Goal: Task Accomplishment & Management: Complete application form

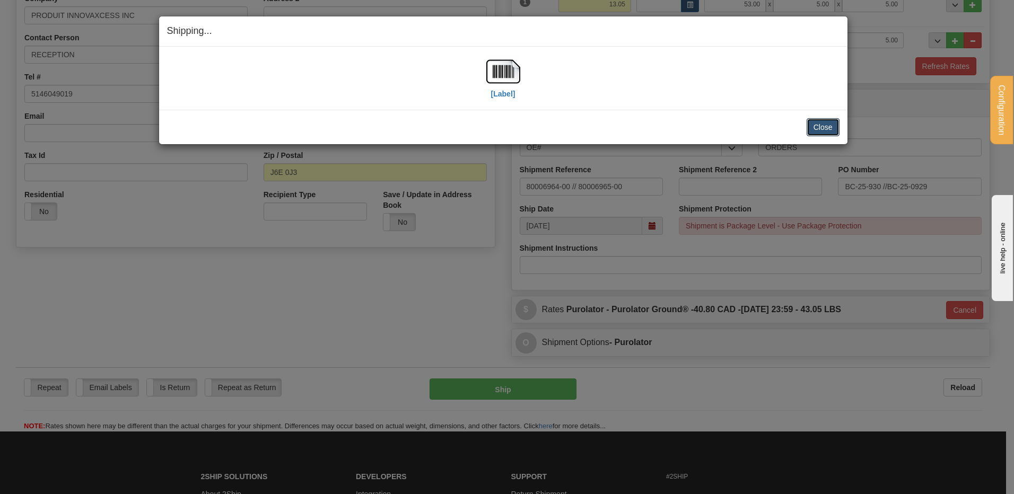
drag, startPoint x: 829, startPoint y: 125, endPoint x: 763, endPoint y: 123, distance: 66.3
click at [829, 125] on button "Close" at bounding box center [822, 127] width 33 height 18
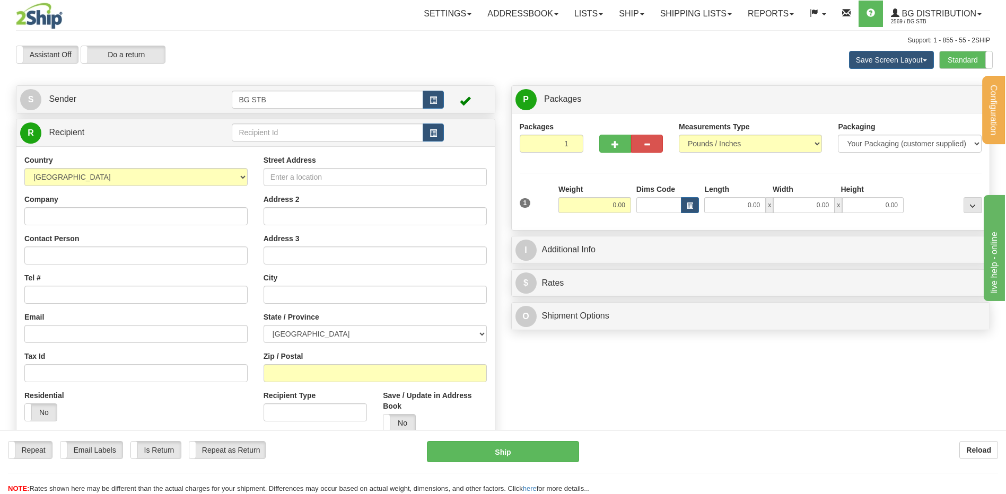
click at [253, 142] on div "R Recipient" at bounding box center [255, 132] width 478 height 27
click at [259, 134] on input "text" at bounding box center [327, 133] width 191 height 18
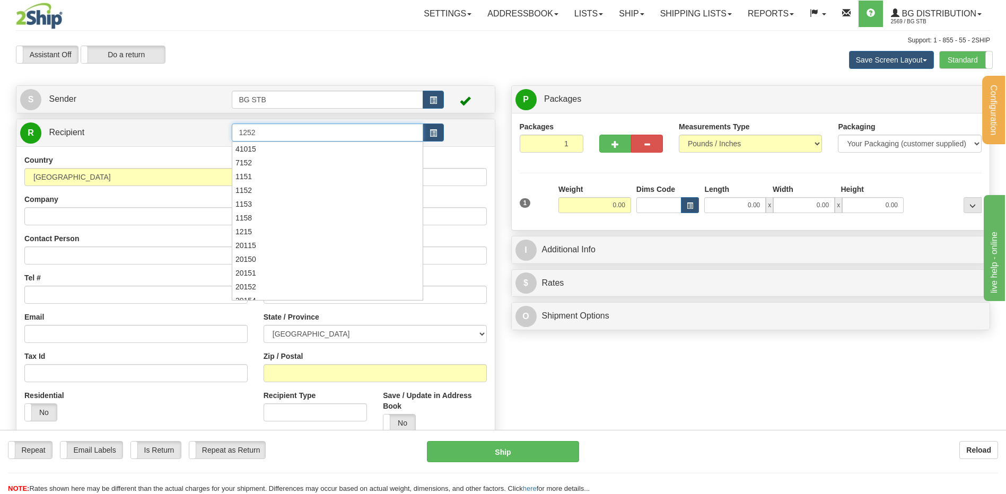
type input "1252"
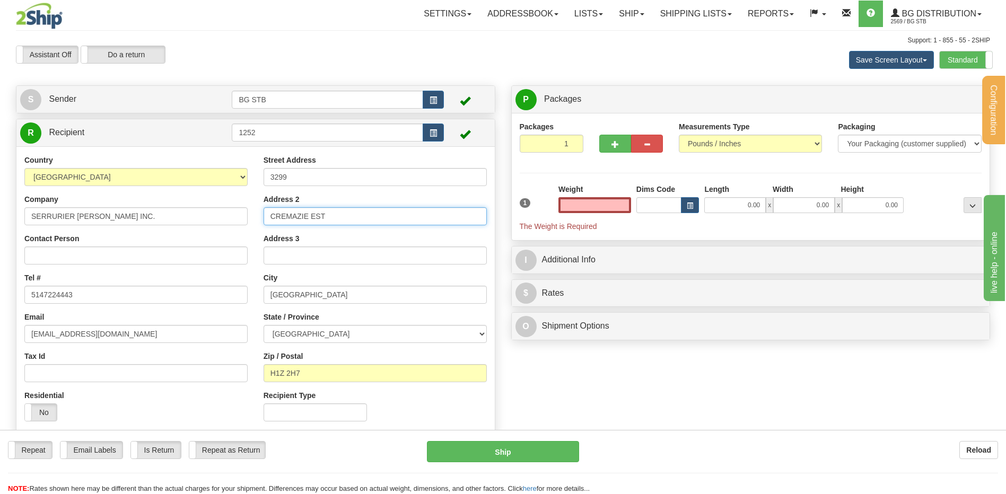
type input "0.00"
drag, startPoint x: 322, startPoint y: 216, endPoint x: 197, endPoint y: 217, distance: 125.7
click at [194, 215] on div "Country AFGHANISTAN ALAND ISLANDS ALBANIA ALGERIA AMERICAN SAMOA ANDORRA ANGOLA…" at bounding box center [255, 292] width 478 height 275
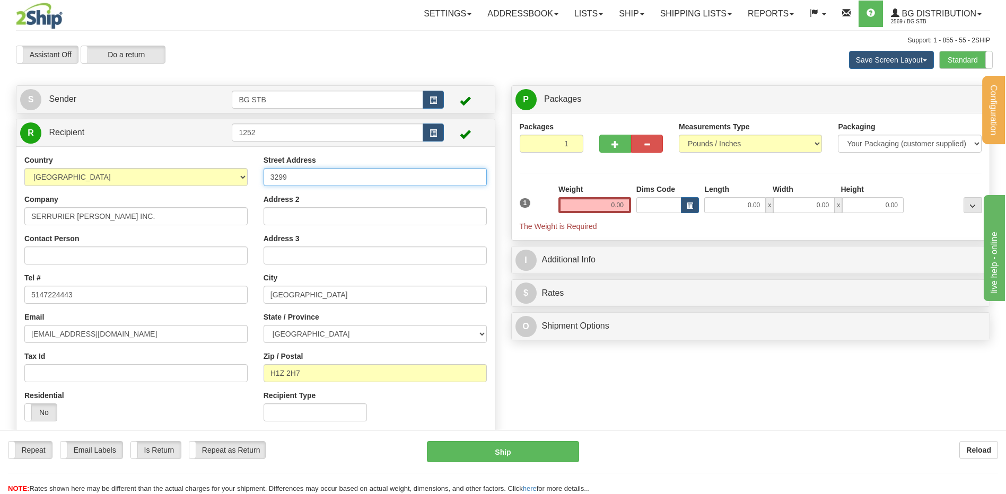
drag, startPoint x: 319, startPoint y: 175, endPoint x: 255, endPoint y: 176, distance: 64.2
click at [256, 176] on div "Street Address 3299 Address 2 Address 3 City MONTREAL State / Province ALBERTA …" at bounding box center [375, 292] width 239 height 275
type input "4825 BOUL METROPOLITAIN EST"
drag, startPoint x: 317, startPoint y: 291, endPoint x: 221, endPoint y: 303, distance: 96.1
click at [221, 303] on div "Country AFGHANISTAN ALAND ISLANDS ALBANIA ALGERIA AMERICAN SAMOA ANDORRA ANGOLA…" at bounding box center [255, 292] width 478 height 275
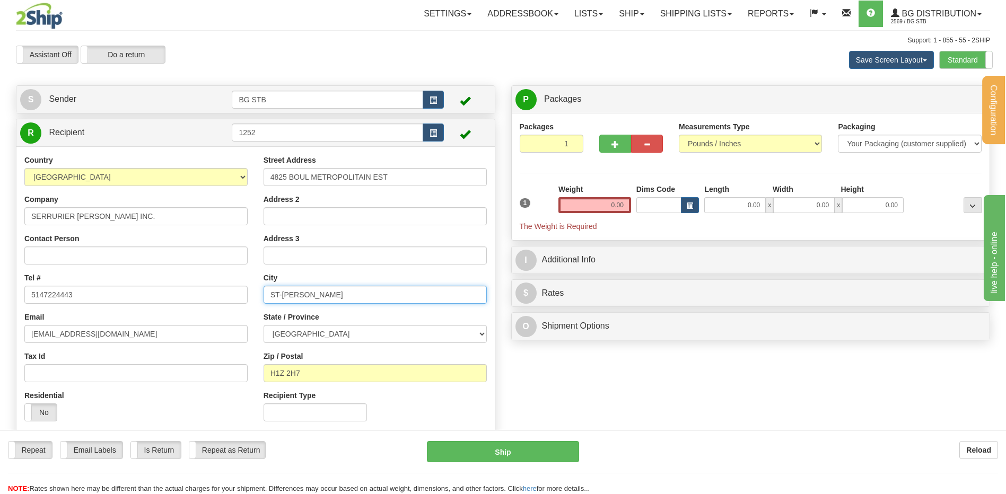
type input "ST-LEONARD"
drag, startPoint x: 317, startPoint y: 369, endPoint x: 282, endPoint y: 373, distance: 35.7
click at [282, 373] on input "H1Z 2H7" at bounding box center [374, 373] width 223 height 18
type input "H1R 3J6"
click at [578, 198] on input "0.00" at bounding box center [594, 205] width 73 height 16
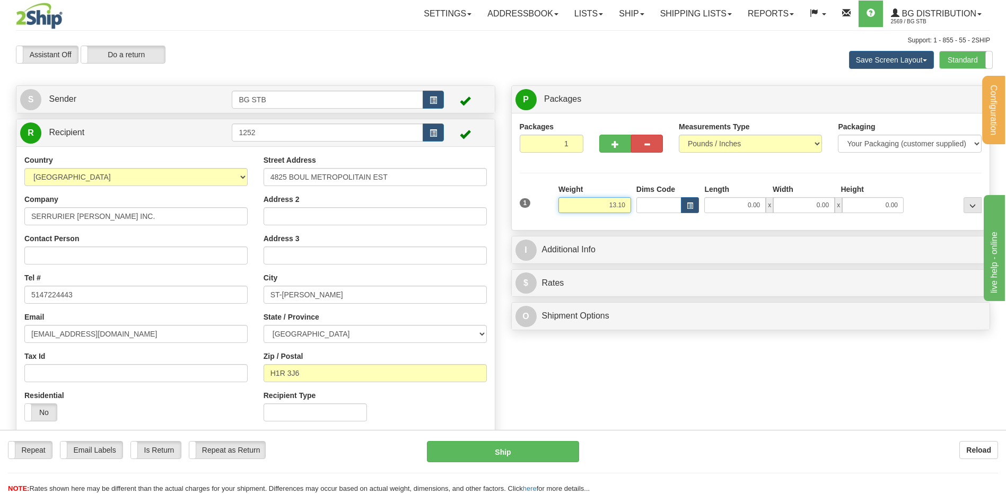
type input "13.10"
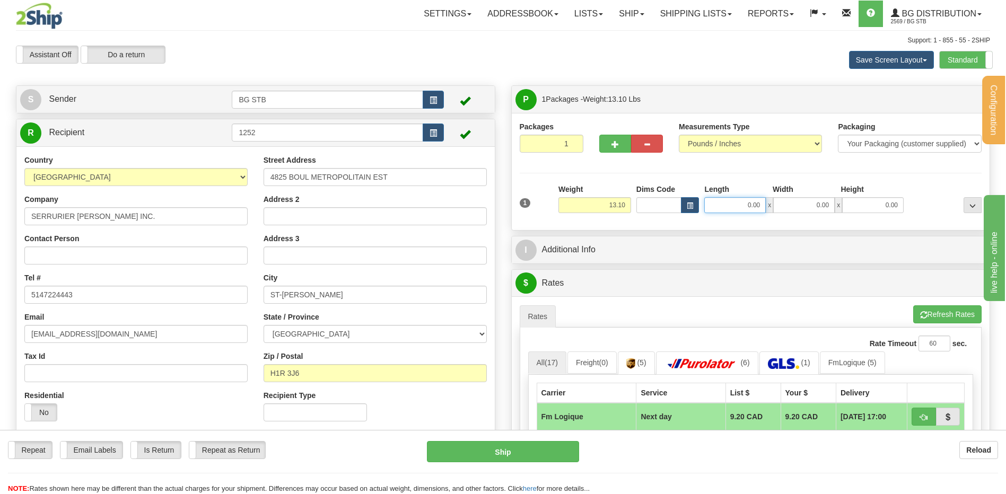
click at [735, 203] on input "0.00" at bounding box center [734, 205] width 61 height 16
drag, startPoint x: 735, startPoint y: 203, endPoint x: 773, endPoint y: 201, distance: 37.7
click at [774, 204] on div "x 0.00 x 0.00" at bounding box center [803, 205] width 199 height 16
type input "13.00"
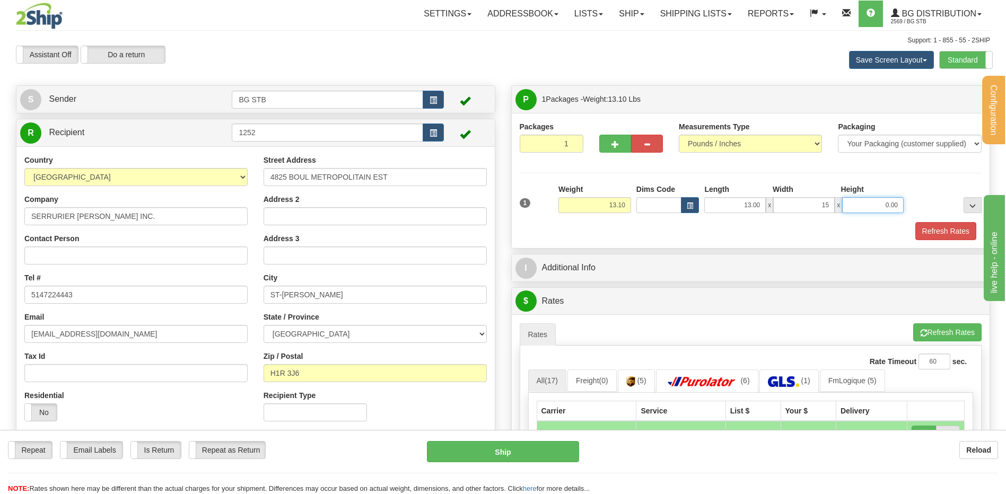
type input "15.00"
type input "13.00"
click at [638, 285] on div "P Packages 1 Packages - Weight: 13.10 Lbs Shipment Level Shipm. Package Level P…" at bounding box center [750, 401] width 495 height 633
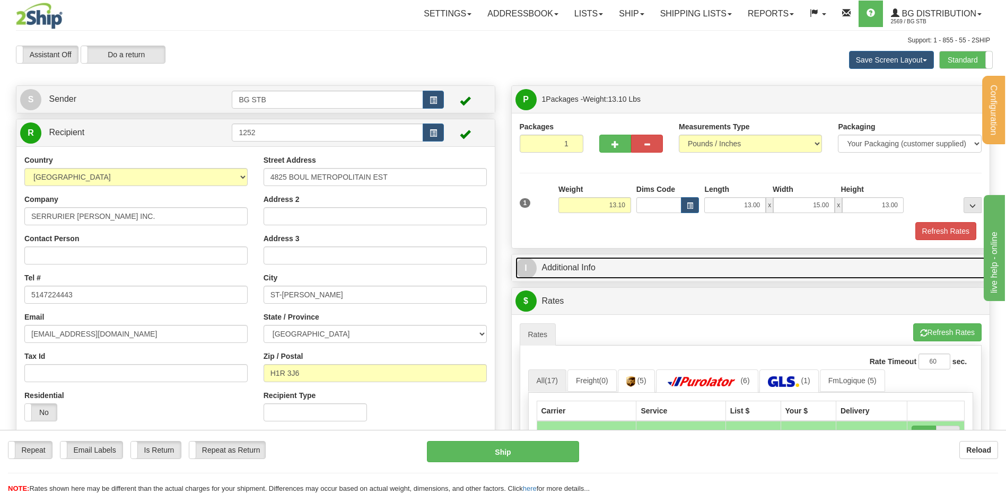
click at [636, 269] on link "I Additional Info" at bounding box center [750, 268] width 471 height 22
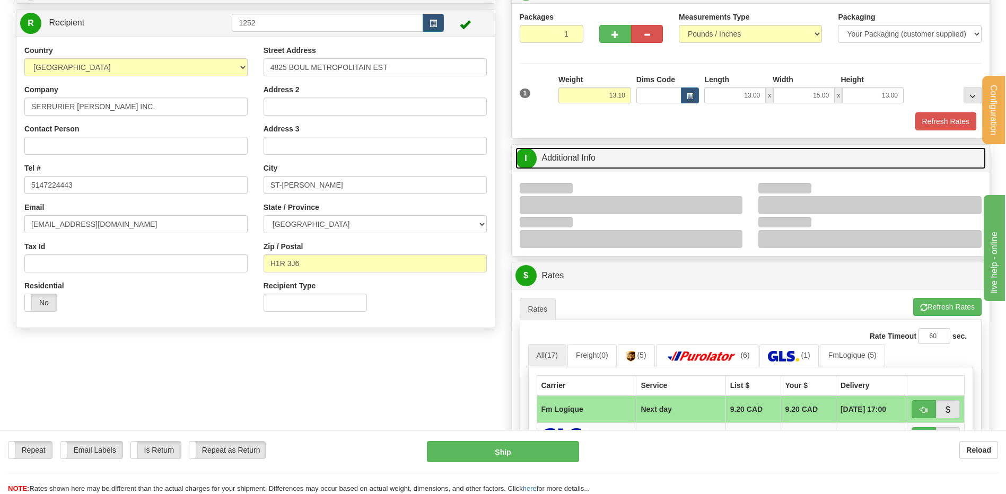
scroll to position [212, 0]
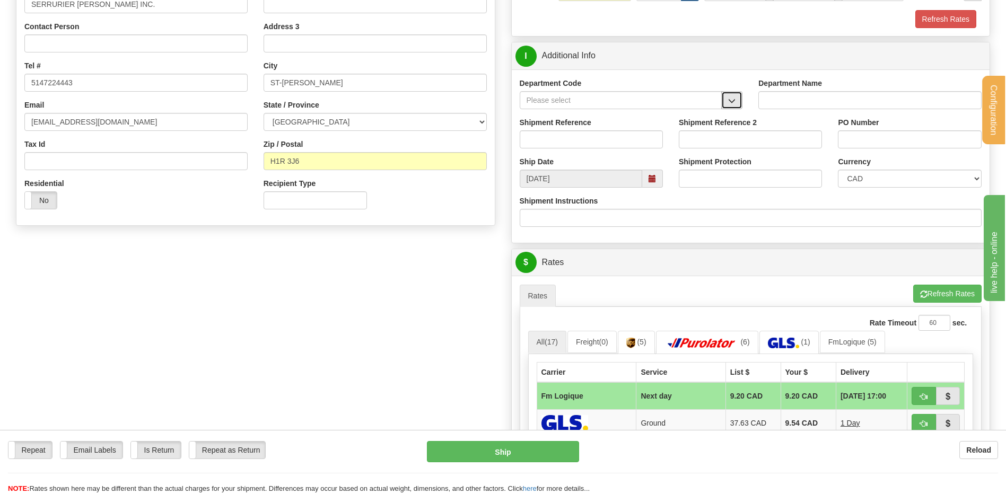
click at [734, 103] on span "button" at bounding box center [731, 101] width 7 height 7
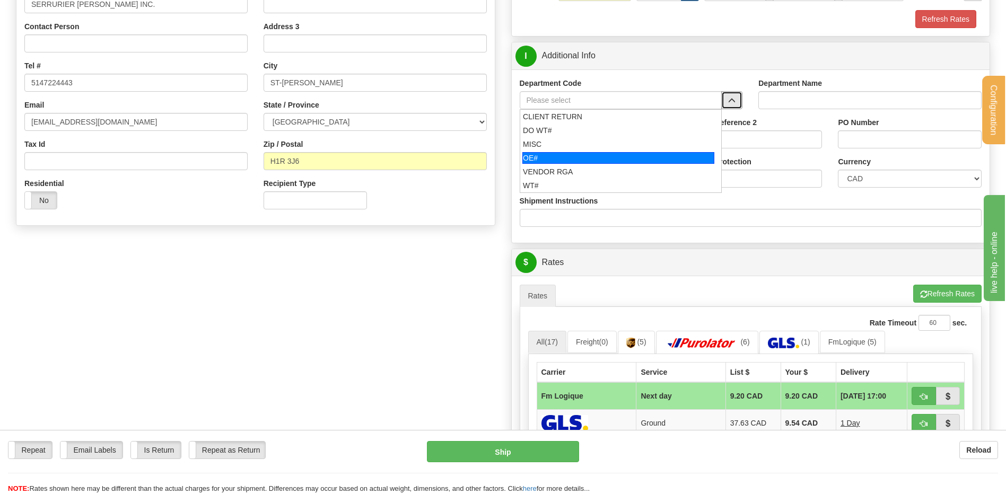
click at [604, 160] on div "OE#" at bounding box center [618, 158] width 192 height 12
type input "OE#"
type input "ORDERS"
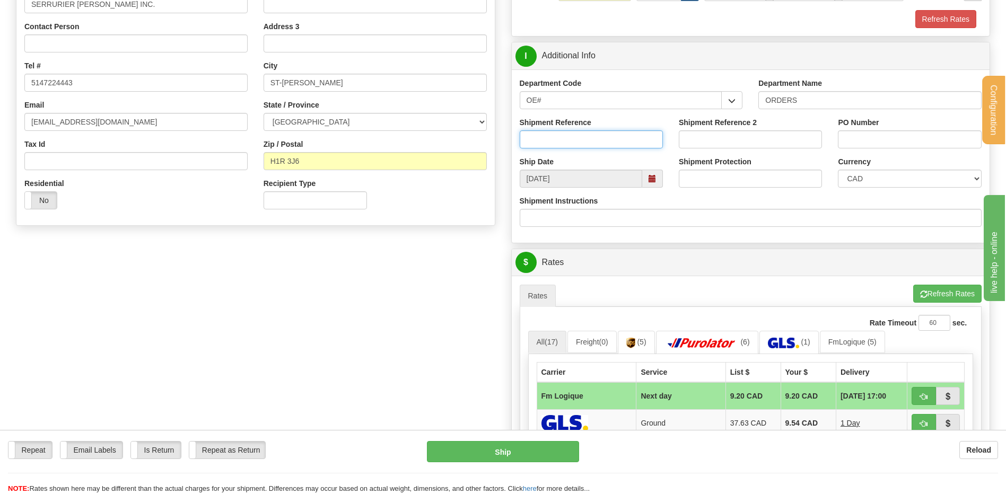
click at [599, 145] on input "Shipment Reference" at bounding box center [591, 139] width 143 height 18
type input "80006961-00"
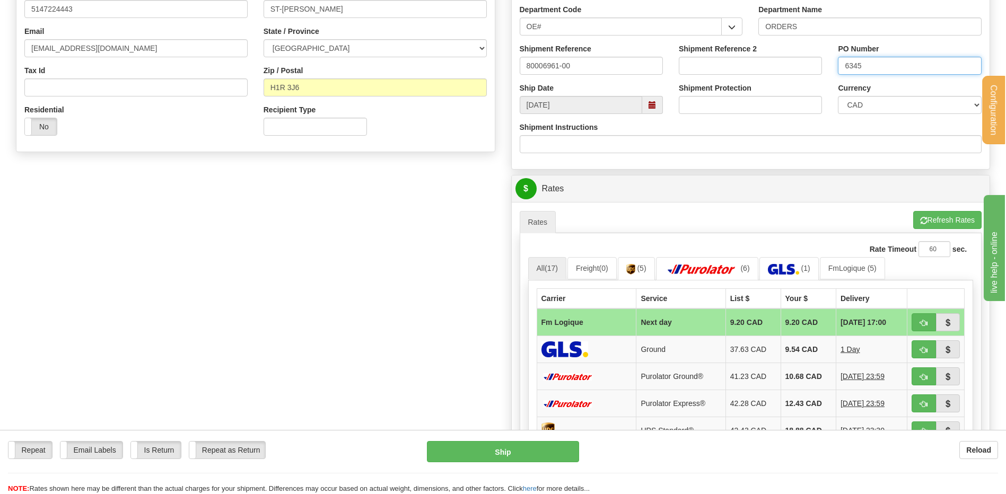
scroll to position [424, 0]
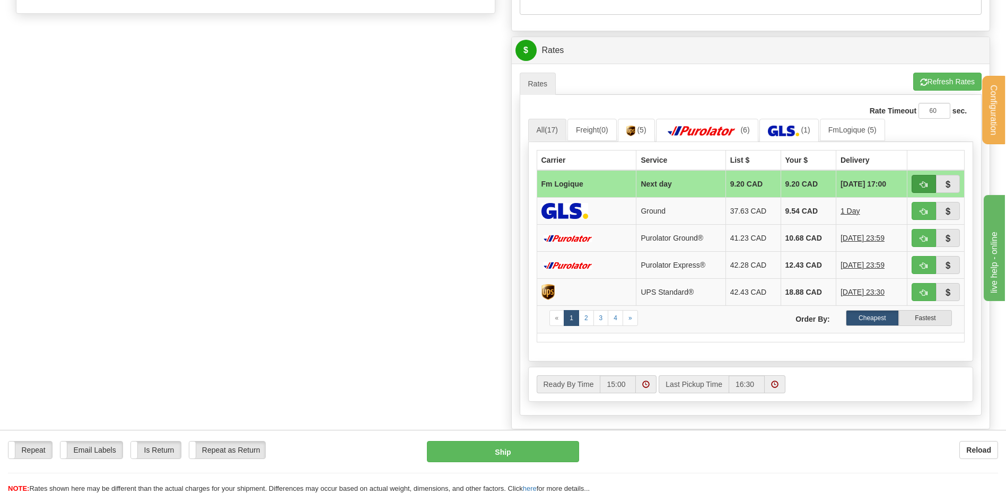
type input "6345"
click at [925, 184] on span "button" at bounding box center [923, 184] width 7 height 7
type input "jour"
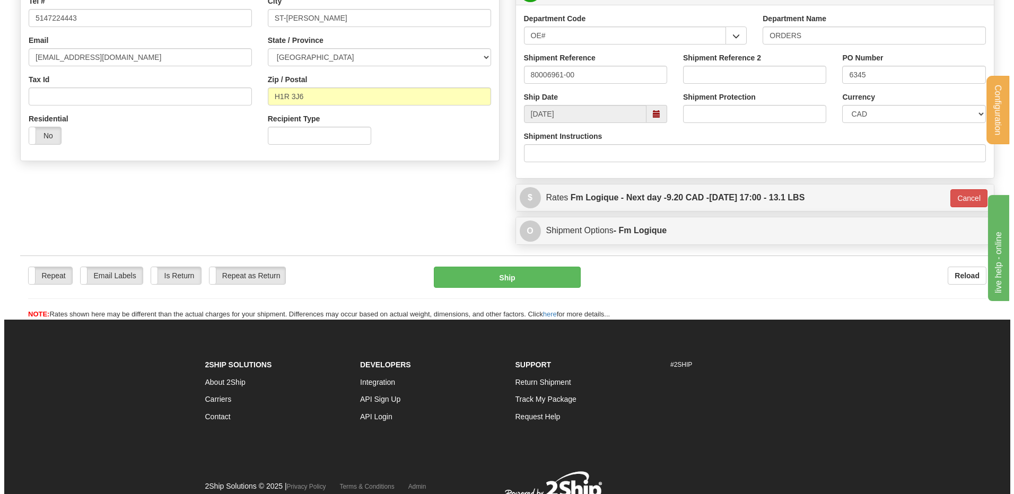
scroll to position [216, 0]
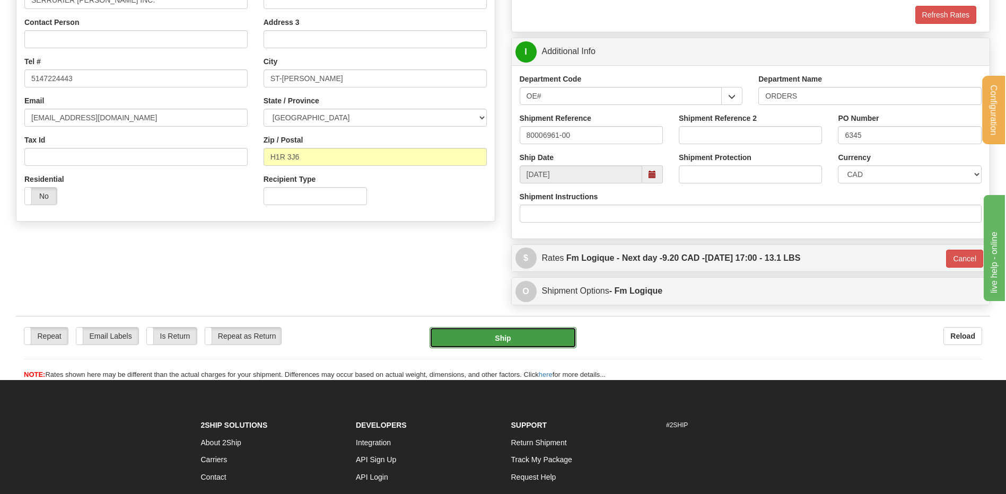
click at [478, 340] on button "Ship" at bounding box center [502, 337] width 146 height 21
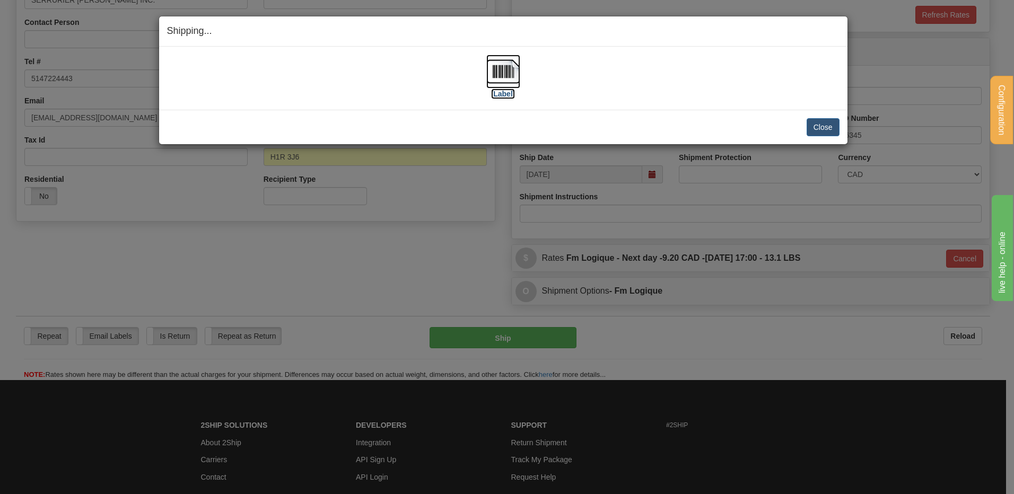
click at [486, 77] on img at bounding box center [503, 72] width 34 height 34
click at [823, 129] on button "Close" at bounding box center [822, 127] width 33 height 18
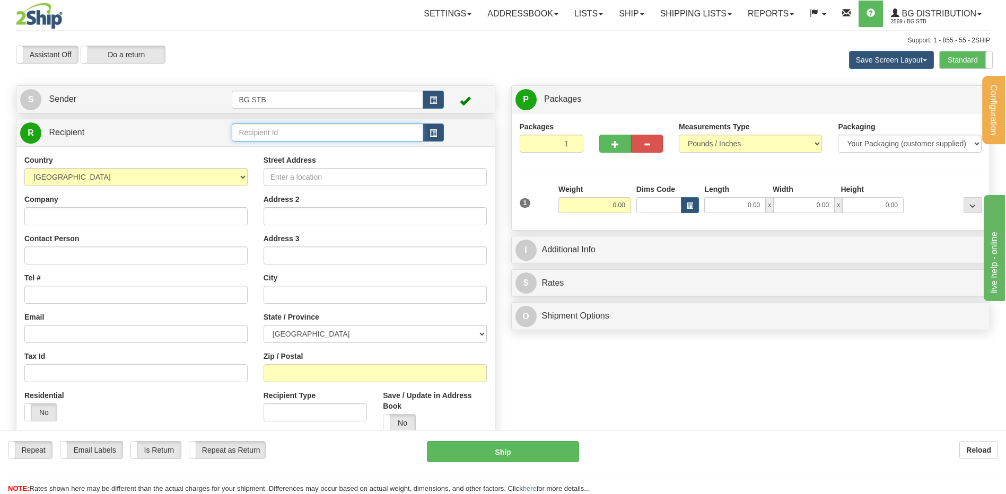
click at [251, 140] on input "text" at bounding box center [327, 133] width 191 height 18
type input "4068"
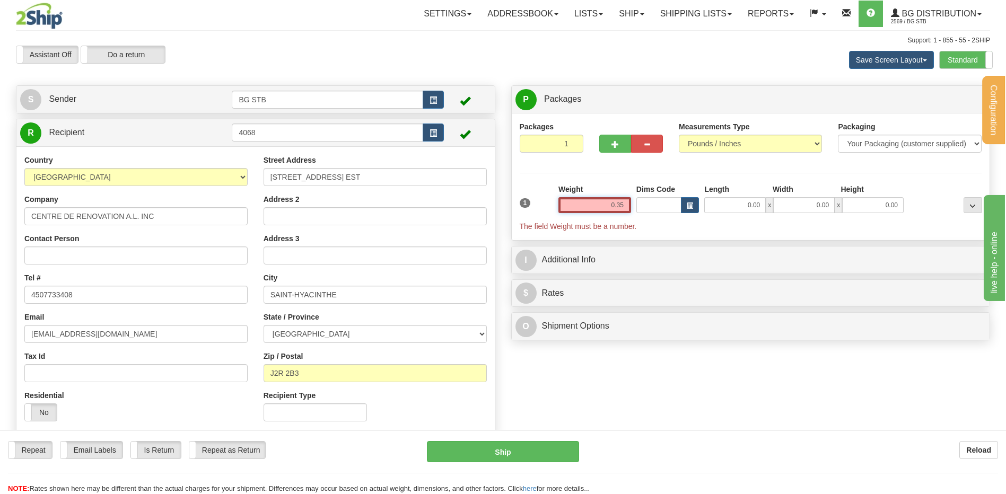
type input "0.35"
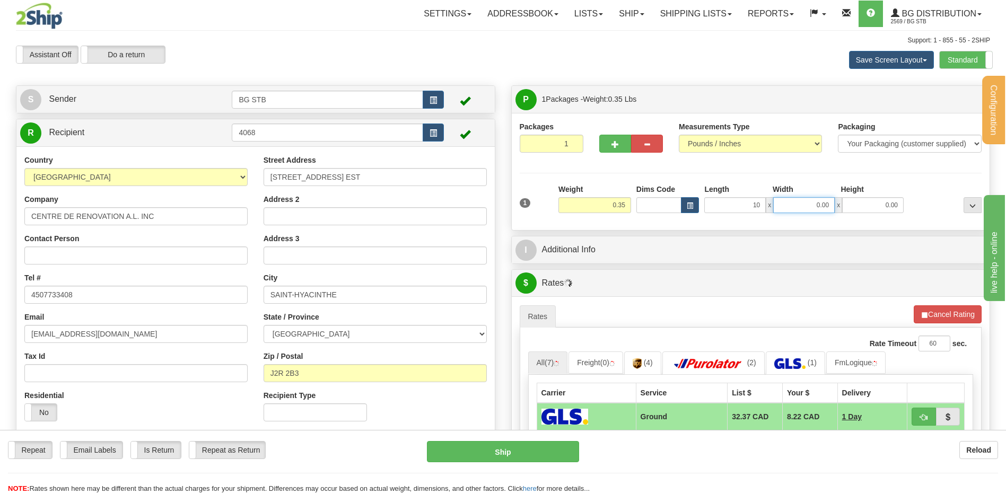
type input "10.00"
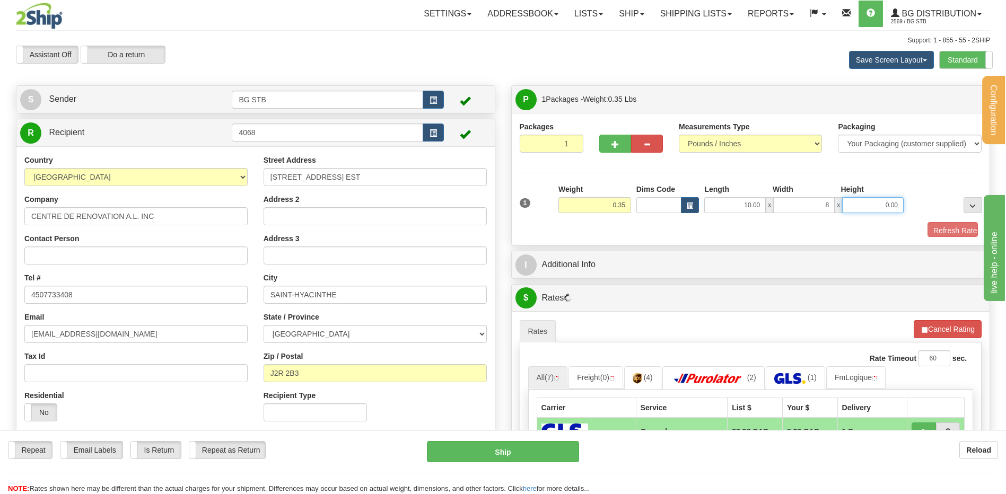
type input "8.00"
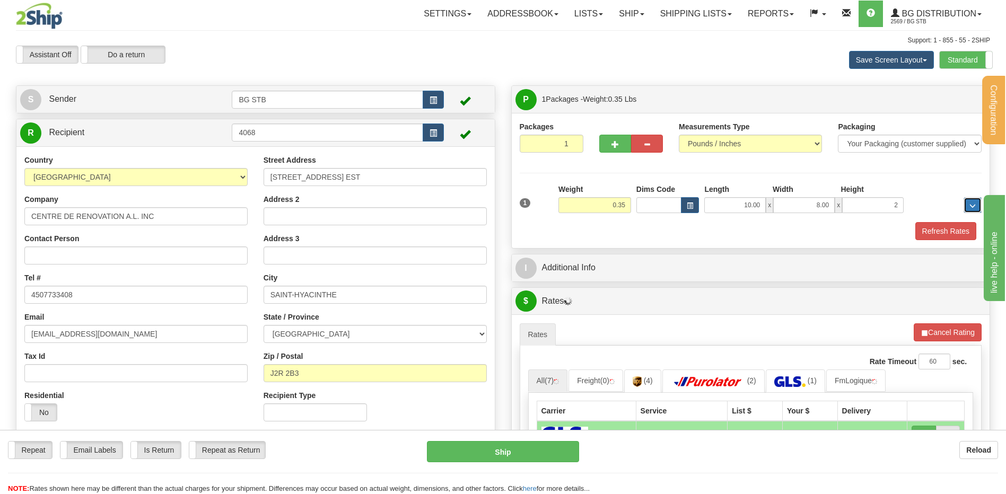
type input "2.00"
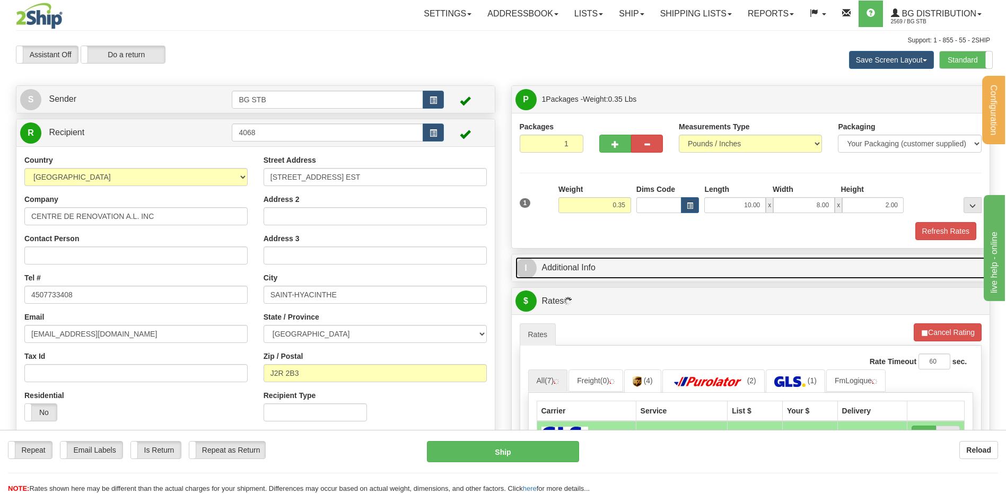
click at [595, 266] on link "I Additional Info" at bounding box center [750, 268] width 471 height 22
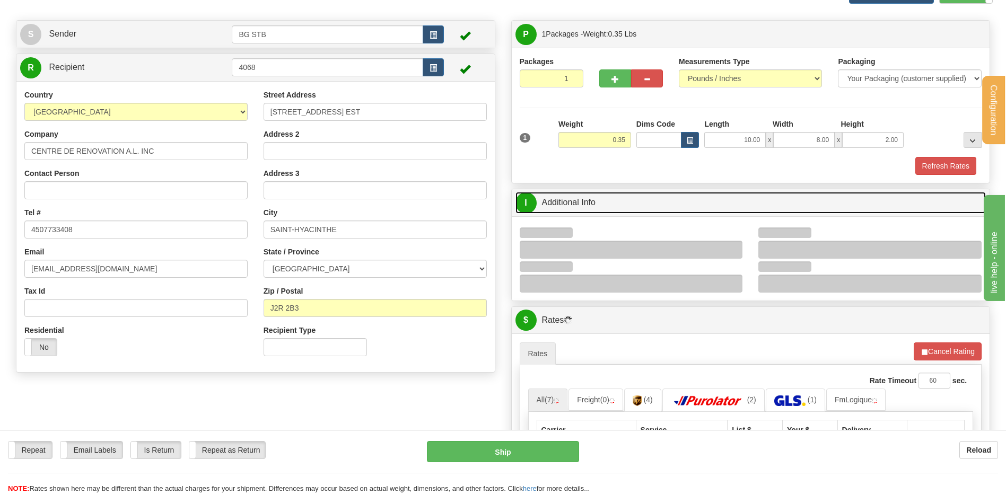
scroll to position [159, 0]
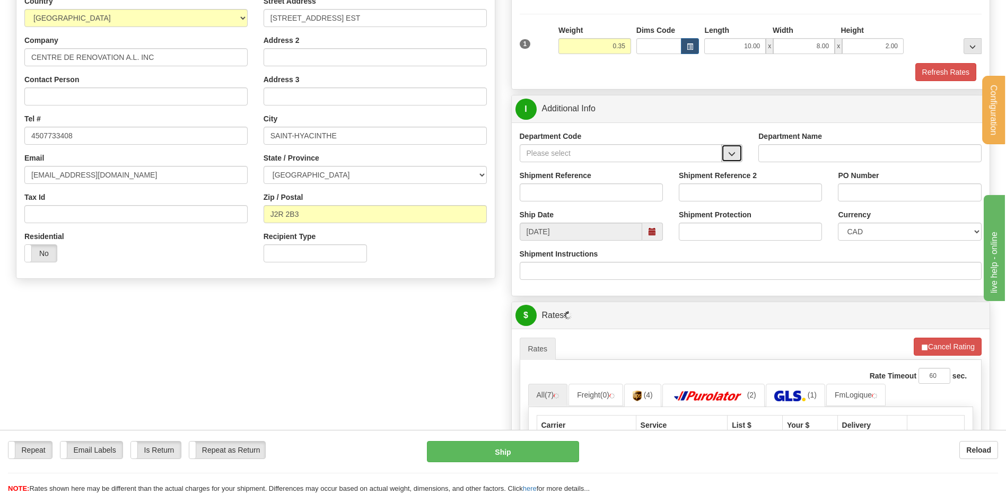
click at [735, 152] on span "button" at bounding box center [731, 154] width 7 height 7
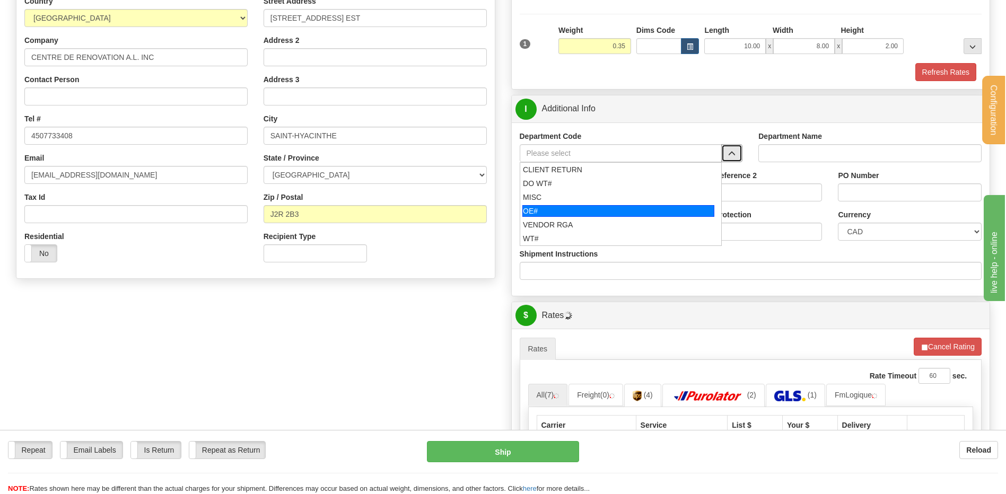
click at [559, 209] on div "OE#" at bounding box center [618, 211] width 192 height 12
type input "OE#"
type input "ORDERS"
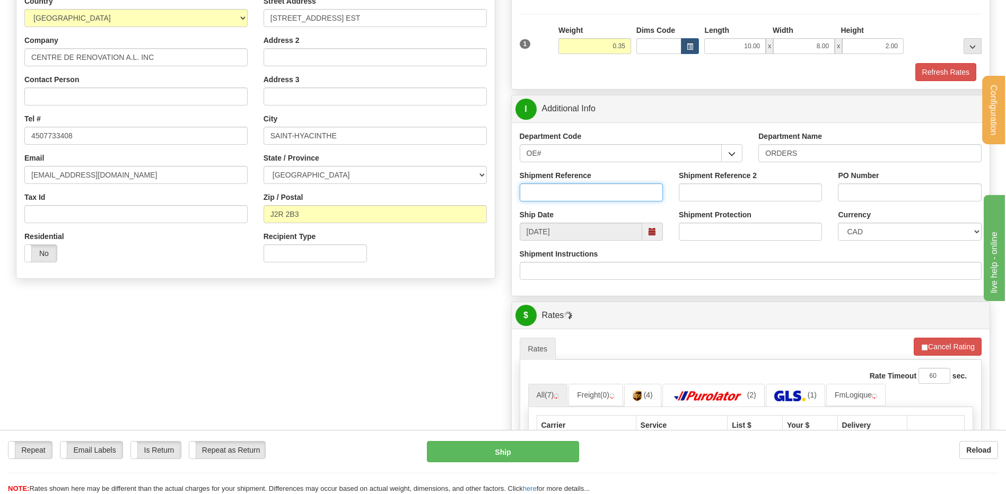
click at [558, 200] on input "Shipment Reference" at bounding box center [591, 192] width 143 height 18
type input "80006772-01"
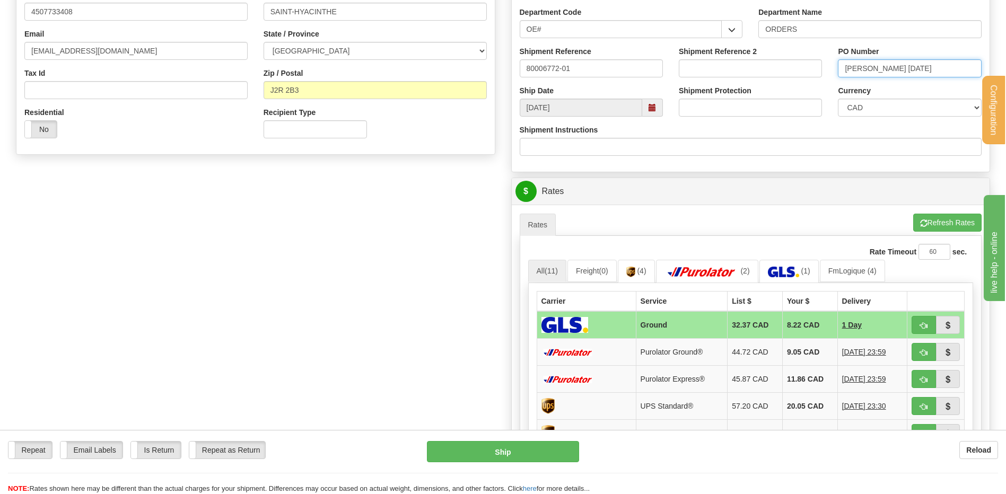
scroll to position [318, 0]
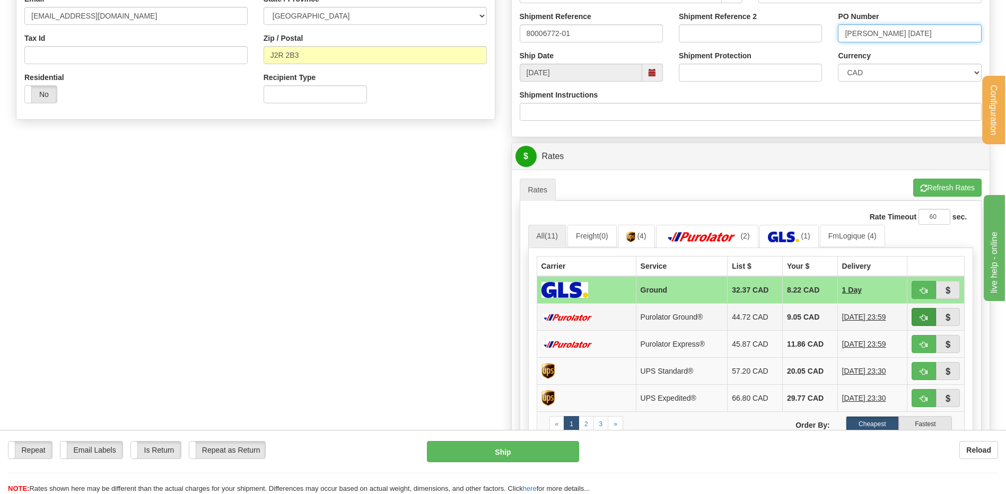
type input "JESSY 29/09/25"
click at [928, 321] on button "button" at bounding box center [923, 317] width 24 height 18
type input "260"
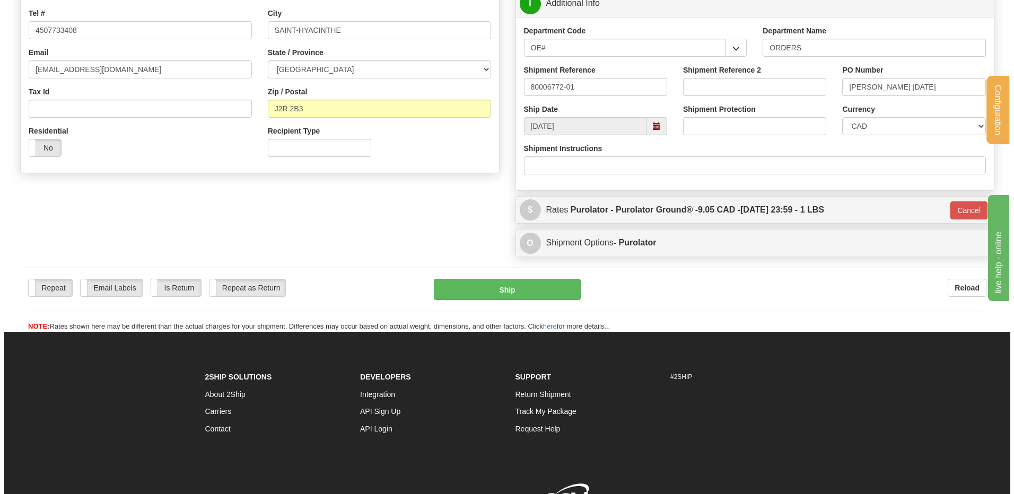
scroll to position [262, 0]
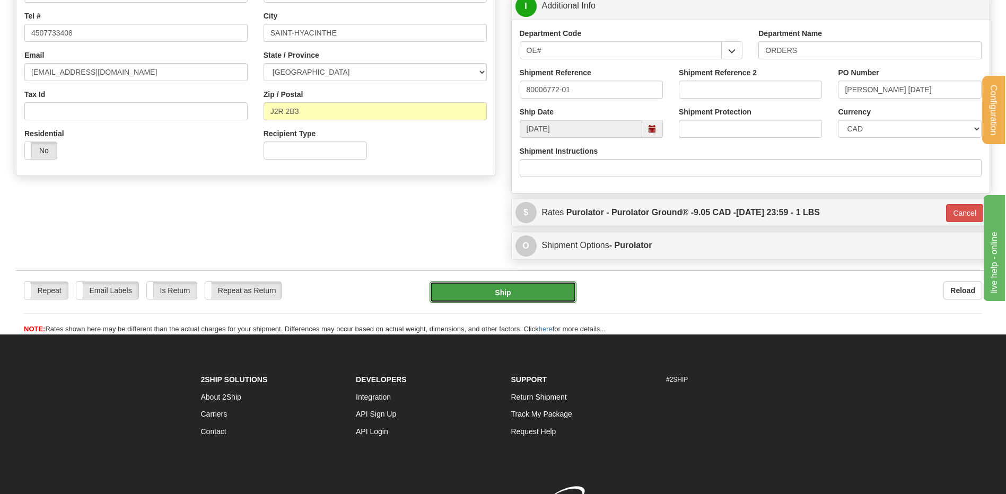
click at [497, 300] on button "Ship" at bounding box center [502, 292] width 146 height 21
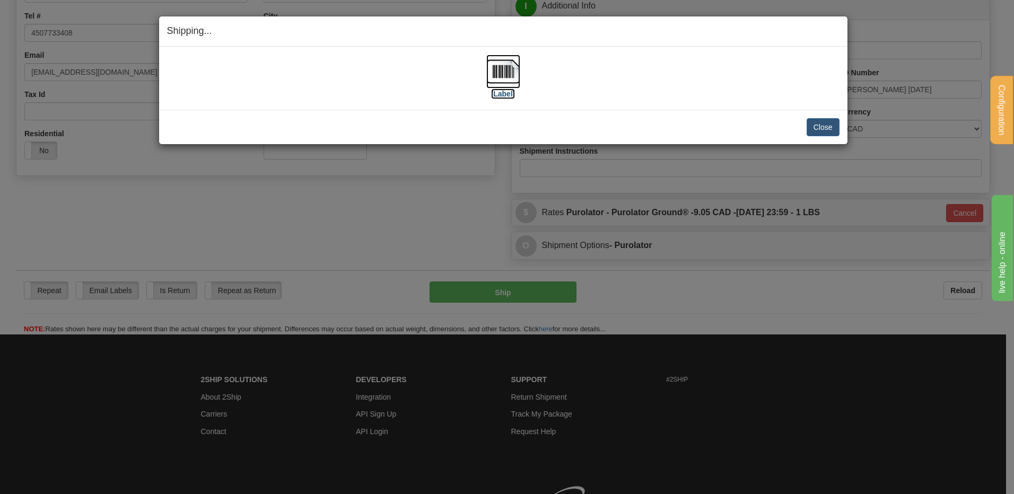
click at [505, 76] on img at bounding box center [503, 72] width 34 height 34
click at [813, 123] on button "Close" at bounding box center [822, 127] width 33 height 18
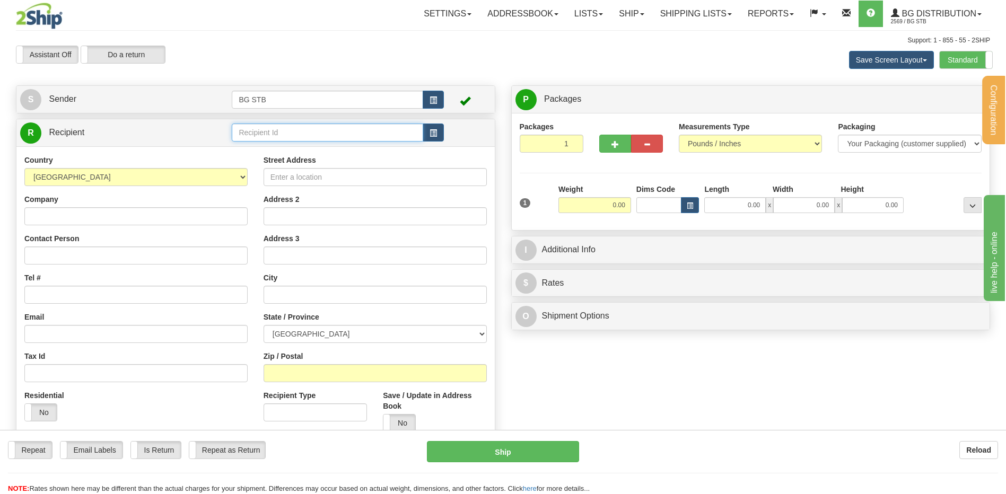
click at [327, 126] on input "text" at bounding box center [327, 133] width 191 height 18
type input "6008"
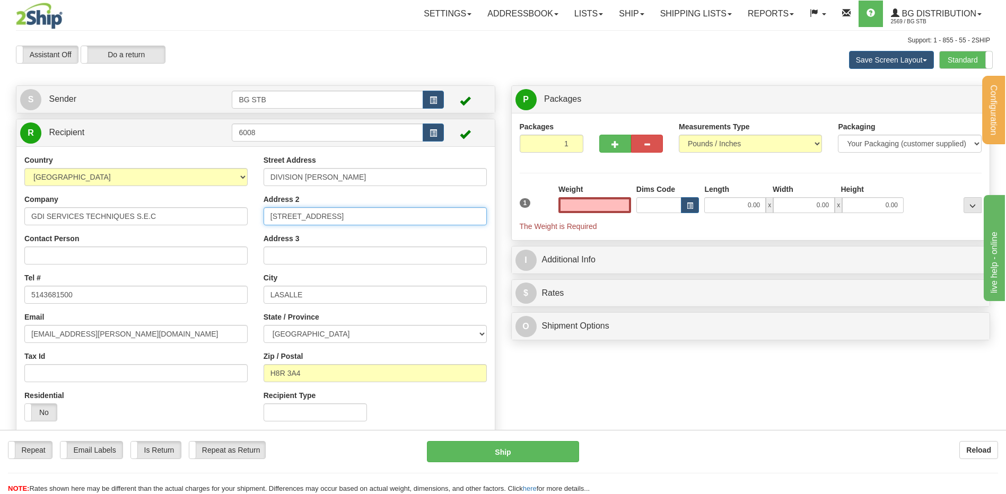
type input "0.00"
drag, startPoint x: 350, startPoint y: 221, endPoint x: 172, endPoint y: 222, distance: 177.6
click at [176, 220] on div "Country AFGHANISTAN ALAND ISLANDS ALBANIA ALGERIA AMERICAN SAMOA ANDORRA ANGOLA…" at bounding box center [255, 292] width 478 height 275
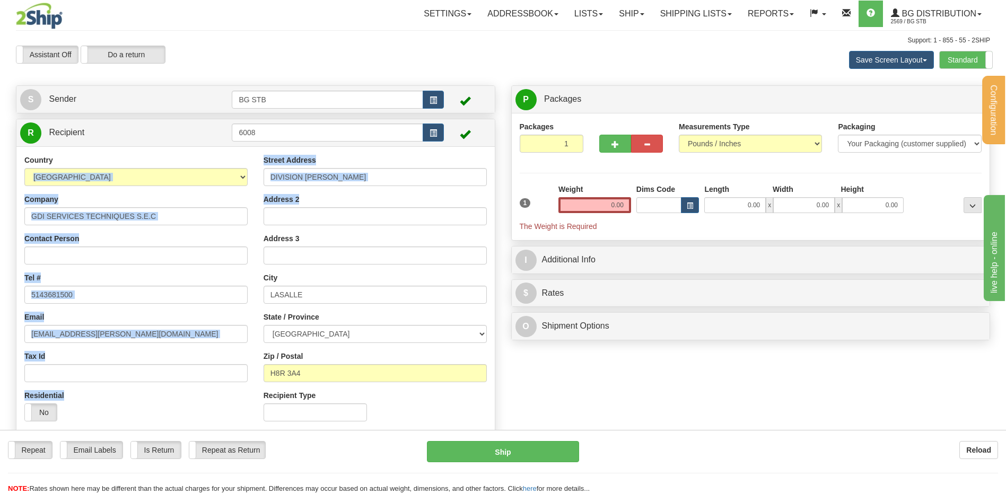
drag, startPoint x: 384, startPoint y: 188, endPoint x: 197, endPoint y: 172, distance: 188.3
click at [197, 172] on div "Country AFGHANISTAN ALAND ISLANDS ALBANIA ALGERIA AMERICAN SAMOA ANDORRA ANGOLA…" at bounding box center [255, 292] width 478 height 275
click at [342, 174] on input "DIVISION DE AINSWORTH" at bounding box center [374, 177] width 223 height 18
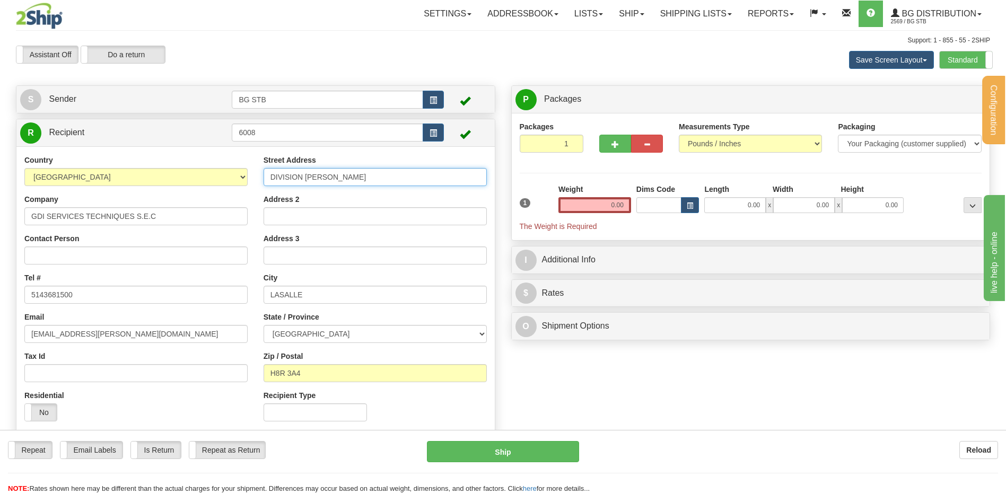
click at [358, 180] on input "DIVISION DE AINSWORTH" at bounding box center [374, 177] width 223 height 18
drag, startPoint x: 363, startPoint y: 179, endPoint x: 209, endPoint y: 186, distance: 153.9
click at [209, 185] on div "Country AFGHANISTAN ALAND ISLANDS ALBANIA ALGERIA AMERICAN SAMOA ANDORRA ANGOLA…" at bounding box center [255, 292] width 478 height 275
type input "1251 JEANNE-MANCE"
drag, startPoint x: 322, startPoint y: 295, endPoint x: 187, endPoint y: 295, distance: 134.7
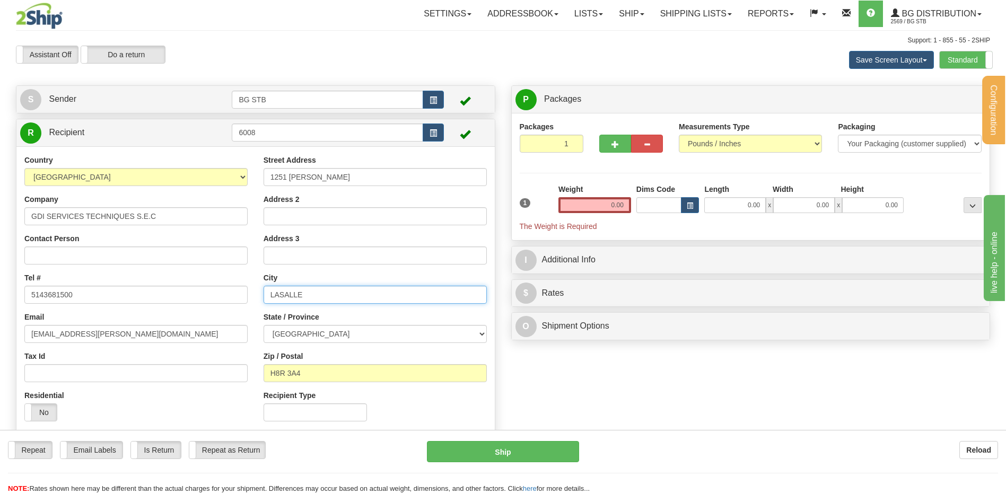
click at [199, 295] on div "Country AFGHANISTAN ALAND ISLANDS ALBANIA ALGERIA AMERICAN SAMOA ANDORRA ANGOLA…" at bounding box center [255, 292] width 478 height 275
type input "LASALLE"
drag, startPoint x: 287, startPoint y: 372, endPoint x: 276, endPoint y: 372, distance: 11.7
click at [276, 372] on input "H8R 3A4" at bounding box center [374, 373] width 223 height 18
type input "H5B 1E9"
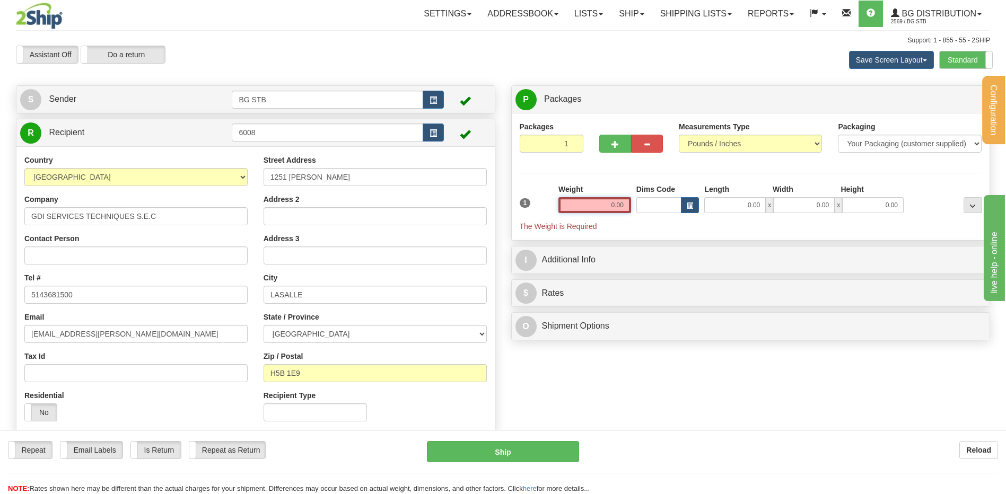
click at [604, 205] on input "0.00" at bounding box center [594, 205] width 73 height 16
type input "42.00"
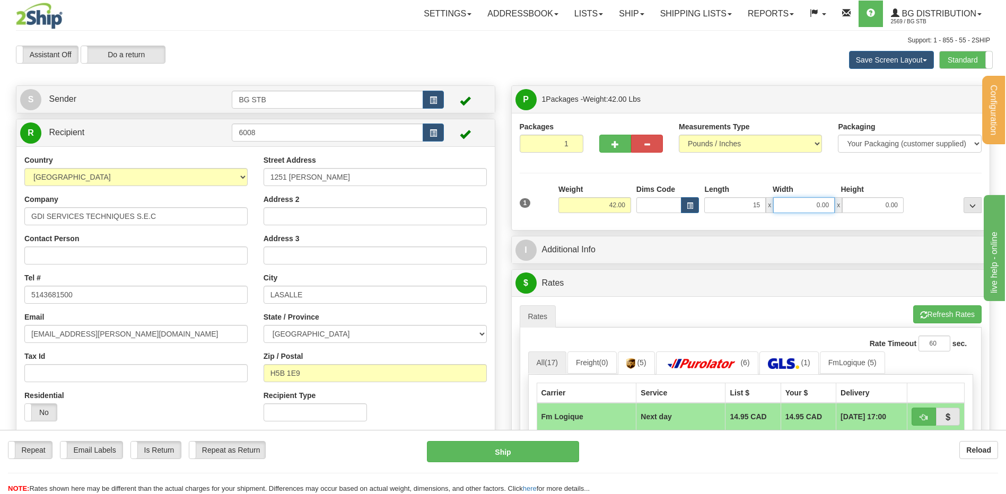
type input "15.00"
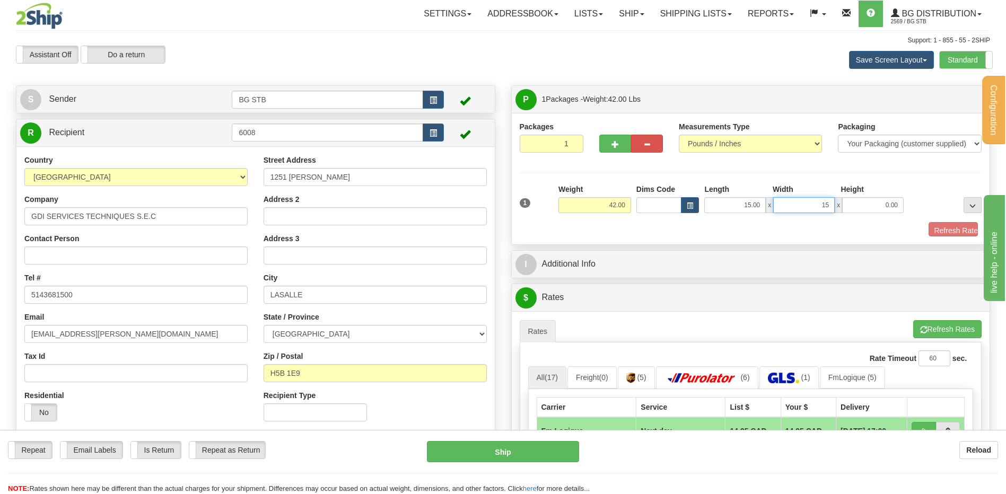
type input "15.00"
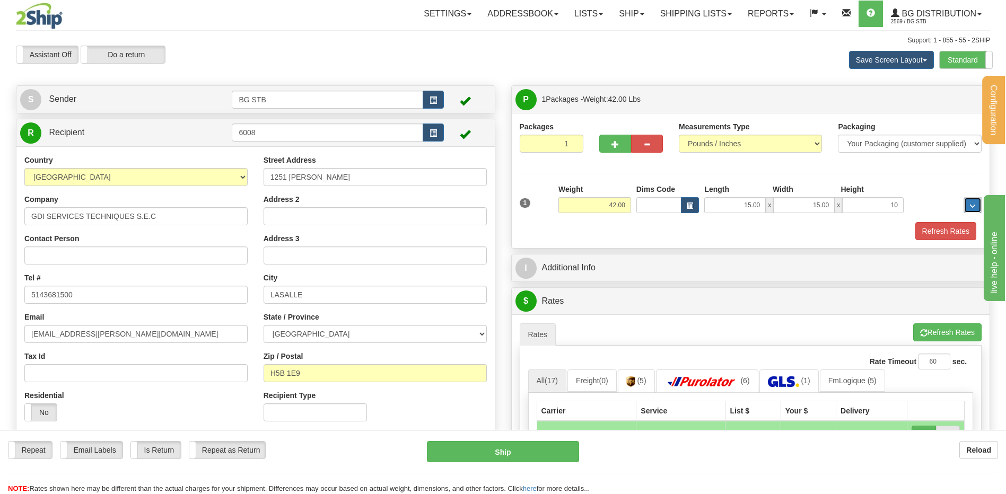
type input "10.00"
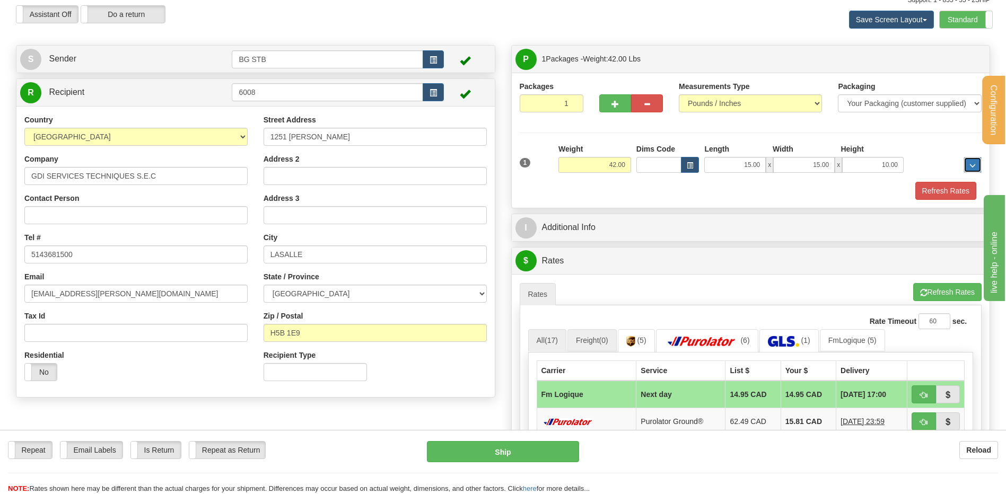
scroll to position [106, 0]
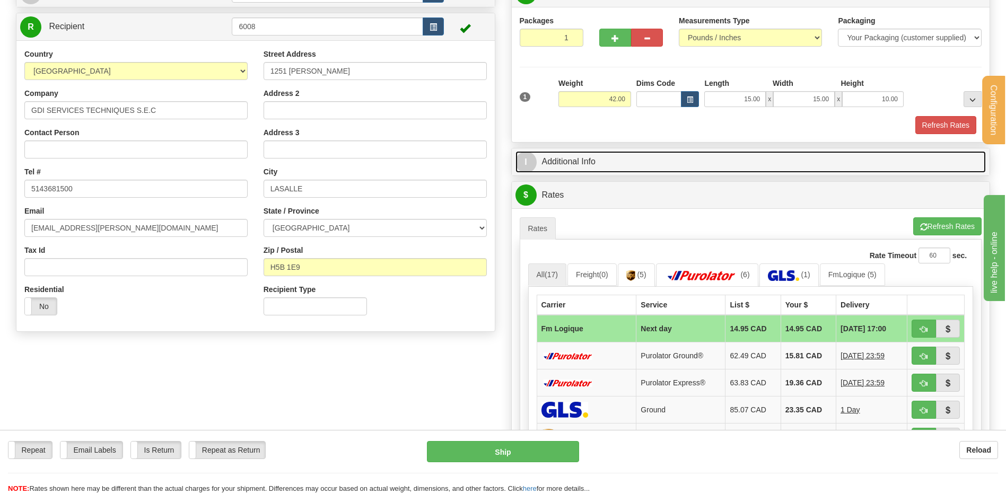
click at [559, 155] on link "I Additional Info" at bounding box center [750, 162] width 471 height 22
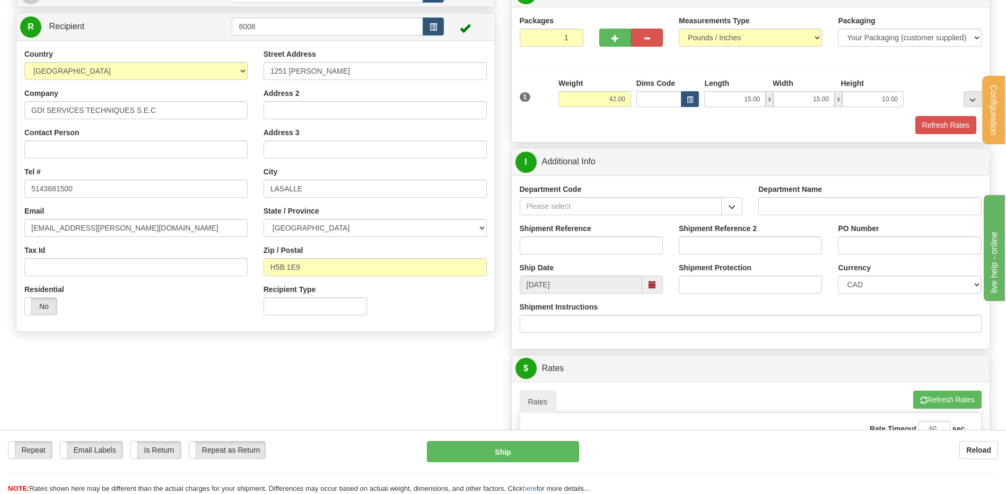
click at [733, 205] on span "button" at bounding box center [731, 207] width 7 height 7
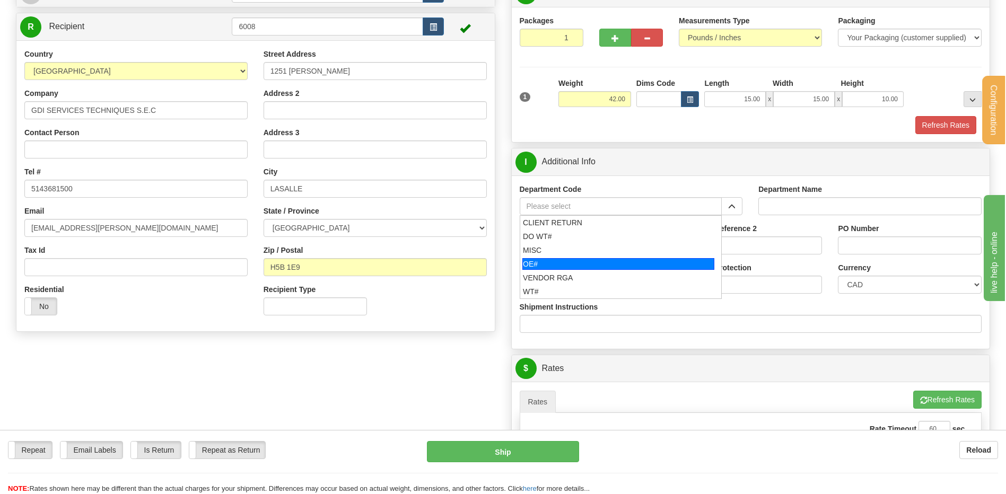
click at [551, 256] on li "MISC" at bounding box center [620, 250] width 201 height 14
type input "MISC"
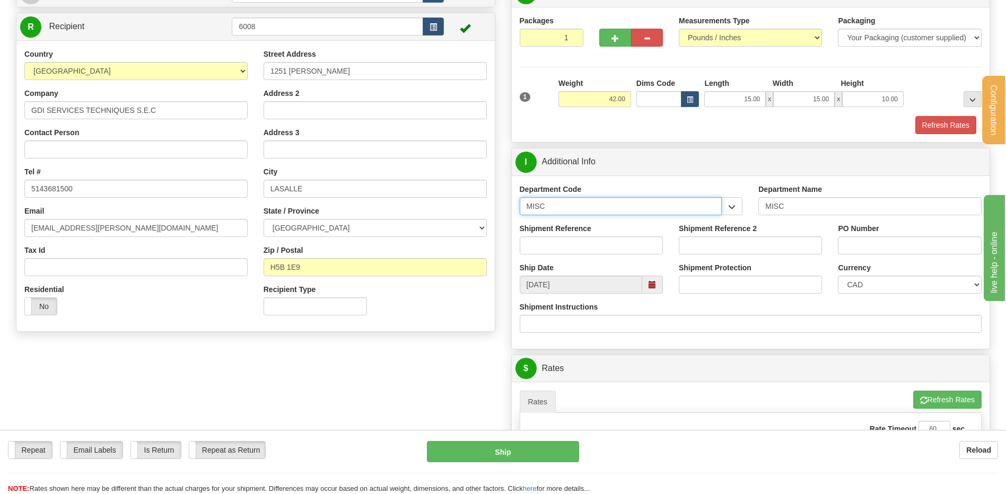
drag, startPoint x: 571, startPoint y: 206, endPoint x: 517, endPoint y: 216, distance: 55.0
click at [518, 215] on div "Department Code MISC CLIENT RETURN DO WT# MISC OE# VENDOR RGA WT#" at bounding box center [631, 203] width 239 height 39
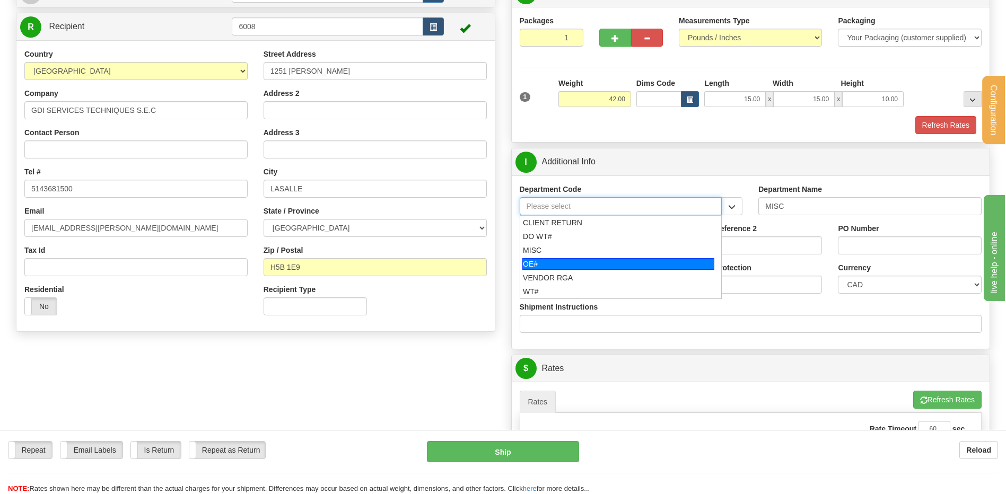
click at [555, 268] on div "OE#" at bounding box center [618, 264] width 192 height 12
type input "OE#"
type input "ORDERS"
type input "OE#"
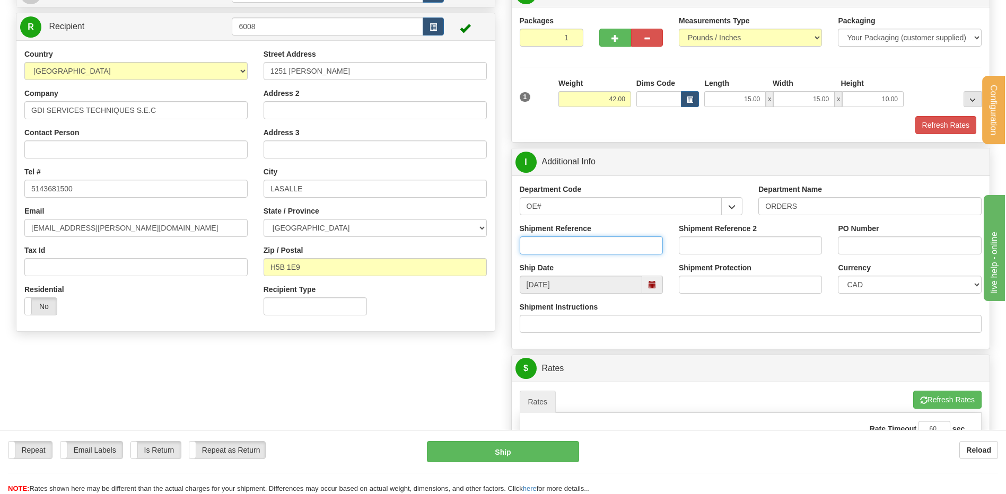
click at [555, 243] on input "Shipment Reference" at bounding box center [591, 245] width 143 height 18
type input "80006430-02"
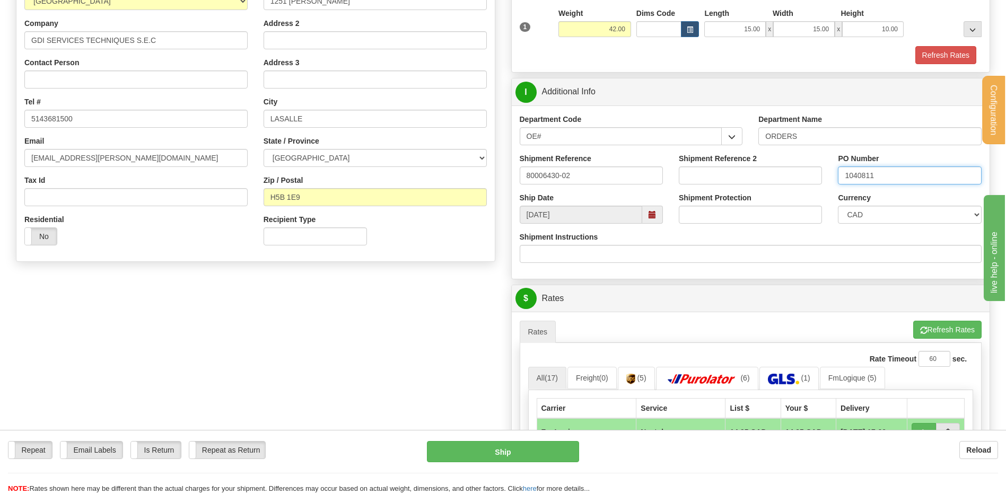
scroll to position [318, 0]
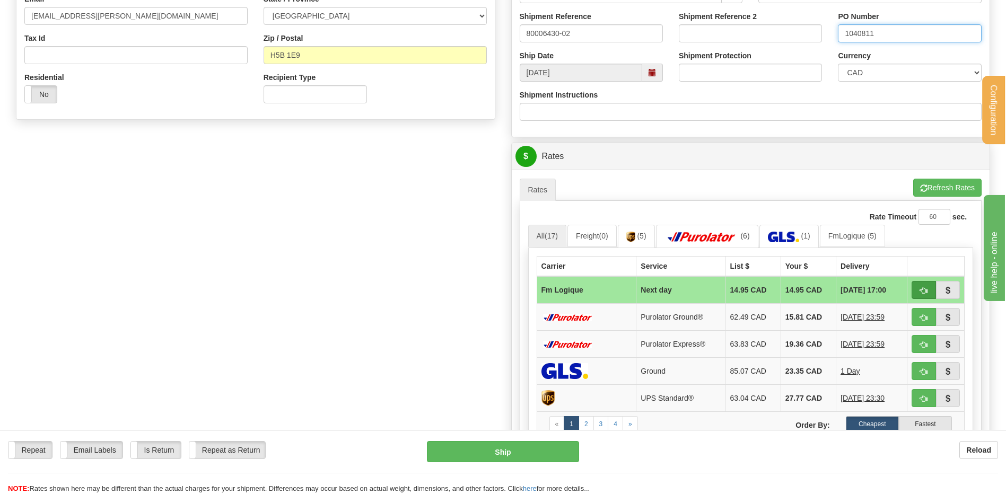
type input "1040811"
drag, startPoint x: 917, startPoint y: 285, endPoint x: 862, endPoint y: 295, distance: 55.5
click at [917, 285] on button "button" at bounding box center [923, 290] width 24 height 18
type input "jour"
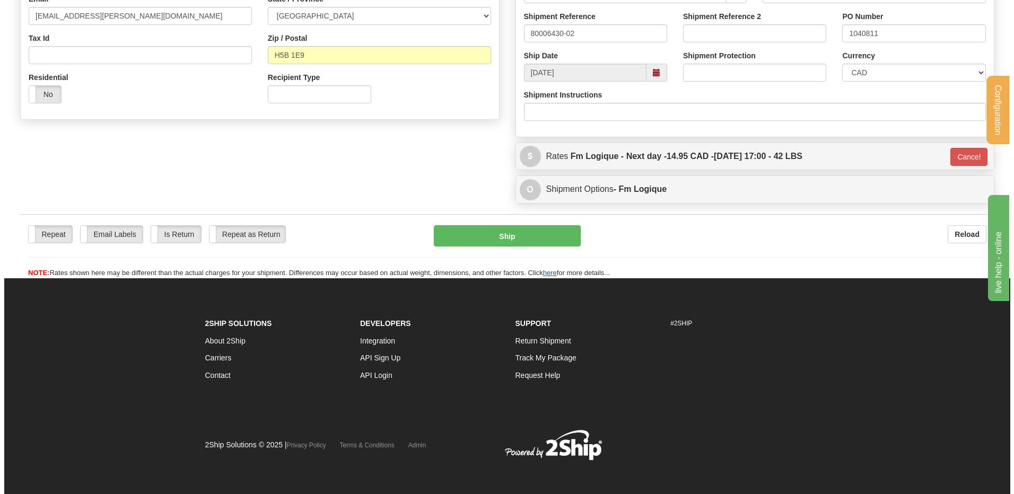
scroll to position [315, 0]
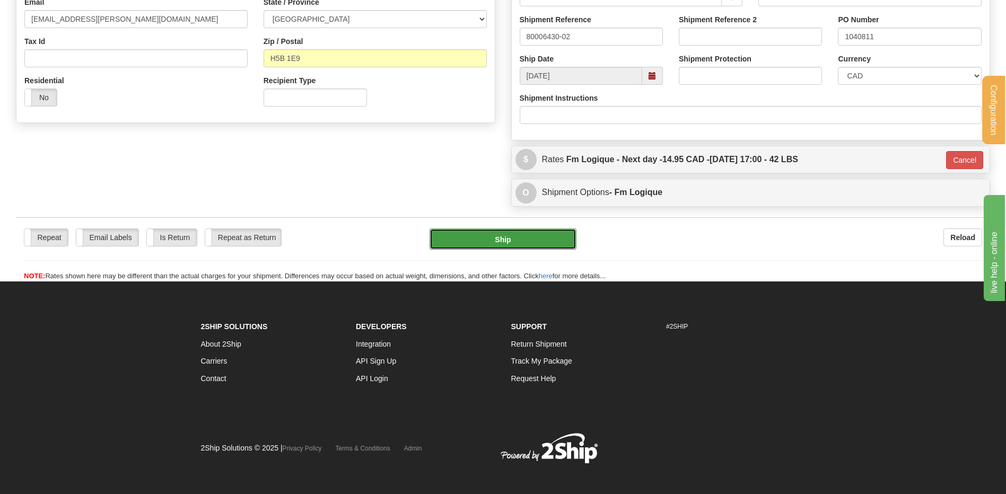
click at [535, 239] on button "Ship" at bounding box center [502, 239] width 146 height 21
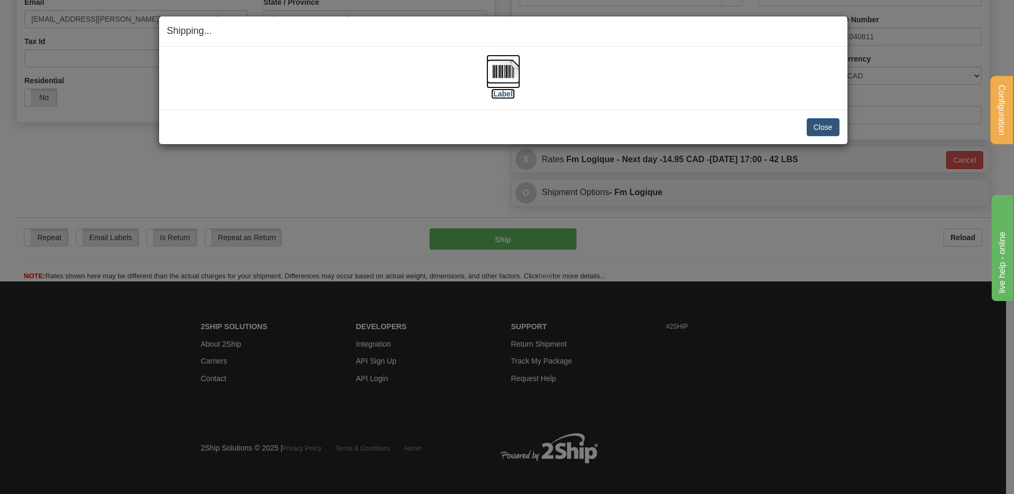
click at [511, 72] on img at bounding box center [503, 72] width 34 height 34
click at [825, 121] on button "Close" at bounding box center [822, 127] width 33 height 18
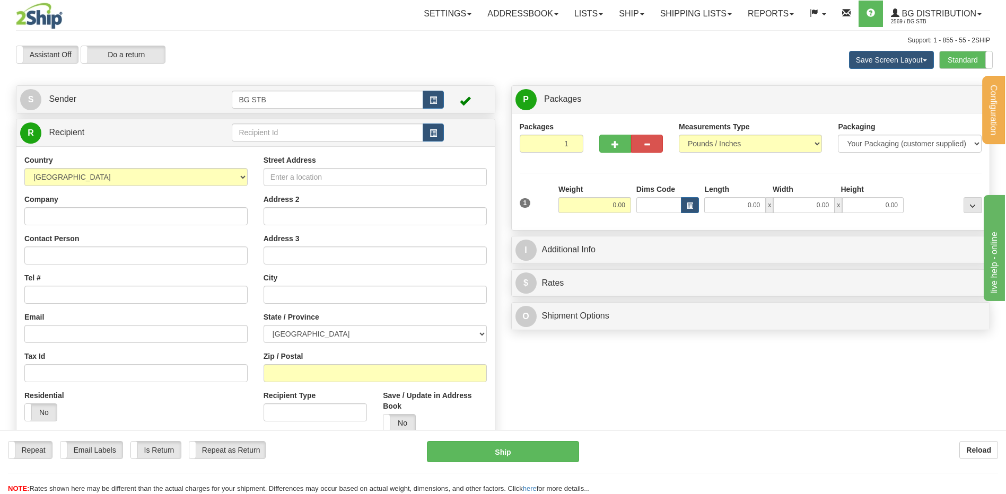
click at [276, 145] on div "R Recipient" at bounding box center [255, 132] width 478 height 27
click at [339, 138] on input "text" at bounding box center [327, 133] width 191 height 18
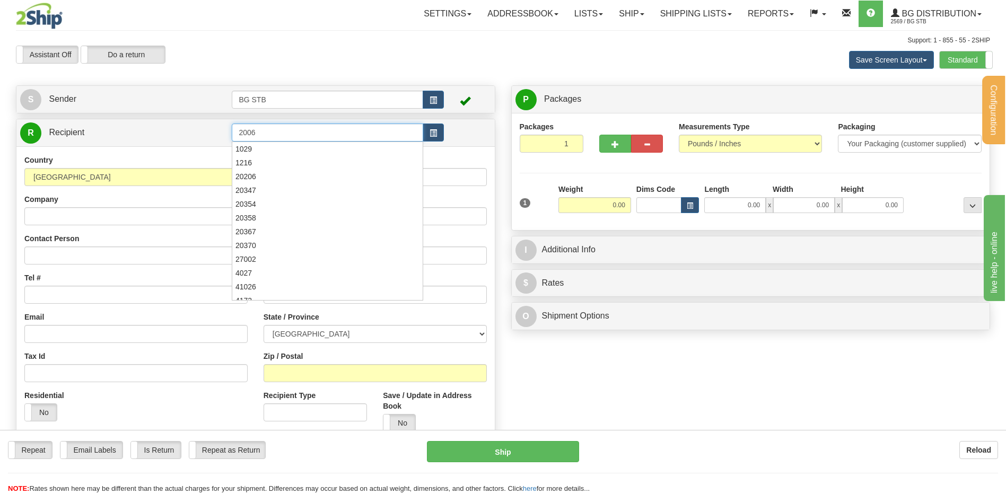
type input "2006"
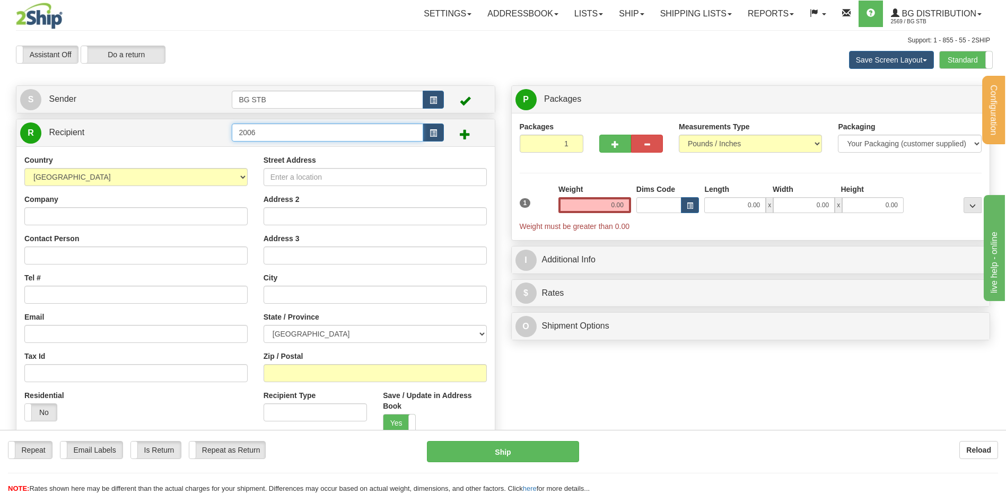
click at [240, 134] on input "2006" at bounding box center [327, 133] width 191 height 18
click at [244, 137] on input "2006" at bounding box center [327, 133] width 191 height 18
type input "20006"
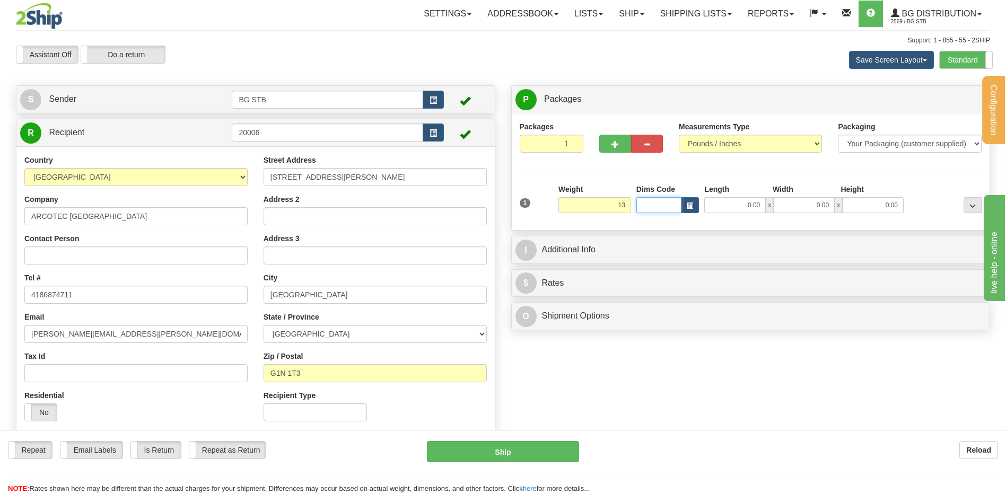
type input "13.00"
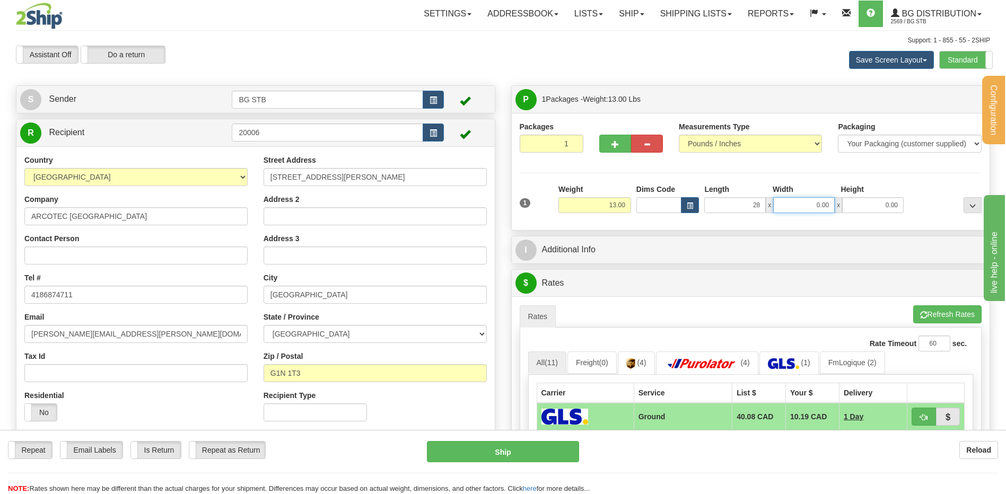
type input "28.00"
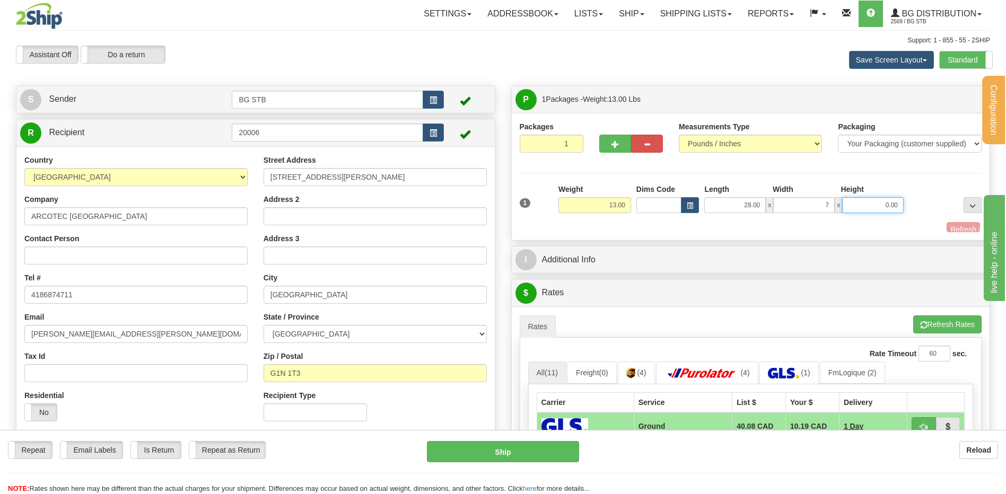
type input "7.00"
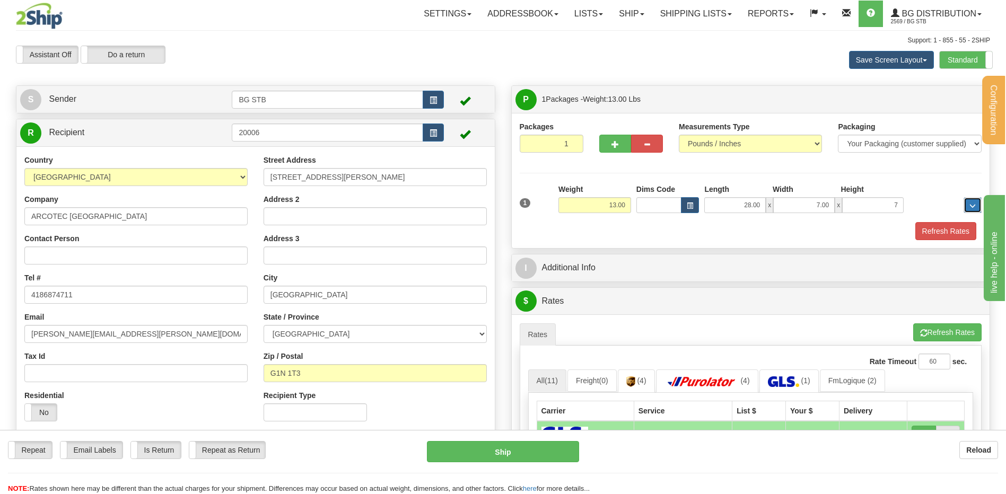
type input "7.00"
click at [569, 254] on div "I Additional Info" at bounding box center [751, 267] width 478 height 27
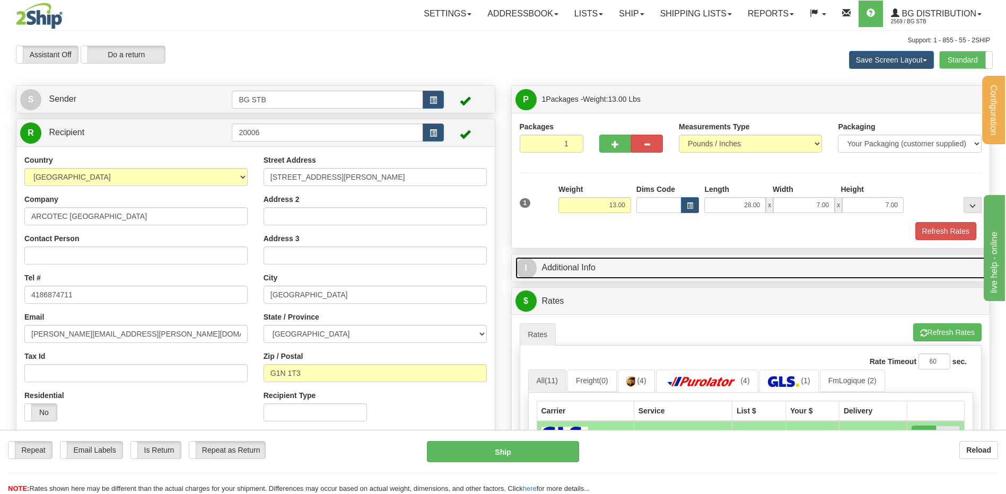
click at [576, 261] on link "I Additional Info" at bounding box center [750, 268] width 471 height 22
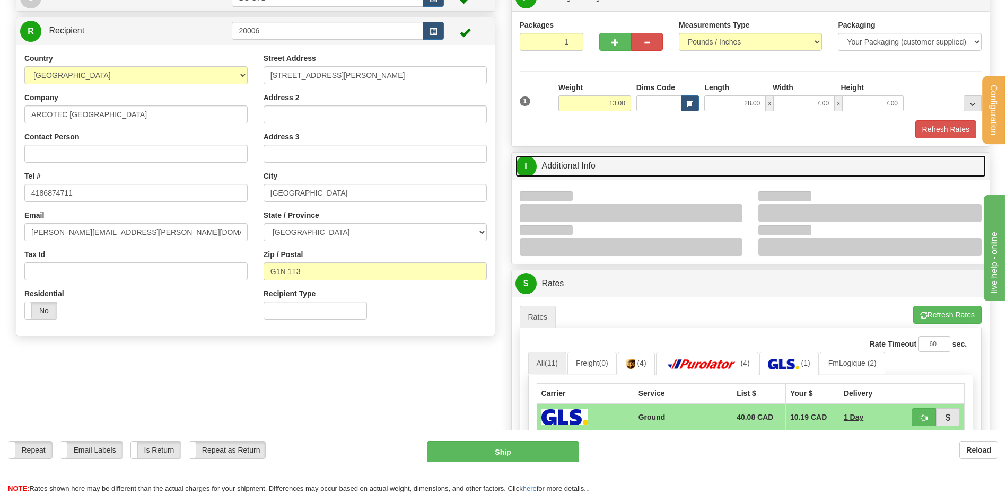
scroll to position [159, 0]
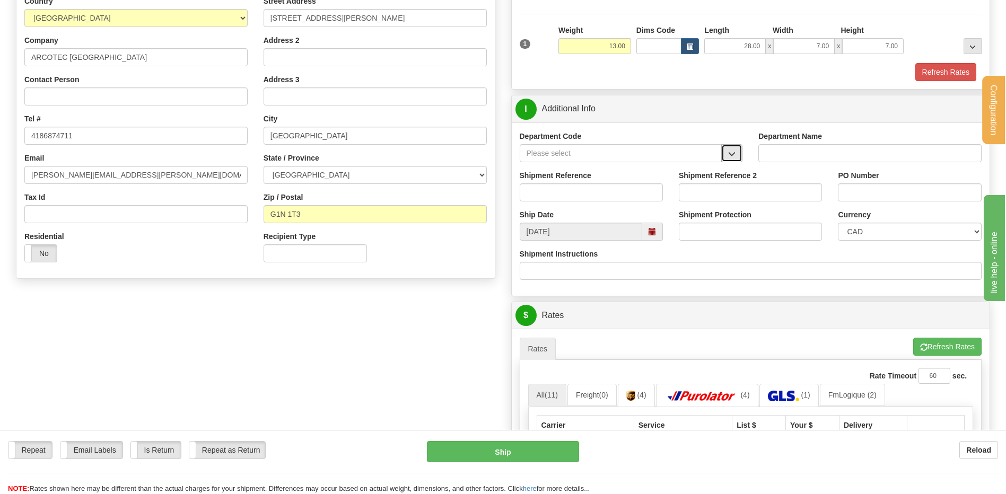
click at [737, 151] on button "button" at bounding box center [731, 153] width 21 height 18
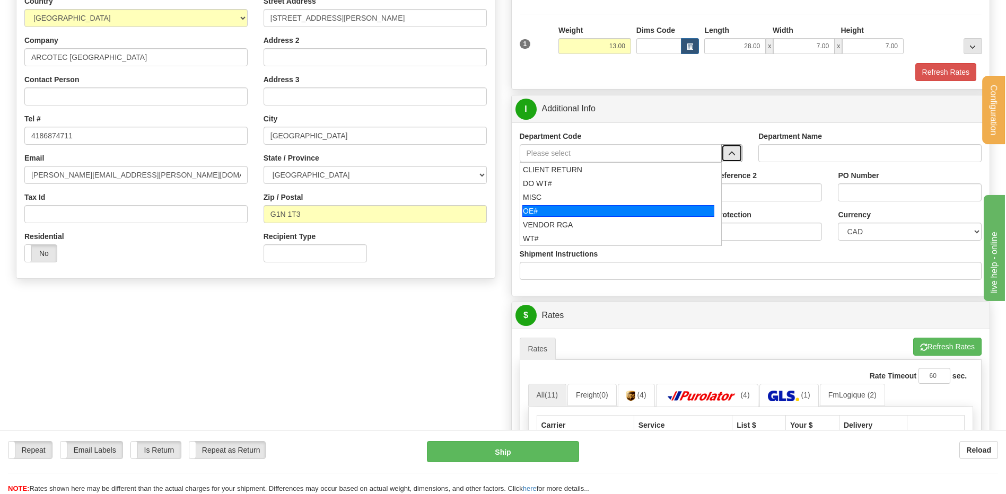
drag, startPoint x: 593, startPoint y: 208, endPoint x: 588, endPoint y: 190, distance: 18.8
click at [593, 208] on div "OE#" at bounding box center [618, 211] width 192 height 12
type input "OE#"
type input "ORDERS"
click at [587, 190] on input "Shipment Reference" at bounding box center [591, 192] width 143 height 18
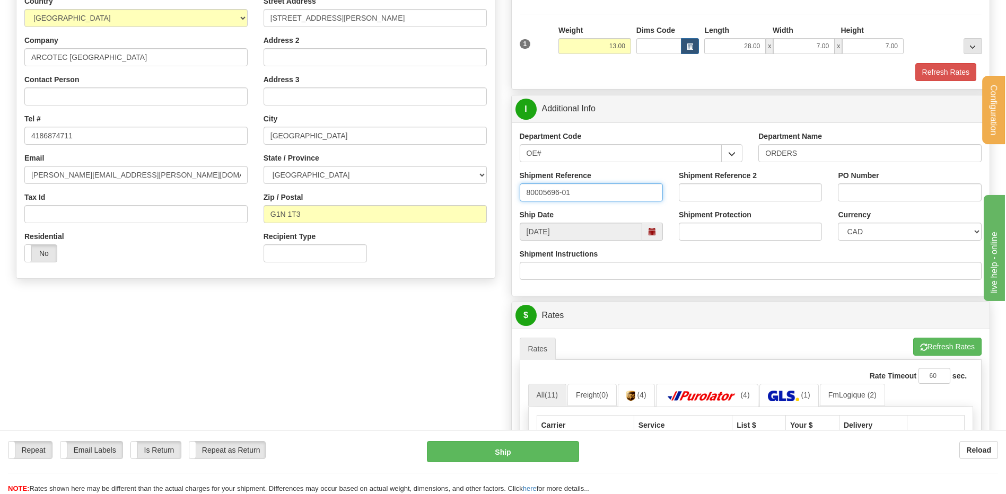
type input "80005696-01"
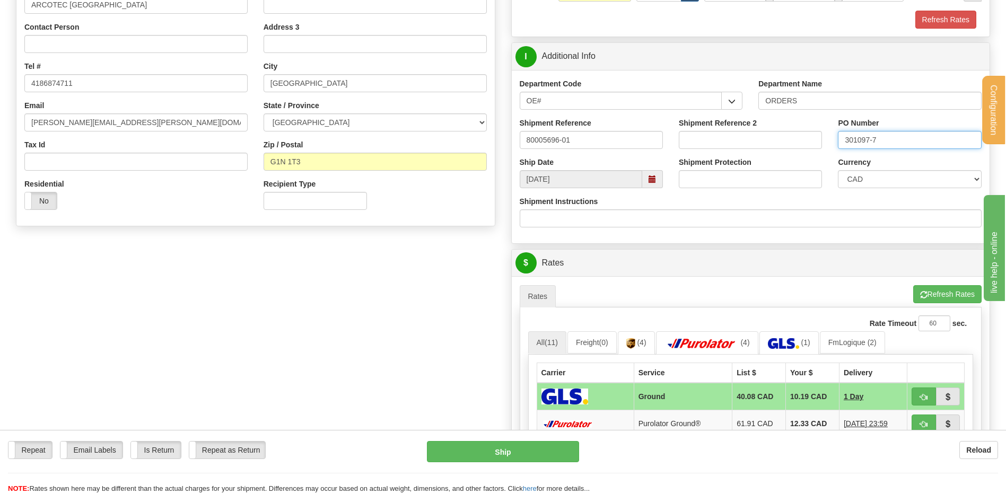
scroll to position [424, 0]
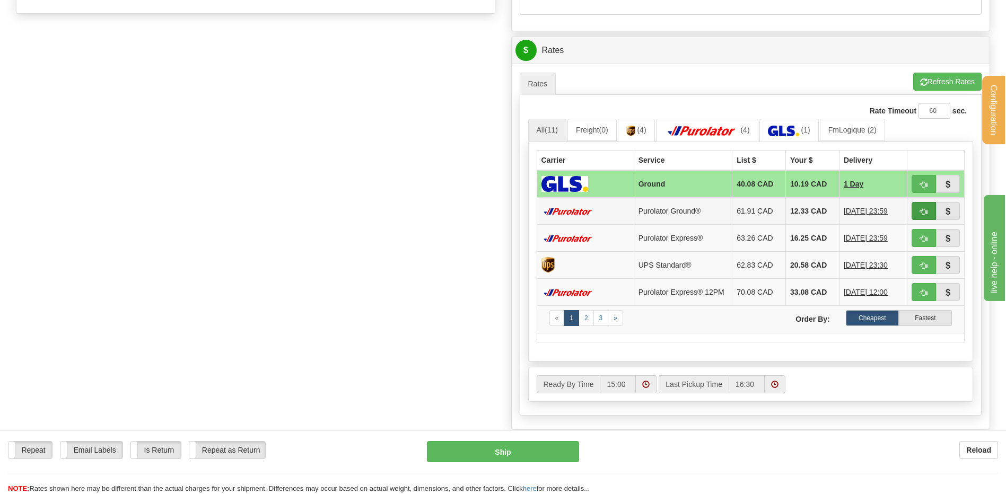
type input "301097-7"
click at [928, 211] on button "button" at bounding box center [923, 211] width 24 height 18
type input "260"
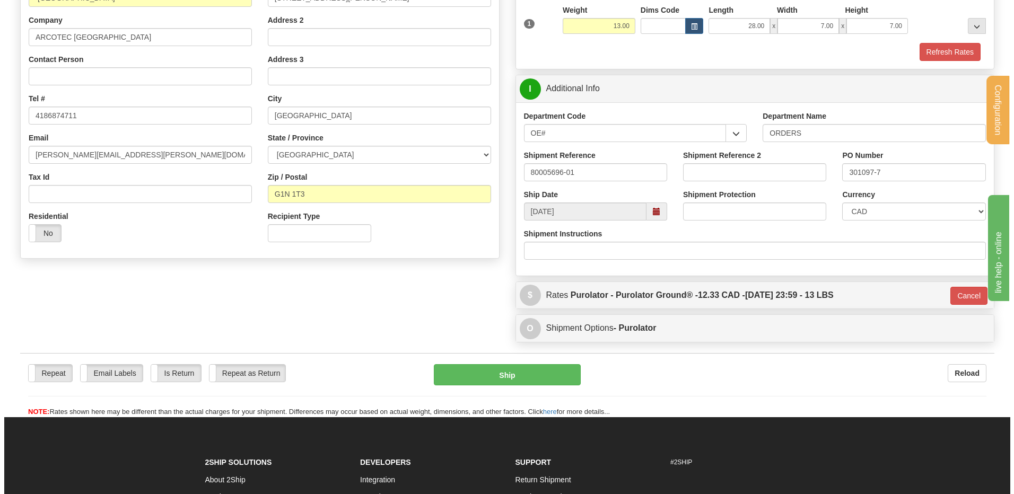
scroll to position [174, 0]
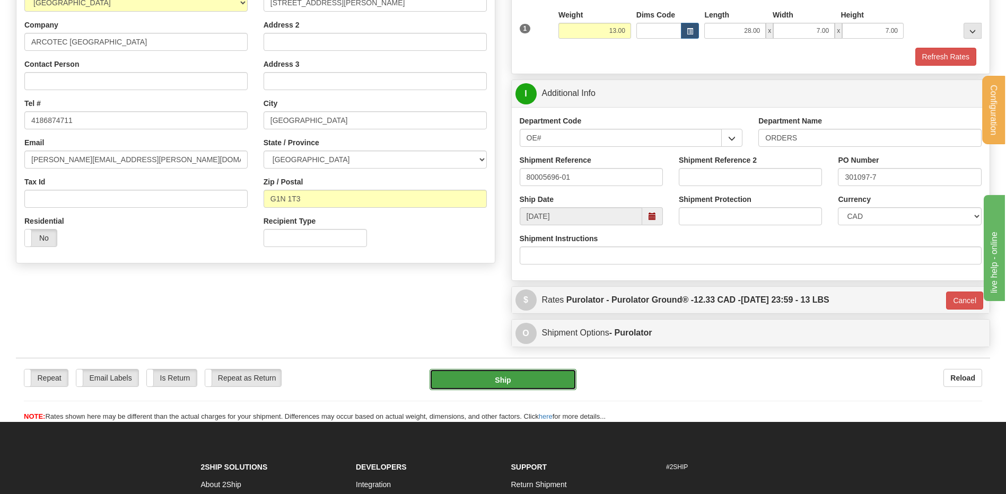
click at [497, 384] on button "Ship" at bounding box center [502, 379] width 146 height 21
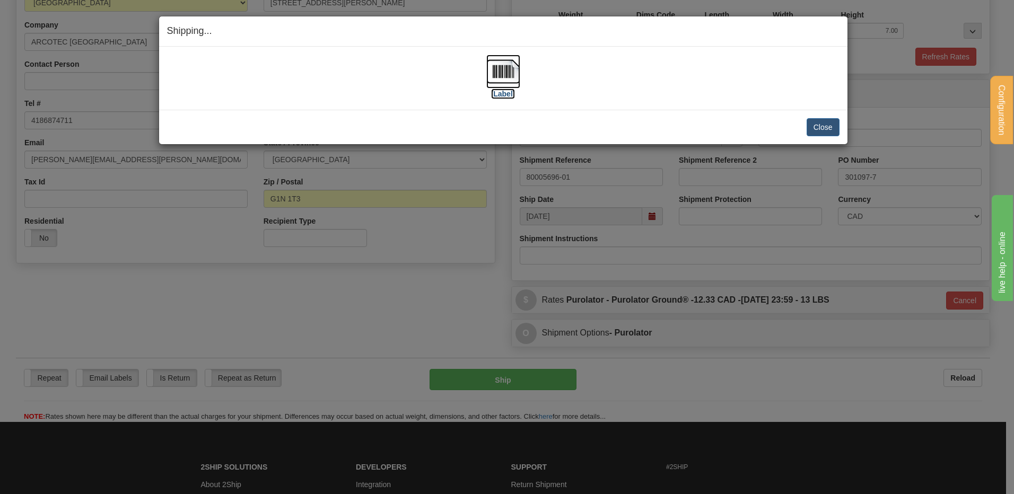
click at [507, 71] on img at bounding box center [503, 72] width 34 height 34
click at [820, 130] on button "Close" at bounding box center [822, 127] width 33 height 18
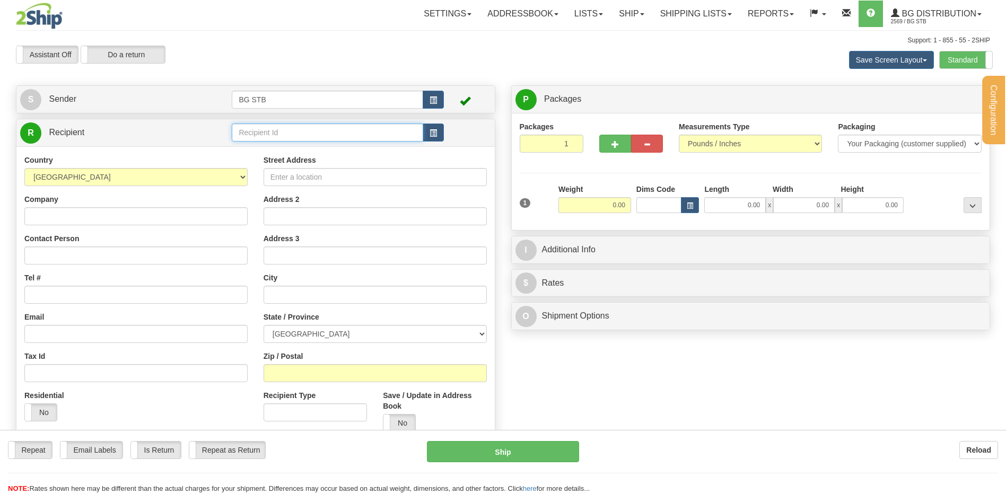
click at [265, 136] on input "text" at bounding box center [327, 133] width 191 height 18
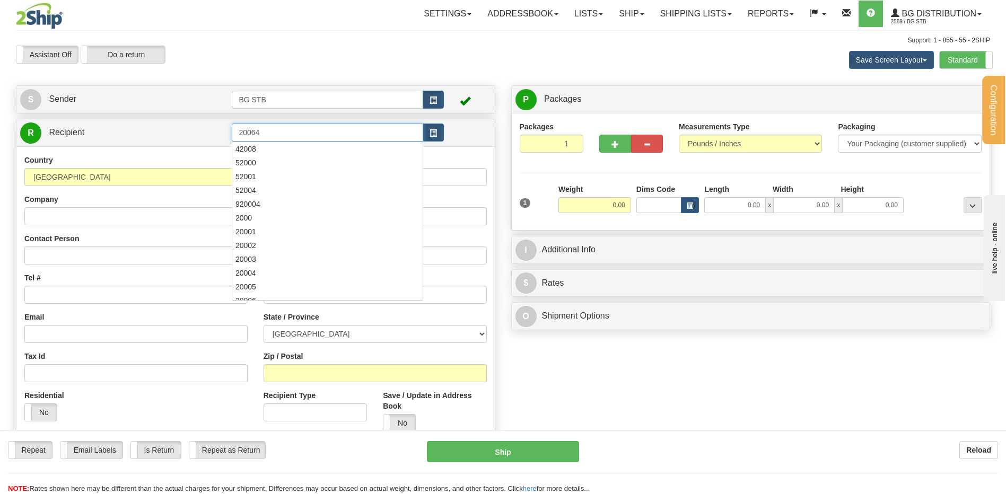
type input "20064"
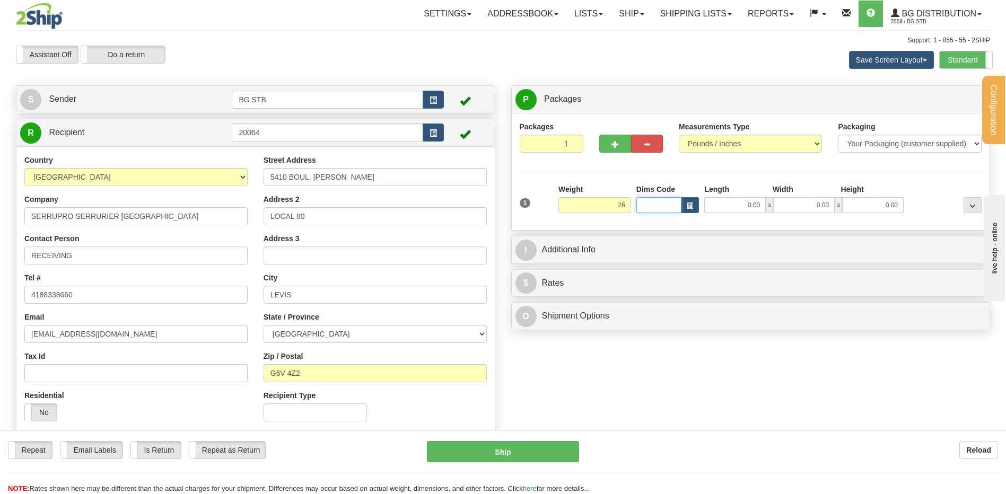
type input "26.00"
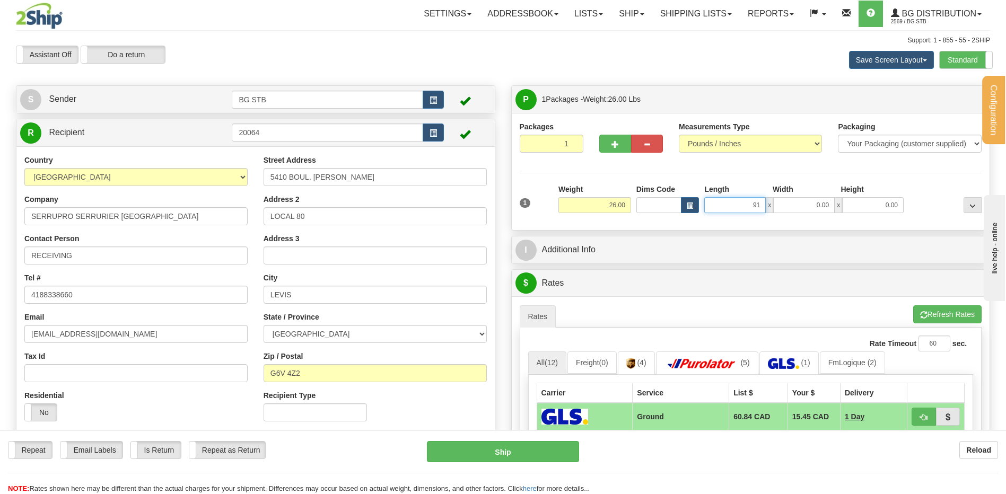
type input "91.00"
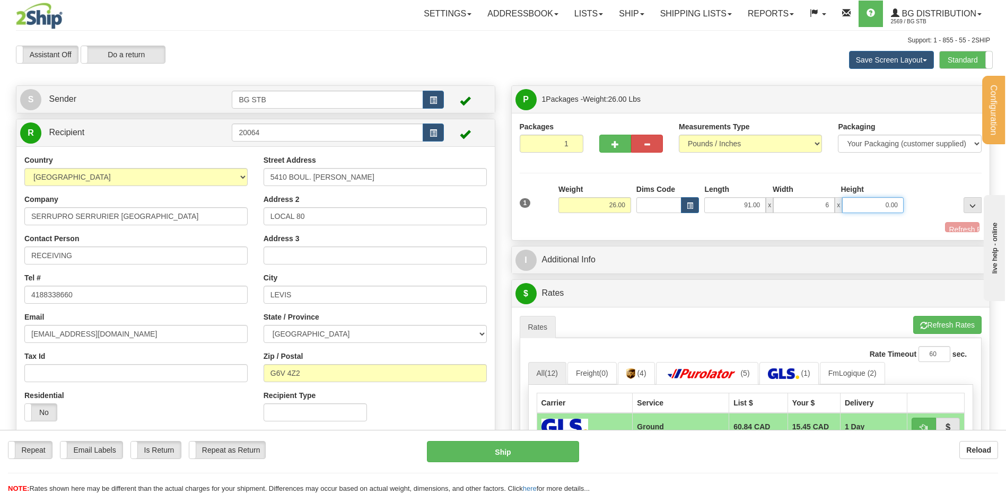
type input "6.00"
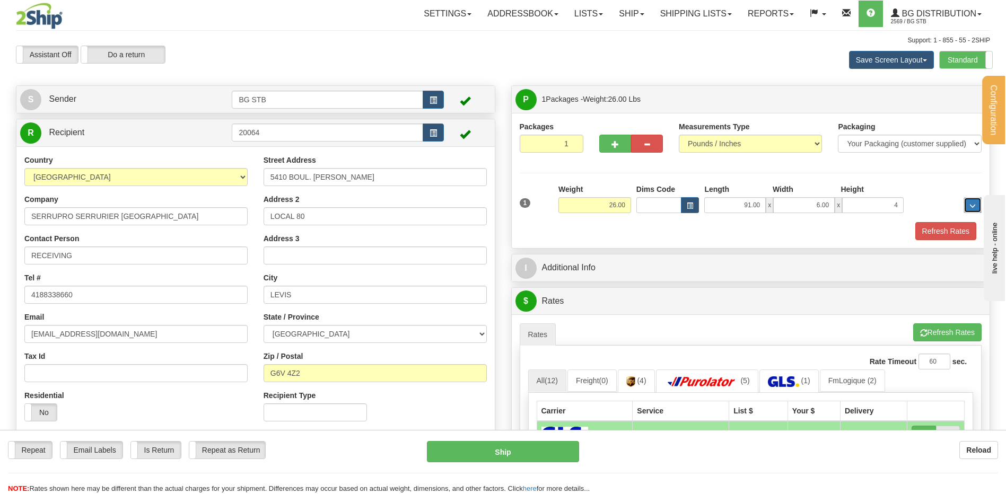
type input "4.00"
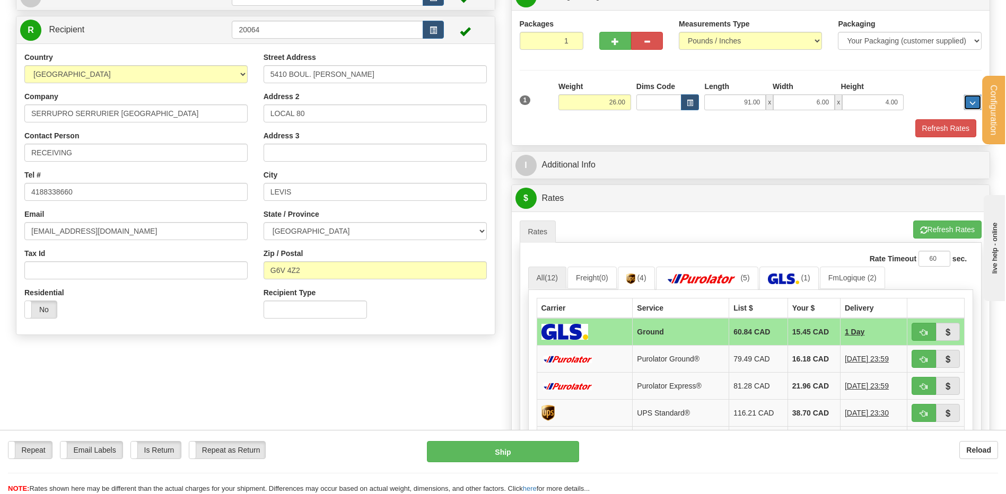
scroll to position [106, 0]
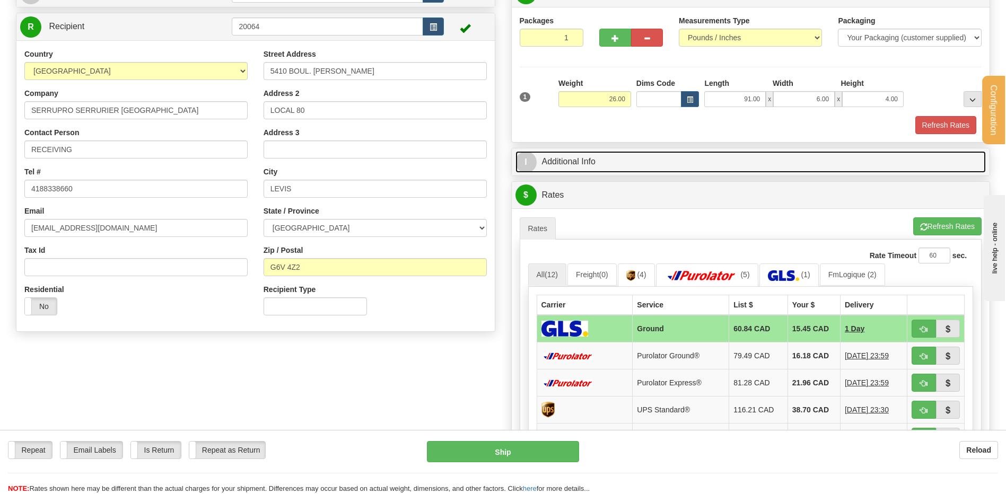
click at [597, 153] on link "I Additional Info" at bounding box center [750, 162] width 471 height 22
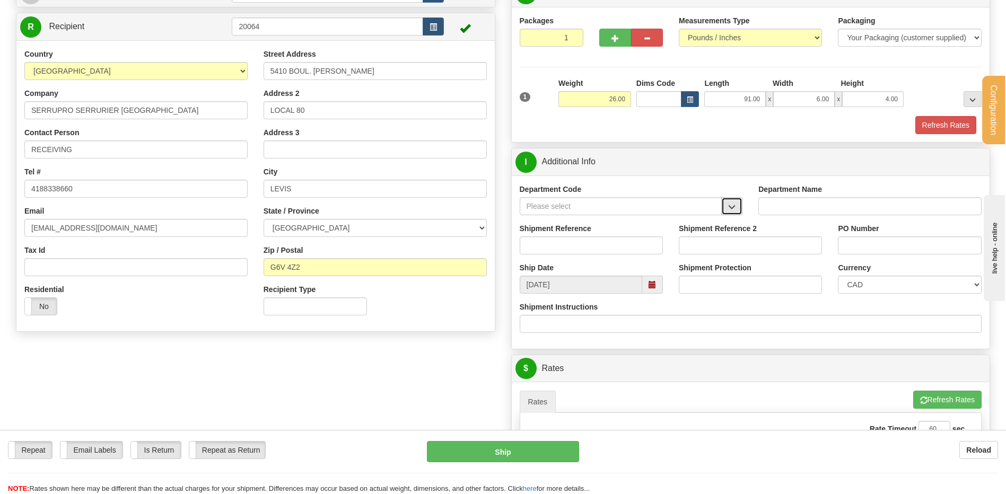
click at [732, 209] on span "button" at bounding box center [731, 207] width 7 height 7
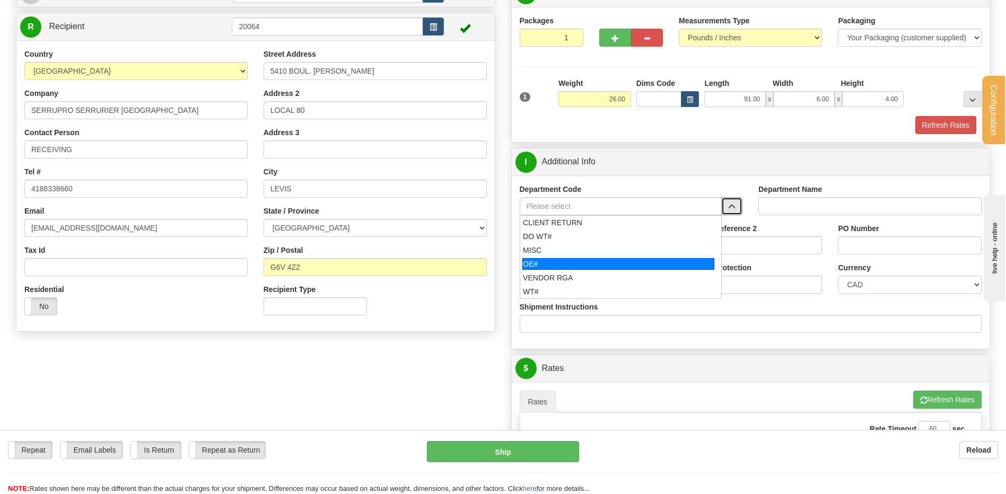
click at [604, 257] on li "OE#" at bounding box center [620, 264] width 201 height 14
type input "OE#"
type input "ORDERS"
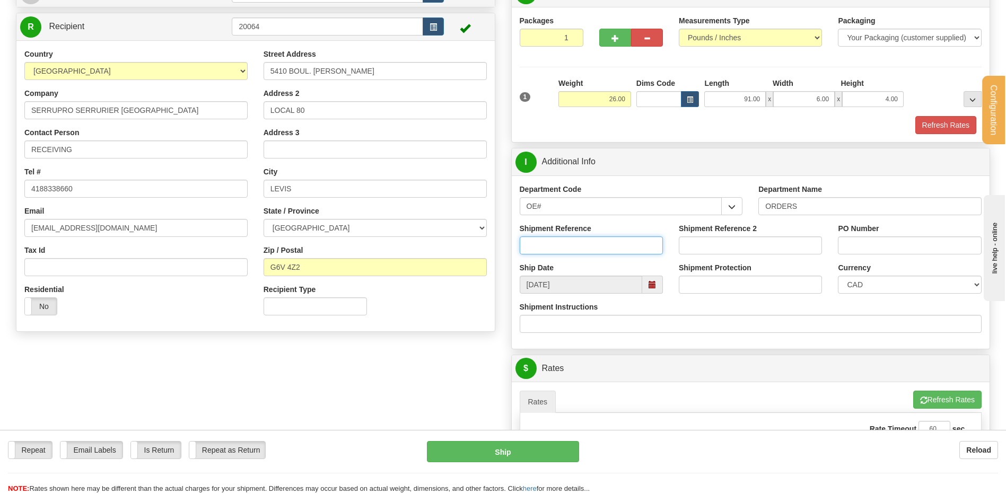
click at [596, 244] on input "Shipment Reference" at bounding box center [591, 245] width 143 height 18
type input "80006958-00"
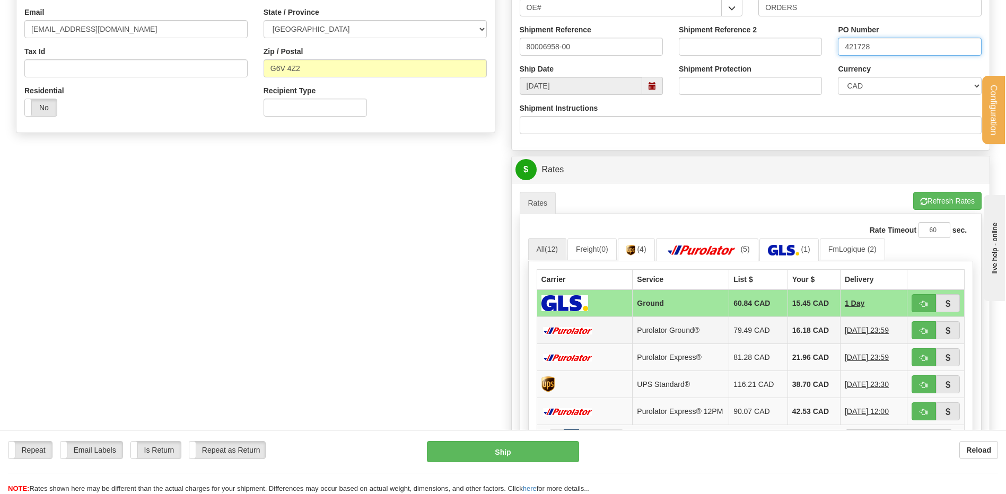
scroll to position [318, 0]
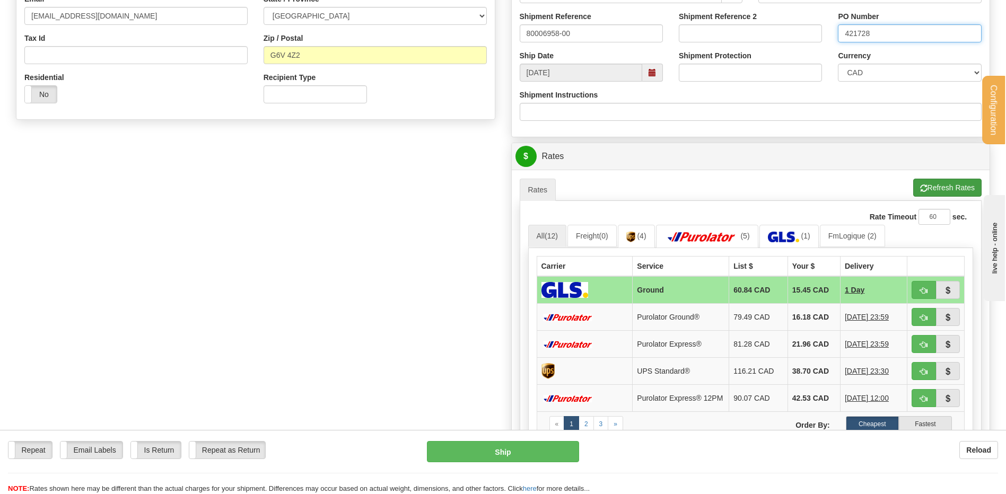
type input "421728"
click at [933, 192] on button "Refresh Rates" at bounding box center [947, 188] width 68 height 18
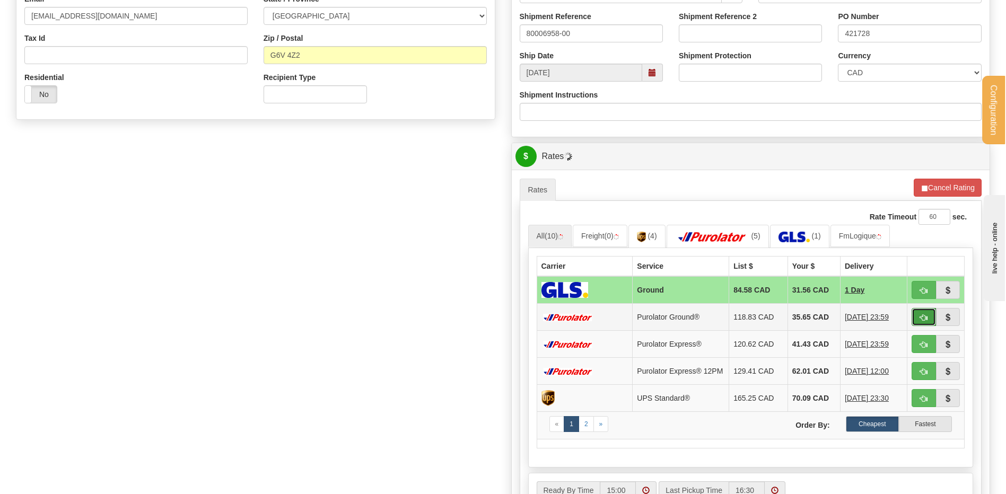
click at [923, 319] on span "button" at bounding box center [923, 317] width 7 height 7
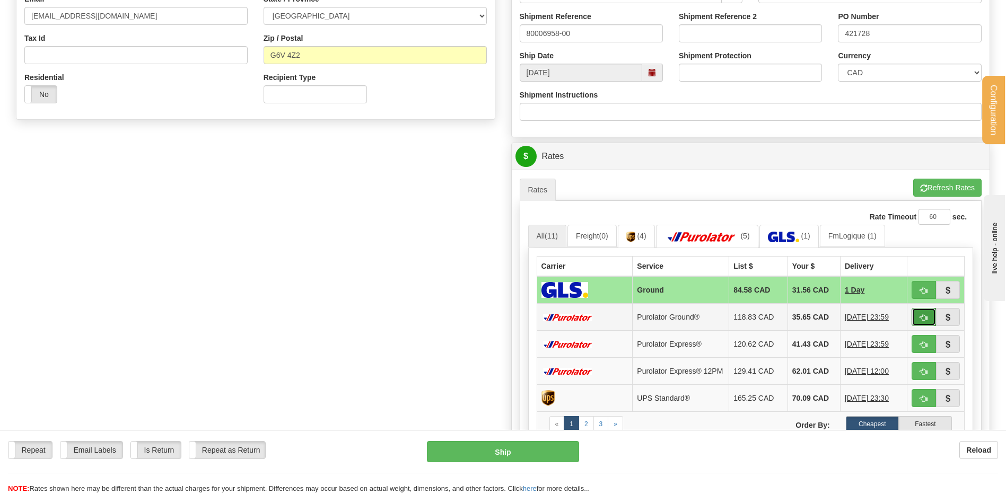
click at [924, 317] on span "button" at bounding box center [923, 317] width 7 height 7
type input "260"
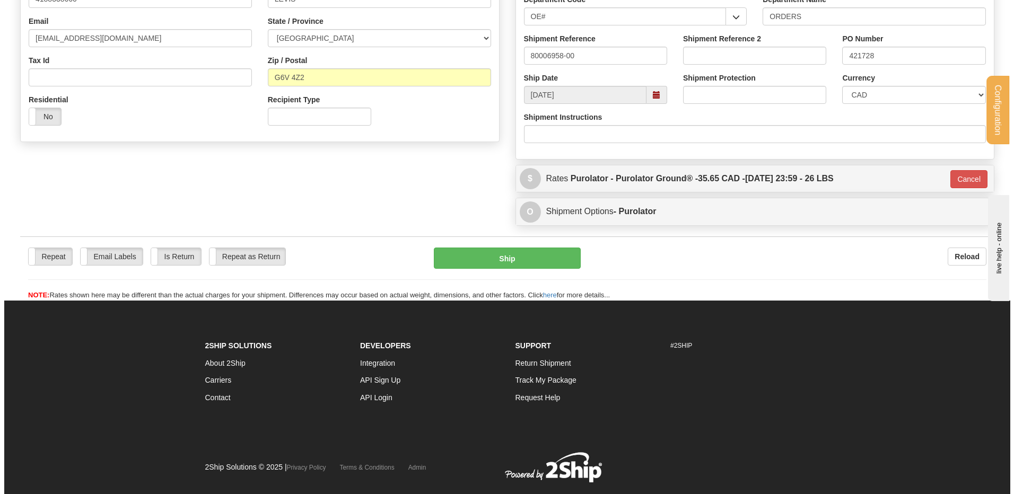
scroll to position [262, 0]
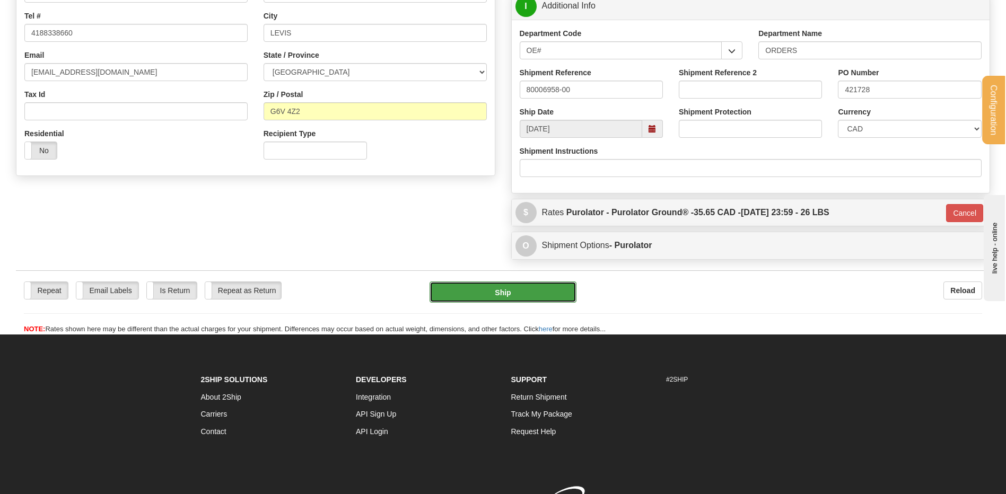
click at [496, 294] on button "Ship" at bounding box center [502, 292] width 146 height 21
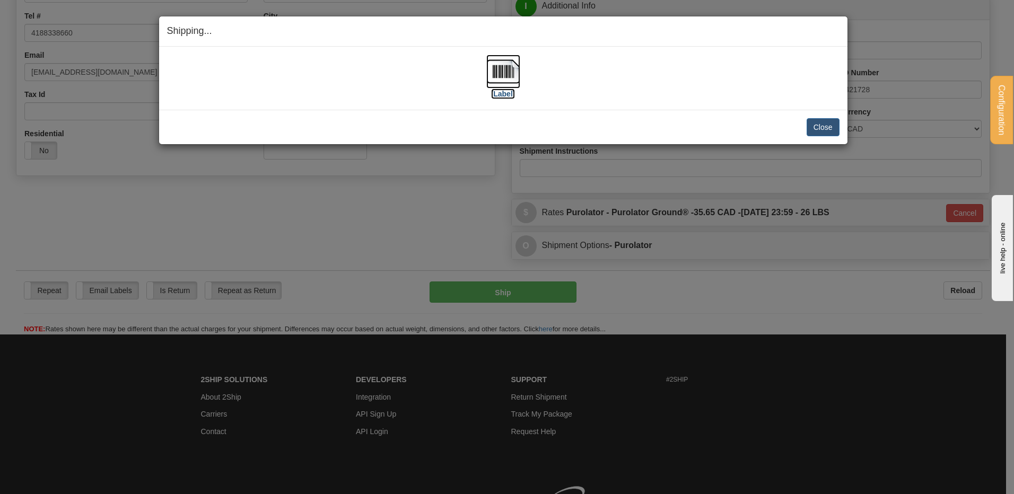
click at [494, 76] on img at bounding box center [503, 72] width 34 height 34
click at [824, 124] on button "Close" at bounding box center [822, 127] width 33 height 18
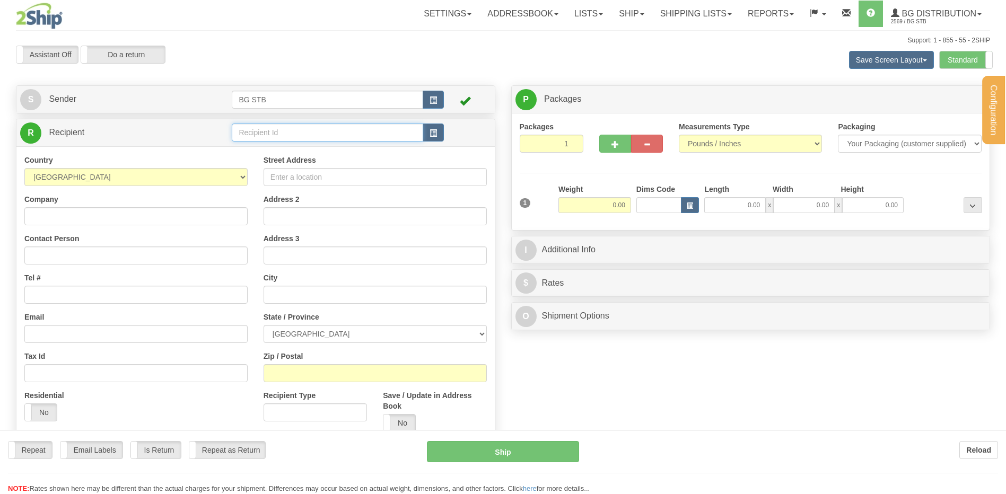
click at [278, 130] on div "Configuration My Configuration Panel Close Configure My Carriers" at bounding box center [503, 254] width 1006 height 508
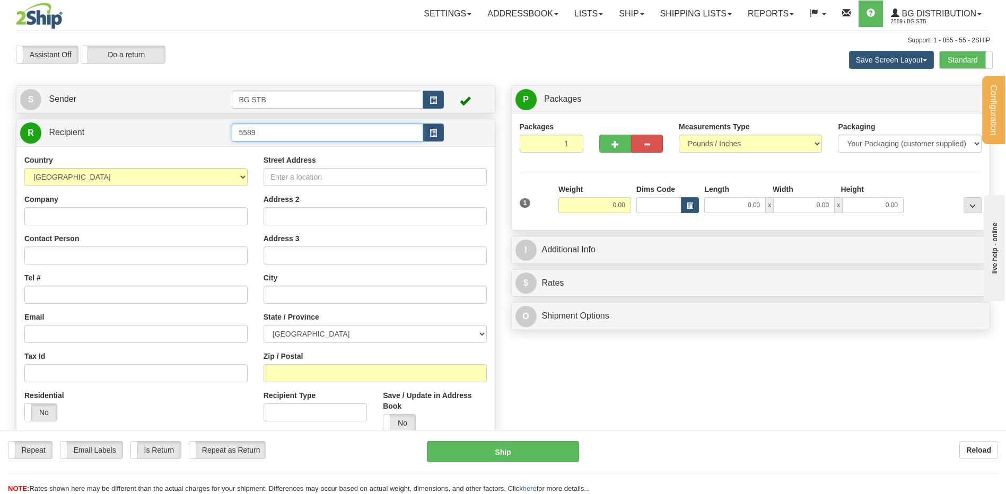
type input "5589"
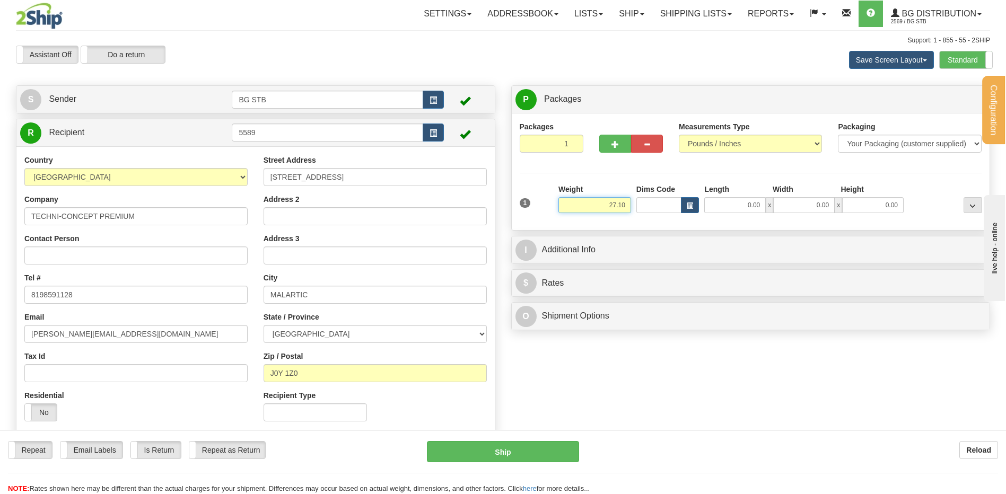
type input "27.10"
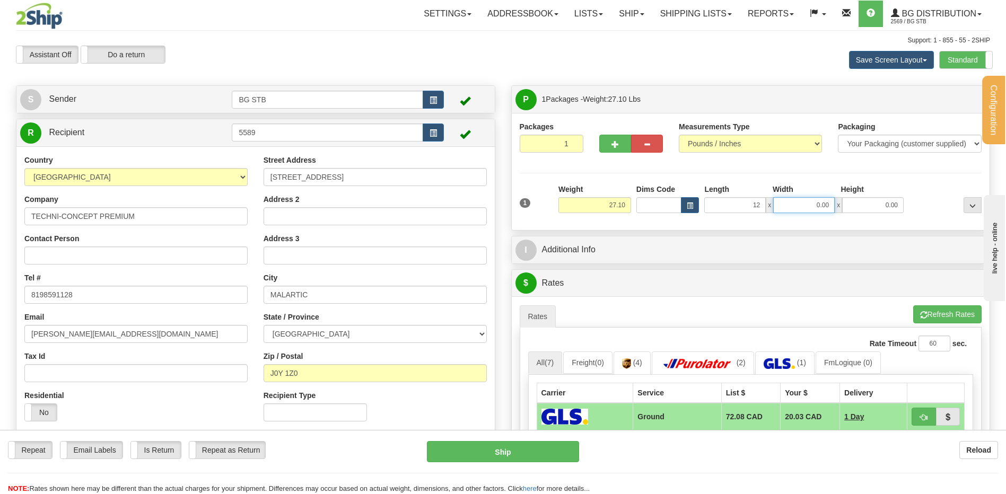
type input "12.00"
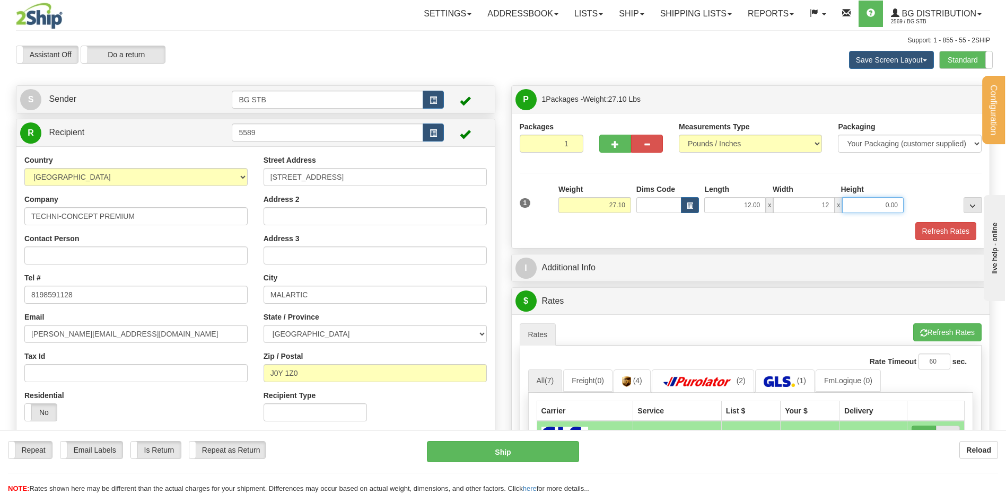
type input "12.00"
type input "8.00"
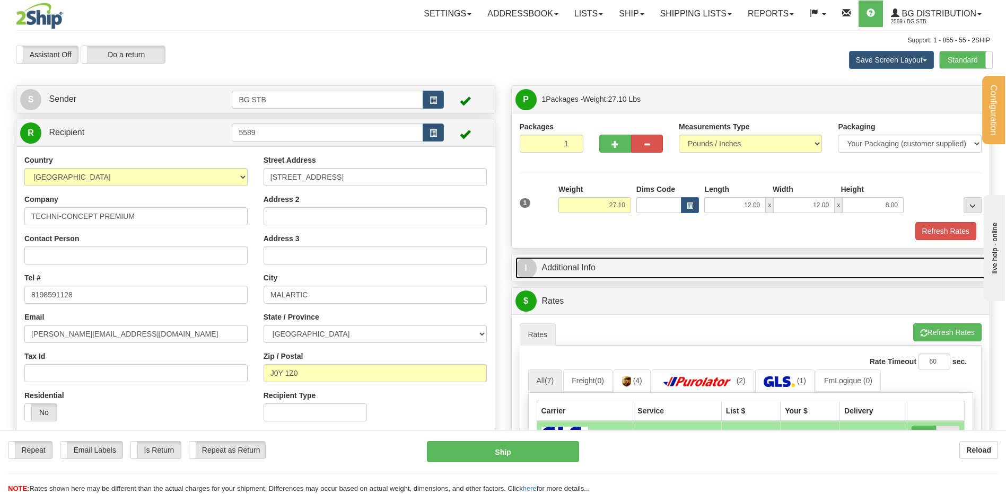
click at [629, 262] on link "I Additional Info" at bounding box center [750, 268] width 471 height 22
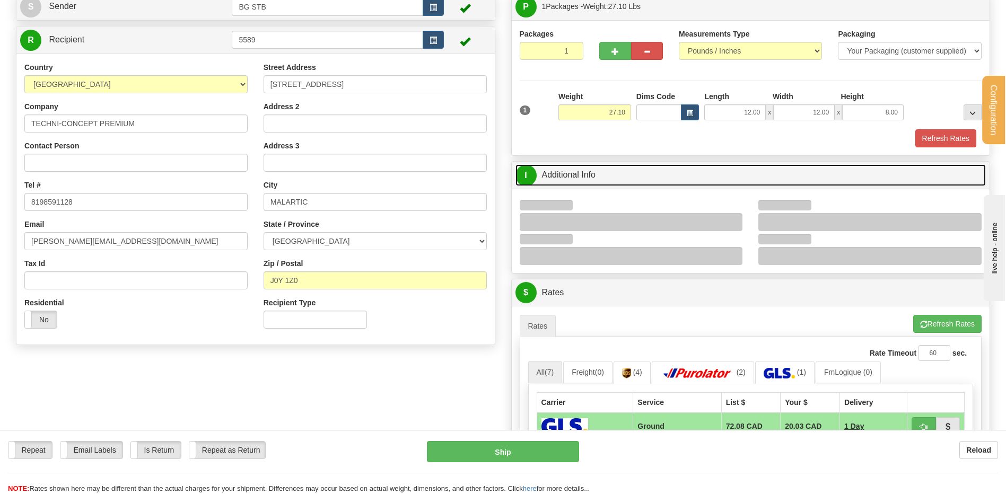
scroll to position [159, 0]
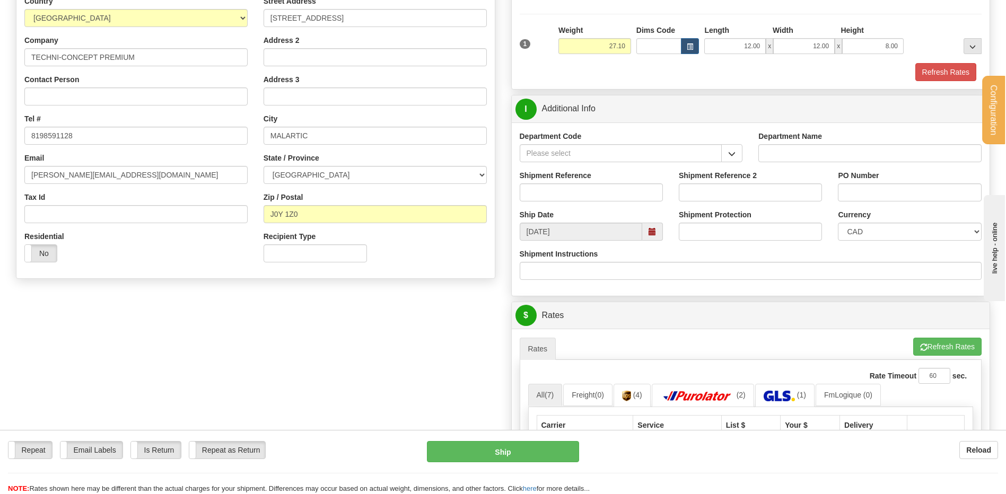
click at [730, 153] on span "button" at bounding box center [731, 154] width 7 height 7
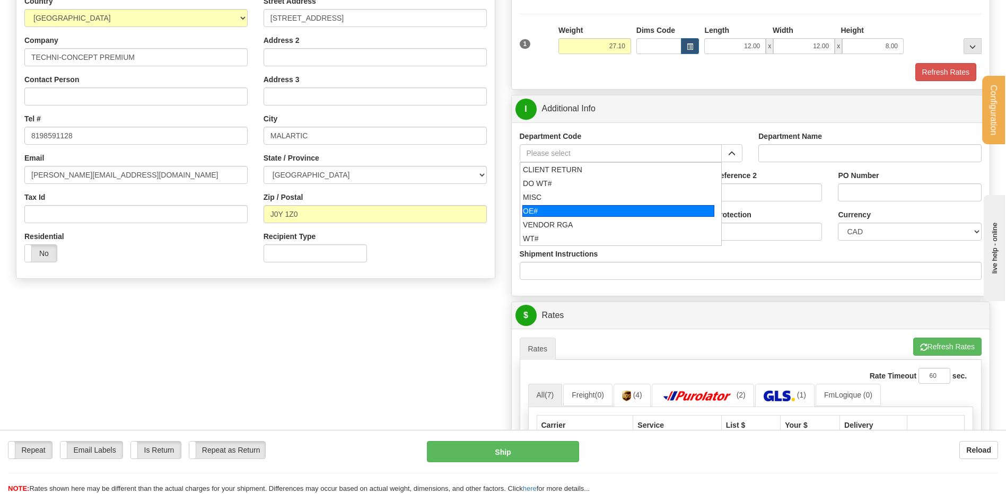
click at [618, 207] on div "OE#" at bounding box center [618, 211] width 192 height 12
type input "OE#"
type input "ORDERS"
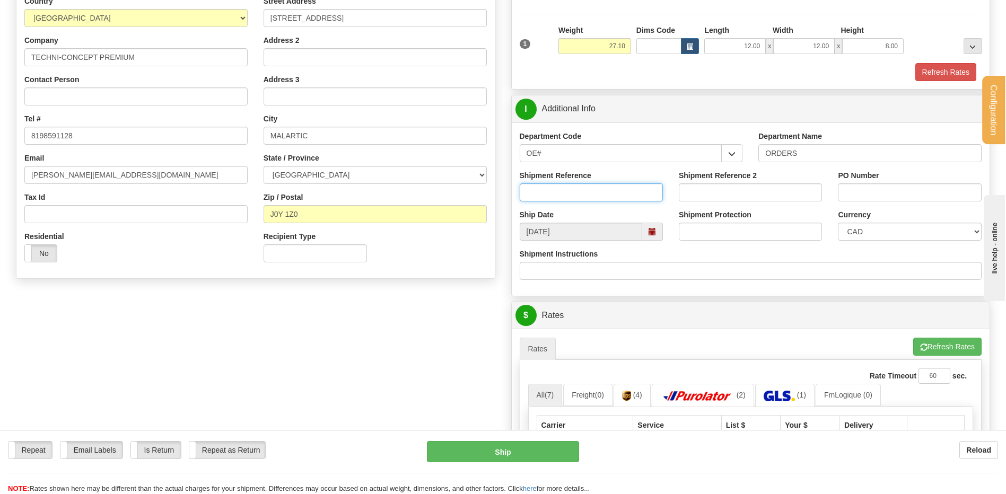
click at [611, 191] on input "Shipment Reference" at bounding box center [591, 192] width 143 height 18
type input "80005348-00 / 8004718-01"
type input "E"
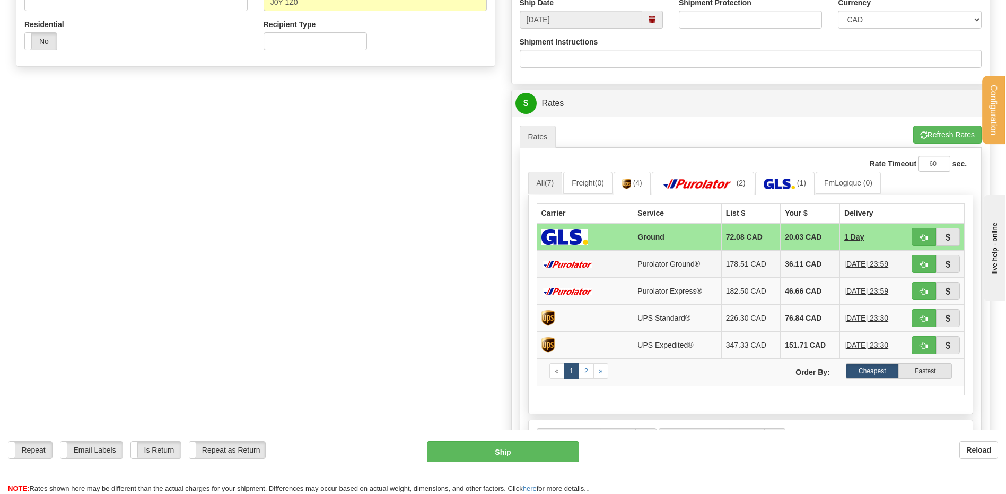
scroll to position [424, 0]
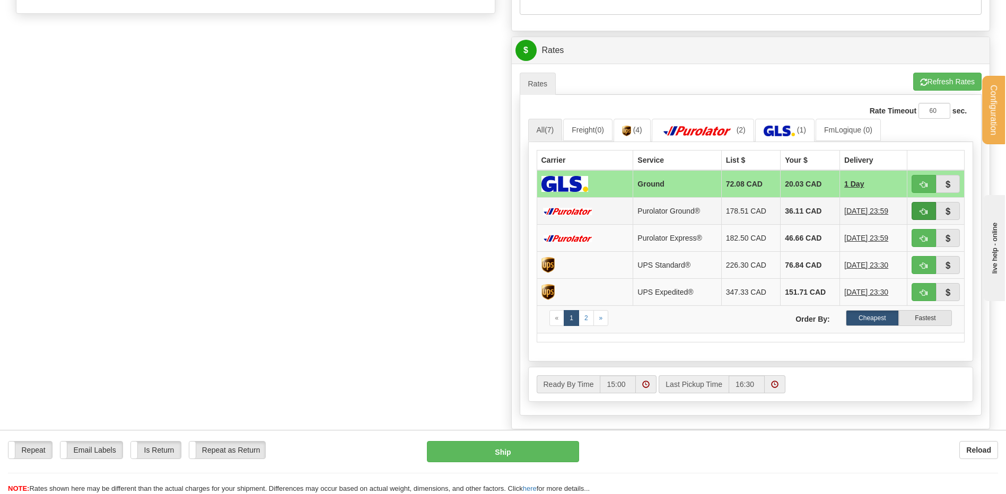
type input "GLX250902 // ELD 250819"
click at [934, 206] on button "button" at bounding box center [923, 211] width 24 height 18
type input "260"
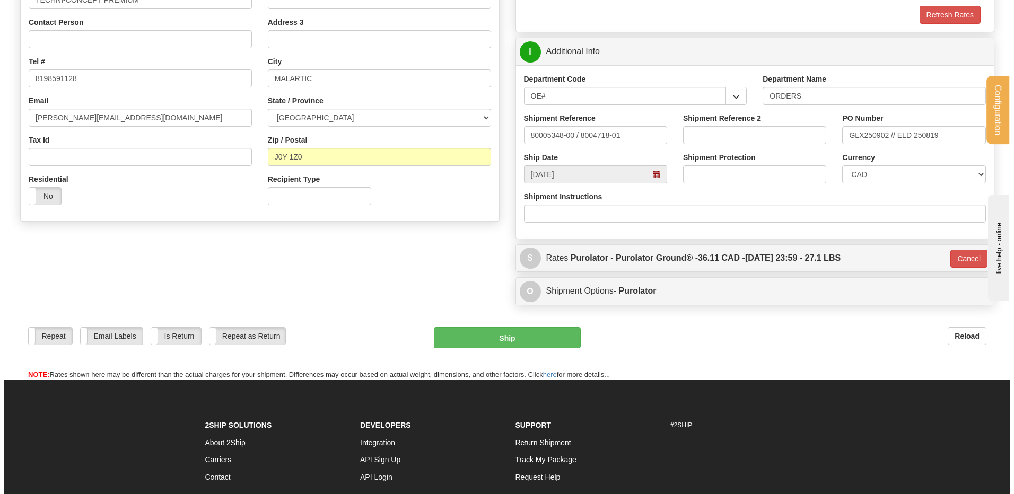
scroll to position [171, 0]
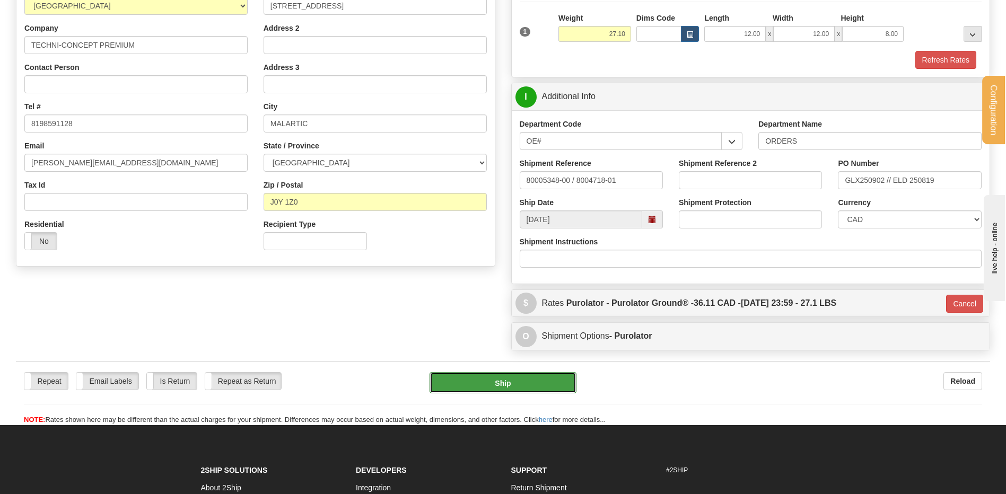
click at [479, 385] on button "Ship" at bounding box center [502, 382] width 146 height 21
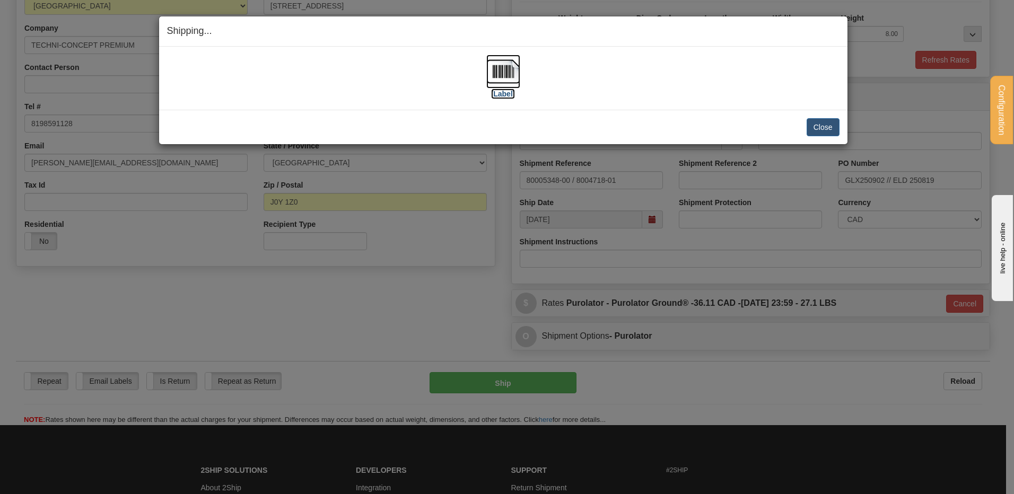
click at [515, 71] on img at bounding box center [503, 72] width 34 height 34
click at [814, 122] on button "Close" at bounding box center [822, 127] width 33 height 18
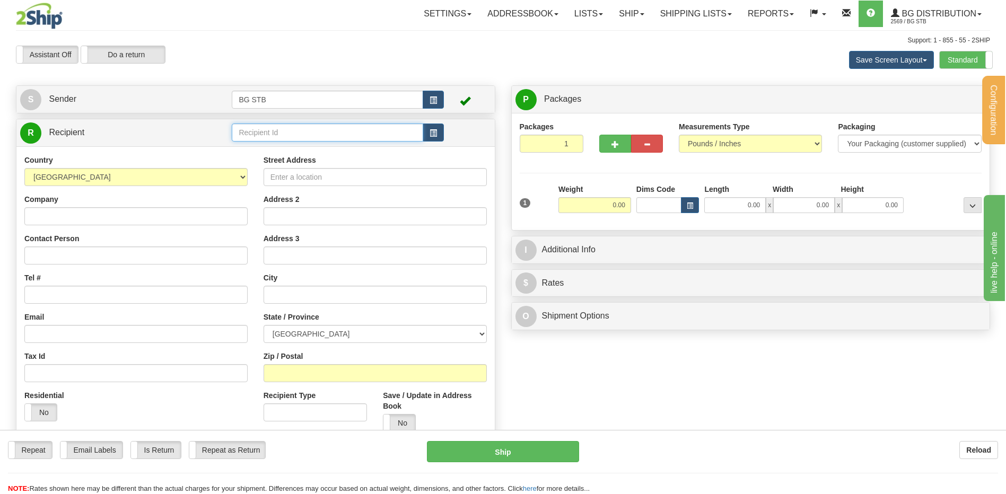
click at [287, 129] on input "text" at bounding box center [327, 133] width 191 height 18
type input "7145"
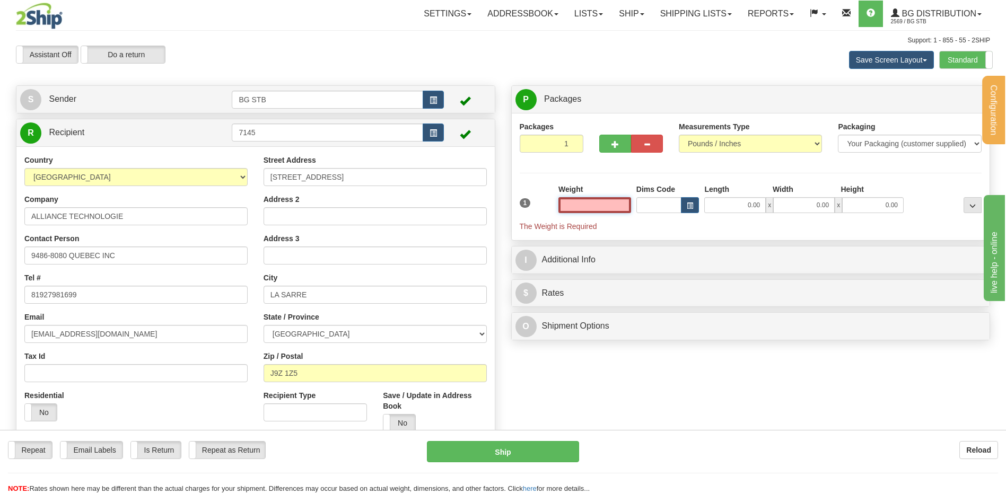
click at [616, 209] on input "text" at bounding box center [594, 205] width 73 height 16
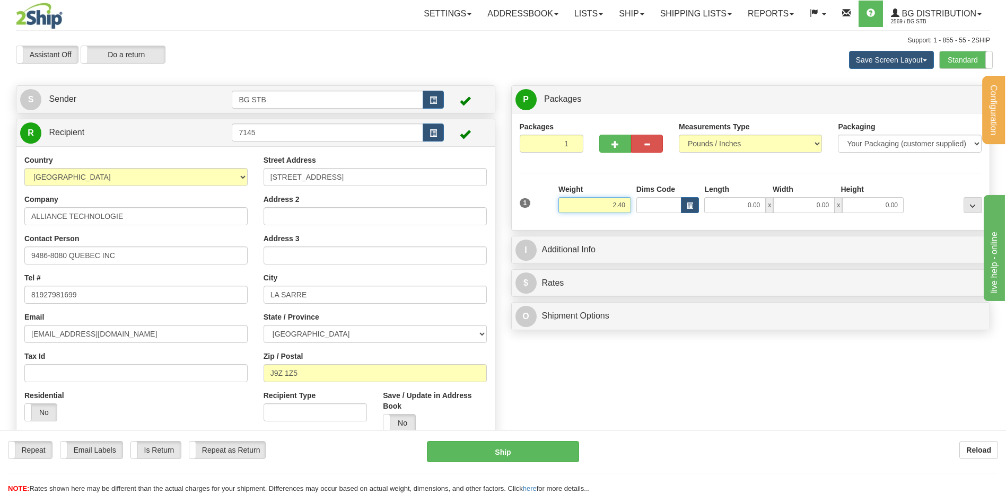
type input "2.40"
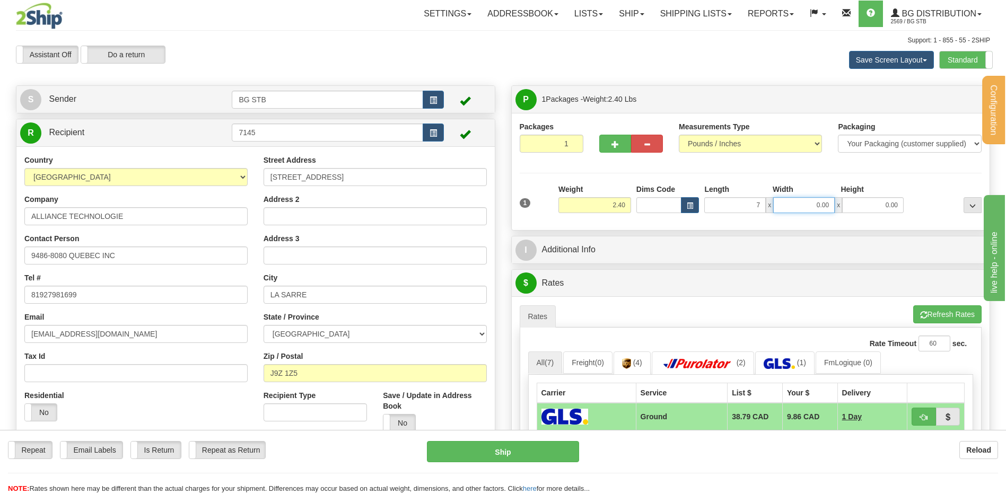
type input "7.00"
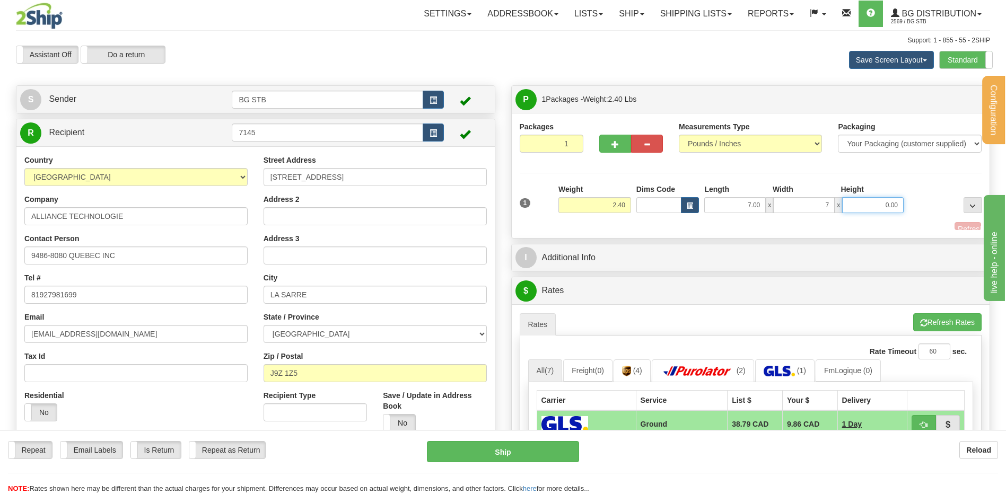
type input "7.00"
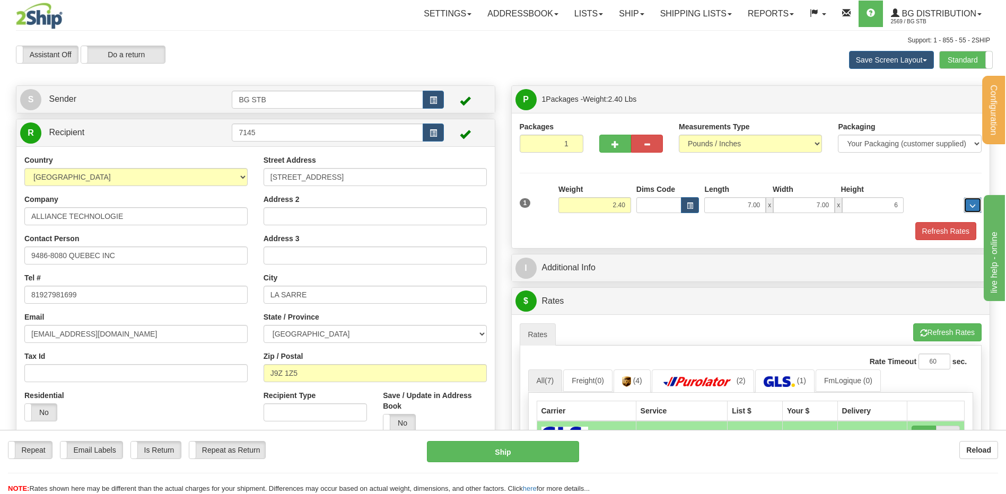
type input "6.00"
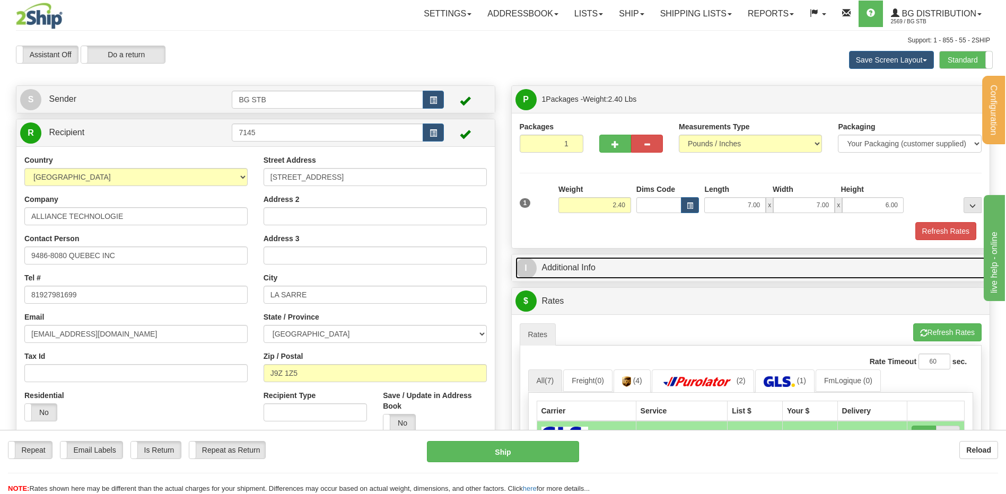
click at [673, 259] on link "I Additional Info" at bounding box center [750, 268] width 471 height 22
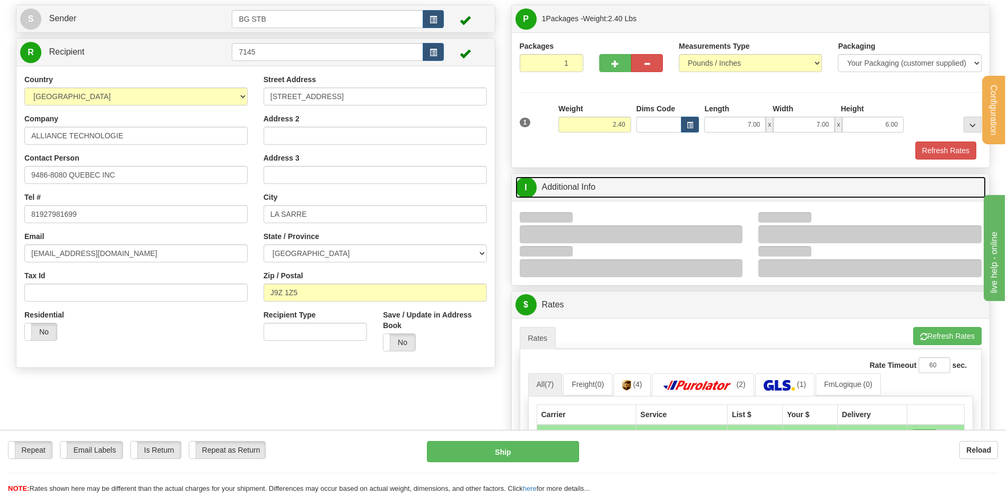
scroll to position [159, 0]
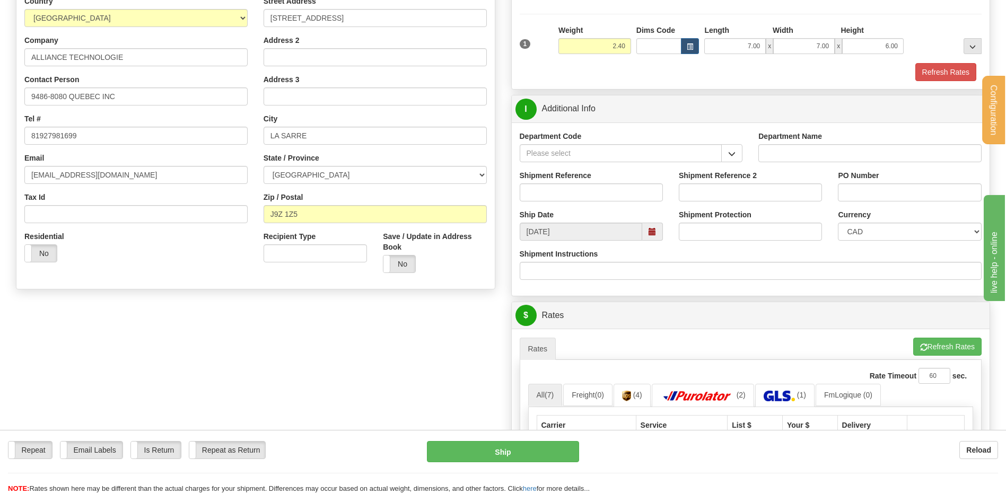
click at [728, 162] on div "Department Code" at bounding box center [631, 150] width 239 height 39
click at [736, 153] on button "button" at bounding box center [731, 153] width 21 height 18
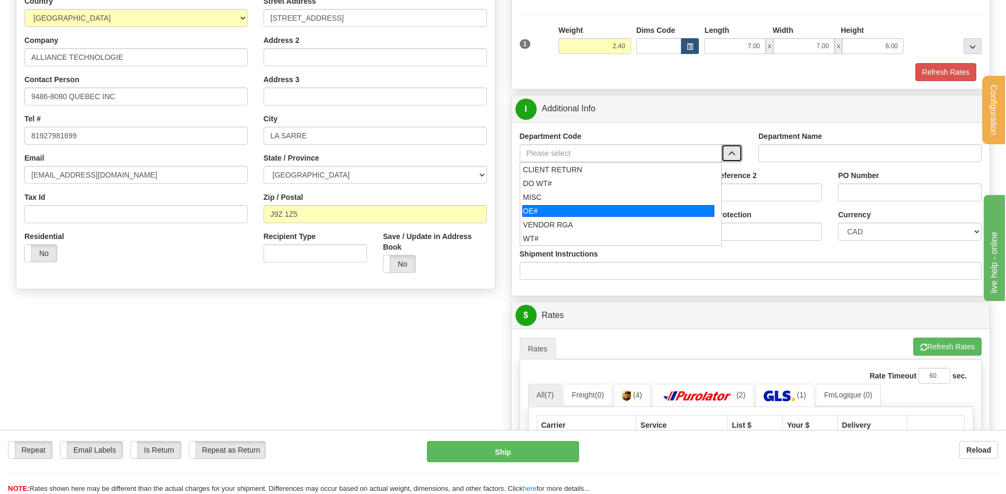
click at [625, 207] on div "OE#" at bounding box center [618, 211] width 192 height 12
type input "OE#"
type input "ORDERS"
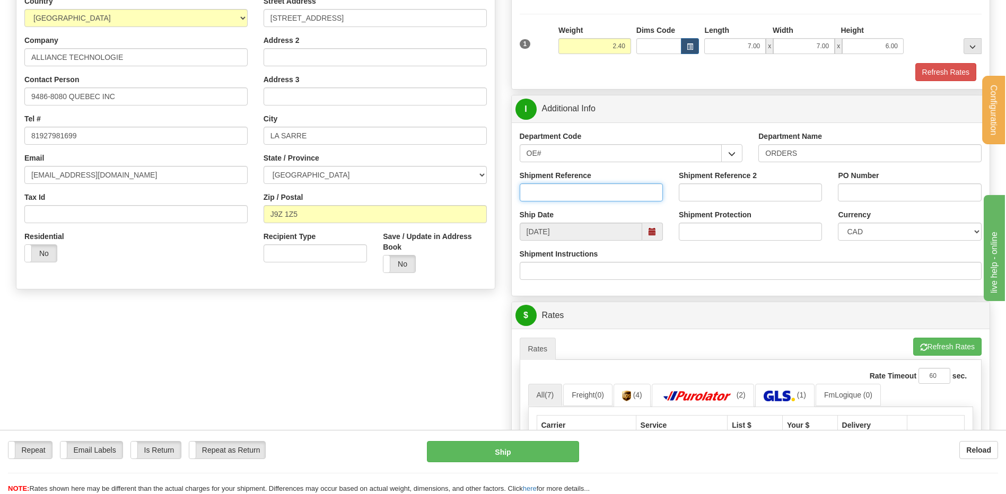
click at [618, 191] on input "Shipment Reference" at bounding box center [591, 192] width 143 height 18
type input "80006885-00 / 50317299-00"
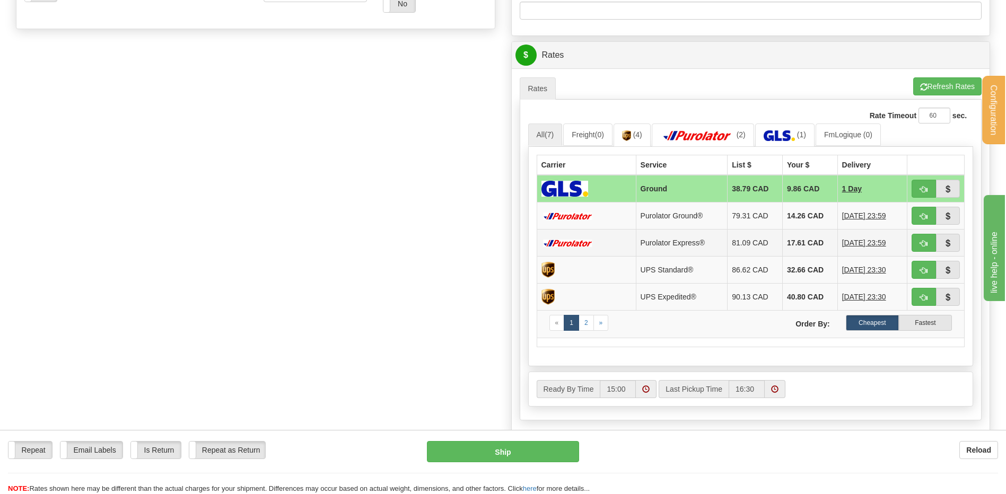
scroll to position [424, 0]
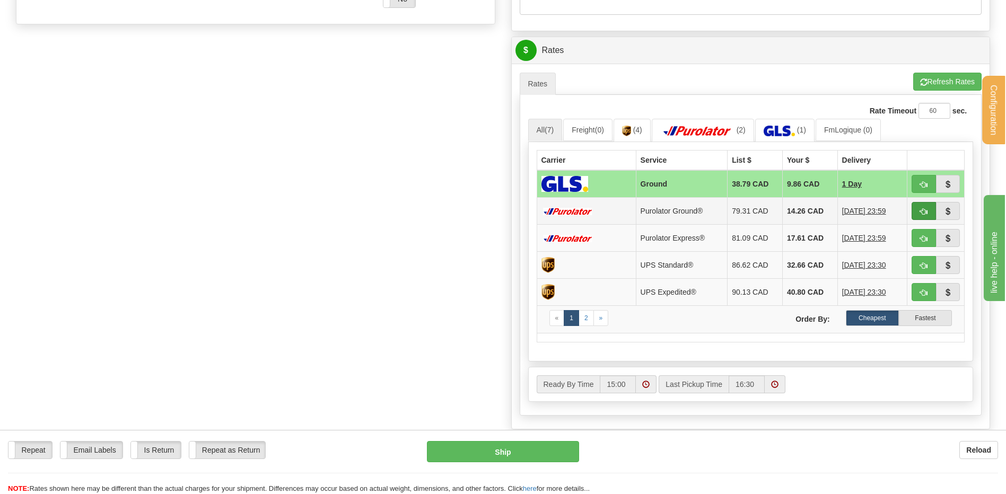
type input "RESTOCK 30/09"
drag, startPoint x: 922, startPoint y: 213, endPoint x: 875, endPoint y: 216, distance: 47.3
click at [922, 213] on span "button" at bounding box center [923, 211] width 7 height 7
type input "260"
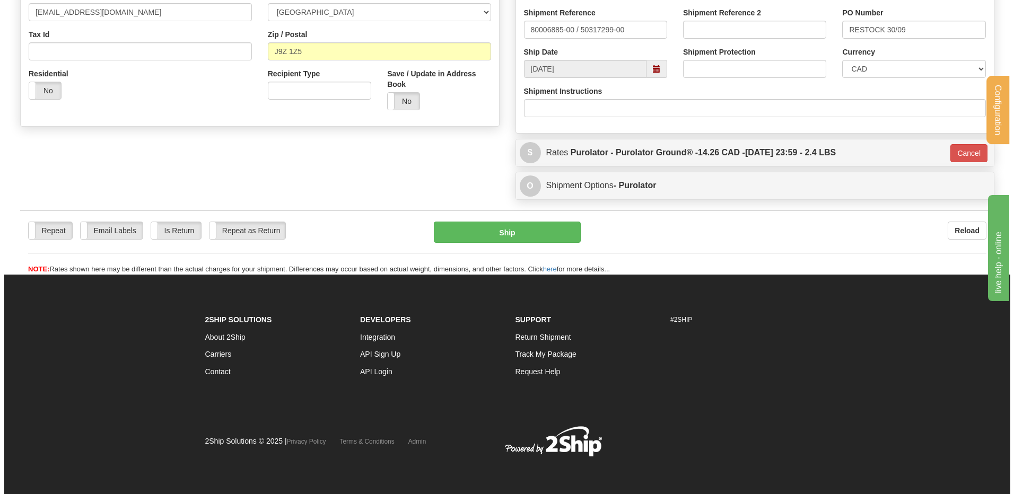
scroll to position [322, 0]
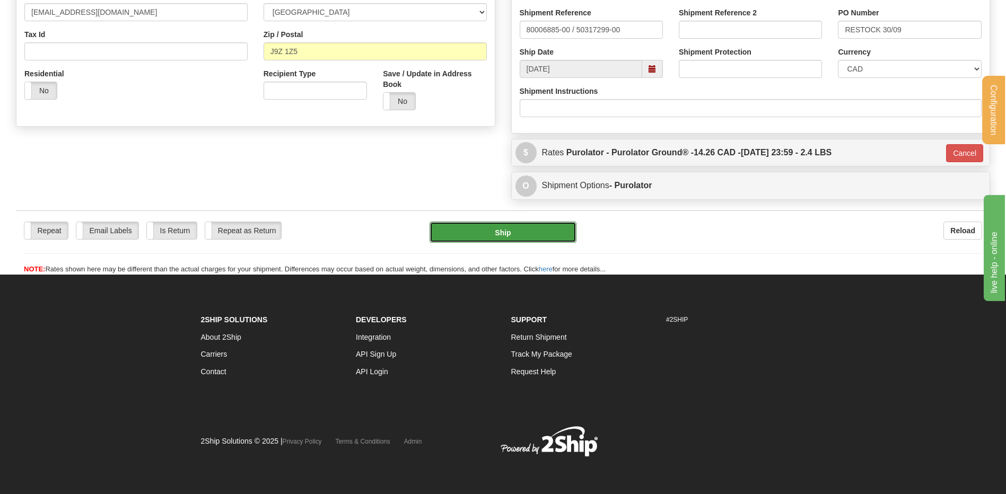
click at [541, 226] on button "Ship" at bounding box center [502, 232] width 146 height 21
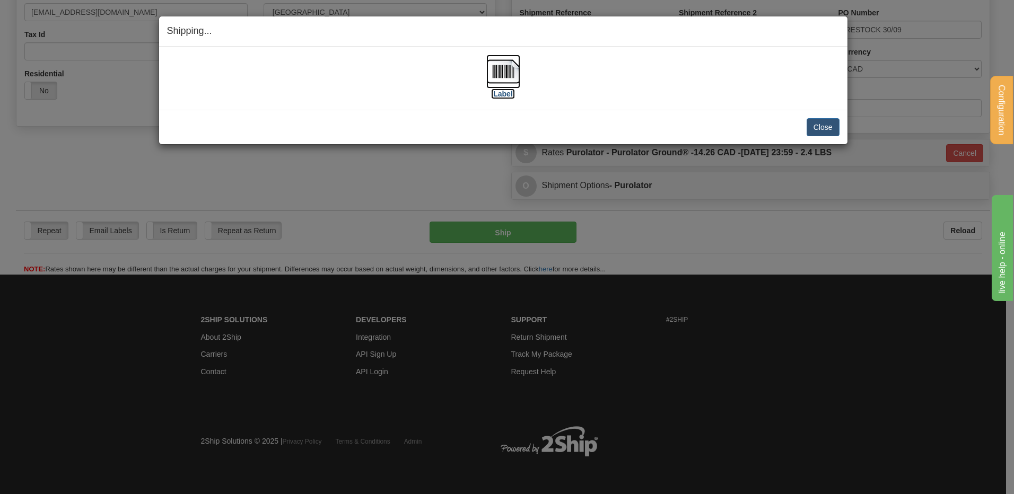
click at [492, 70] on img at bounding box center [503, 72] width 34 height 34
click at [836, 125] on button "Close" at bounding box center [822, 127] width 33 height 18
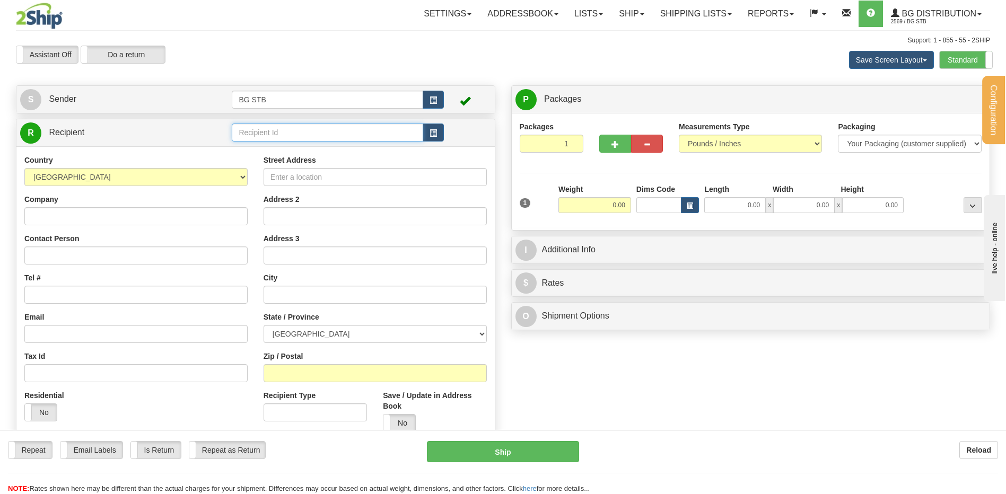
click at [250, 131] on input "text" at bounding box center [327, 133] width 191 height 18
type input "4056"
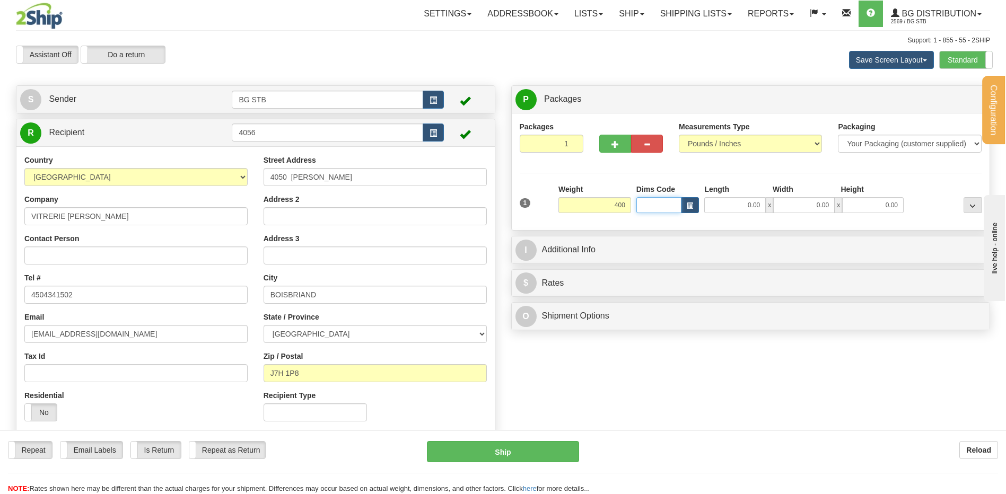
type input "400.00"
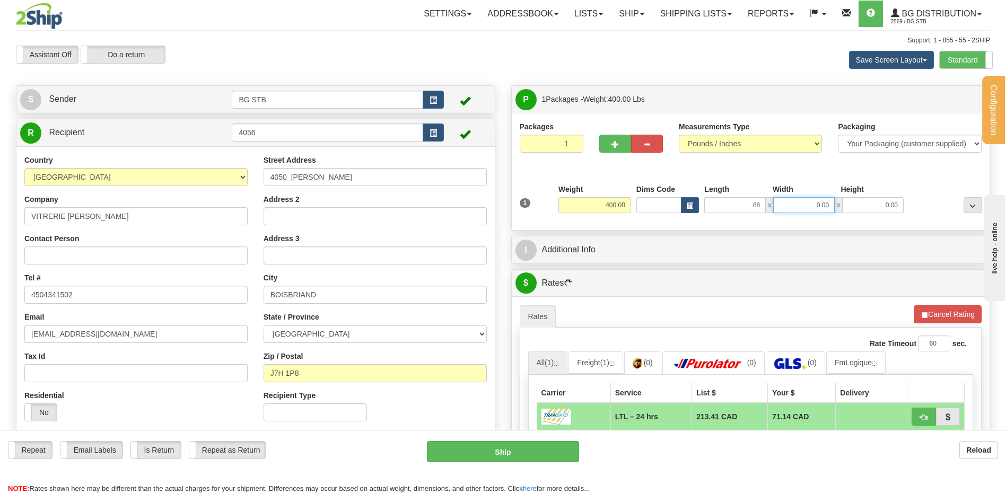
type input "88.00"
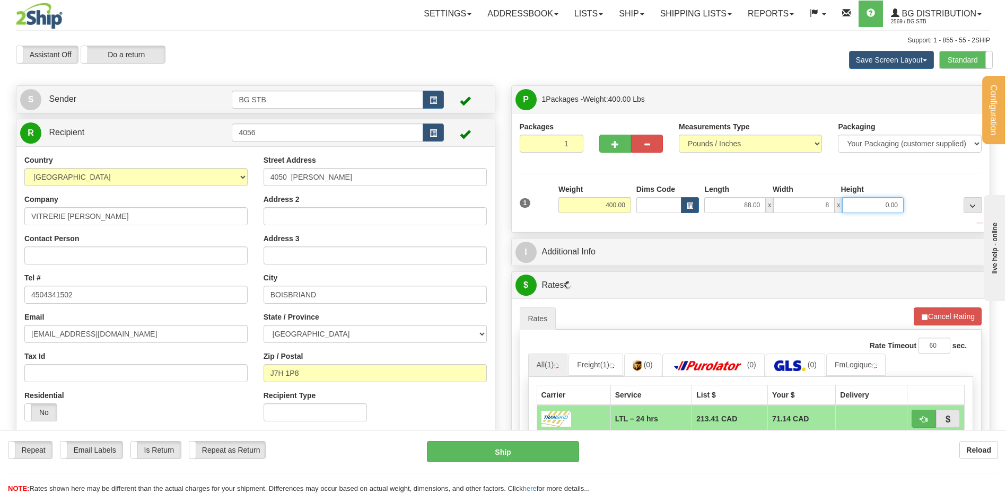
type input "8.00"
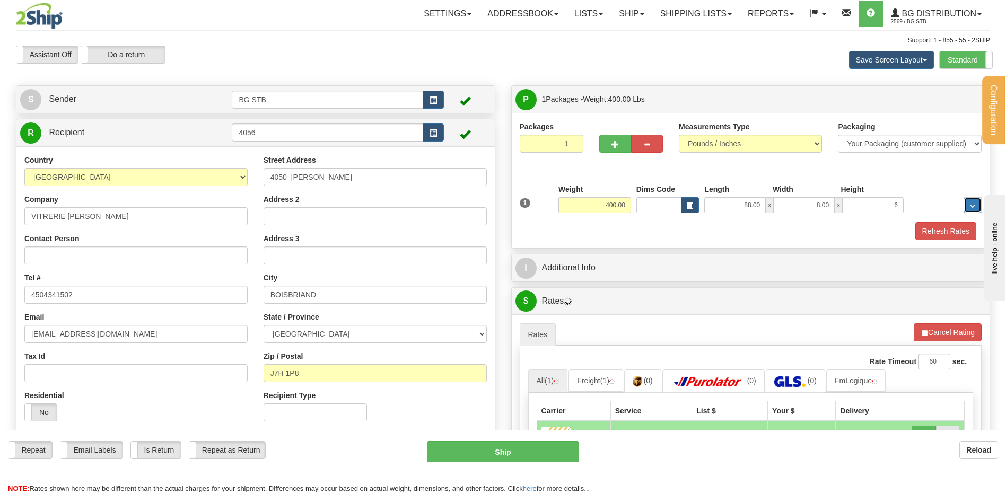
type input "6.00"
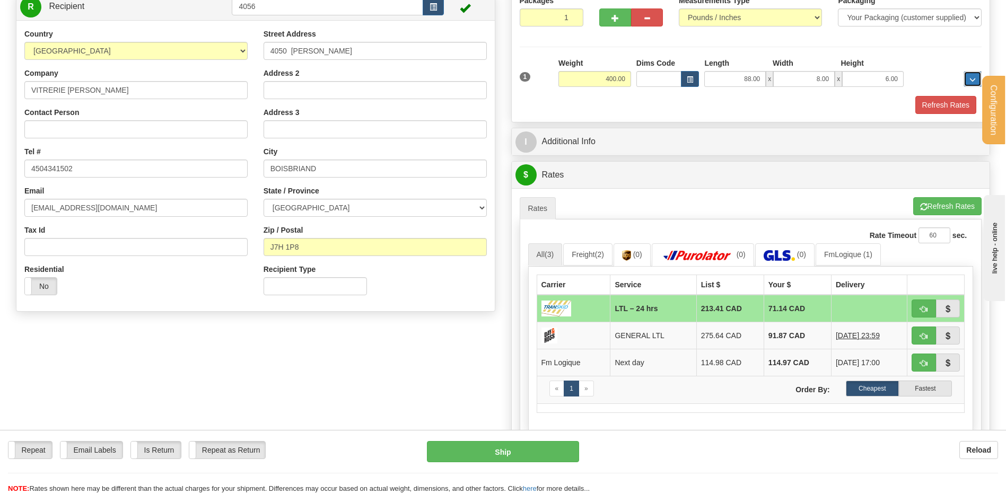
scroll to position [53, 0]
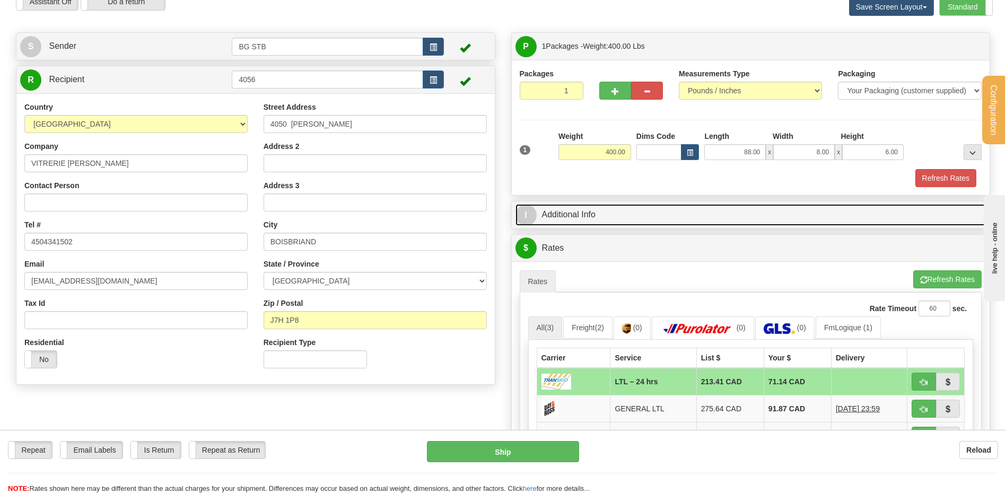
click at [634, 210] on link "I Additional Info" at bounding box center [750, 215] width 471 height 22
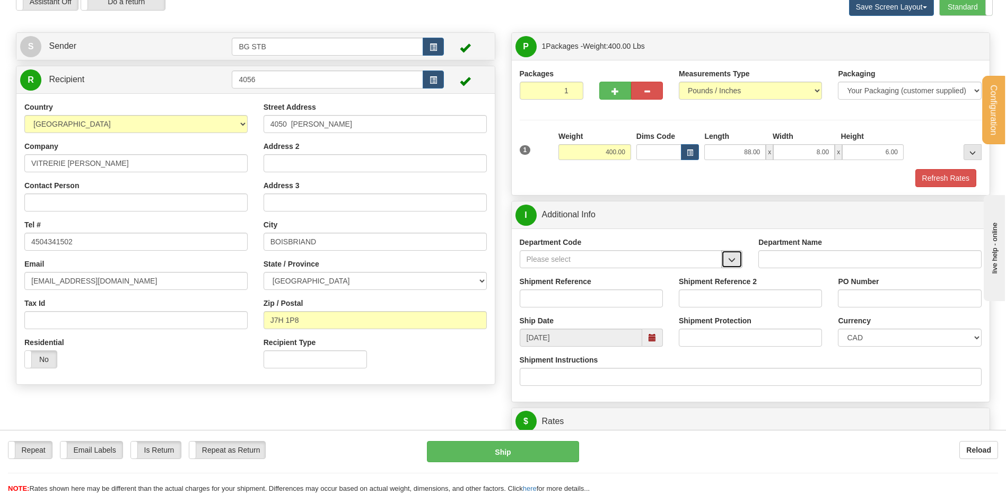
click at [728, 262] on span "button" at bounding box center [731, 260] width 7 height 7
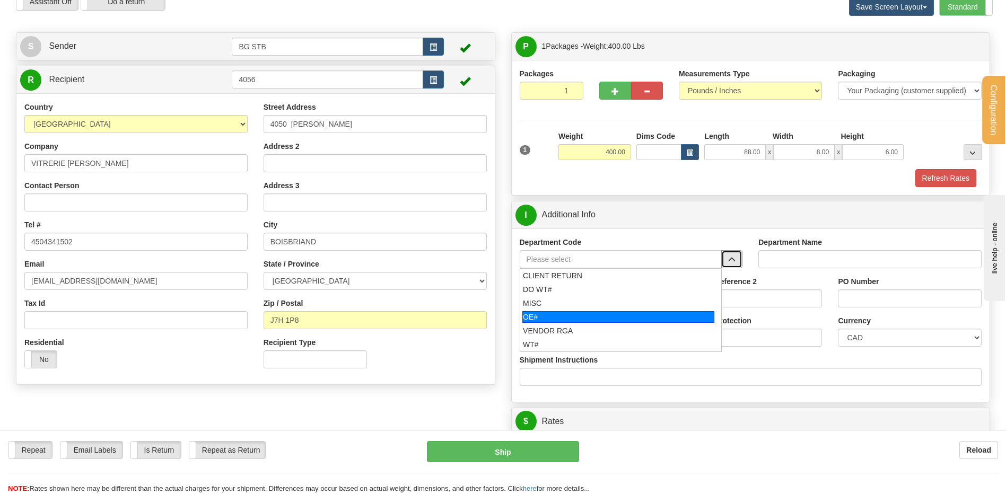
click at [604, 320] on div "OE#" at bounding box center [618, 317] width 192 height 12
type input "OE#"
type input "ORDERS"
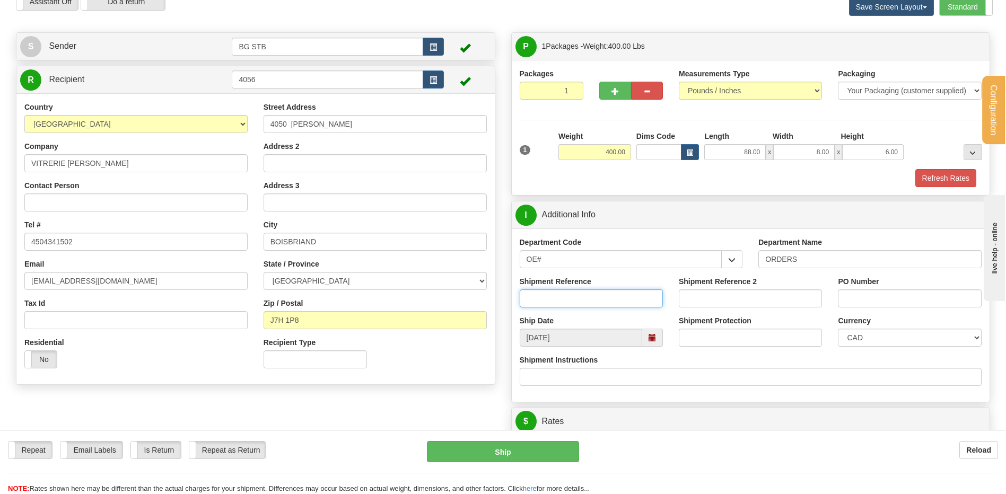
click at [597, 297] on input "Shipment Reference" at bounding box center [591, 298] width 143 height 18
type input "80006948-00"
type input "250656"
drag, startPoint x: 603, startPoint y: 151, endPoint x: 753, endPoint y: 152, distance: 150.0
click at [708, 156] on div "1 Weight 400.00 Dims Code x" at bounding box center [751, 150] width 468 height 38
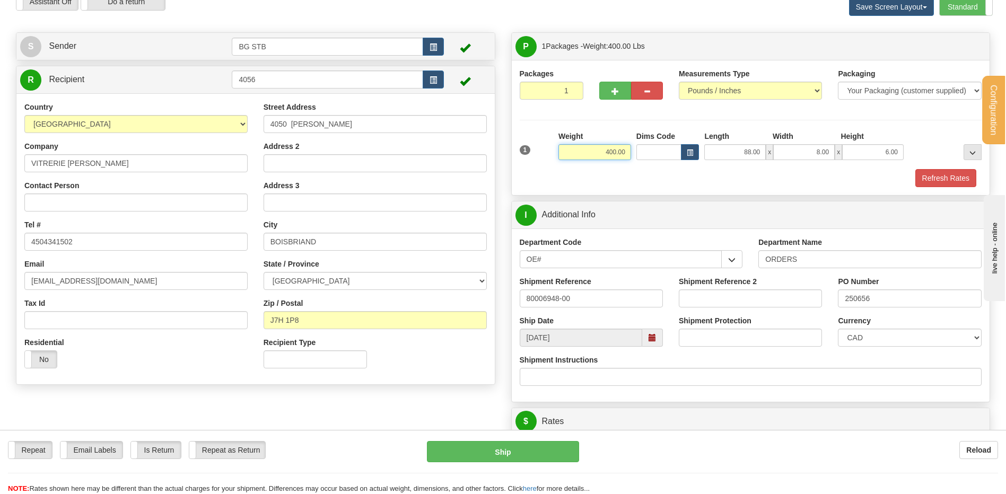
type input "3"
type input "250.00"
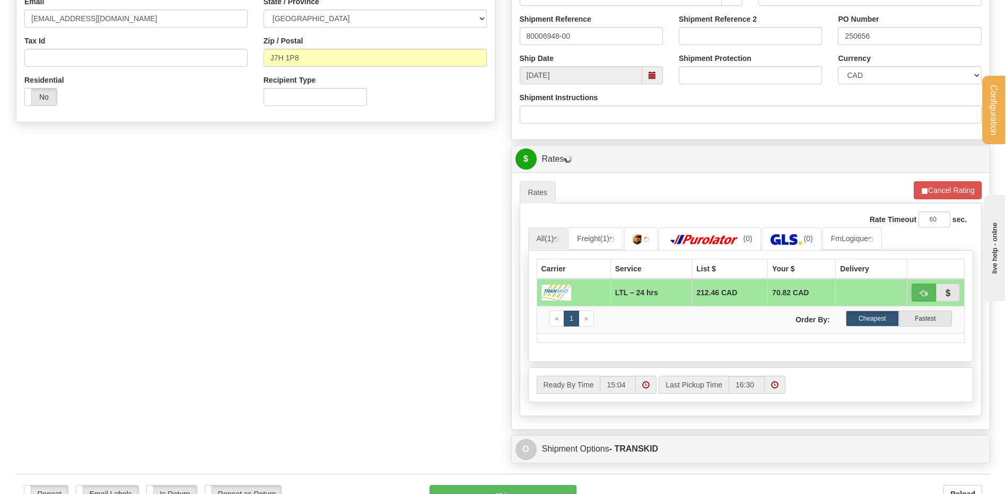
scroll to position [371, 0]
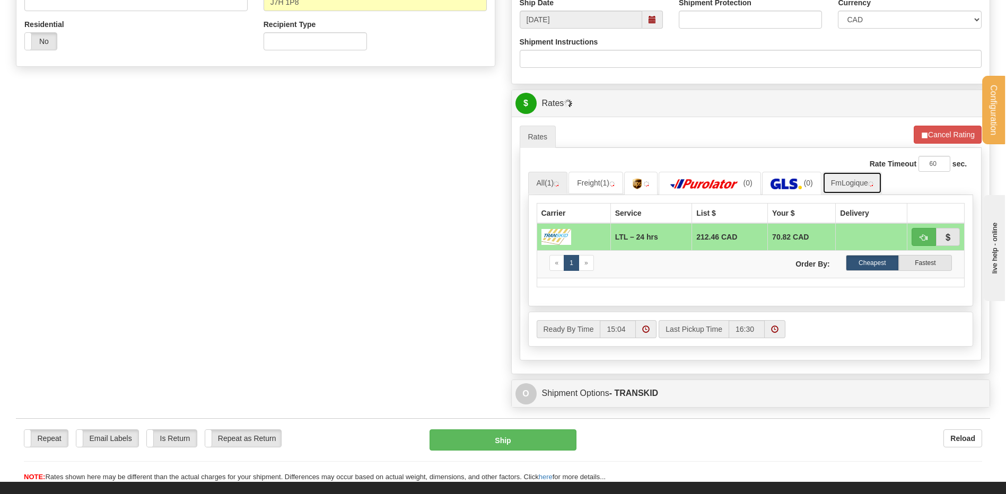
click at [843, 182] on link "FmLogique" at bounding box center [851, 183] width 59 height 22
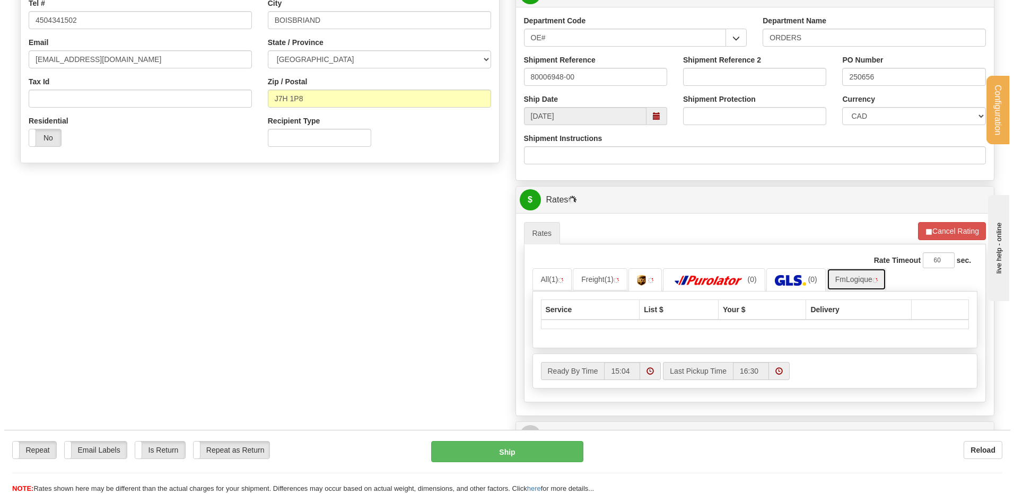
scroll to position [265, 0]
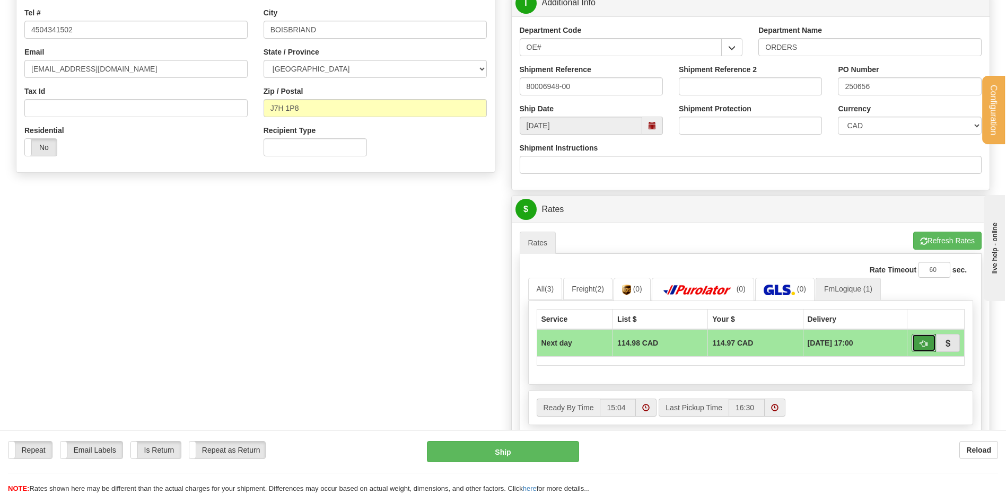
click at [923, 342] on span "button" at bounding box center [923, 343] width 7 height 7
type input "jour"
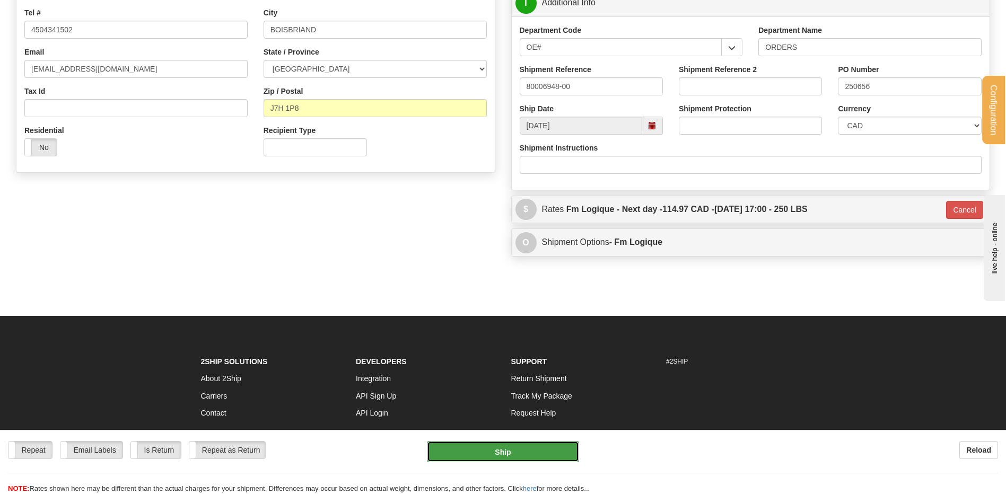
click at [460, 455] on button "Ship" at bounding box center [503, 451] width 152 height 21
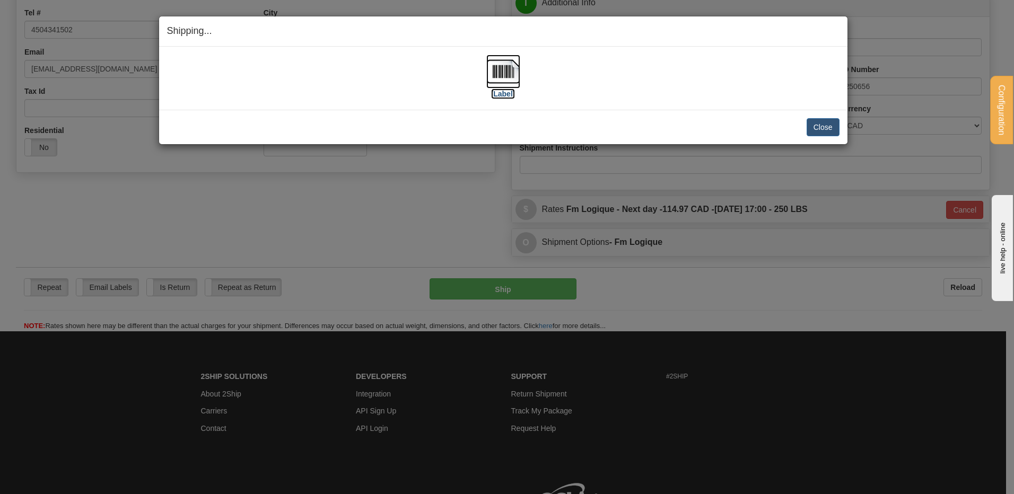
click at [508, 70] on img at bounding box center [503, 72] width 34 height 34
click at [805, 133] on div "Close Cancel" at bounding box center [503, 127] width 672 height 18
click at [811, 125] on button "Close" at bounding box center [822, 127] width 33 height 18
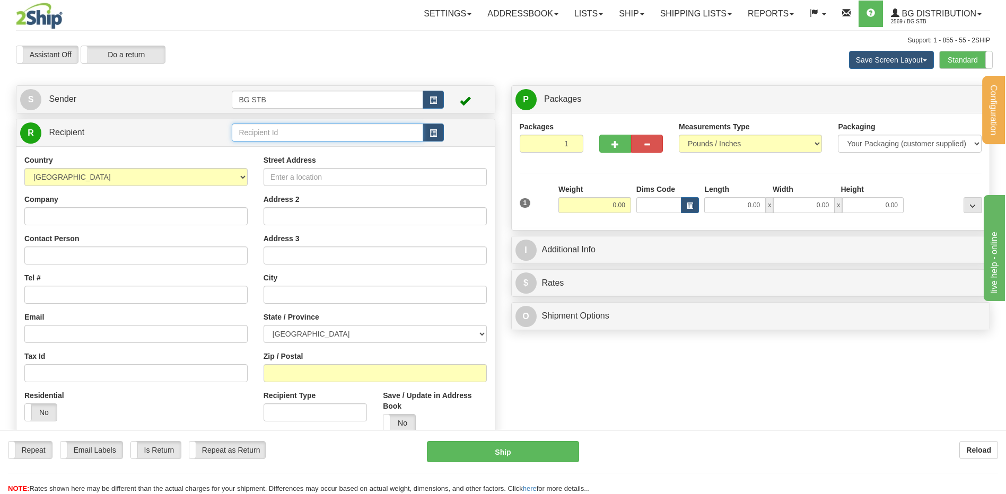
click at [333, 131] on input "text" at bounding box center [327, 133] width 191 height 18
type input "60048"
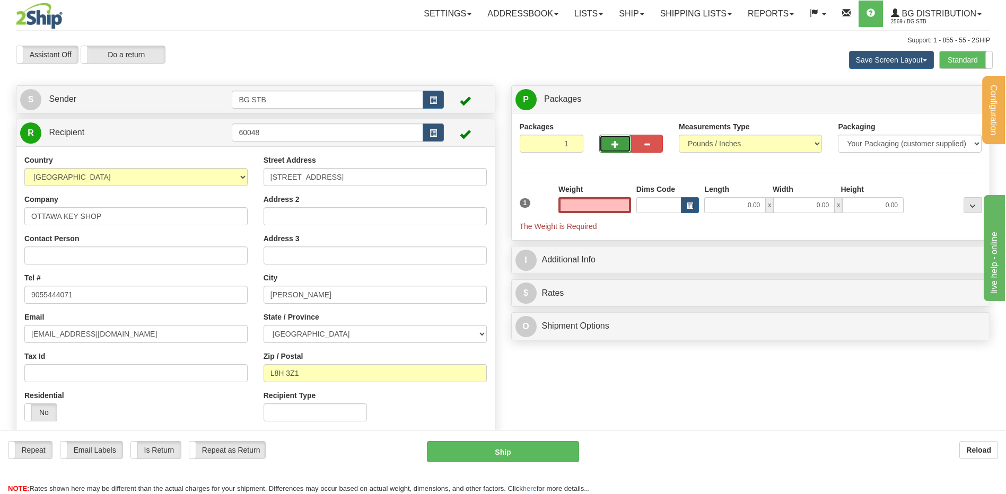
type input "0.00"
click at [618, 146] on span "button" at bounding box center [614, 144] width 7 height 7
type input "2"
click at [954, 97] on span "Package Level" at bounding box center [959, 99] width 42 height 7
radio input "true"
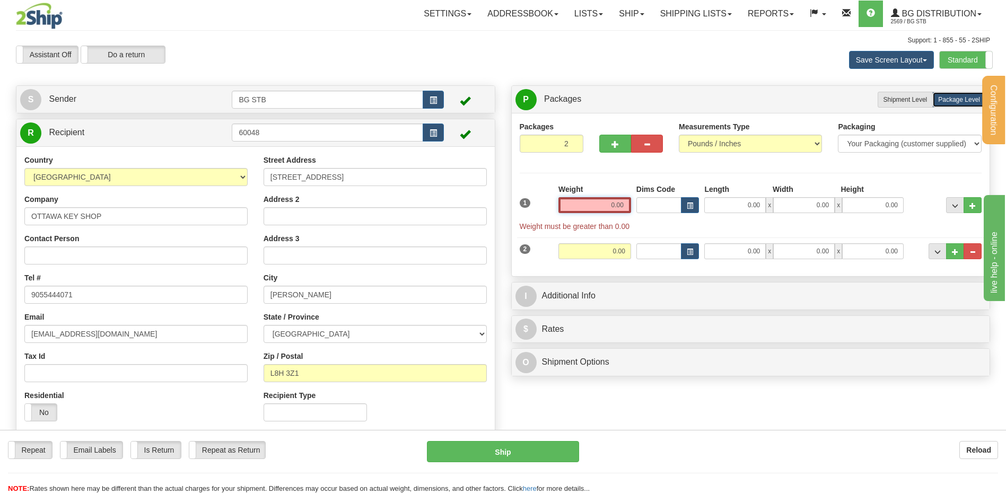
click at [613, 201] on input "0.00" at bounding box center [594, 205] width 73 height 16
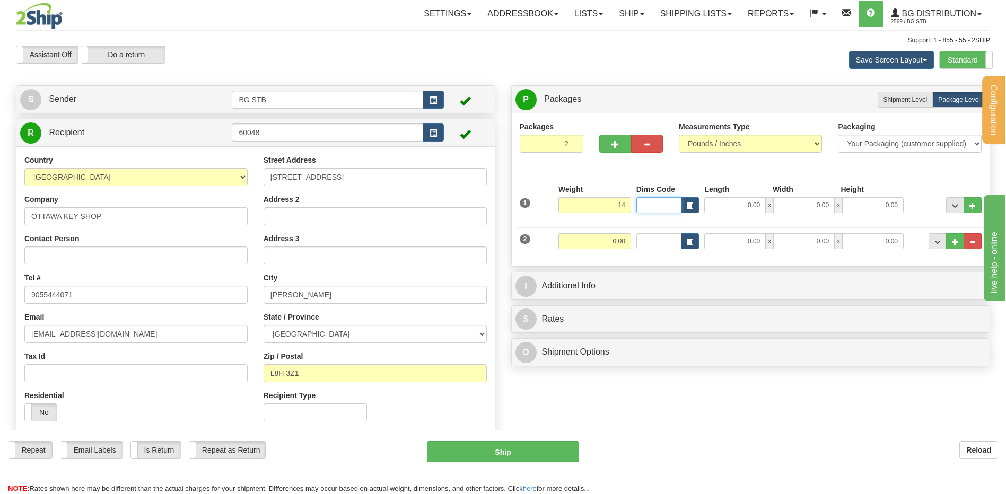
type input "14.00"
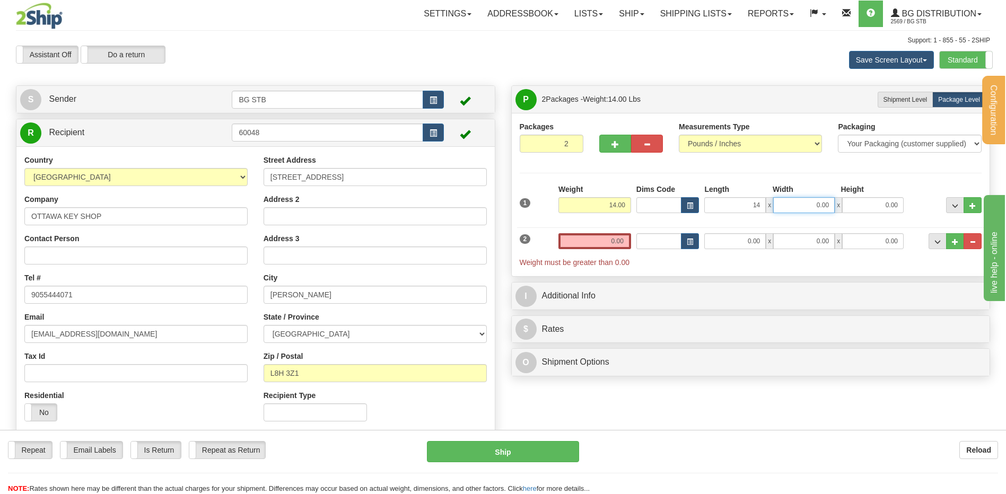
type input "14.00"
type input "7.00"
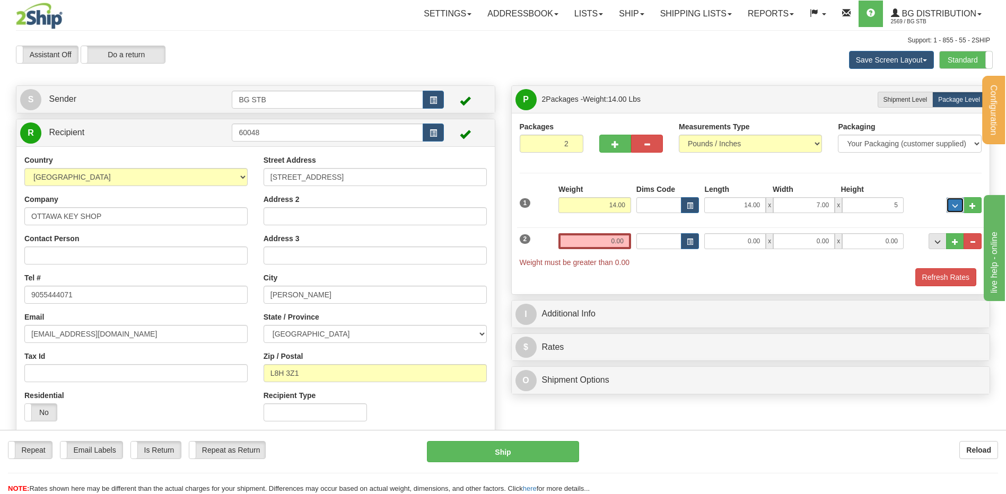
type input "5.00"
click at [609, 238] on input "0.00" at bounding box center [594, 241] width 73 height 16
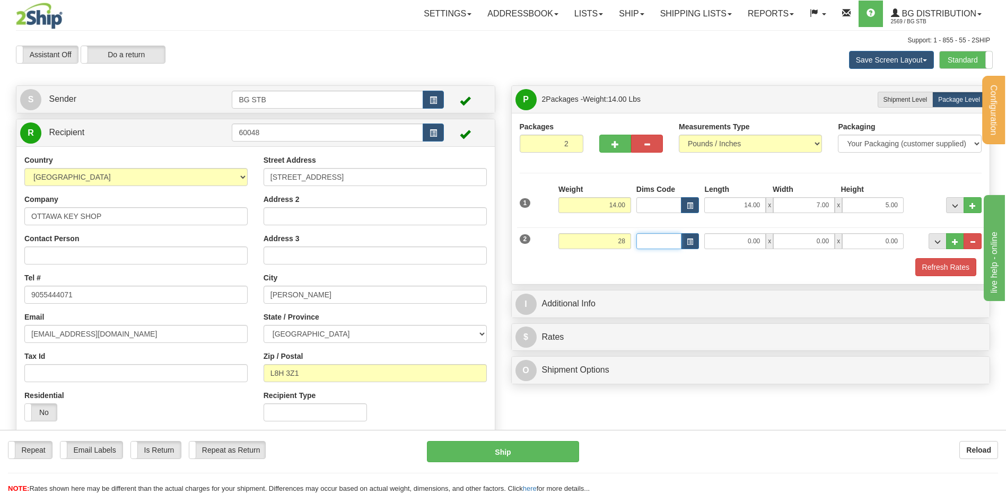
type input "28.00"
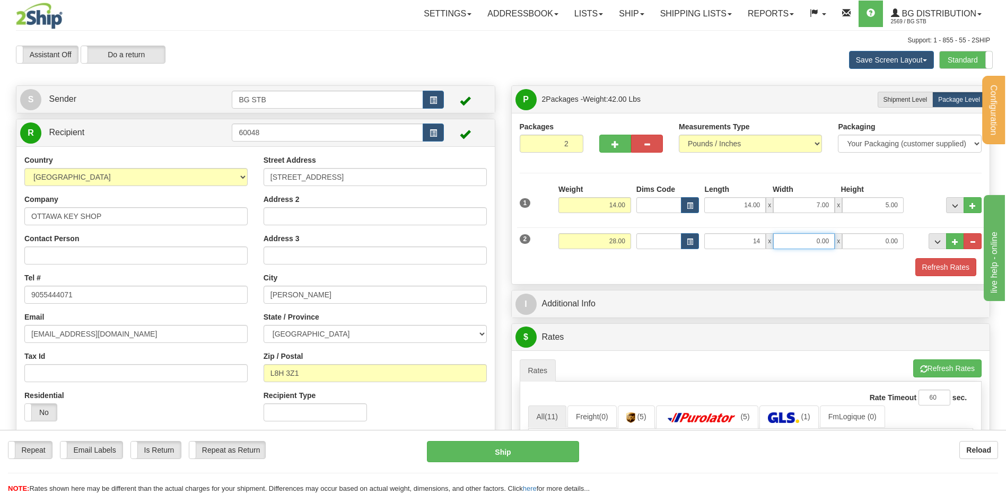
type input "14.00"
type input "12.00"
type input "5.00"
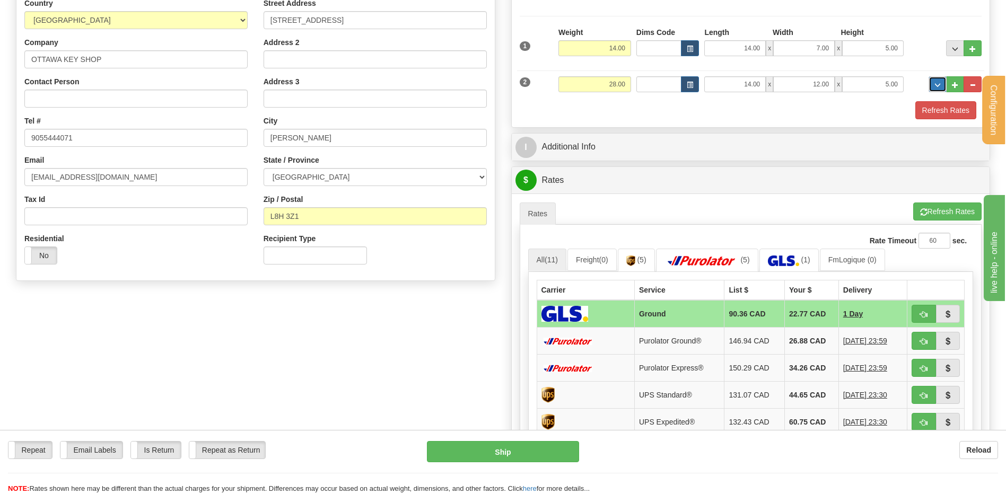
scroll to position [159, 0]
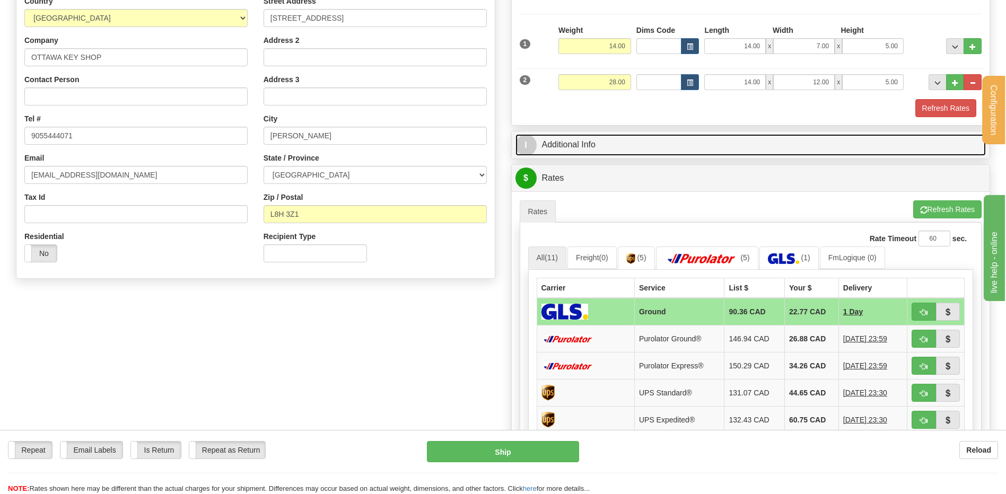
click at [613, 155] on link "I Additional Info" at bounding box center [750, 145] width 471 height 22
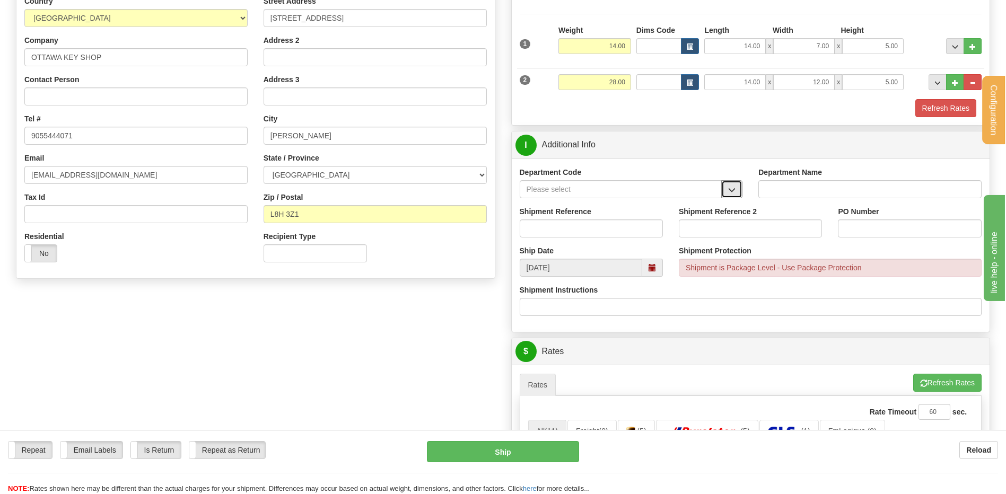
click at [727, 187] on button "button" at bounding box center [731, 189] width 21 height 18
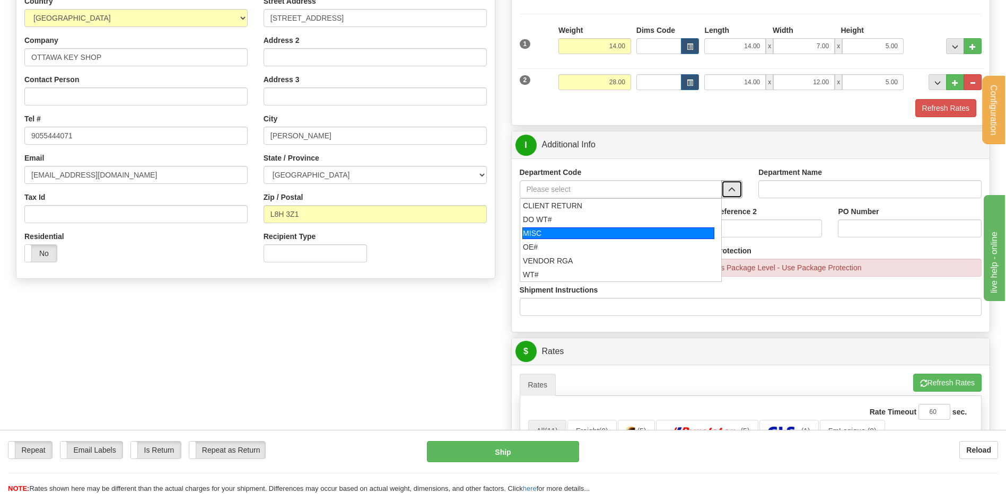
click at [552, 222] on div "DO WT#" at bounding box center [618, 219] width 191 height 11
type input "DO WT#"
type input "DIRECT ORDERS"
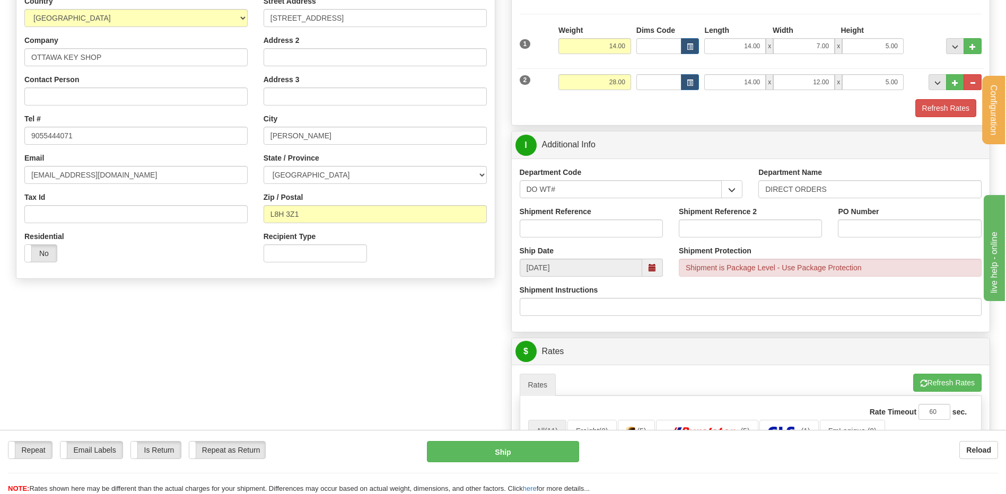
click at [559, 215] on label "Shipment Reference" at bounding box center [556, 211] width 72 height 11
click at [559, 219] on input "Shipment Reference" at bounding box center [591, 228] width 143 height 18
type input "167350-00"
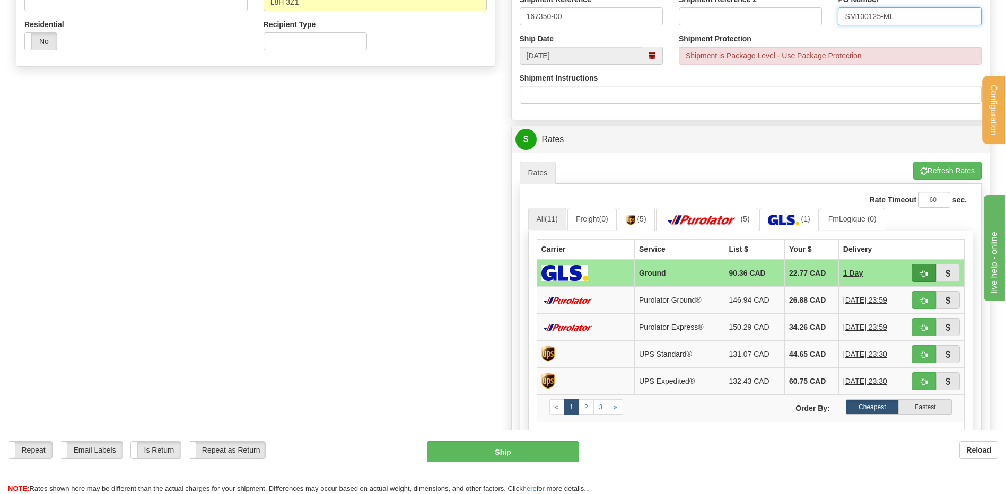
type input "SM100125-ML"
click at [920, 271] on span "button" at bounding box center [923, 273] width 7 height 7
type input "1"
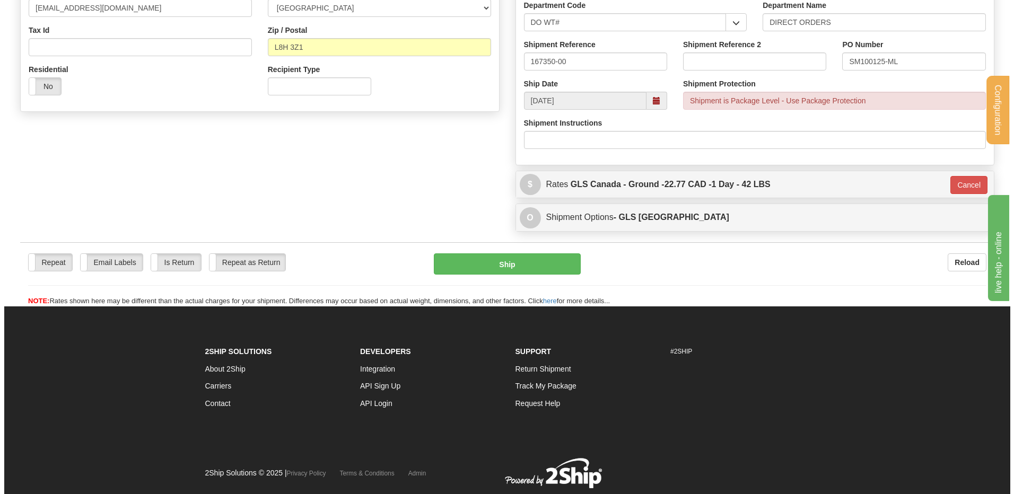
scroll to position [257, 0]
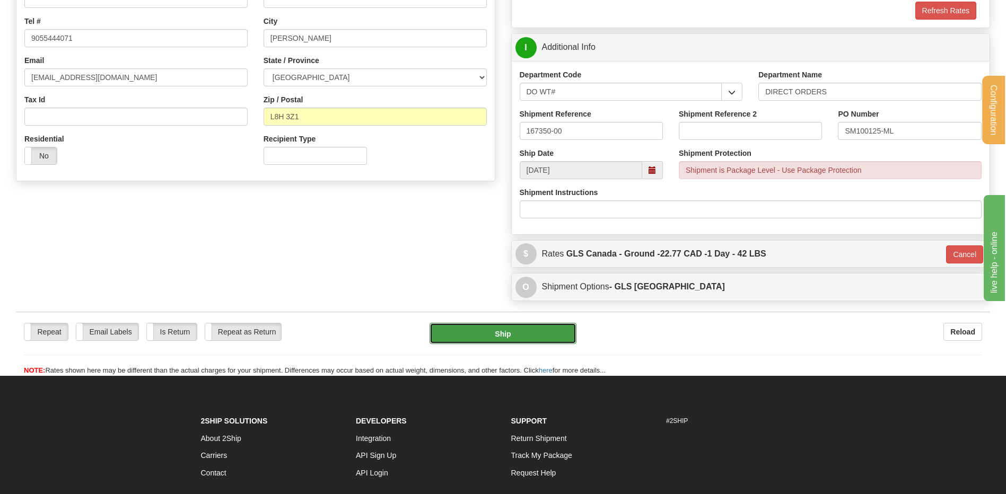
click at [526, 332] on button "Ship" at bounding box center [502, 333] width 146 height 21
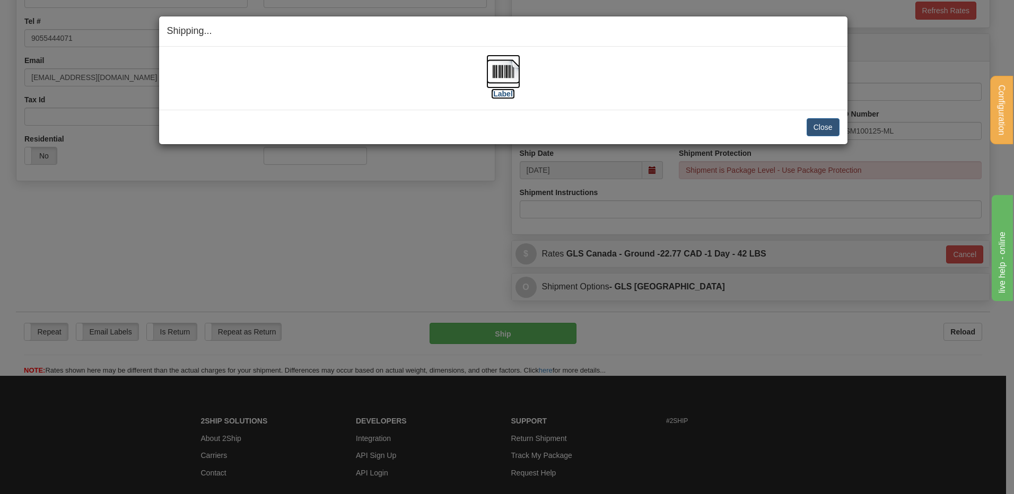
click at [502, 63] on img at bounding box center [503, 72] width 34 height 34
click at [825, 121] on button "Close" at bounding box center [822, 127] width 33 height 18
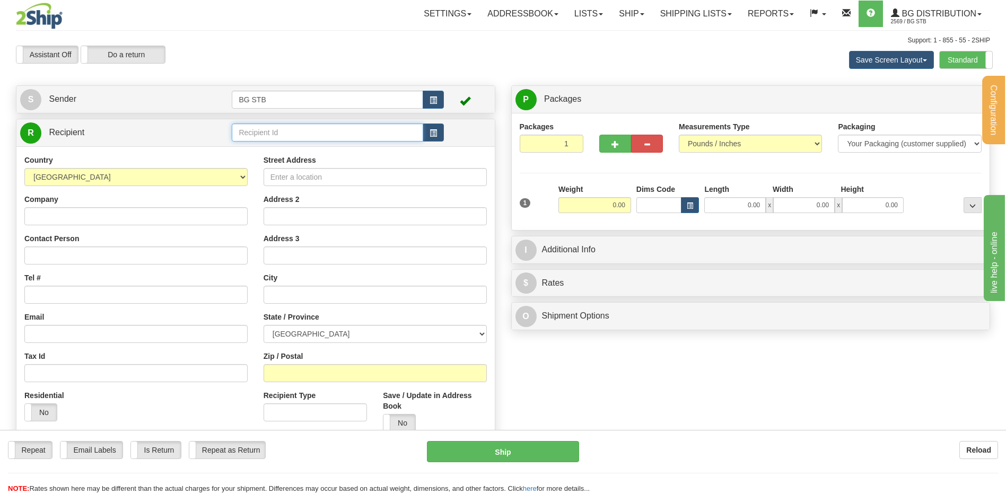
click at [252, 128] on input "text" at bounding box center [327, 133] width 191 height 18
type input "1224"
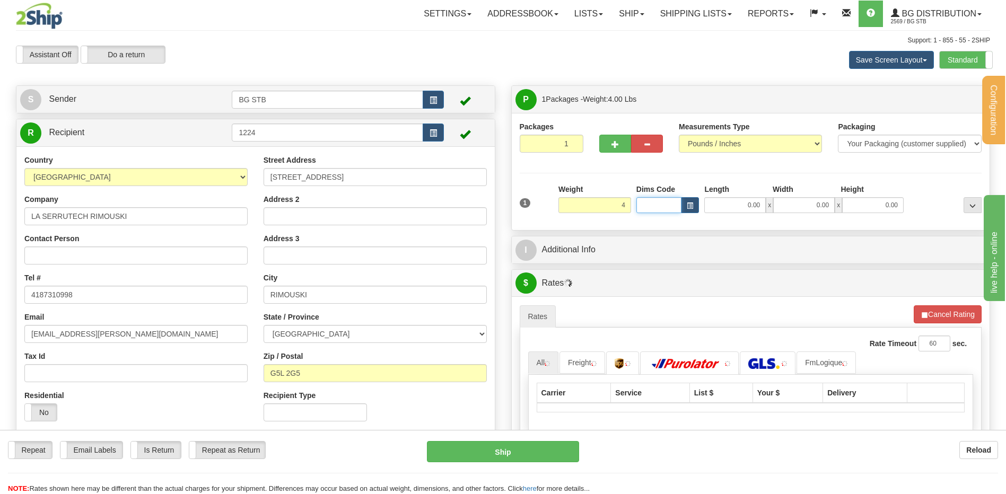
type input "4.00"
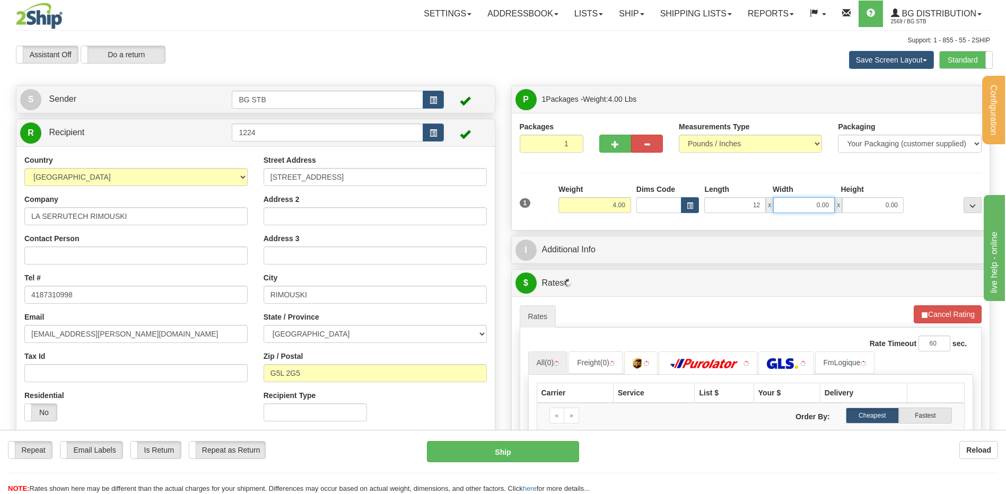
type input "12.00"
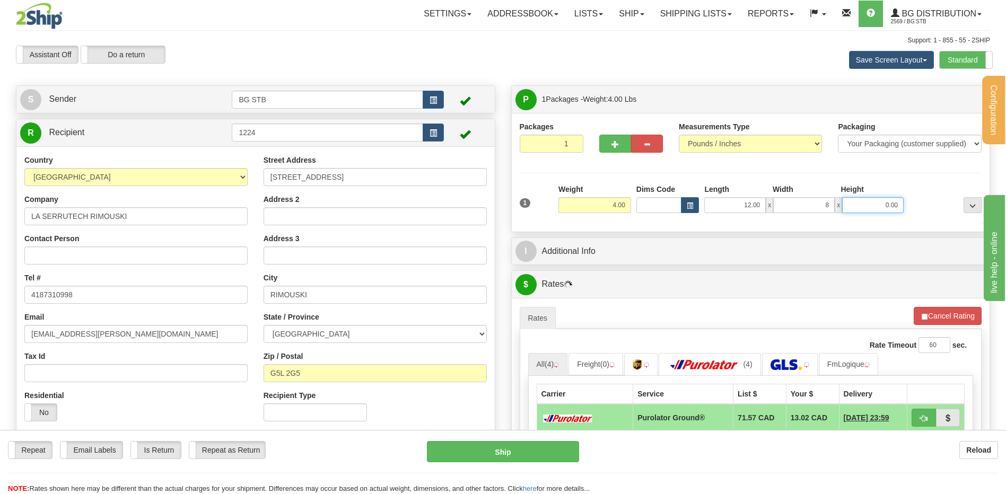
type input "8.00"
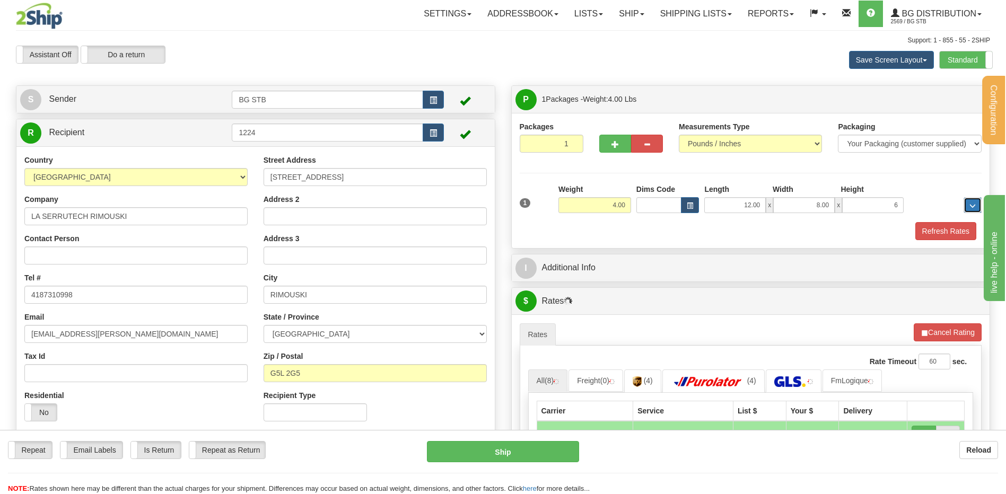
type input "6.00"
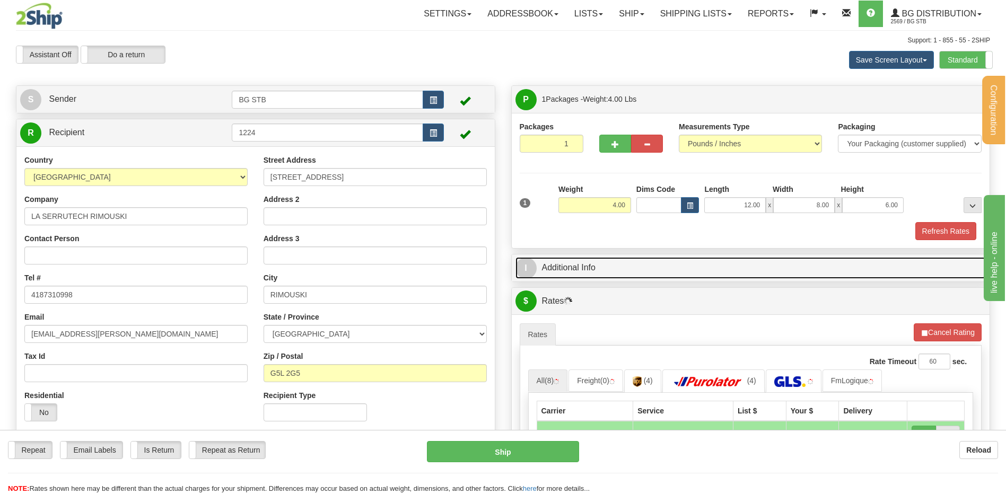
click at [565, 268] on link "I Additional Info" at bounding box center [750, 268] width 471 height 22
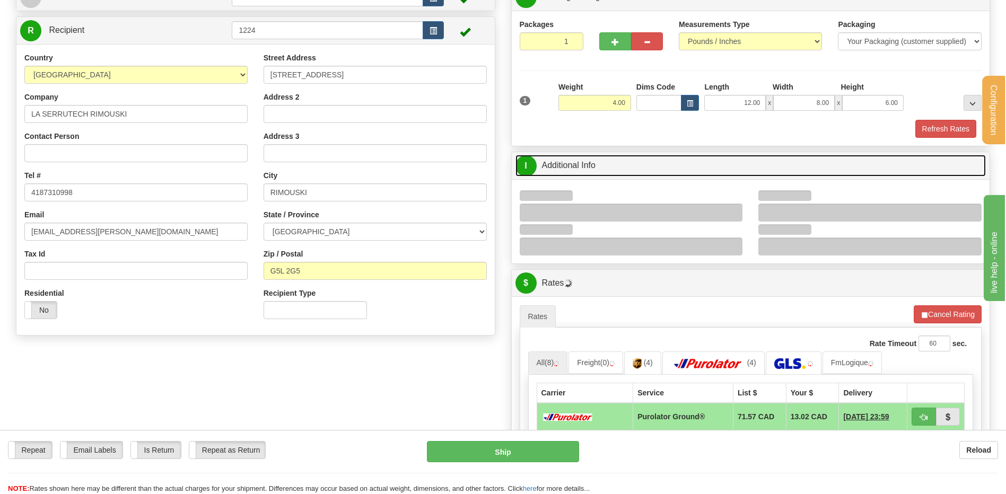
scroll to position [159, 0]
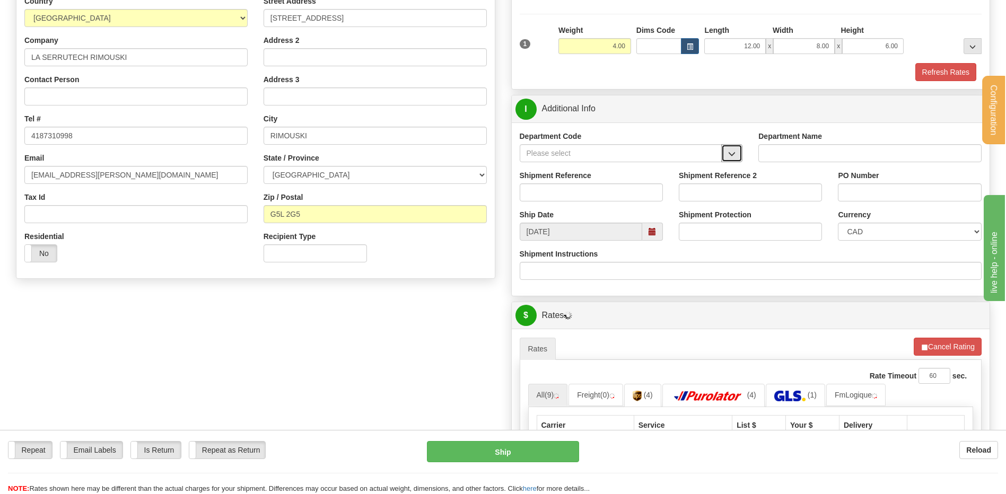
click at [732, 155] on span "button" at bounding box center [731, 154] width 7 height 7
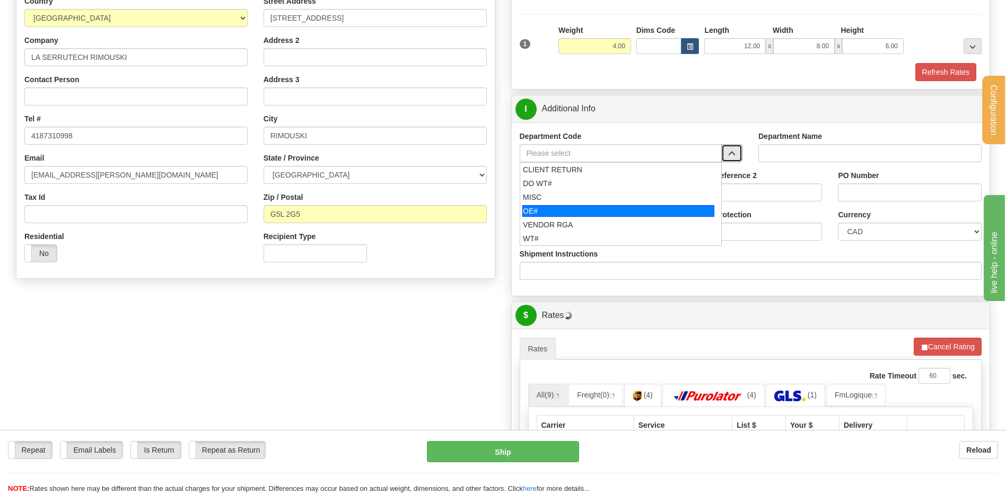
drag, startPoint x: 549, startPoint y: 216, endPoint x: 550, endPoint y: 201, distance: 14.9
click at [549, 215] on div "OE#" at bounding box center [618, 211] width 192 height 12
type input "OE#"
type input "ORDERS"
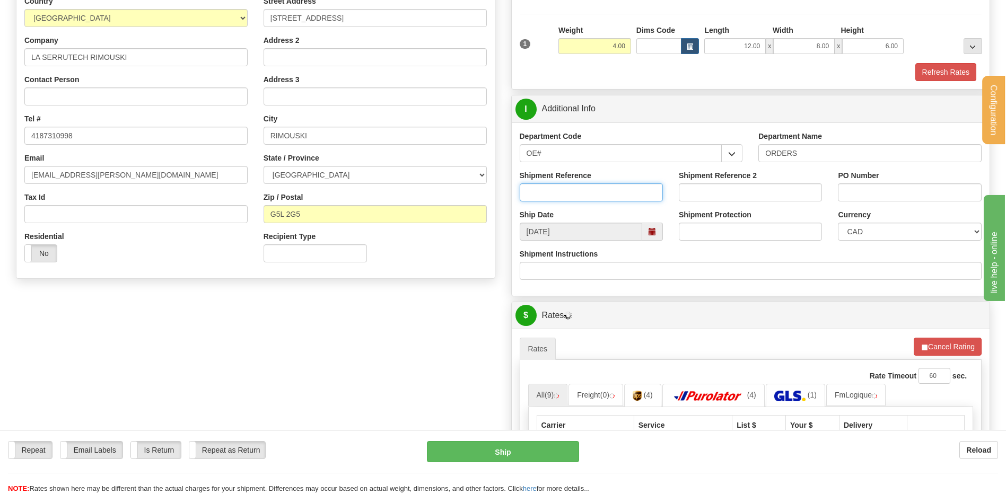
click at [550, 193] on input "Shipment Reference" at bounding box center [591, 192] width 143 height 18
type input "80006995-00"
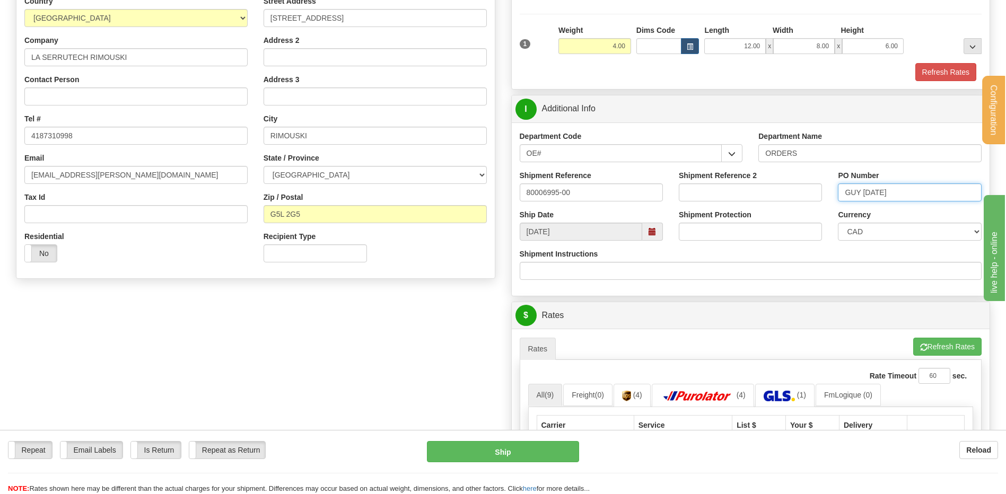
scroll to position [318, 0]
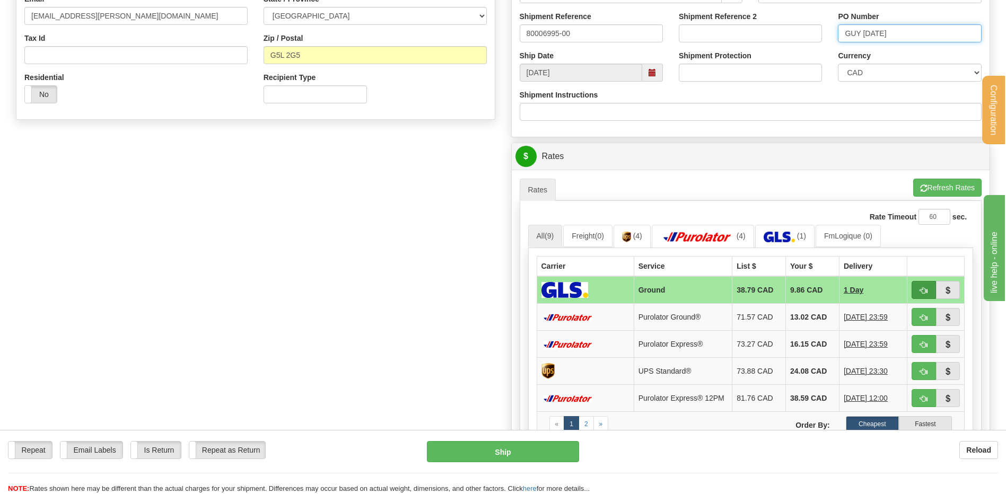
type input "GUY [DATE]"
click at [920, 287] on span "button" at bounding box center [923, 290] width 7 height 7
type input "1"
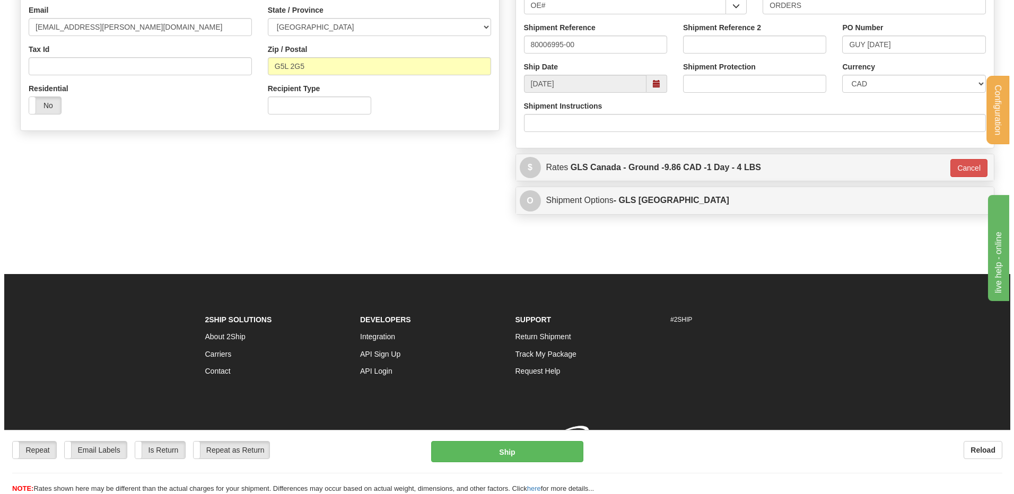
scroll to position [315, 0]
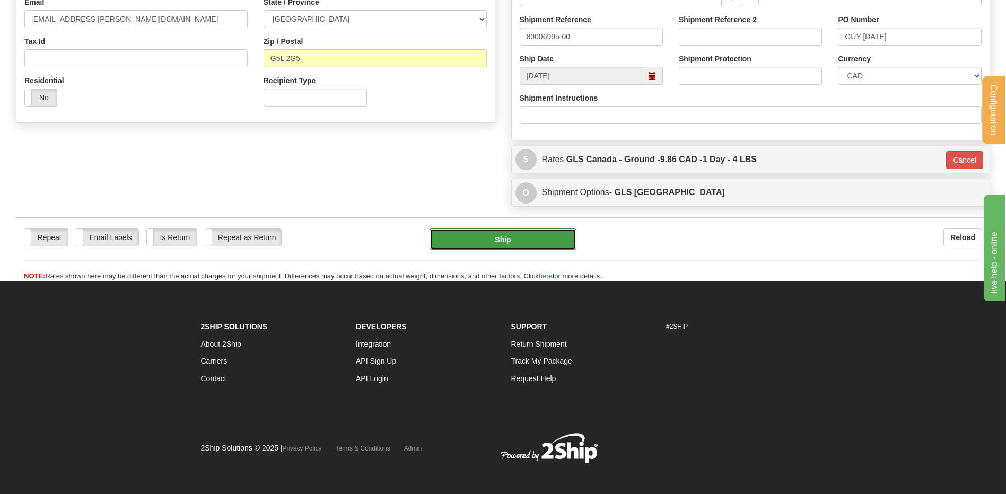
click at [473, 241] on button "Ship" at bounding box center [502, 239] width 146 height 21
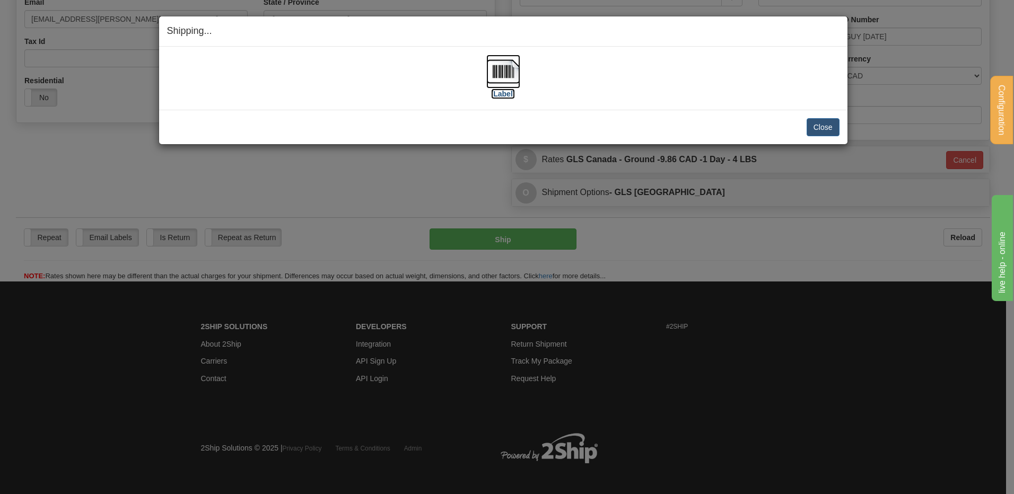
click at [512, 73] on img at bounding box center [503, 72] width 34 height 34
click at [828, 128] on button "Close" at bounding box center [822, 127] width 33 height 18
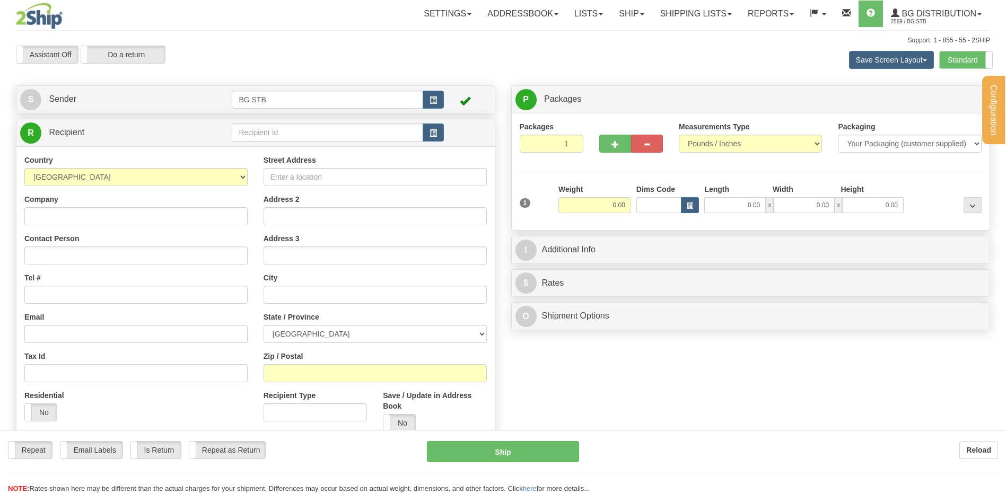
drag, startPoint x: 0, startPoint y: 0, endPoint x: 245, endPoint y: 130, distance: 277.5
click at [245, 130] on div at bounding box center [503, 247] width 1006 height 494
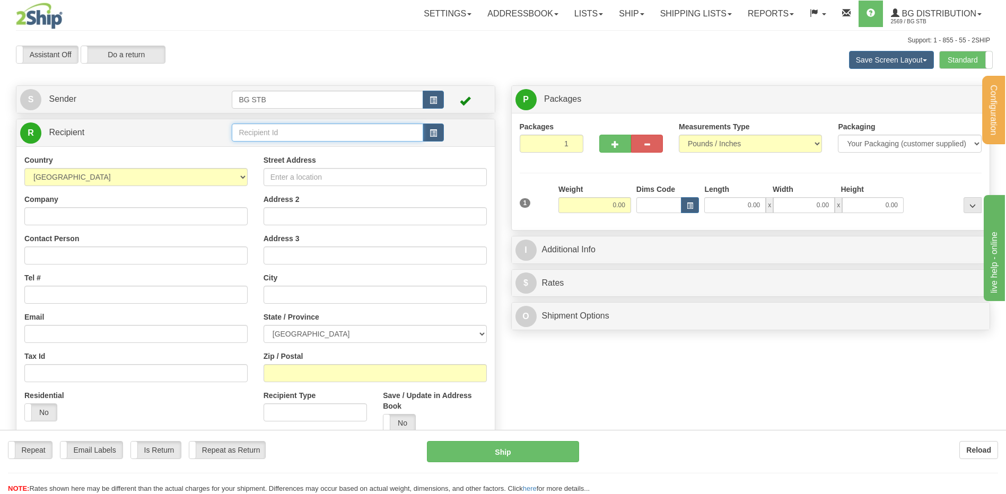
click at [245, 130] on input "text" at bounding box center [327, 133] width 191 height 18
type input "1010"
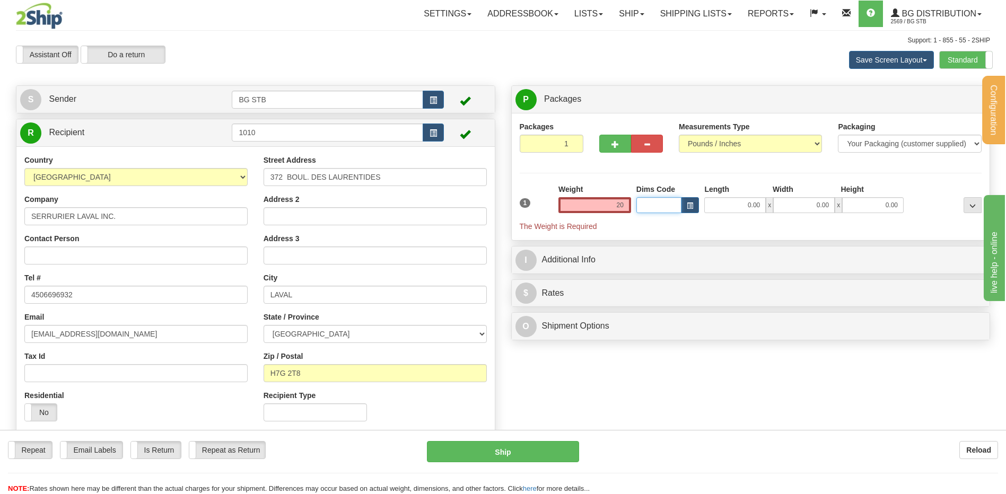
type input "20.00"
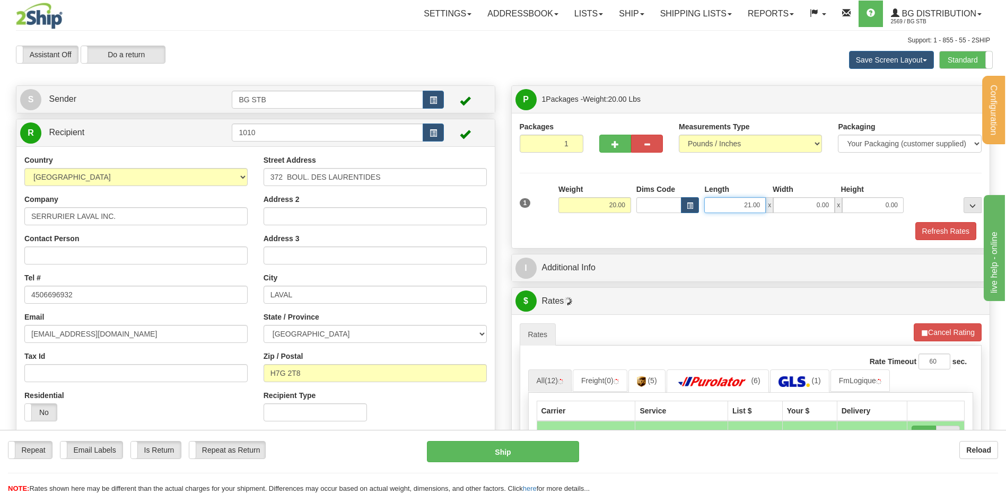
drag, startPoint x: 741, startPoint y: 203, endPoint x: 910, endPoint y: 184, distance: 169.6
click at [784, 193] on div "Length Width Height 21.00 x 0.00 x 0.00" at bounding box center [803, 198] width 205 height 29
type input "13.00"
type input "15.00"
type input "13"
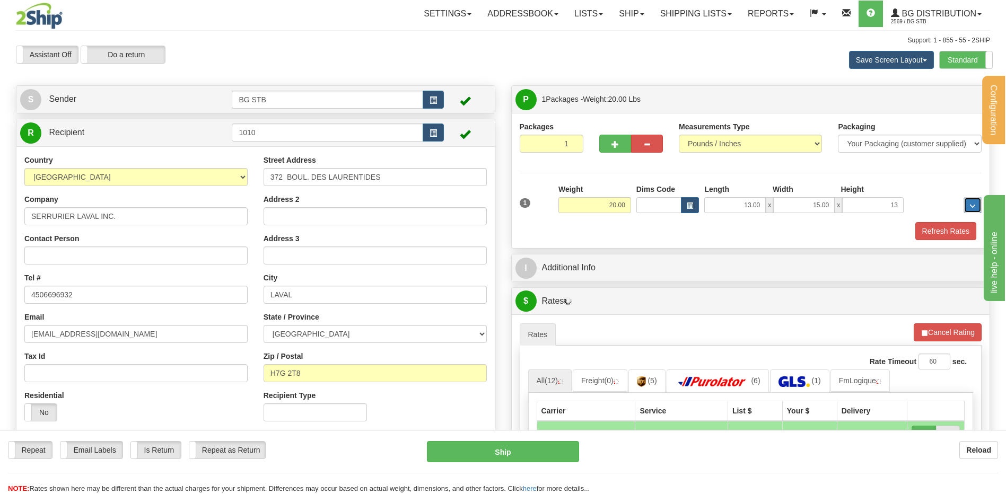
type input "13.00"
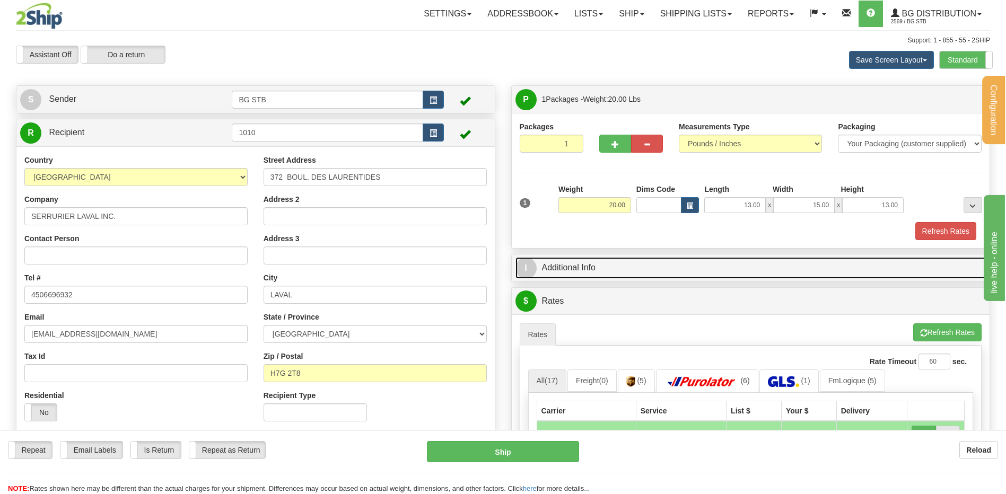
drag, startPoint x: 587, startPoint y: 278, endPoint x: 586, endPoint y: 268, distance: 10.7
click at [587, 278] on link "I Additional Info" at bounding box center [750, 268] width 471 height 22
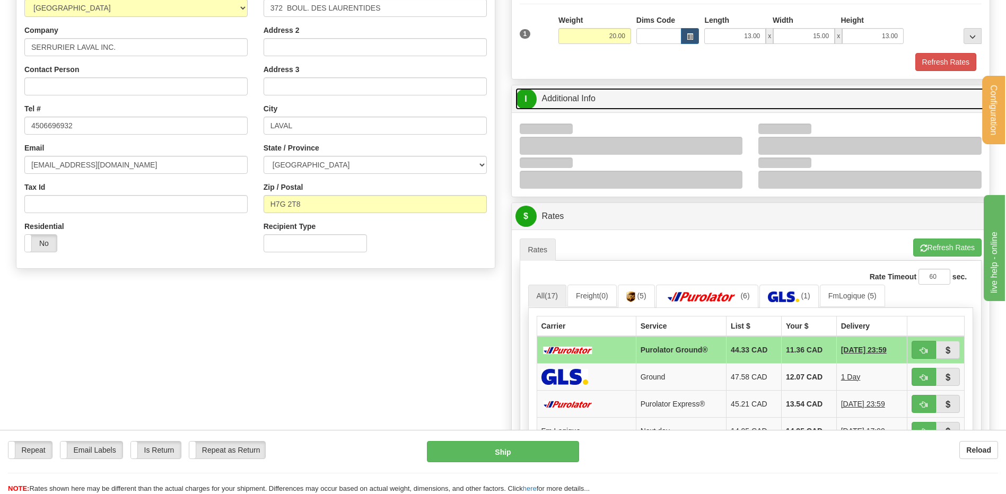
scroll to position [212, 0]
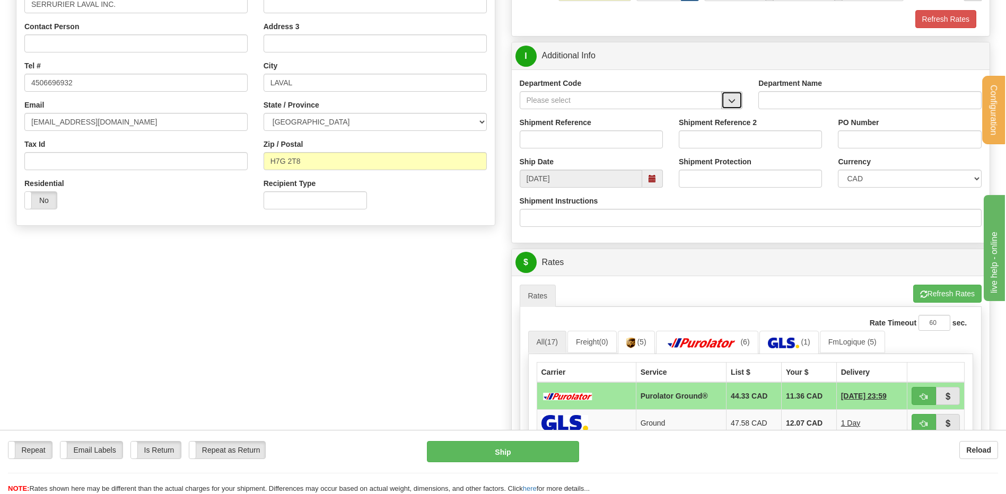
click at [737, 96] on button "button" at bounding box center [731, 100] width 21 height 18
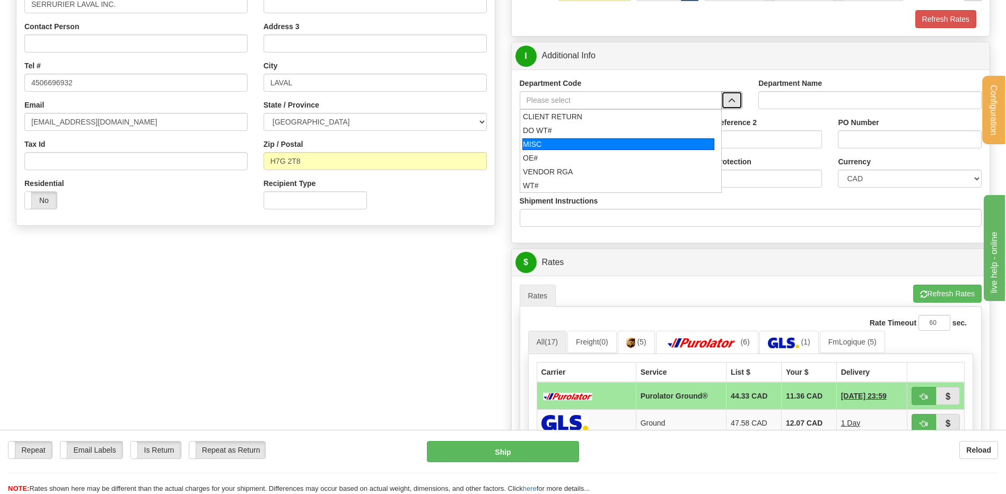
click at [594, 148] on div "MISC" at bounding box center [618, 144] width 192 height 12
type input "MISC"
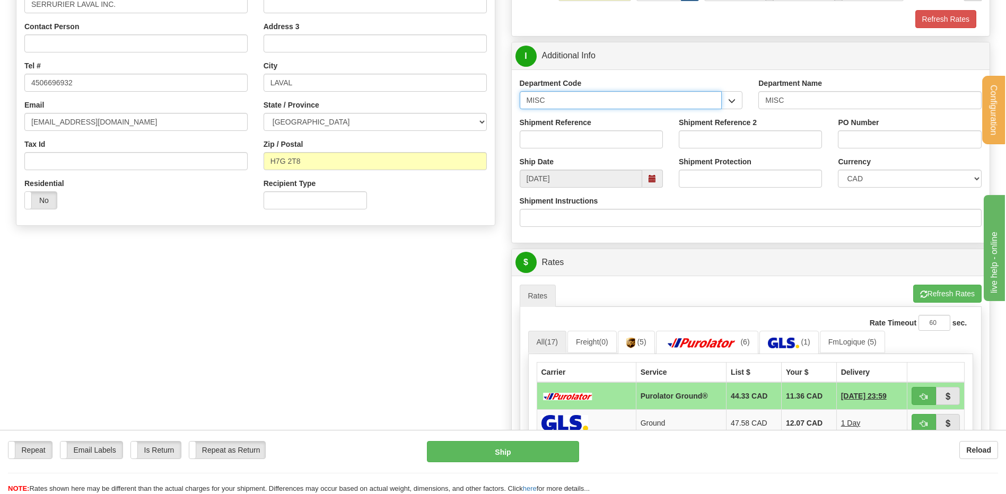
click at [505, 95] on div "P Packages 1 Packages - Weight: 20.00 Lbs Shipment Level Shipm. Package Level P…" at bounding box center [750, 276] width 495 height 806
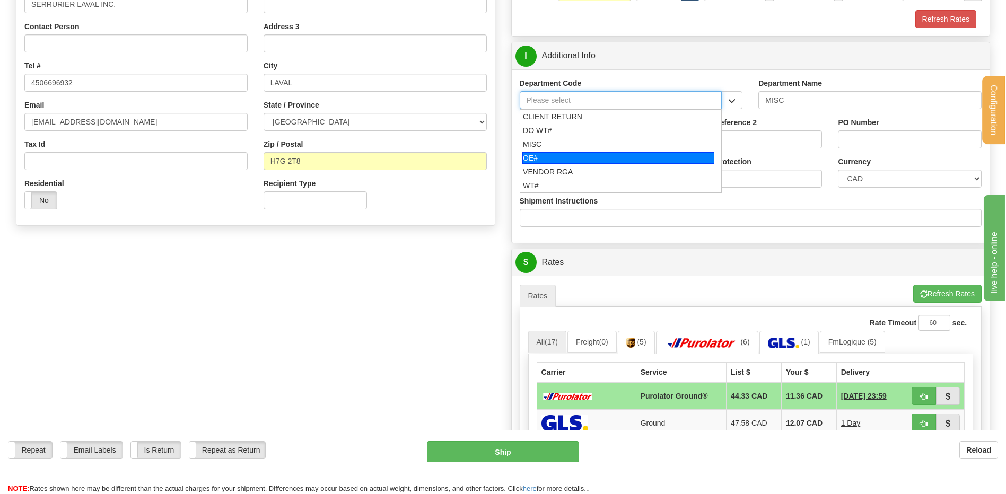
click at [568, 156] on div "OE#" at bounding box center [618, 158] width 192 height 12
type input "OE#"
type input "ORDERS"
type input "OE#"
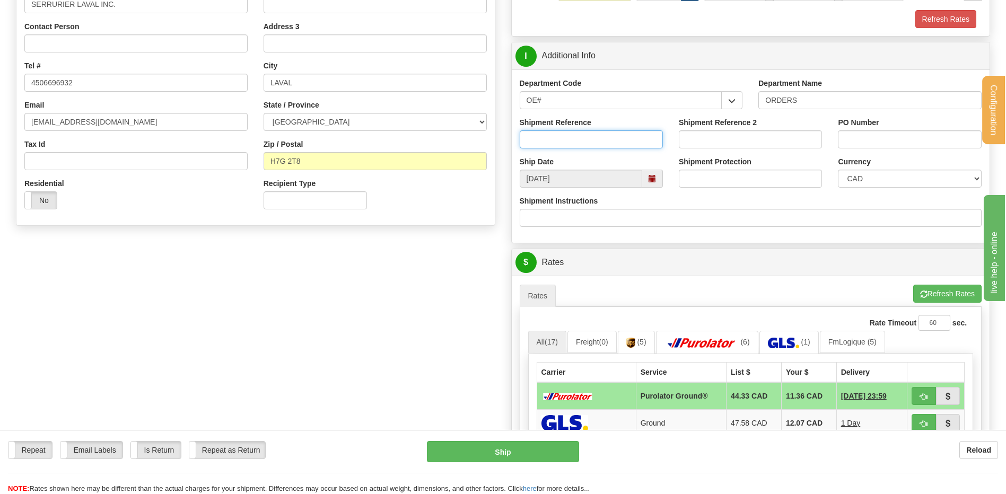
click at [567, 139] on input "Shipment Reference" at bounding box center [591, 139] width 143 height 18
type input "80007006-00"
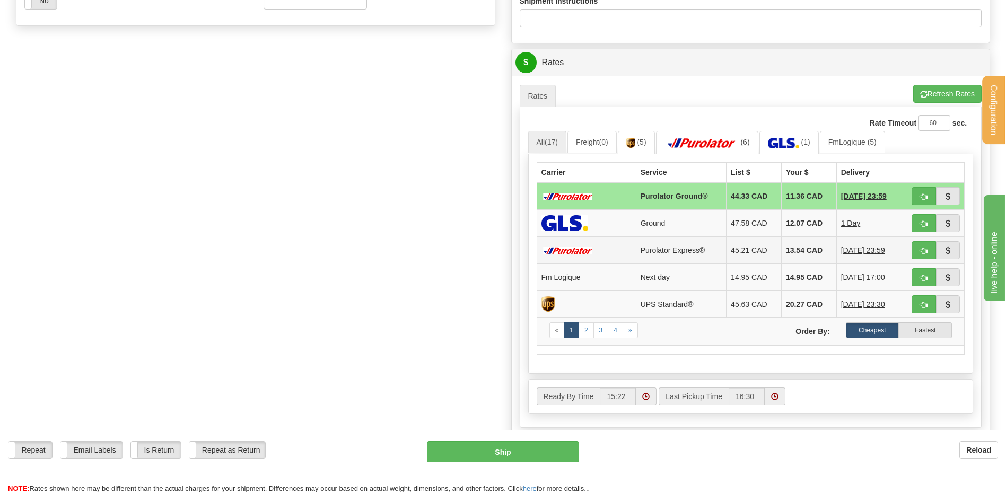
scroll to position [424, 0]
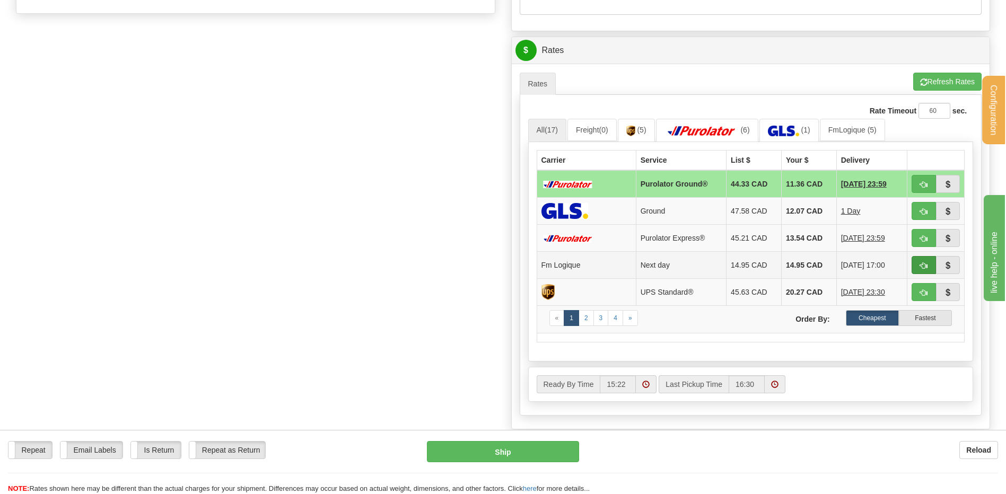
type input "JU01-10"
drag, startPoint x: 920, startPoint y: 263, endPoint x: 900, endPoint y: 265, distance: 19.7
click at [920, 263] on span "button" at bounding box center [923, 265] width 7 height 7
type input "jour"
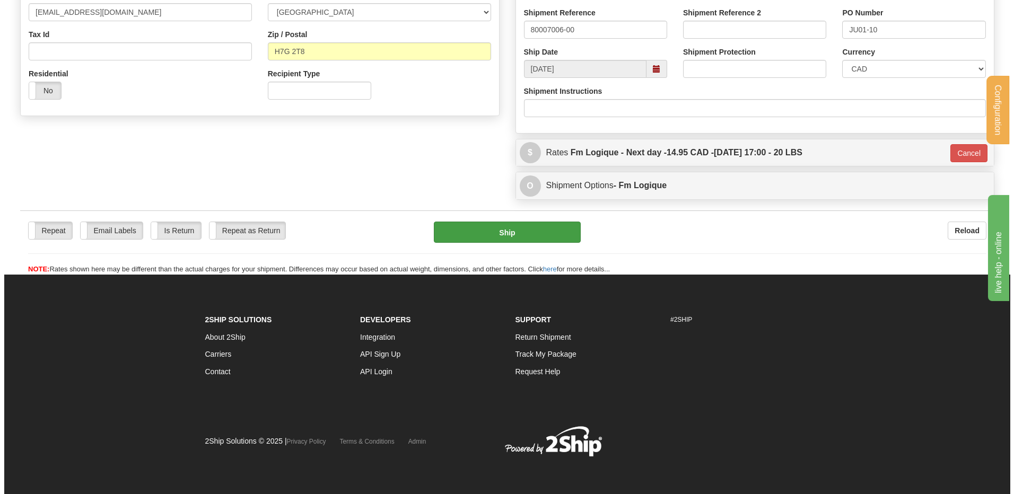
scroll to position [322, 0]
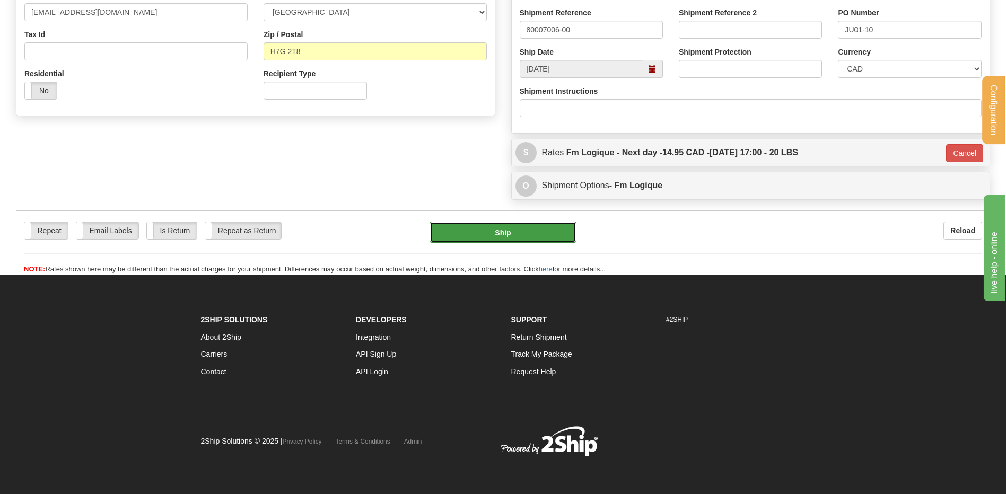
click at [508, 229] on button "Ship" at bounding box center [502, 232] width 146 height 21
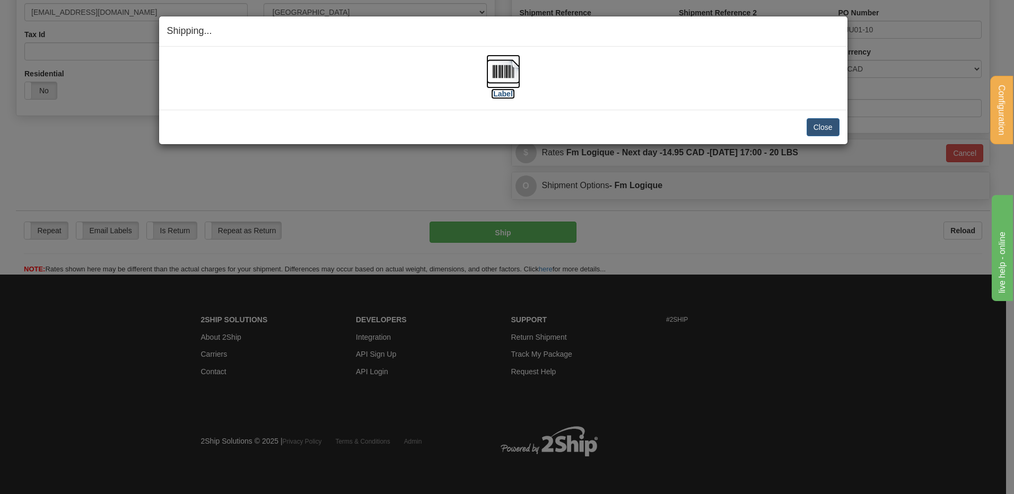
click at [509, 71] on img at bounding box center [503, 72] width 34 height 34
click at [824, 128] on button "Close" at bounding box center [822, 127] width 33 height 18
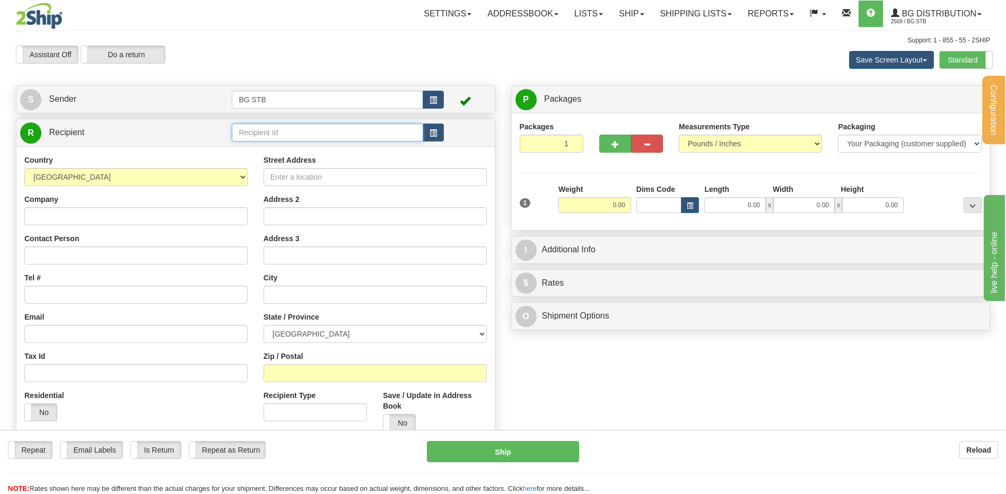
click at [277, 138] on input "text" at bounding box center [327, 133] width 191 height 18
type input "1035"
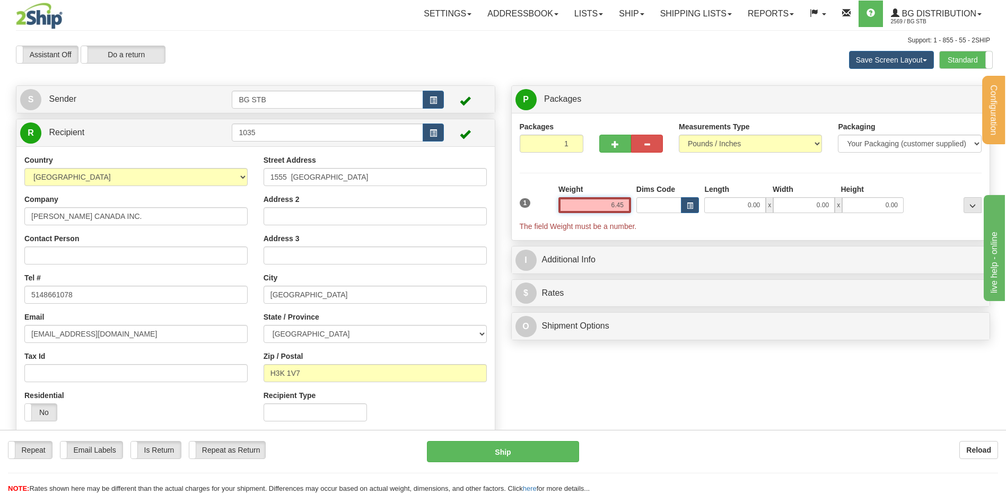
type input "6.45"
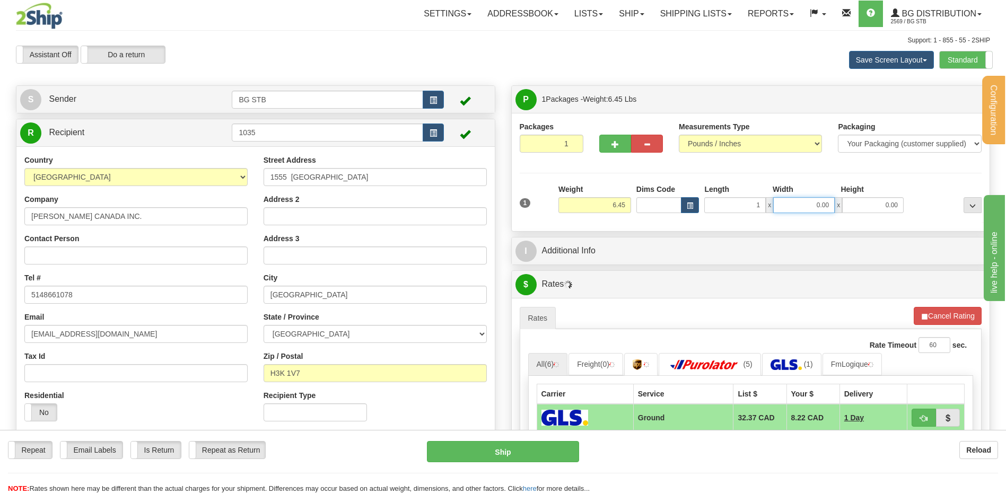
type input "1.00"
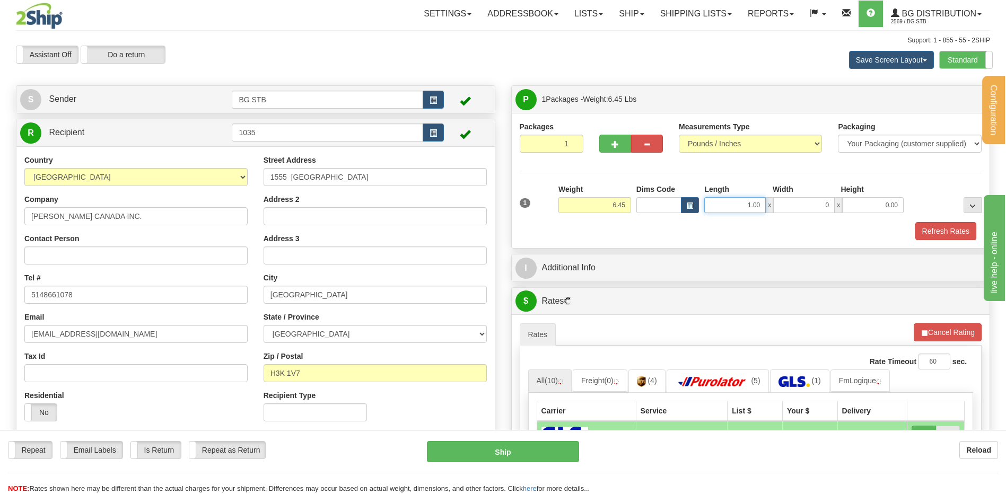
type input "0.00"
drag, startPoint x: 802, startPoint y: 197, endPoint x: 829, endPoint y: 194, distance: 27.2
click at [819, 196] on div "Length Width Height 1.00 x 0.00 x 0.00" at bounding box center [803, 198] width 205 height 29
type input "12.00"
type input "8.00"
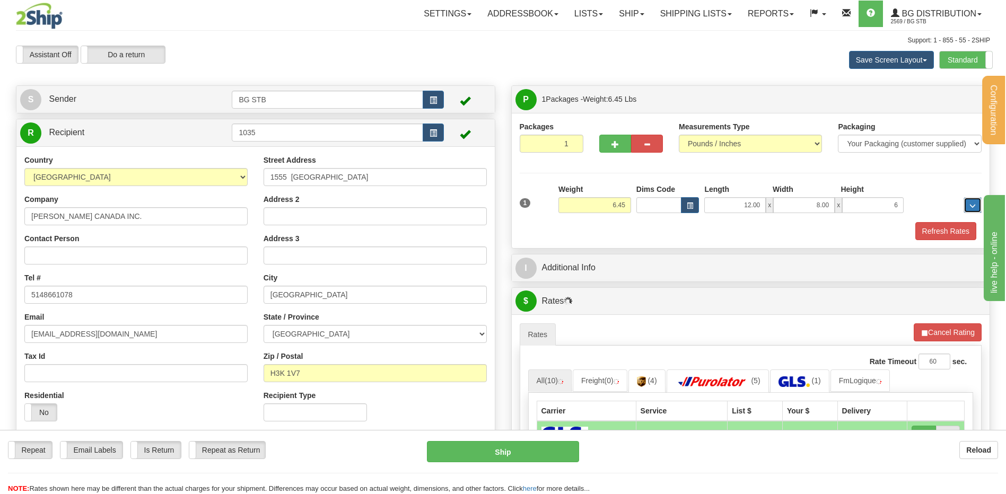
type input "6.00"
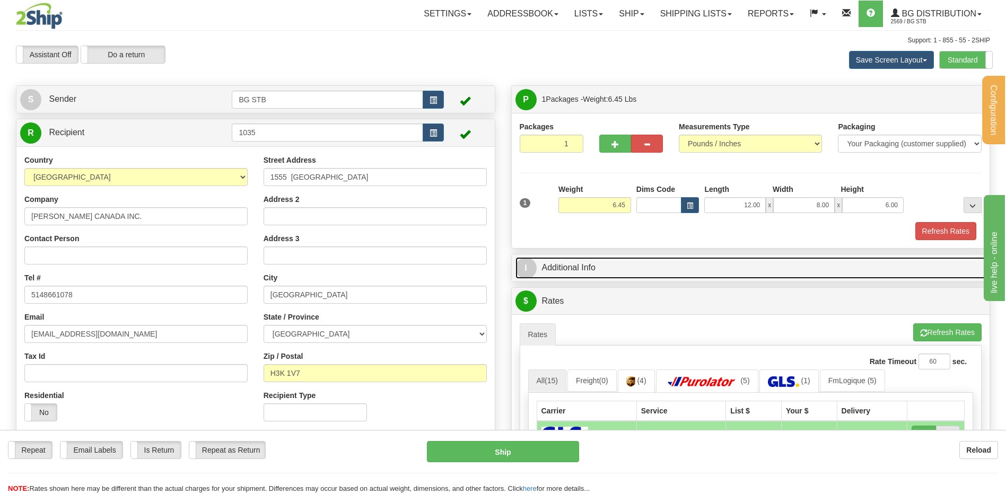
click at [607, 263] on link "I Additional Info" at bounding box center [750, 268] width 471 height 22
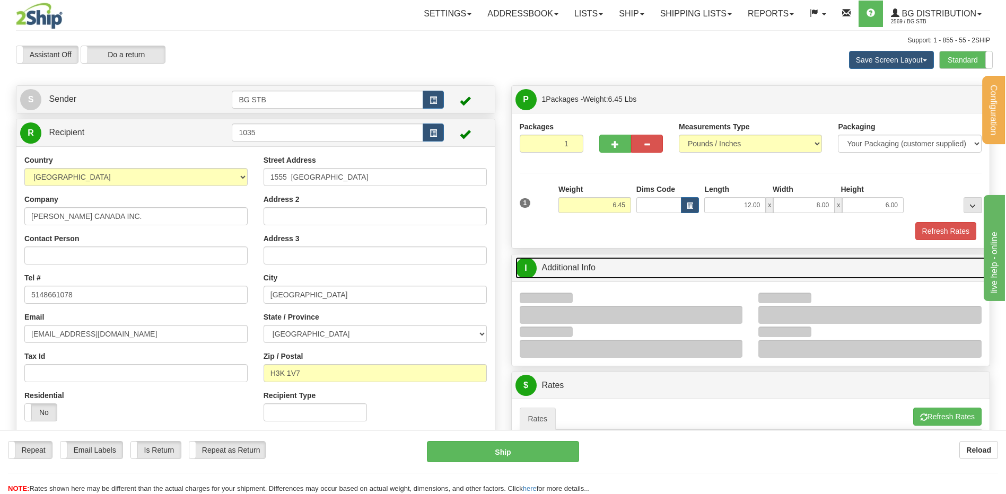
scroll to position [159, 0]
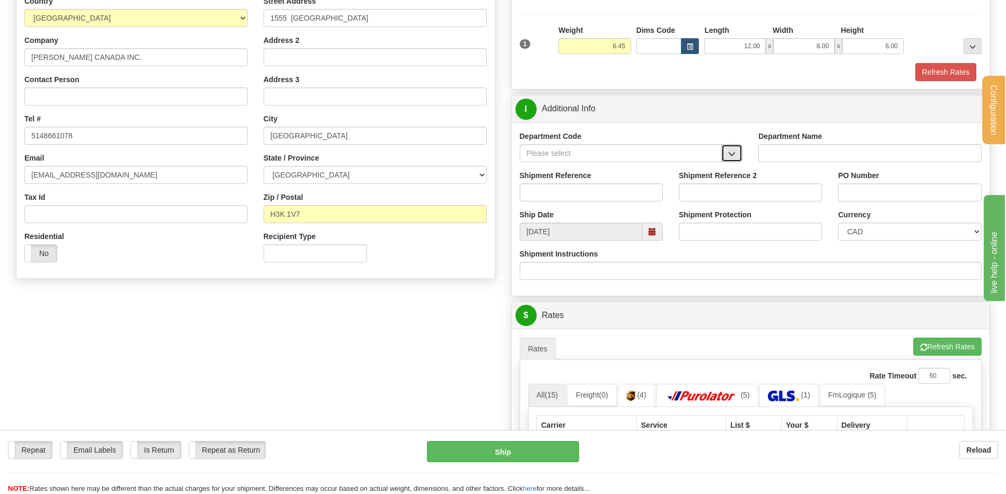
click at [731, 159] on button "button" at bounding box center [731, 153] width 21 height 18
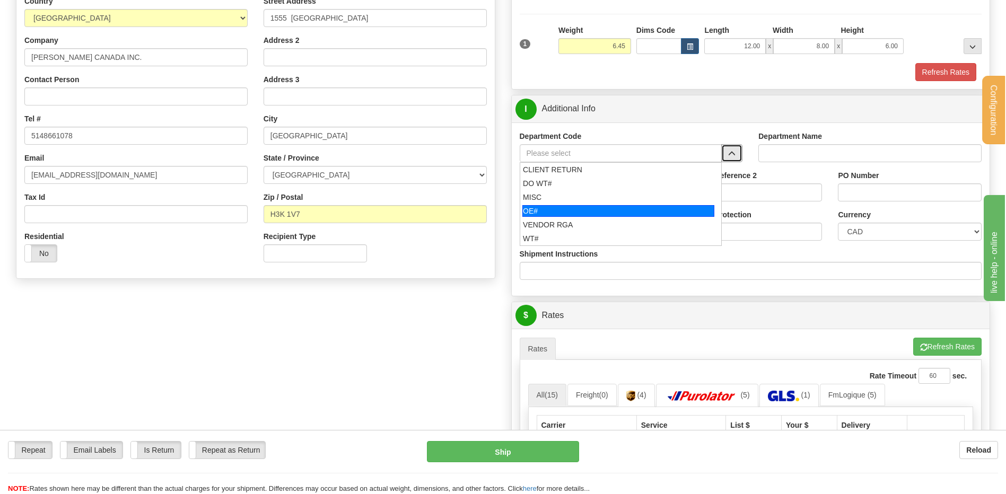
click at [579, 209] on div "OE#" at bounding box center [618, 211] width 192 height 12
type input "OE#"
type input "ORDERS"
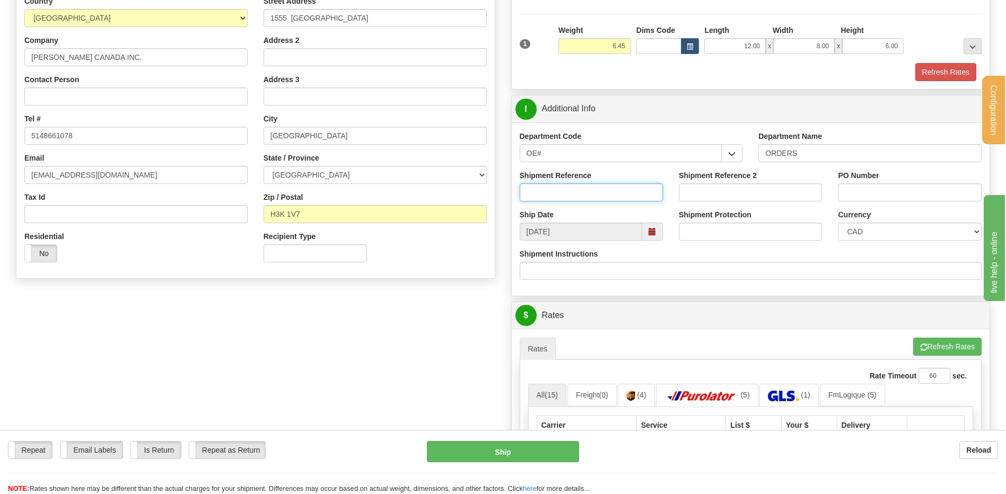
click at [576, 192] on input "Shipment Reference" at bounding box center [591, 192] width 143 height 18
click at [576, 192] on input "80007004-00" at bounding box center [591, 192] width 143 height 18
type input "80007004-00 // 80005114-03"
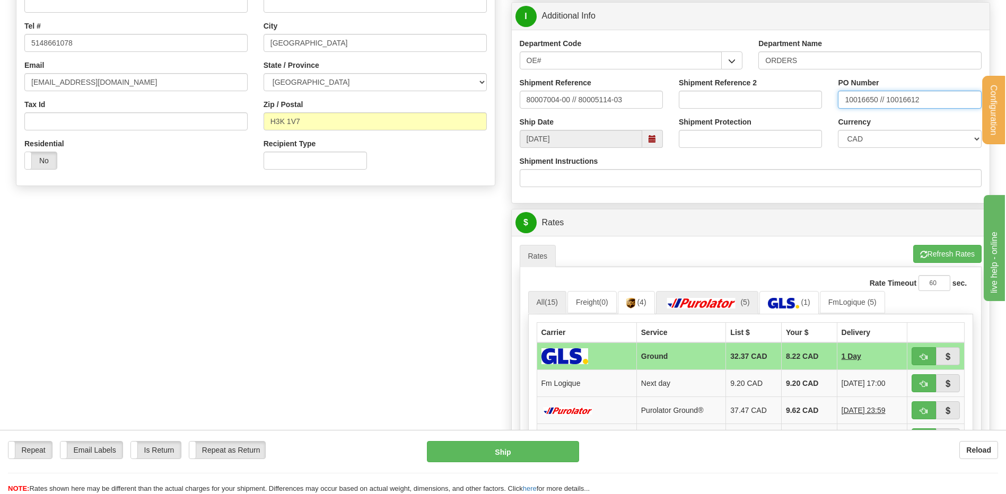
scroll to position [371, 0]
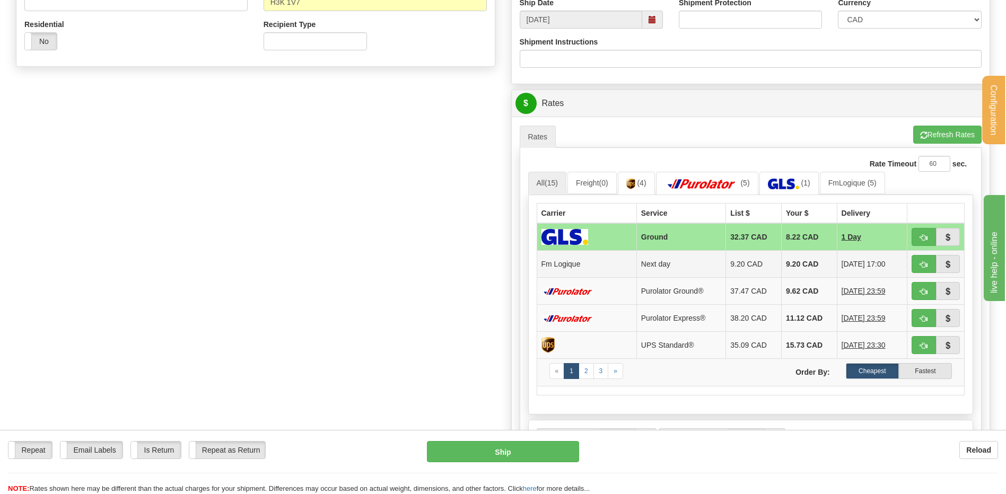
type input "10016650 // 10016612"
click at [924, 265] on span "button" at bounding box center [923, 264] width 7 height 7
type input "jour"
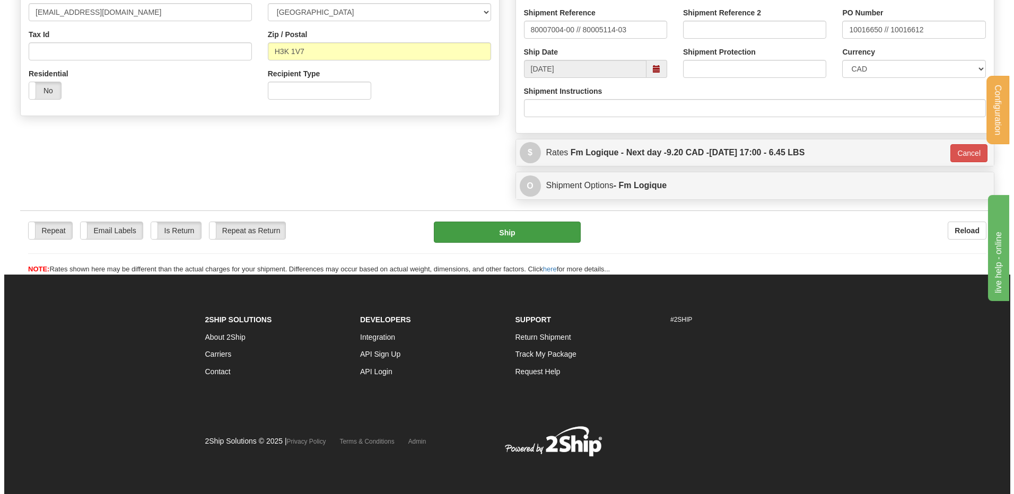
scroll to position [322, 0]
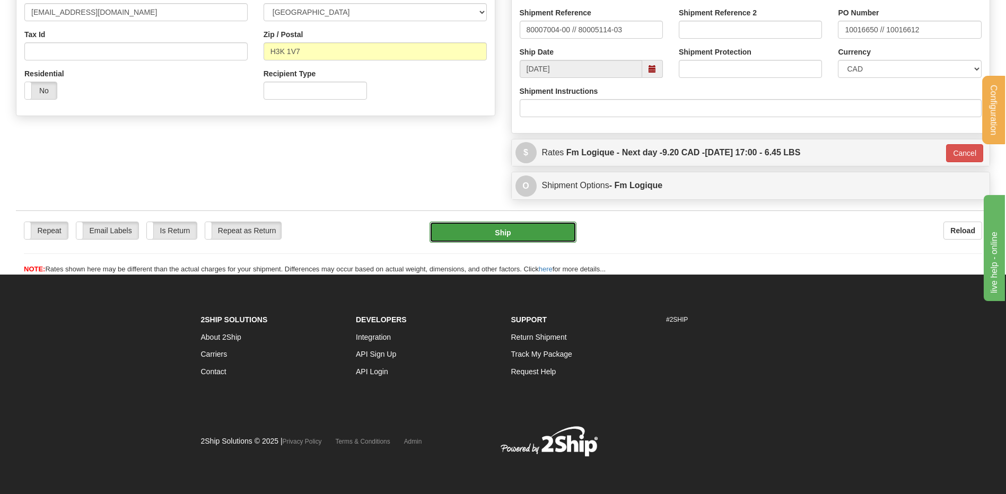
click at [450, 222] on button "Ship" at bounding box center [502, 232] width 146 height 21
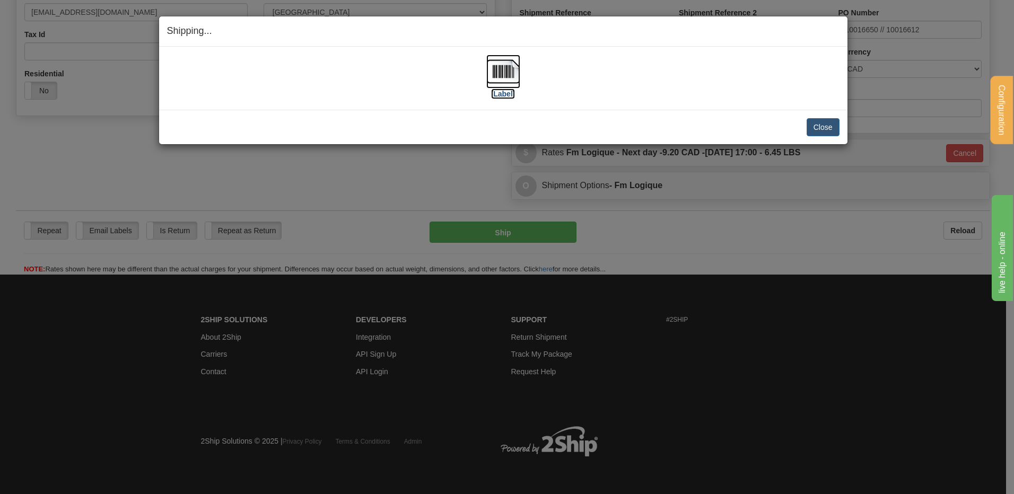
click at [491, 72] on img at bounding box center [503, 72] width 34 height 34
click at [817, 115] on div "Close [PERSON_NAME] Shipment and Quit Pickup Quit Pickup ONLY" at bounding box center [503, 127] width 688 height 34
click at [820, 126] on button "Close" at bounding box center [822, 127] width 33 height 18
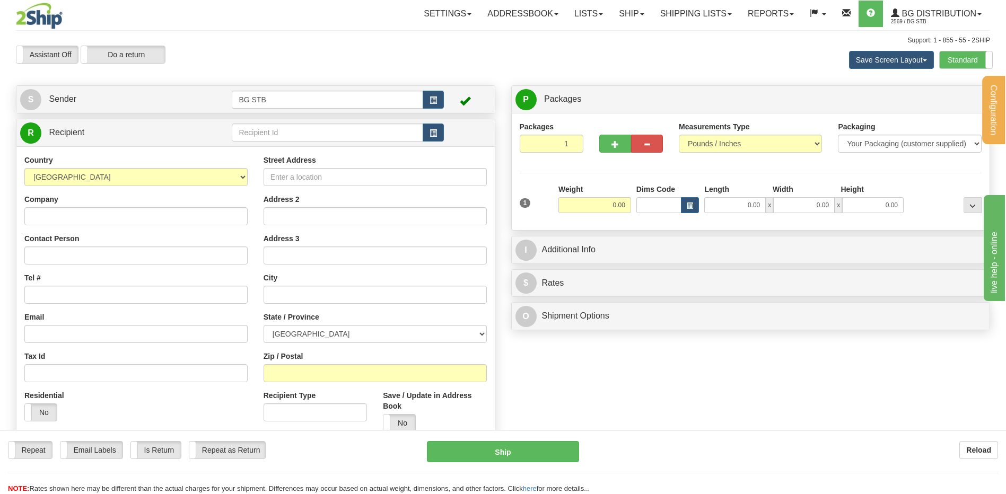
click at [325, 128] on td at bounding box center [338, 133] width 212 height 22
click at [324, 129] on input "text" at bounding box center [327, 133] width 191 height 18
type input "60128"
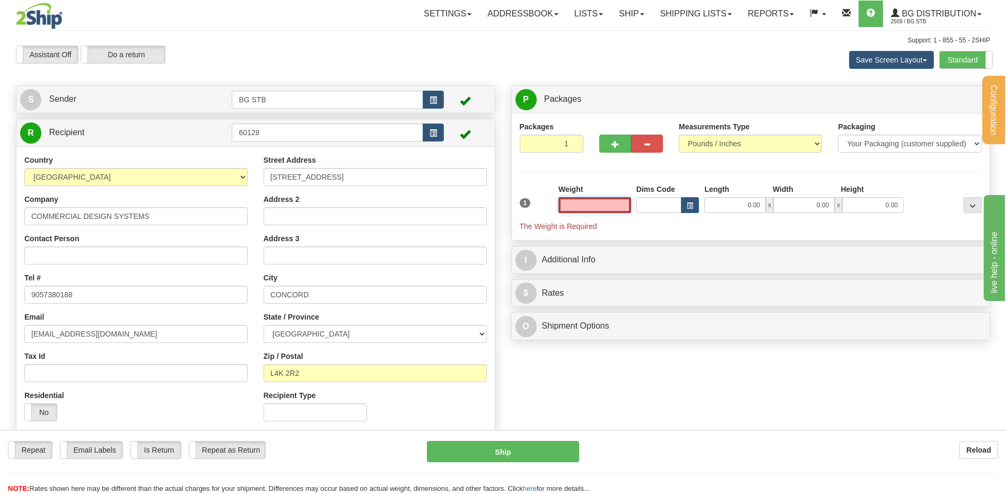
click at [622, 205] on input "text" at bounding box center [594, 205] width 73 height 16
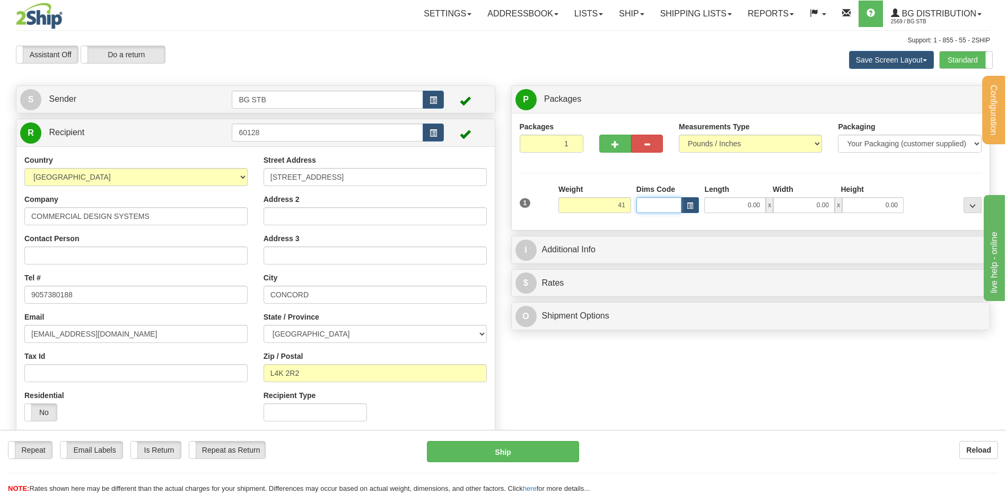
type input "41.00"
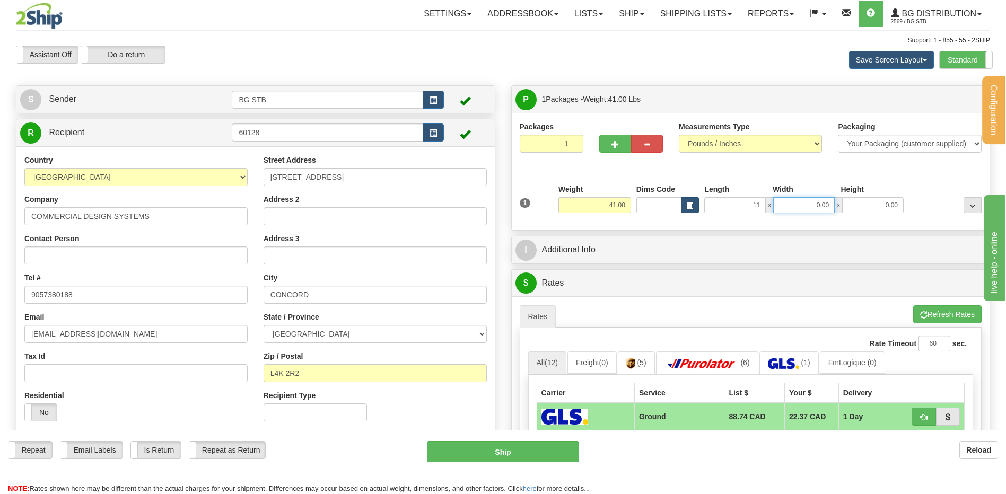
type input "11.00"
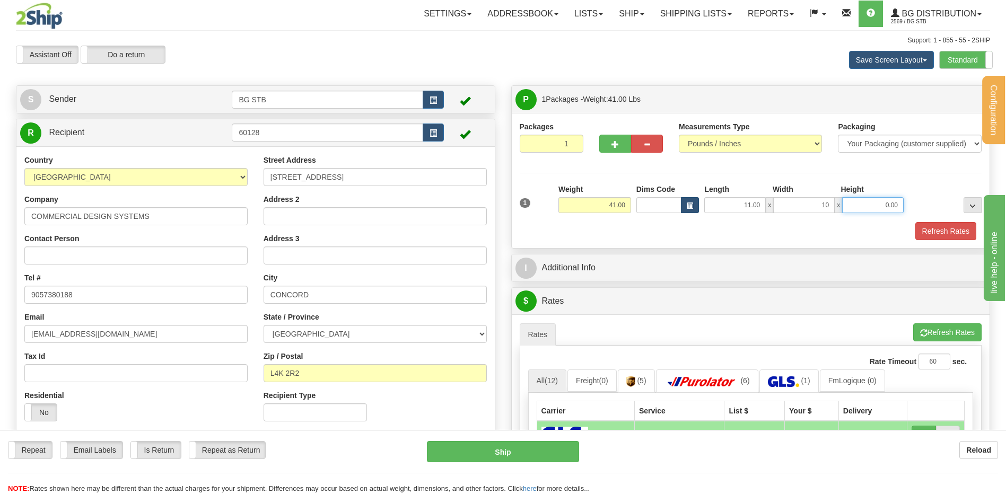
type input "10.00"
type input "14.00"
click at [604, 149] on button "button" at bounding box center [615, 144] width 32 height 18
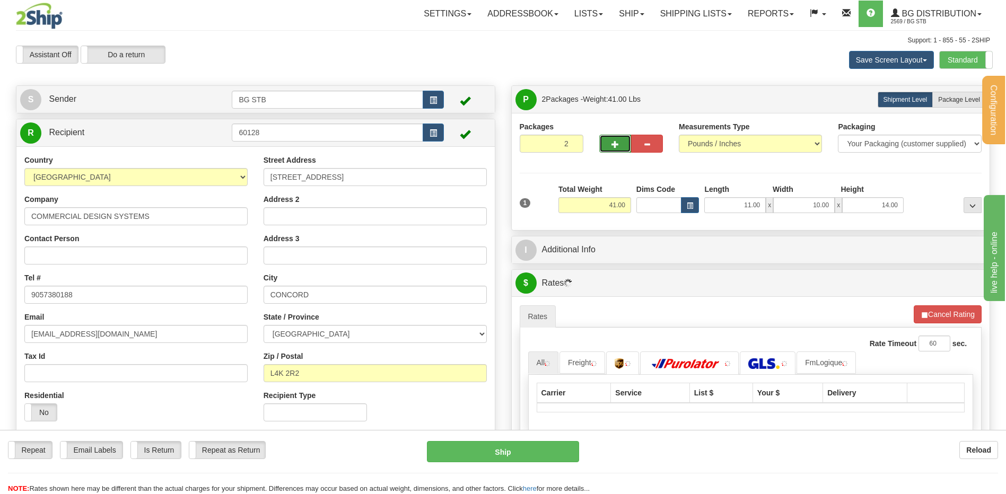
click at [610, 145] on button "button" at bounding box center [615, 144] width 32 height 18
type input "3"
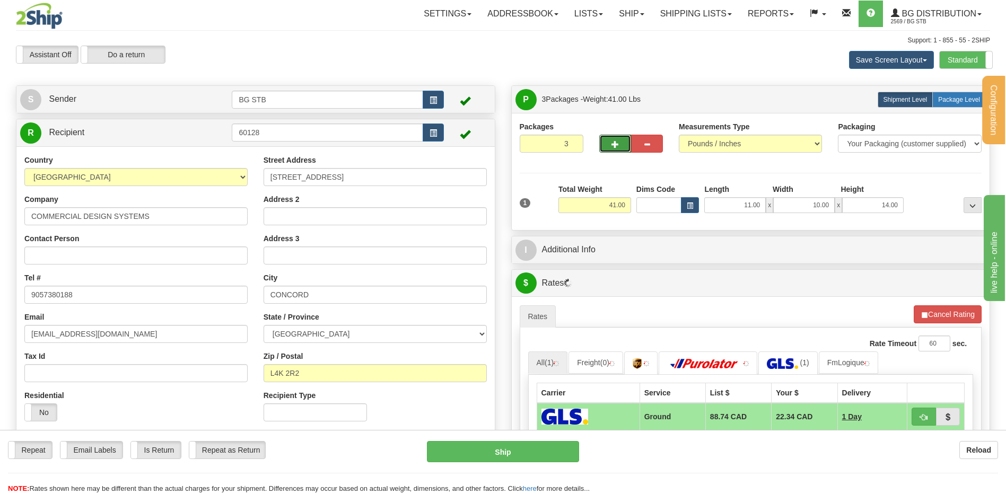
click at [956, 94] on label "Package Level Pack.." at bounding box center [959, 100] width 54 height 16
radio input "true"
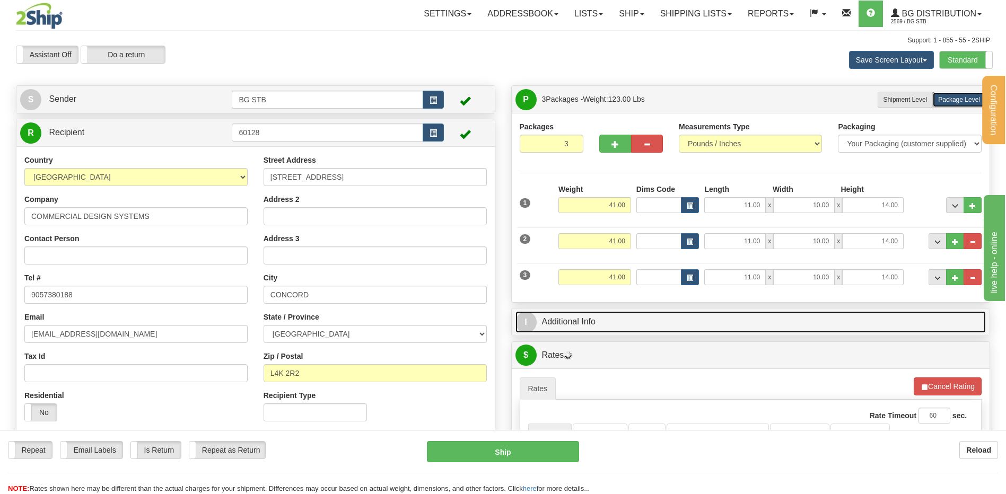
click at [586, 311] on link "I Additional Info" at bounding box center [750, 322] width 471 height 22
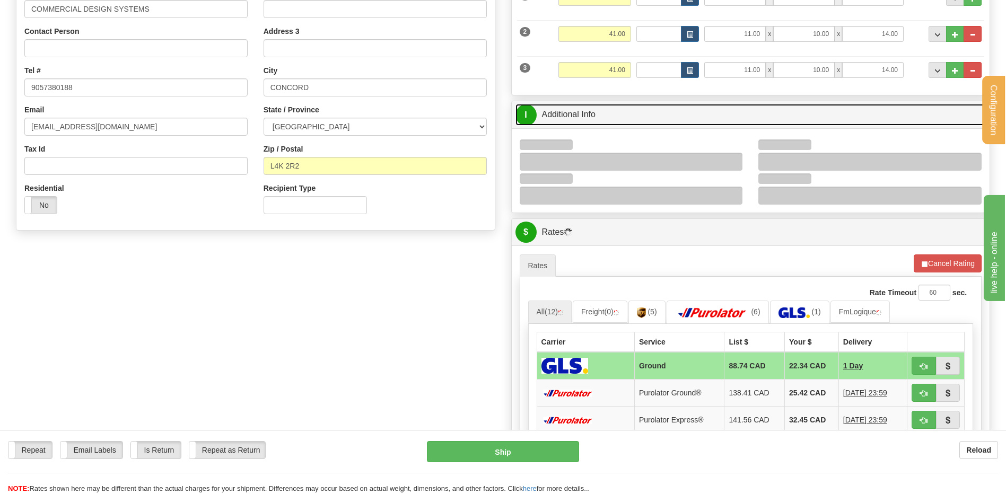
scroll to position [212, 0]
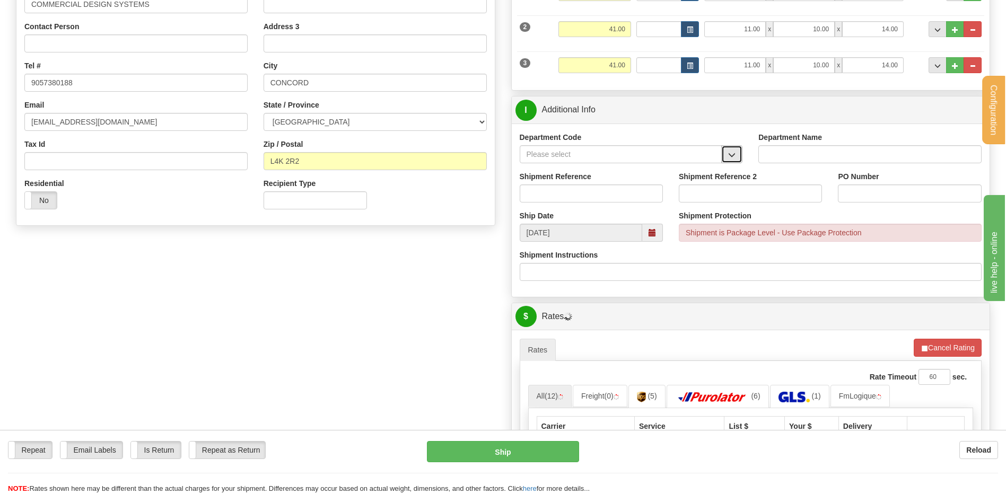
click at [731, 154] on span "button" at bounding box center [731, 155] width 7 height 7
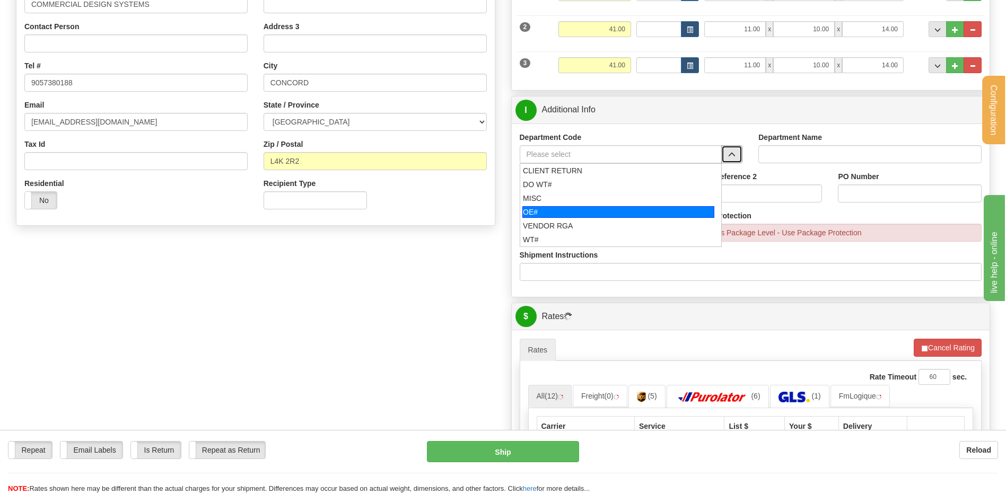
click at [588, 217] on div "OE#" at bounding box center [618, 212] width 192 height 12
type input "OE#"
type input "ORDERS"
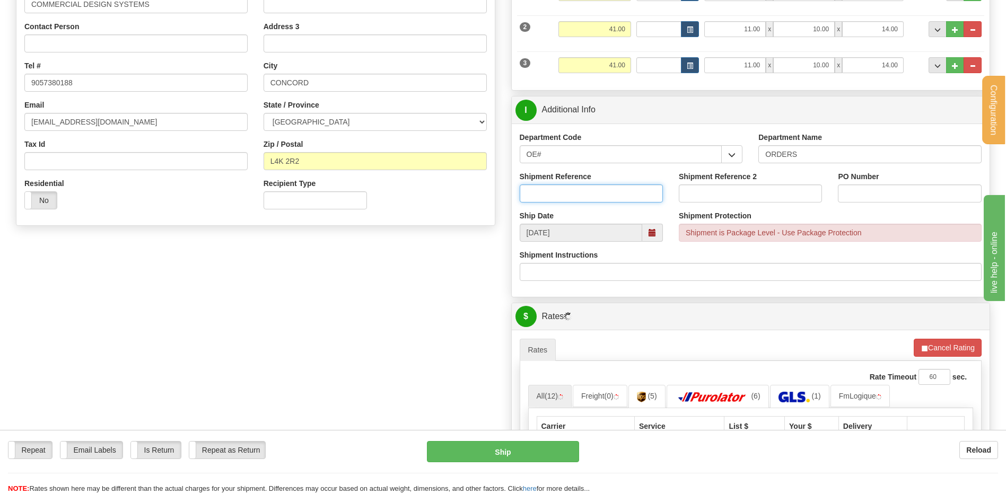
click at [586, 196] on input "Shipment Reference" at bounding box center [591, 193] width 143 height 18
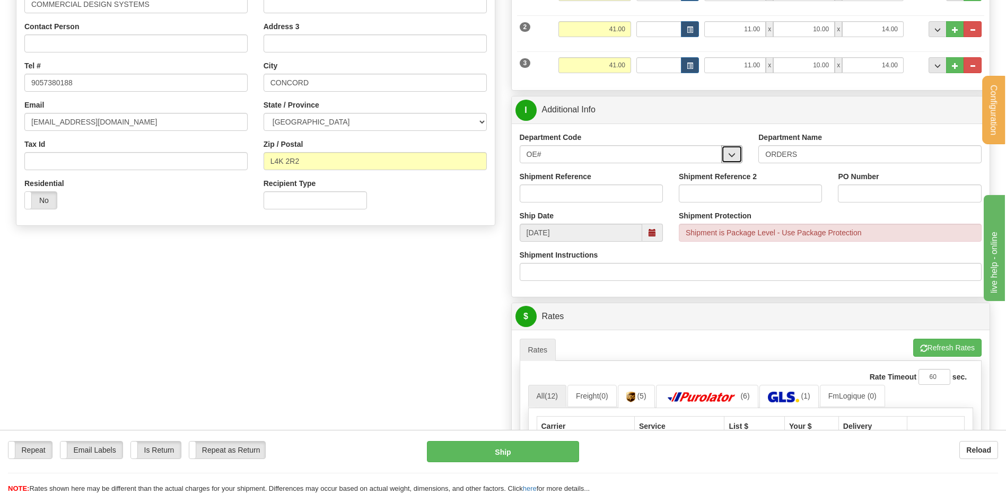
drag, startPoint x: 725, startPoint y: 152, endPoint x: 719, endPoint y: 153, distance: 6.6
click at [725, 152] on button "button" at bounding box center [731, 154] width 21 height 18
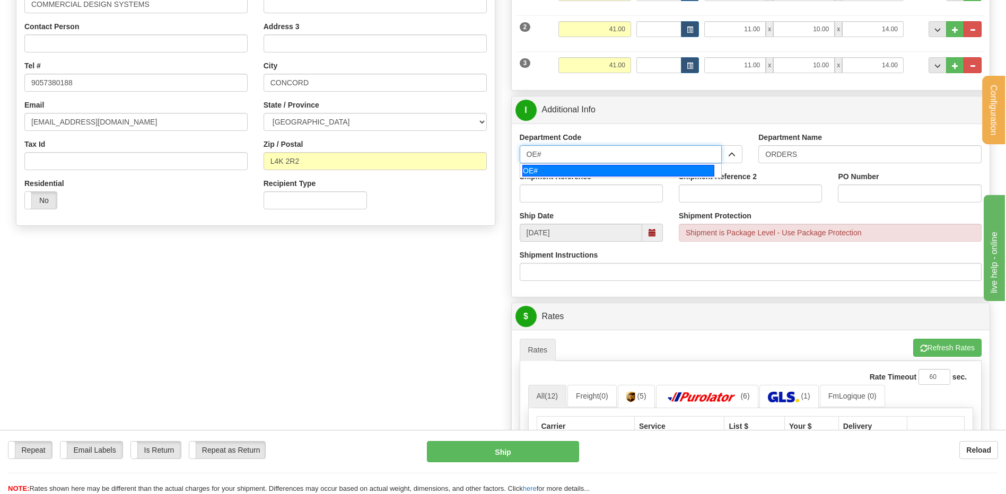
drag, startPoint x: 547, startPoint y: 157, endPoint x: 494, endPoint y: 156, distance: 52.5
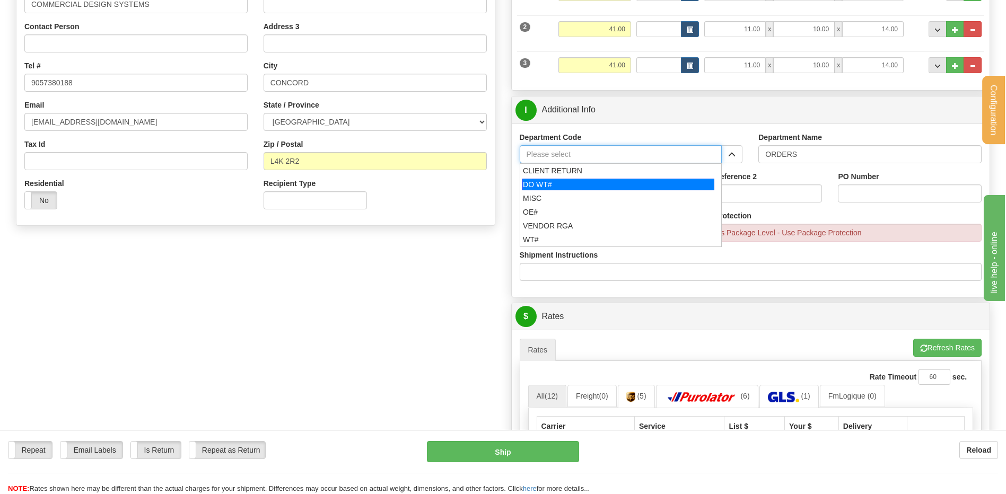
click at [544, 186] on div "DO WT#" at bounding box center [618, 185] width 192 height 12
type input "DO WT#"
type input "DIRECT ORDERS"
type input "DO WT#"
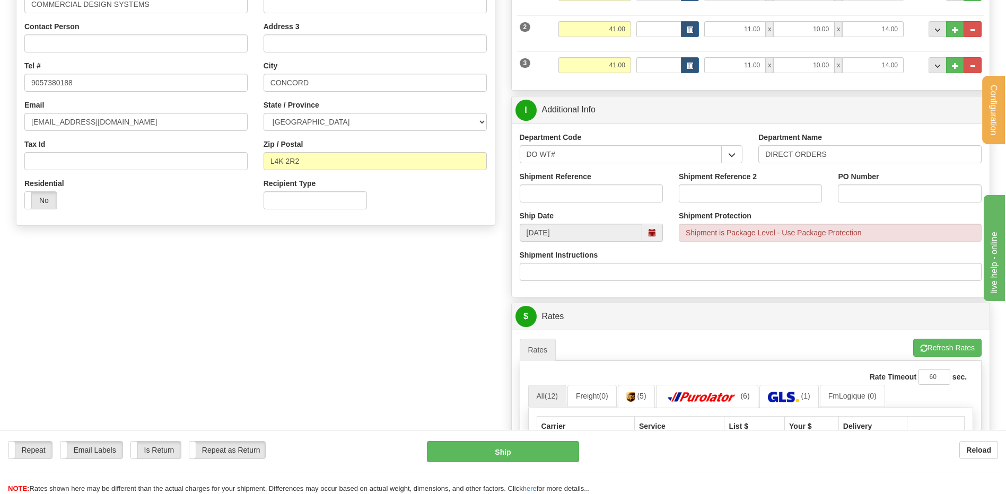
click at [555, 206] on div "Shipment Reference" at bounding box center [591, 190] width 159 height 39
click at [556, 197] on input "Shipment Reference" at bounding box center [591, 193] width 143 height 18
type input "167340-00"
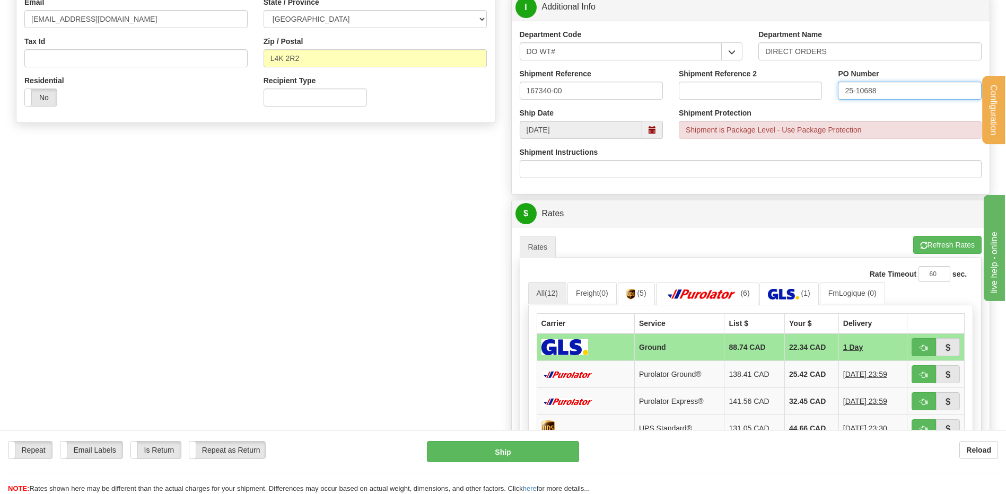
scroll to position [424, 0]
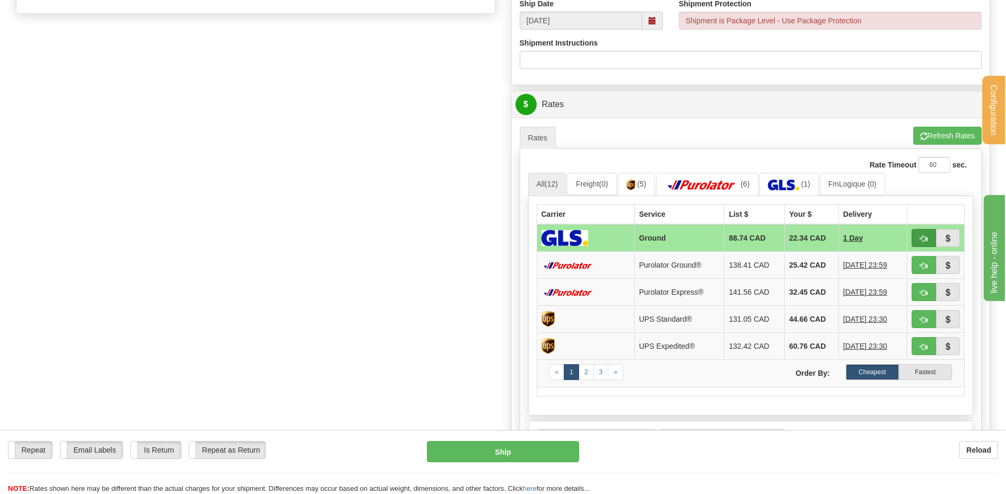
type input "25-10688"
click at [922, 238] on span "button" at bounding box center [923, 238] width 7 height 7
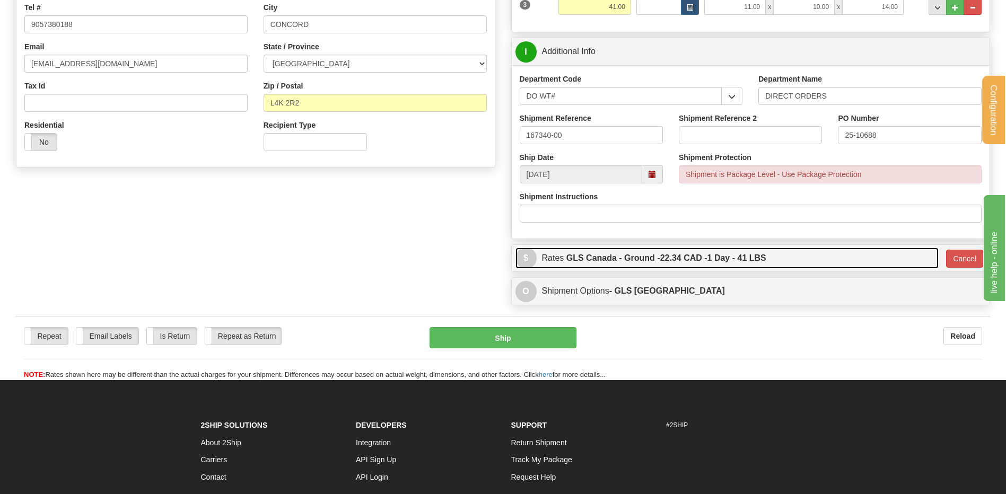
click at [814, 255] on link "$ Rates GLS Canada - Ground - 22.34 CAD - 1 Day - 41 LBS" at bounding box center [727, 259] width 424 height 22
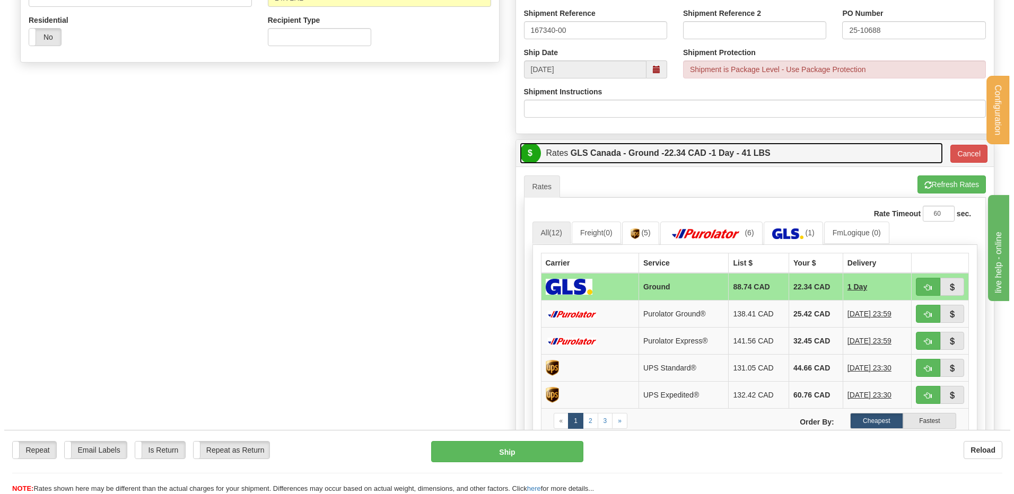
scroll to position [376, 0]
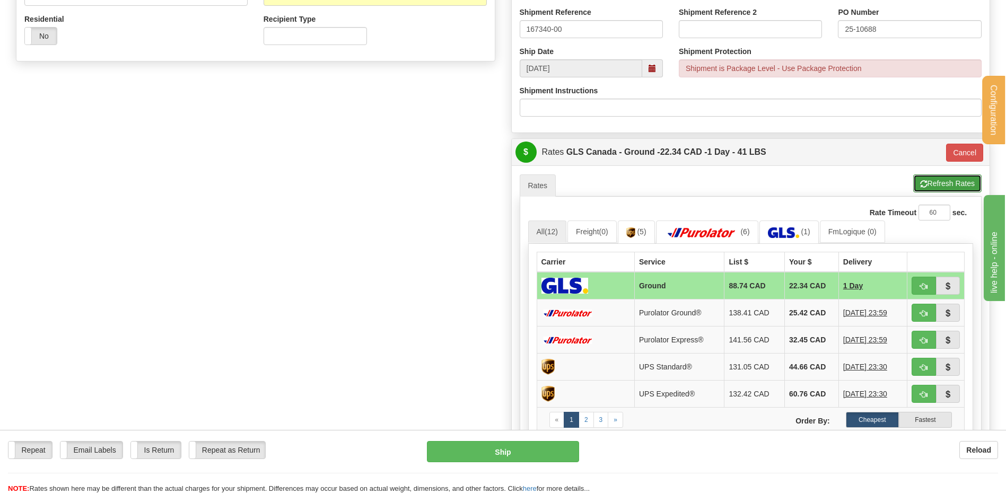
click at [944, 184] on button "Refresh Rates" at bounding box center [947, 183] width 68 height 18
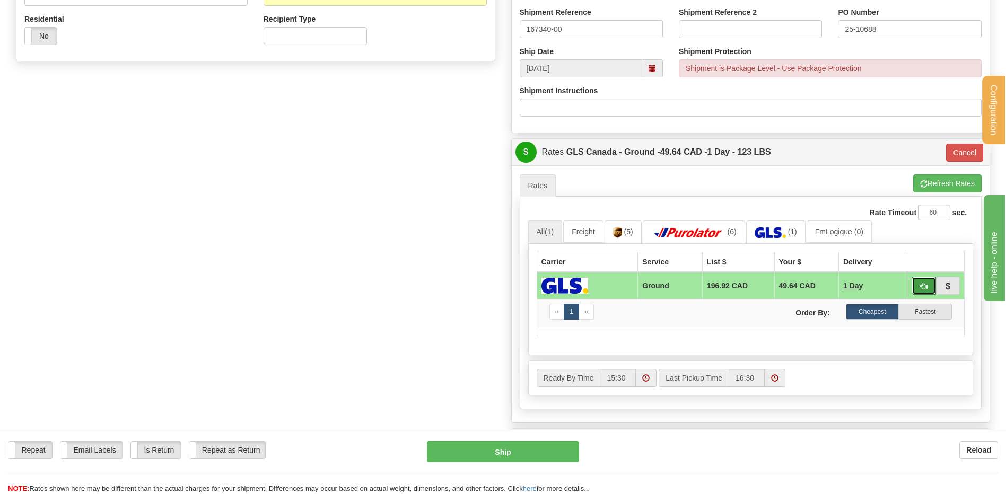
click at [925, 285] on span "button" at bounding box center [923, 286] width 7 height 7
click at [920, 285] on span "button" at bounding box center [923, 286] width 7 height 7
click at [766, 231] on img at bounding box center [769, 232] width 31 height 11
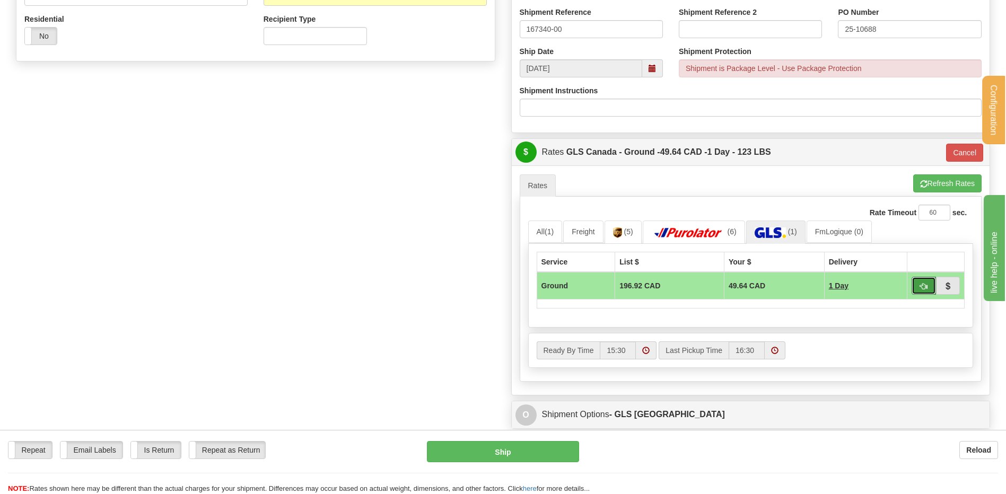
click at [929, 287] on button "button" at bounding box center [923, 286] width 24 height 18
click at [549, 238] on link "All (1)" at bounding box center [545, 232] width 34 height 22
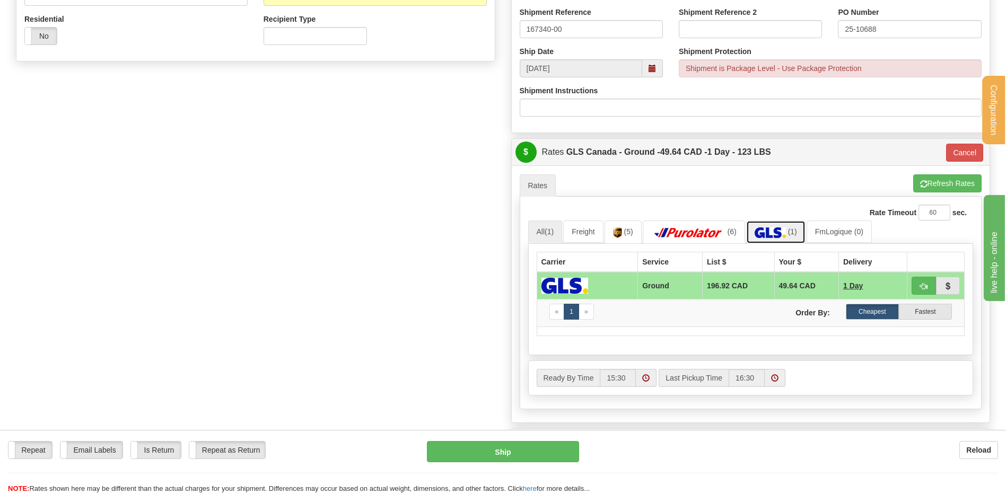
click at [785, 232] on img at bounding box center [769, 232] width 31 height 11
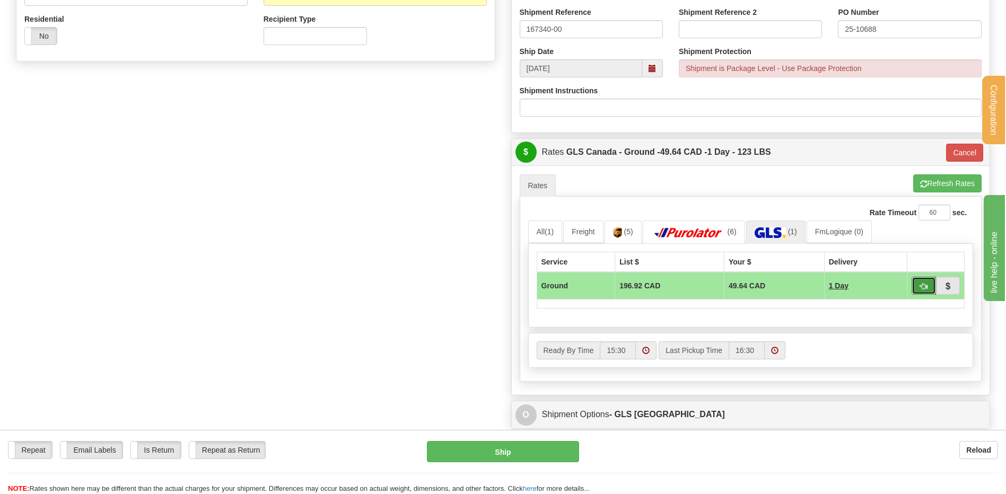
click at [929, 285] on button "button" at bounding box center [923, 286] width 24 height 18
click at [952, 191] on button "Refresh Rates" at bounding box center [947, 183] width 68 height 18
type input "1"
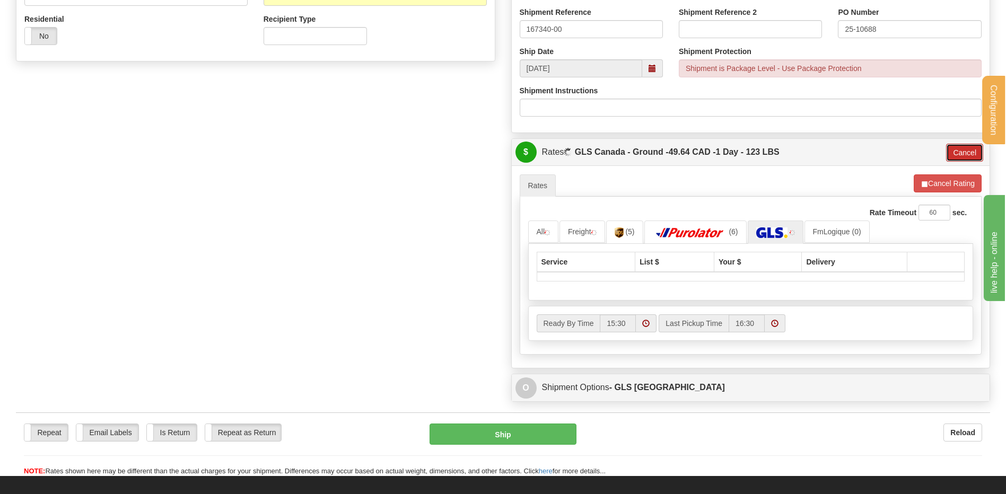
click at [963, 151] on button "Cancel" at bounding box center [964, 153] width 37 height 18
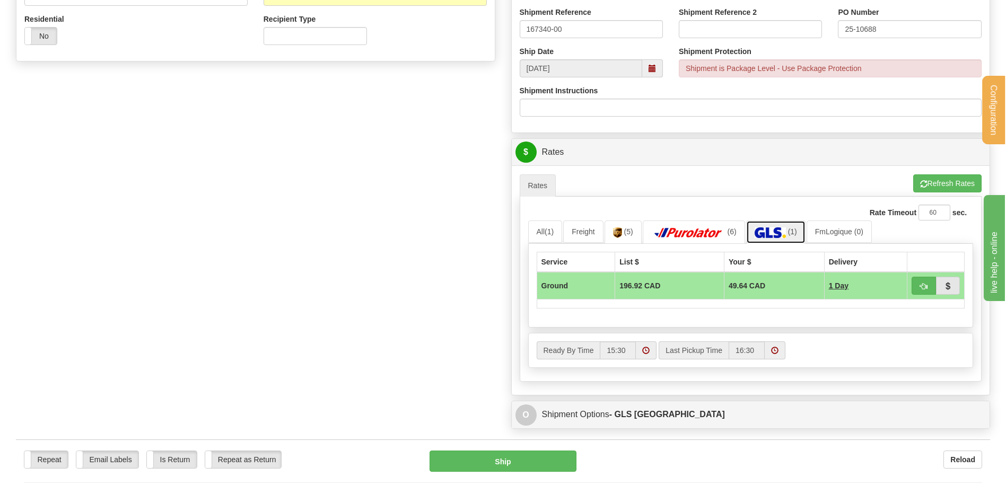
click at [771, 233] on img at bounding box center [769, 232] width 31 height 11
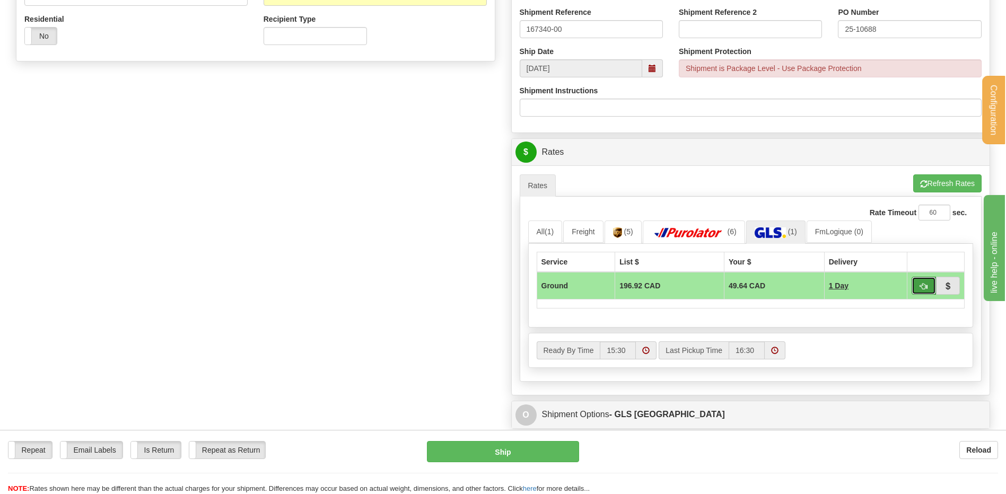
click at [930, 286] on button "button" at bounding box center [923, 286] width 24 height 18
type input "1"
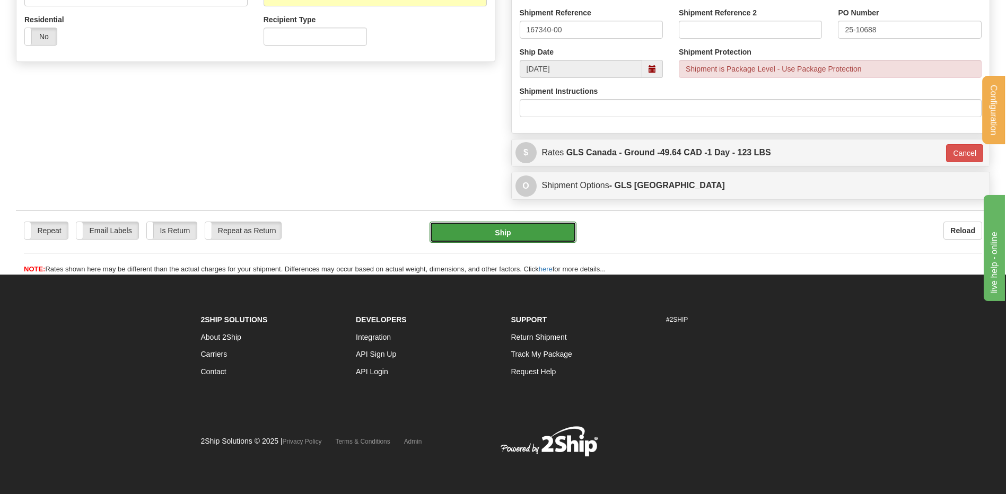
click at [516, 238] on button "Ship" at bounding box center [502, 232] width 146 height 21
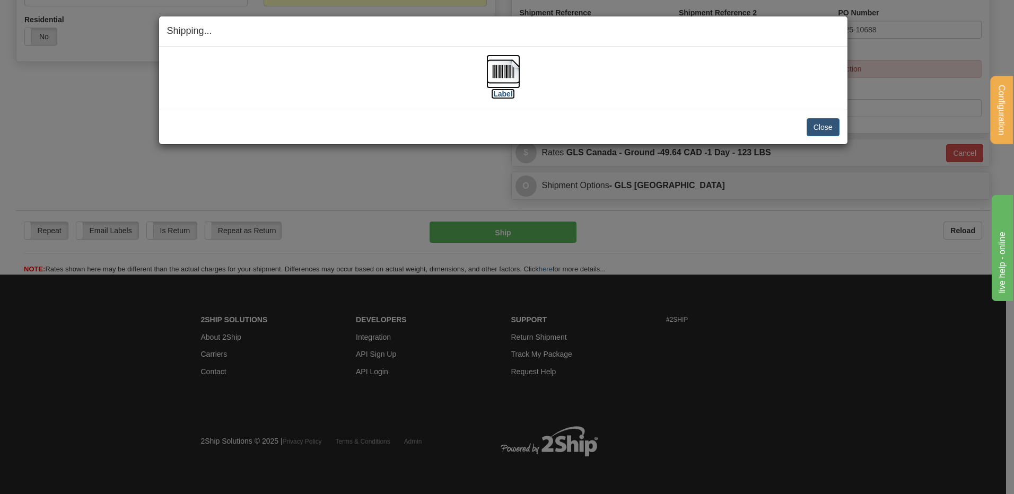
click at [501, 76] on img at bounding box center [503, 72] width 34 height 34
click at [828, 125] on button "Close" at bounding box center [822, 127] width 33 height 18
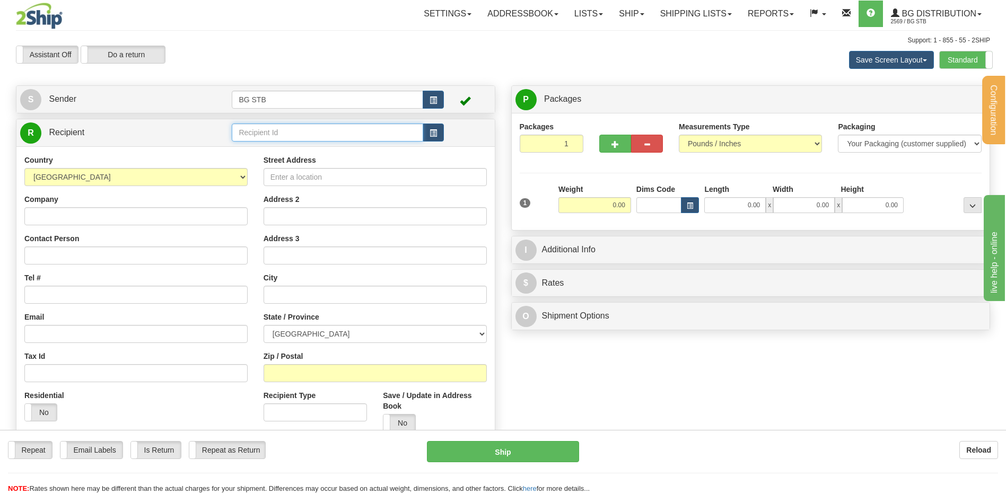
click at [268, 131] on input "text" at bounding box center [327, 133] width 191 height 18
type input "1055"
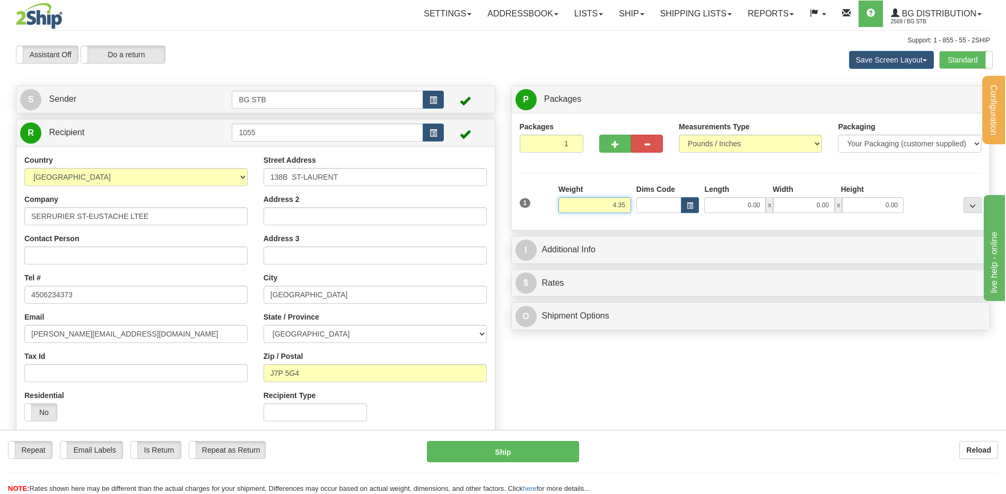
type input "4.35"
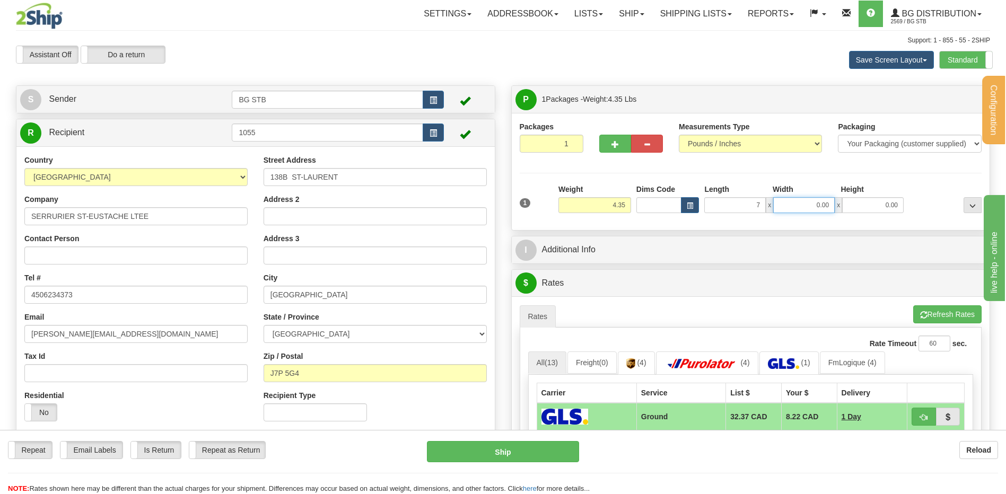
type input "7.00"
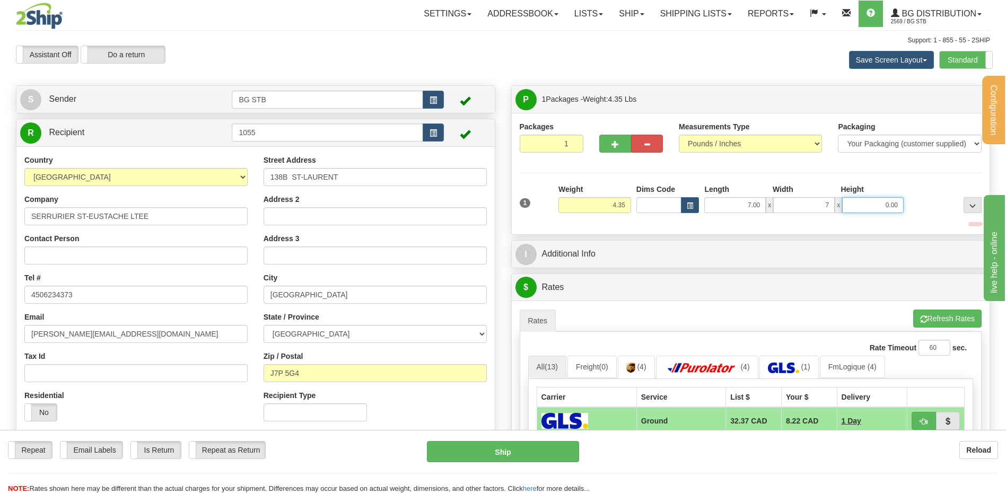
type input "7.00"
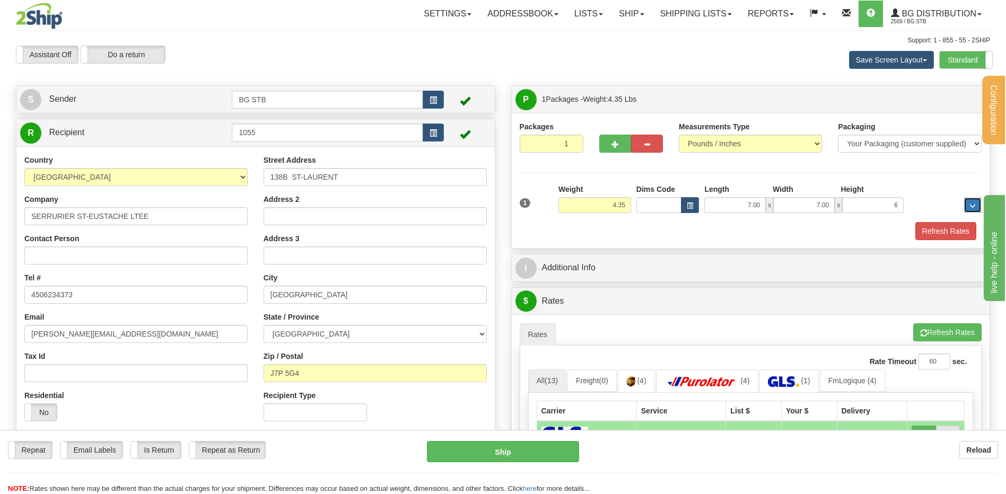
type input "6.00"
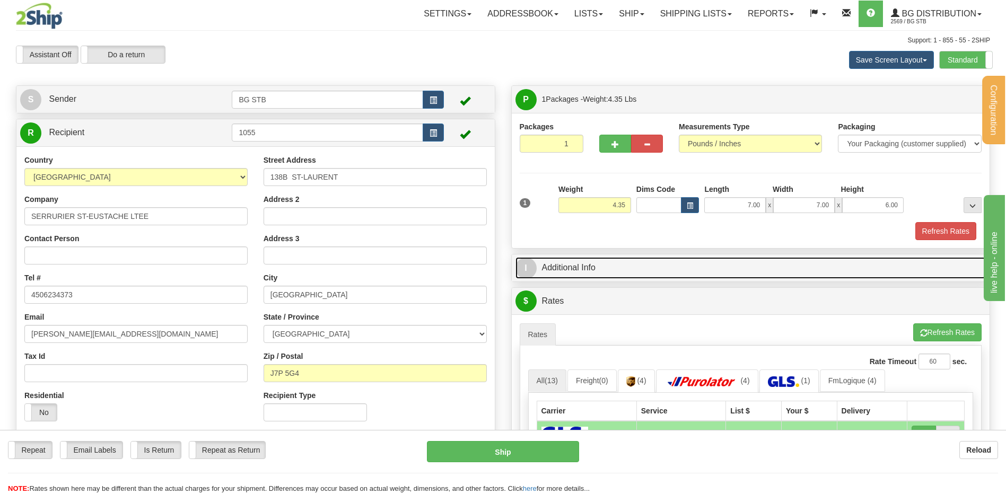
click at [576, 274] on link "I Additional Info" at bounding box center [750, 268] width 471 height 22
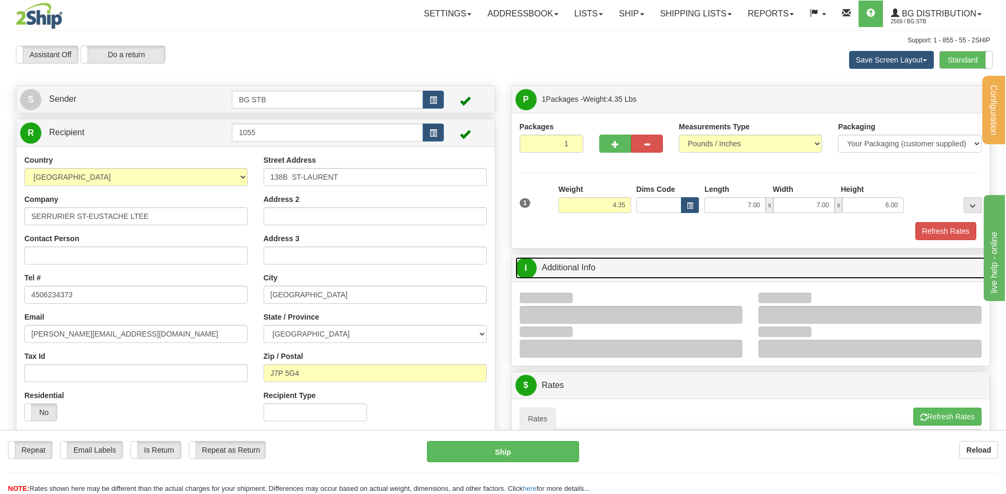
scroll to position [212, 0]
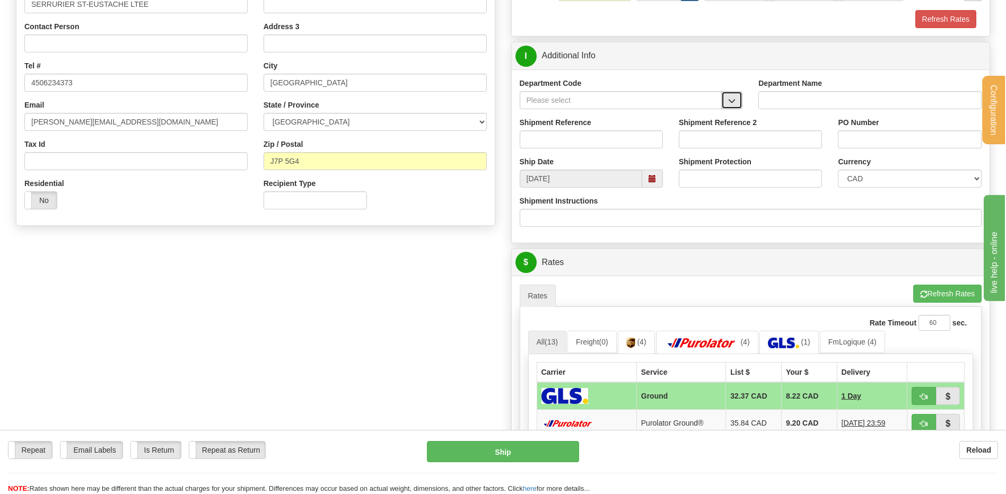
click at [728, 102] on span "button" at bounding box center [731, 101] width 7 height 7
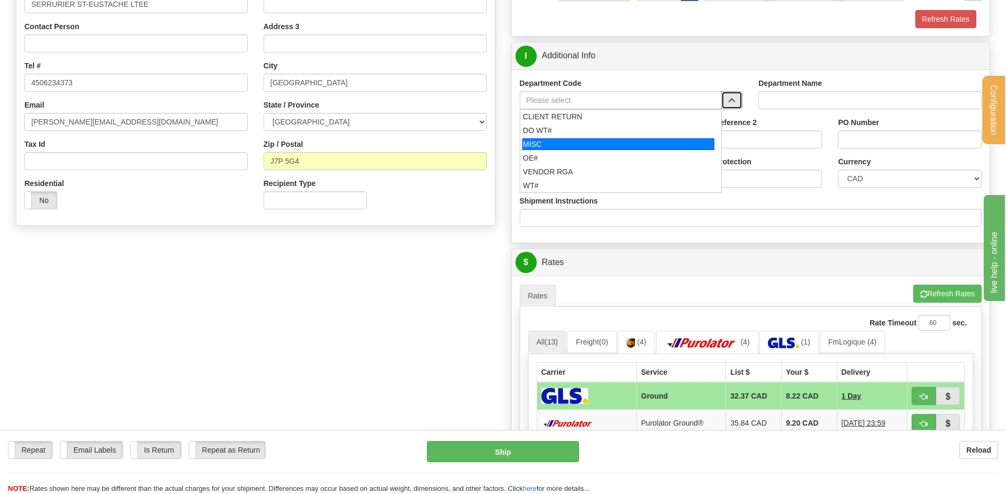
click at [612, 150] on li "MISC" at bounding box center [620, 144] width 201 height 14
type input "MISC"
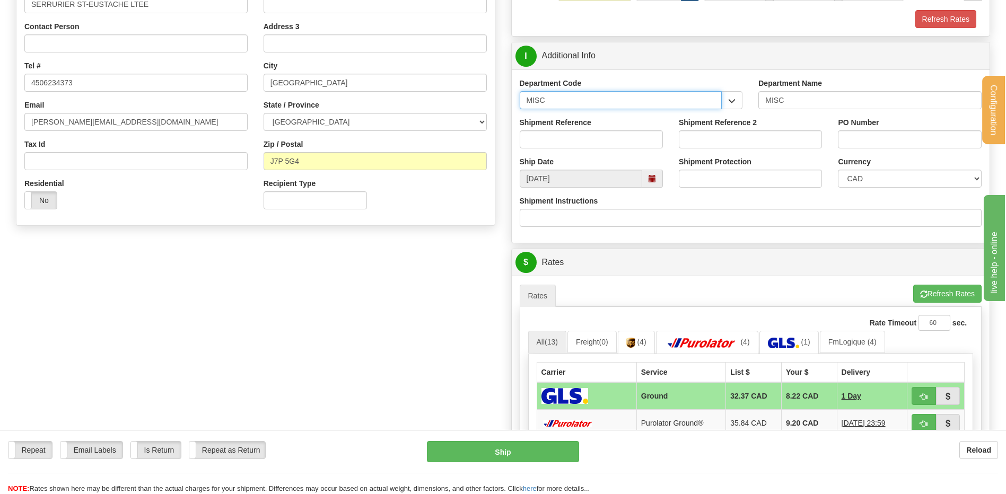
drag, startPoint x: 575, startPoint y: 96, endPoint x: 478, endPoint y: 104, distance: 97.3
type input "<"
click at [549, 107] on input "<" at bounding box center [621, 100] width 203 height 18
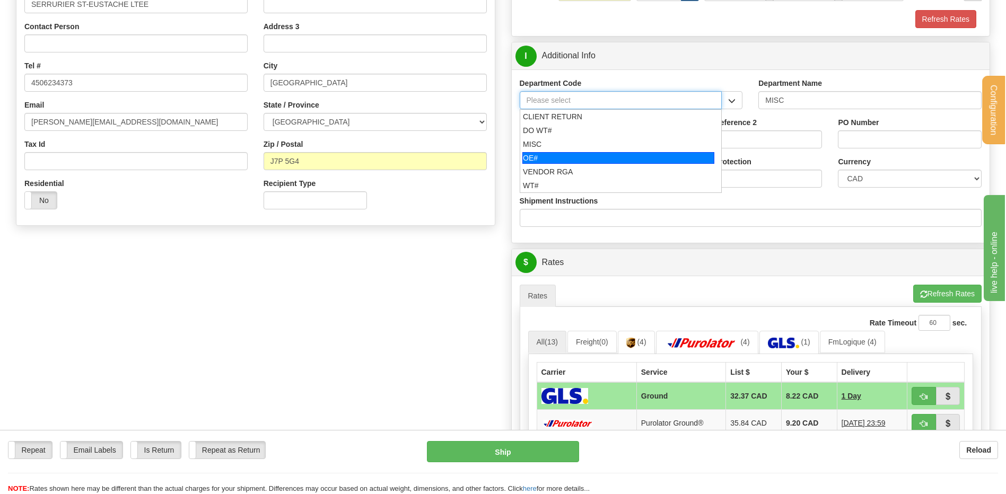
click at [562, 150] on div "MISC" at bounding box center [618, 144] width 191 height 11
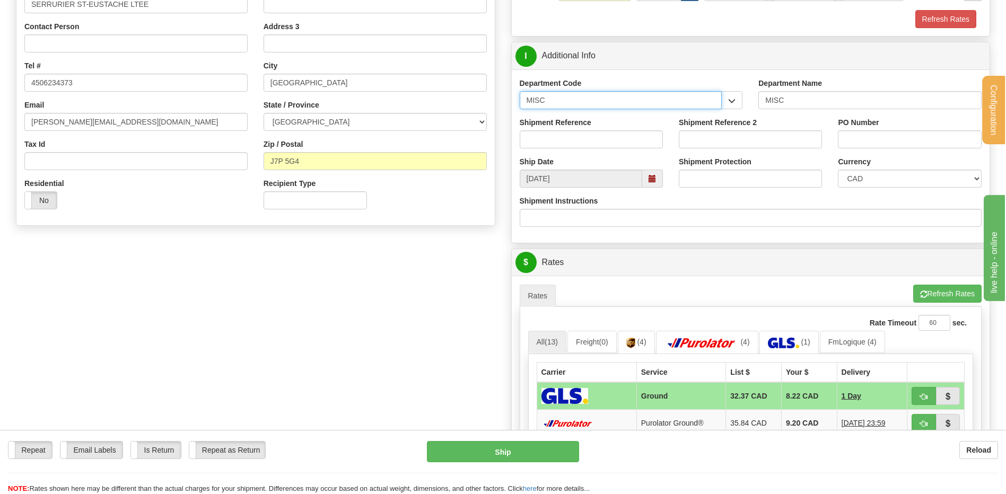
drag, startPoint x: 558, startPoint y: 99, endPoint x: 528, endPoint y: 104, distance: 30.1
click at [531, 104] on input "MISC" at bounding box center [621, 100] width 203 height 18
type input "M"
click at [509, 99] on div "P Packages 1 Packages - Weight: 4.35 Lbs Shipment Level Shipm. Package Level Pa…" at bounding box center [750, 276] width 495 height 806
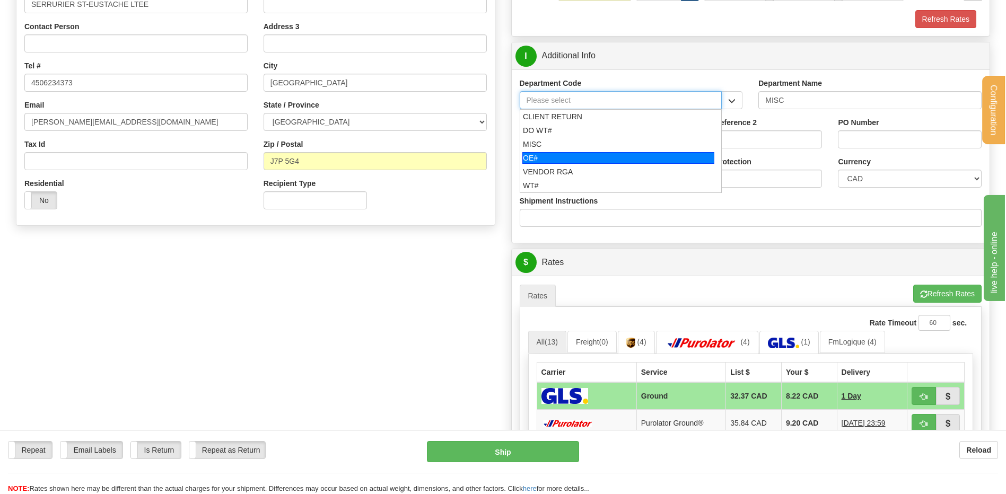
click at [550, 154] on div "OE#" at bounding box center [618, 158] width 192 height 12
type input "OE#"
type input "ORDERS"
type input "OE#"
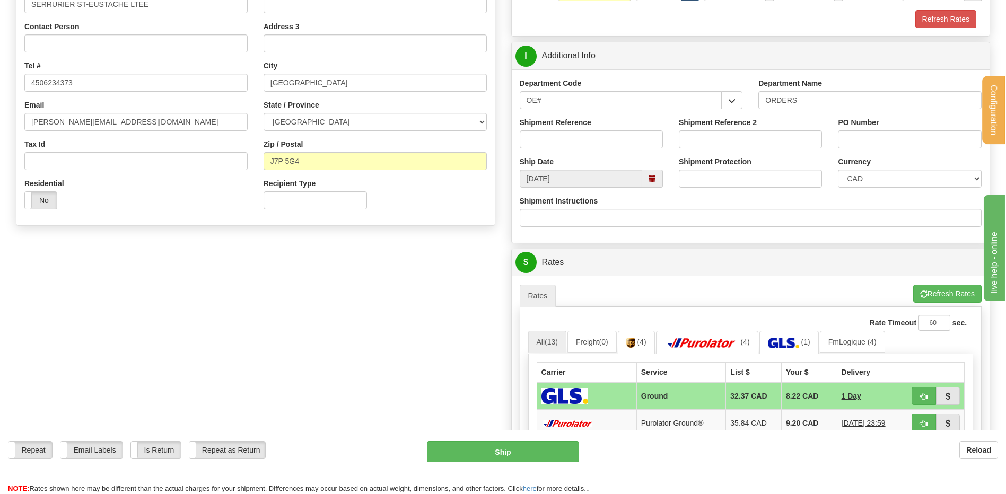
click at [555, 129] on div "Shipment Reference" at bounding box center [591, 132] width 143 height 31
drag, startPoint x: 556, startPoint y: 132, endPoint x: 558, endPoint y: 138, distance: 6.2
click at [556, 132] on input "Shipment Reference" at bounding box center [591, 139] width 143 height 18
type input "1"
type input "80004679-00"
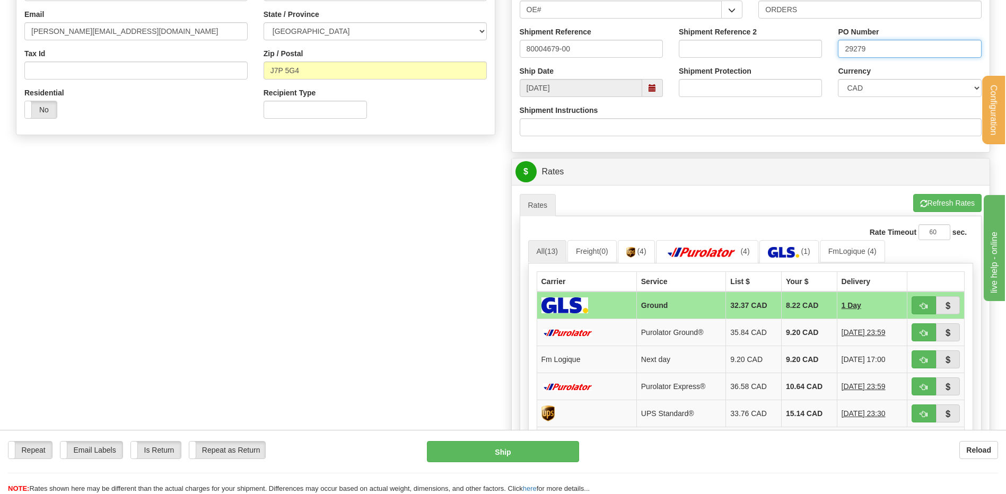
scroll to position [424, 0]
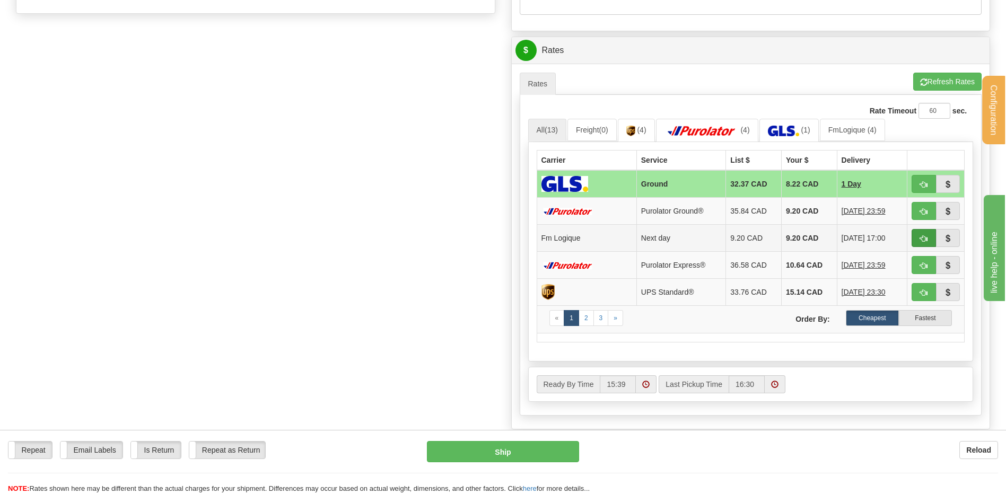
type input "29279"
drag, startPoint x: 925, startPoint y: 235, endPoint x: 719, endPoint y: 261, distance: 207.3
click at [923, 236] on span "button" at bounding box center [923, 238] width 7 height 7
type input "jour"
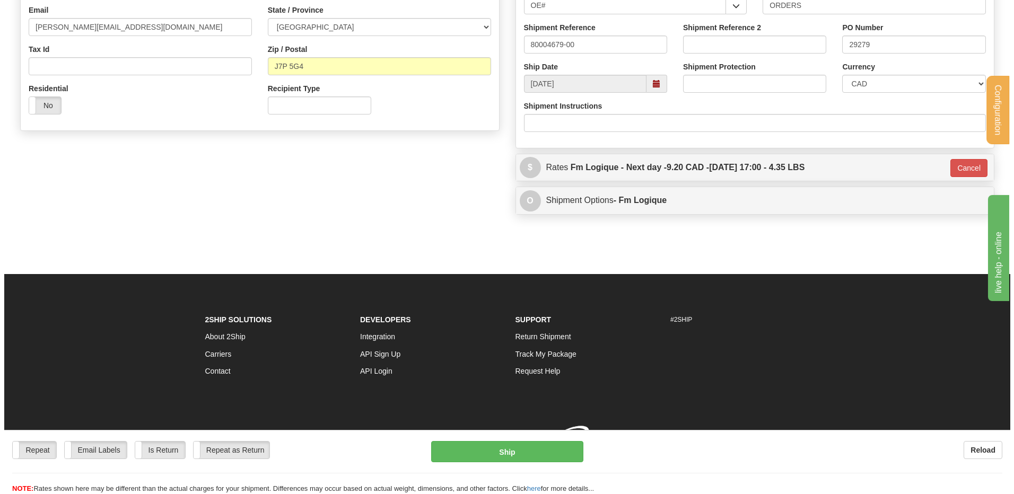
scroll to position [322, 0]
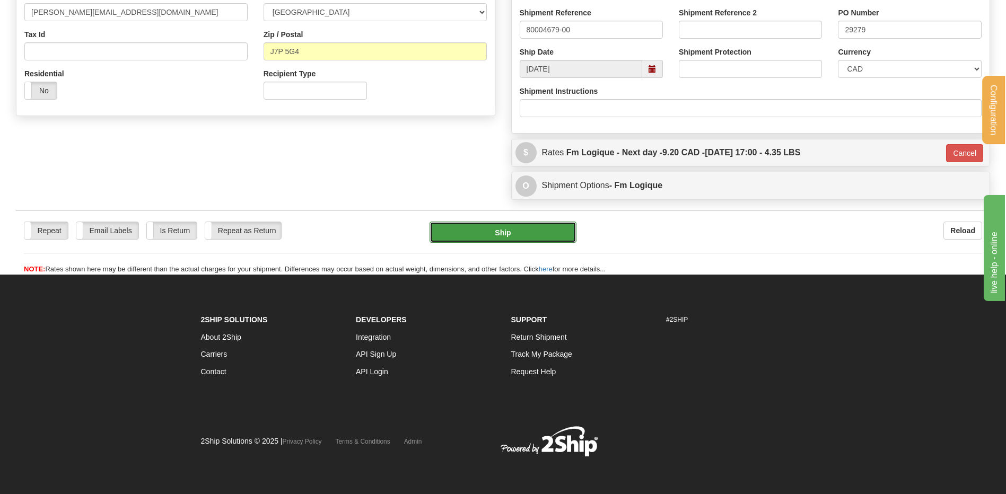
click at [467, 229] on button "Ship" at bounding box center [502, 232] width 146 height 21
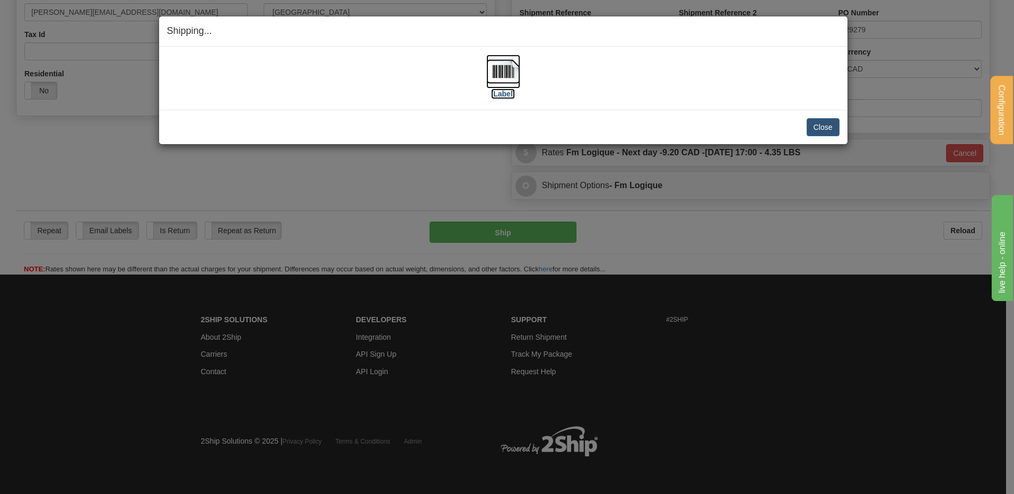
click at [506, 79] on img at bounding box center [503, 72] width 34 height 34
click at [828, 120] on button "Close" at bounding box center [822, 127] width 33 height 18
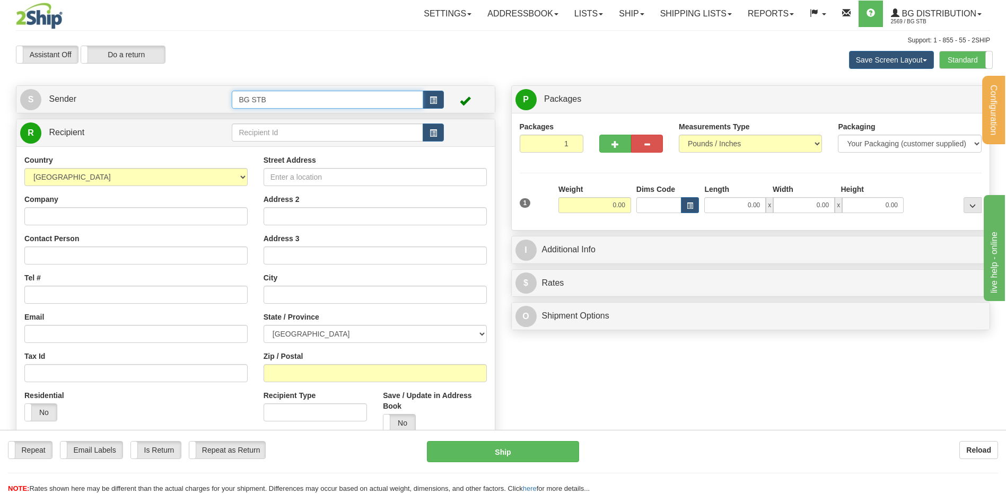
click at [332, 112] on div "S Sender BG STB" at bounding box center [255, 99] width 478 height 27
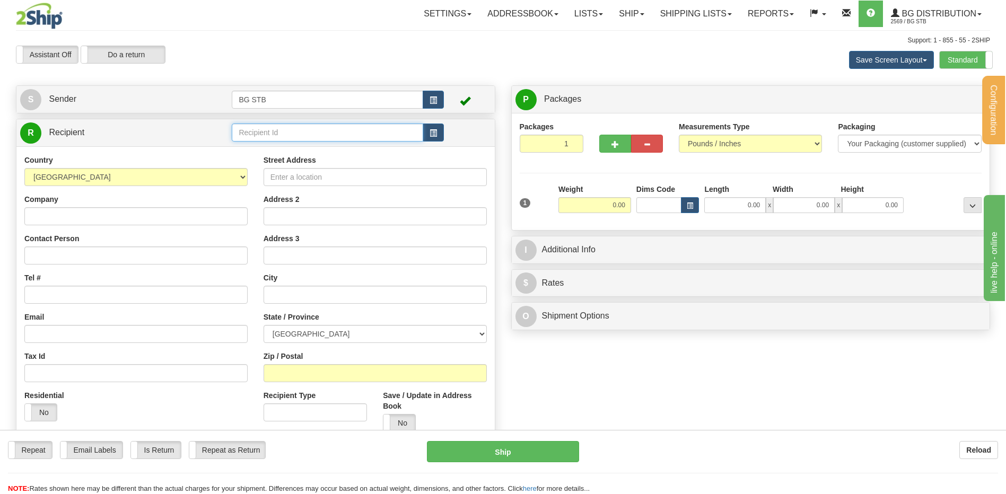
click at [335, 128] on input "text" at bounding box center [327, 133] width 191 height 18
type input "4100"
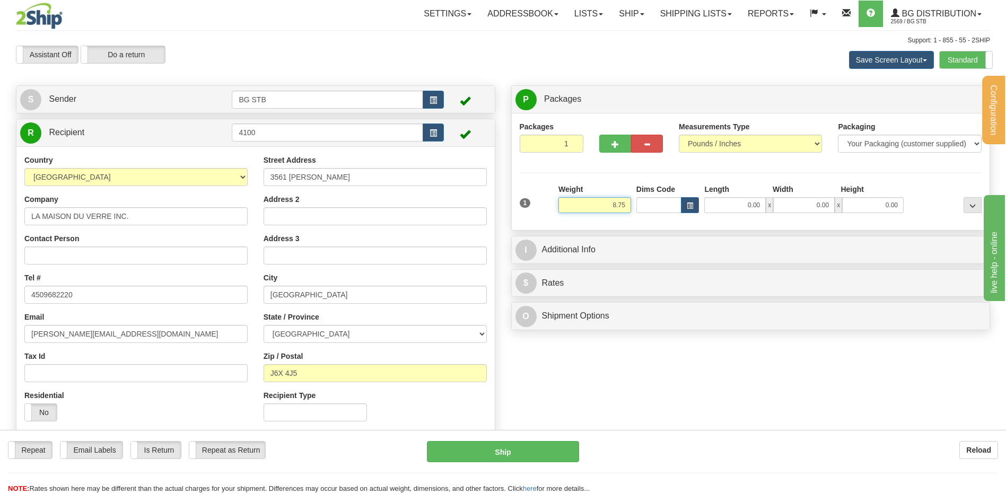
type input "8.75"
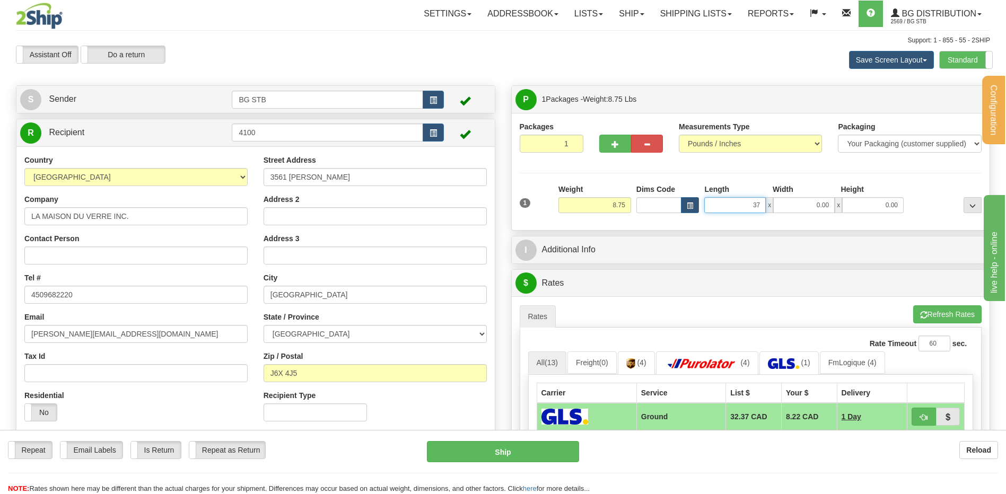
type input "37.00"
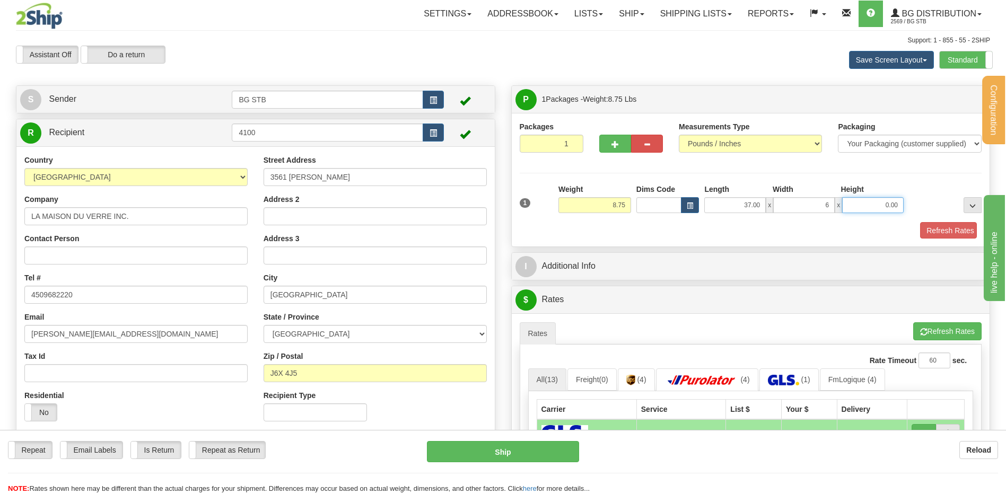
type input "6.00"
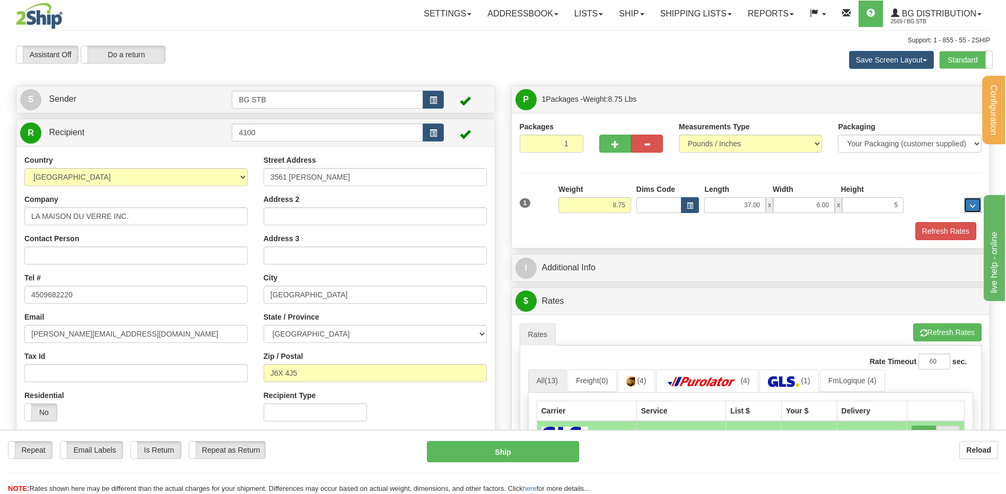
type input "5.00"
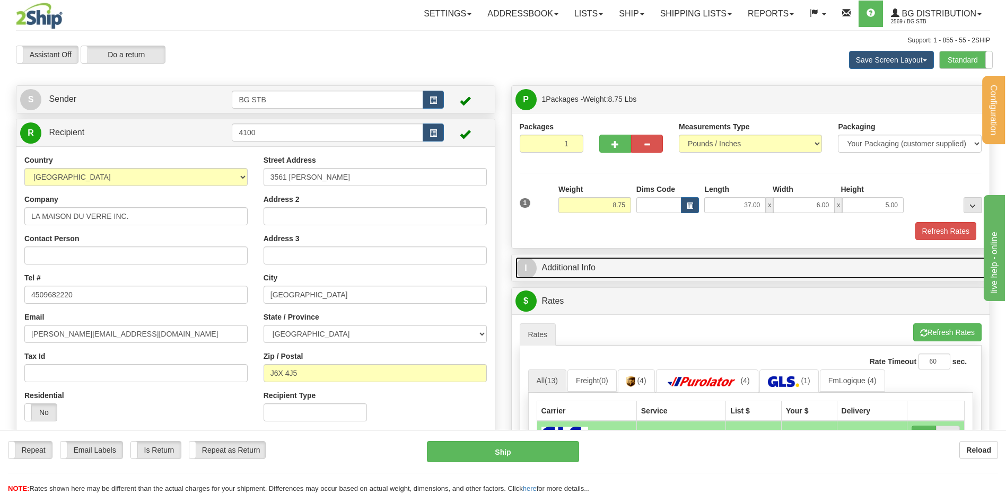
click at [556, 260] on link "I Additional Info" at bounding box center [750, 268] width 471 height 22
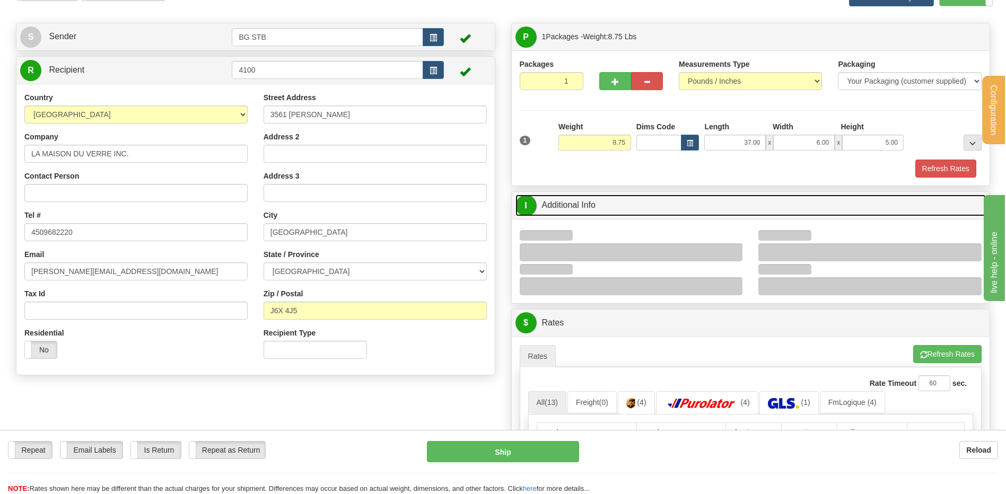
scroll to position [159, 0]
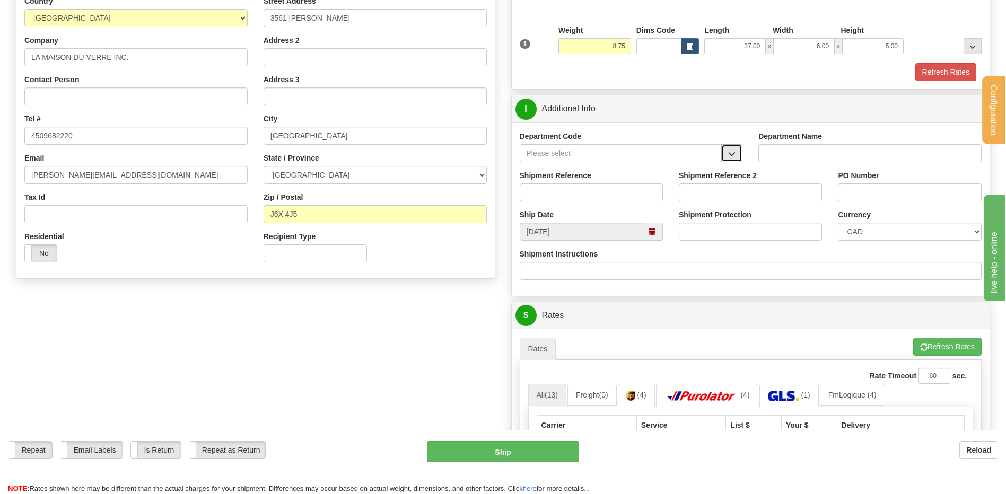
click at [732, 156] on span "button" at bounding box center [731, 154] width 7 height 7
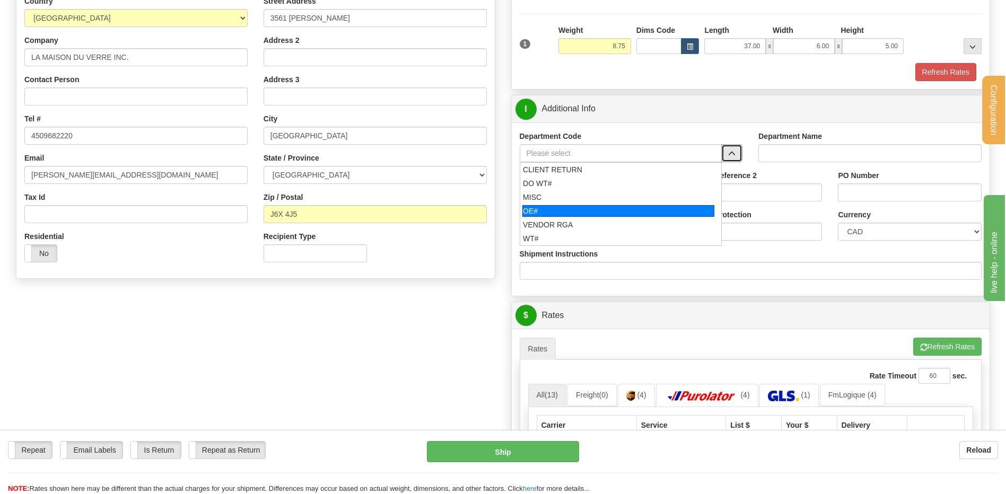
click at [587, 212] on div "OE#" at bounding box center [618, 211] width 192 height 12
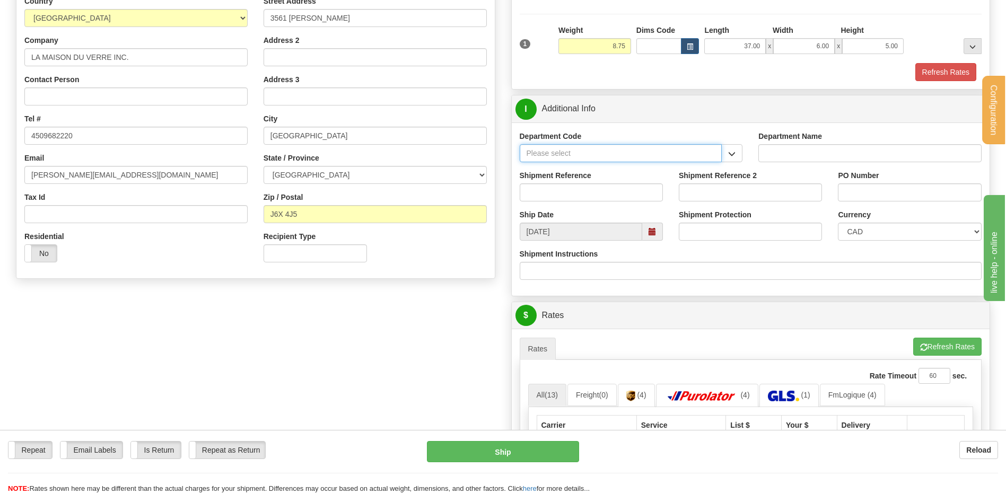
type input "OE#"
type input "ORDERS"
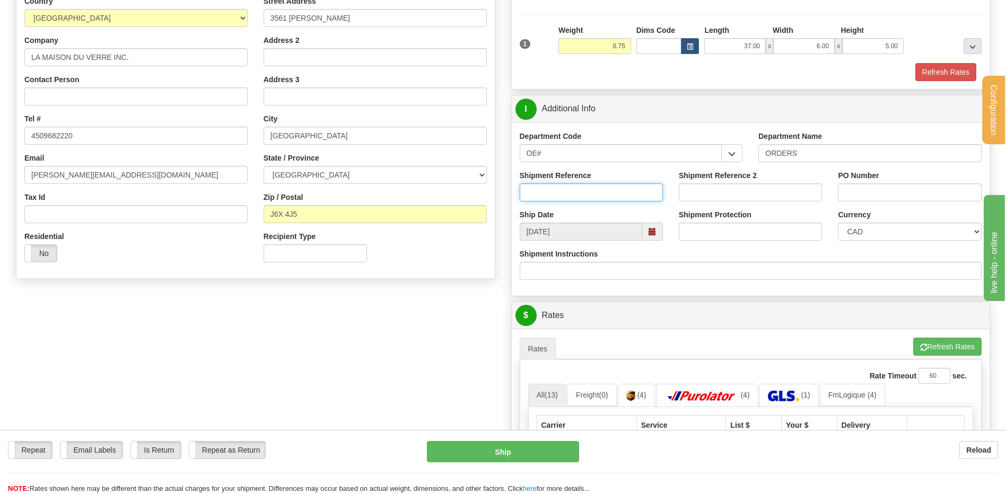
click at [582, 194] on input "Shipment Reference" at bounding box center [591, 192] width 143 height 18
type input "80006639-03"
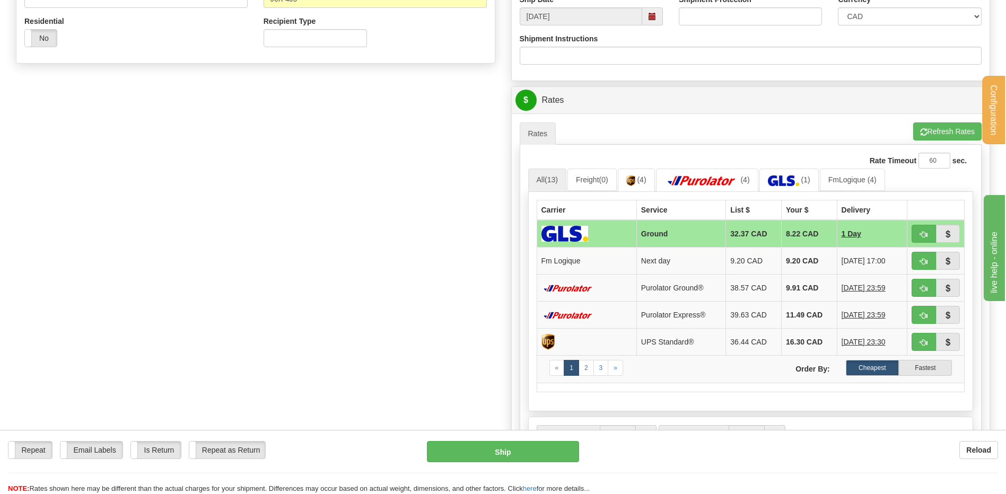
scroll to position [424, 0]
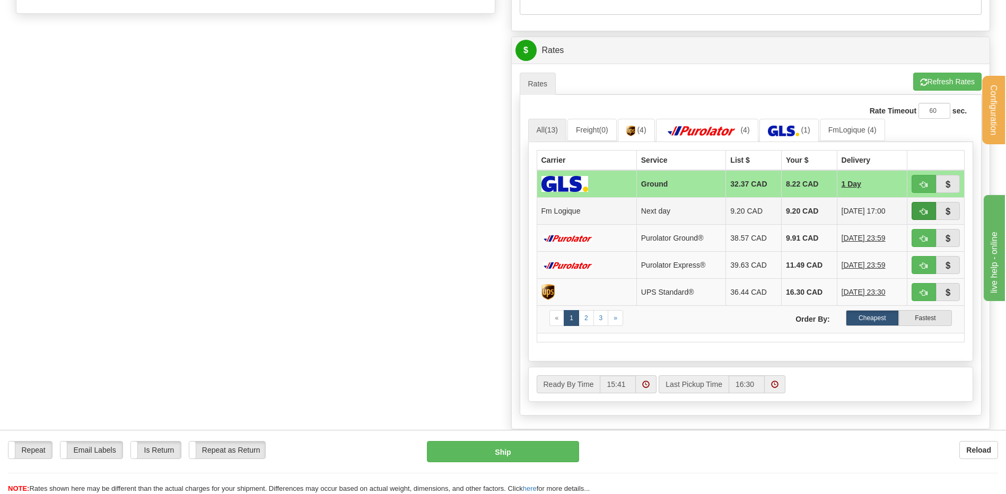
type input "50017"
click at [925, 215] on span "button" at bounding box center [923, 211] width 7 height 7
type input "jour"
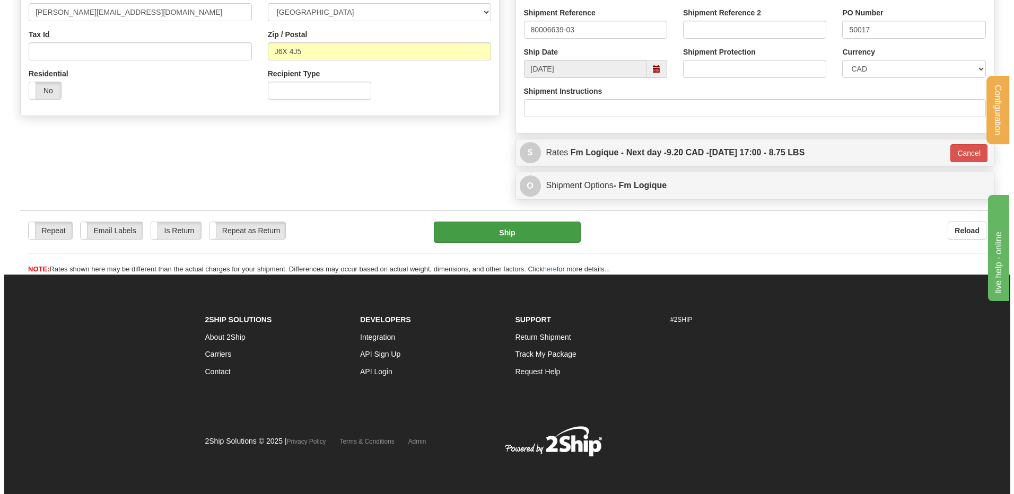
scroll to position [322, 0]
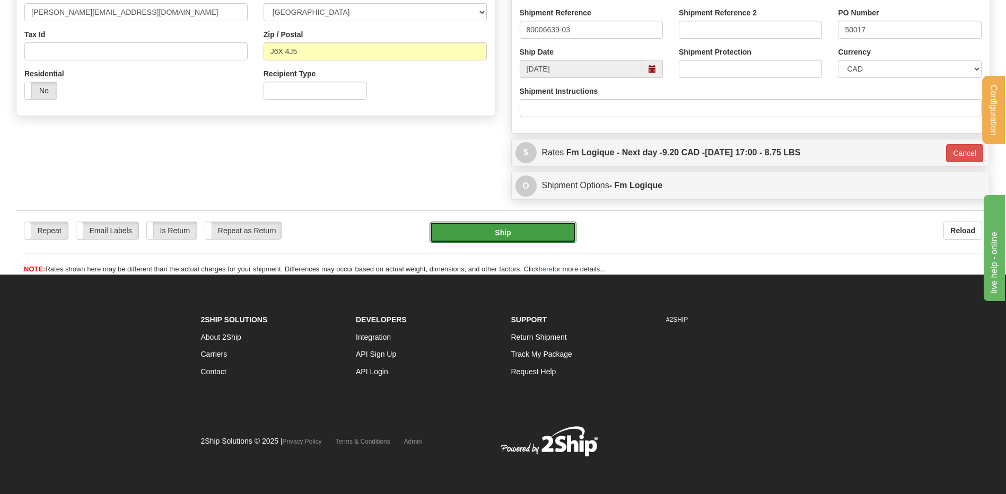
click at [514, 231] on button "Ship" at bounding box center [502, 232] width 146 height 21
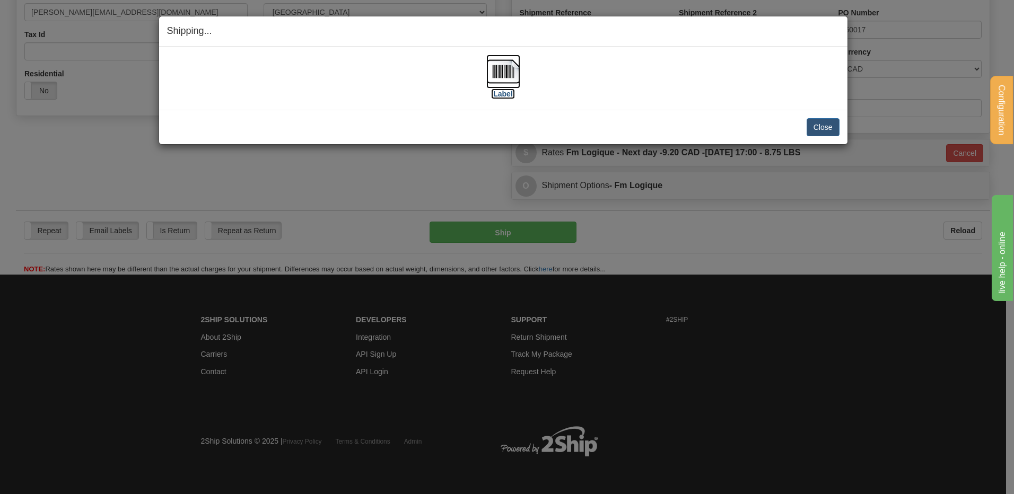
click at [498, 71] on img at bounding box center [503, 72] width 34 height 34
click at [805, 117] on div "Close [PERSON_NAME] Shipment and Quit Pickup Quit Pickup ONLY" at bounding box center [503, 127] width 688 height 34
click at [811, 126] on button "Close" at bounding box center [822, 127] width 33 height 18
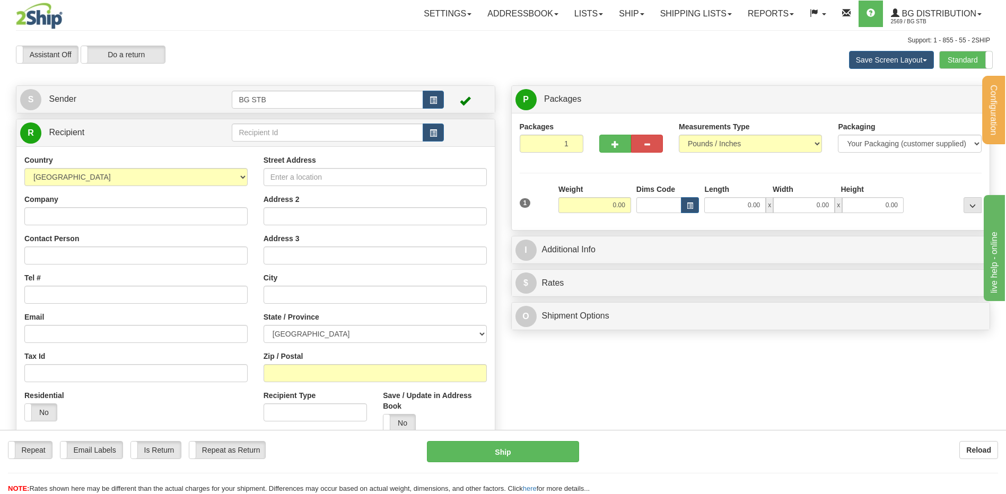
click at [254, 145] on div "R Recipient" at bounding box center [255, 132] width 478 height 27
click at [256, 139] on td at bounding box center [338, 133] width 212 height 22
click at [258, 137] on input "text" at bounding box center [327, 133] width 191 height 18
type input "7016"
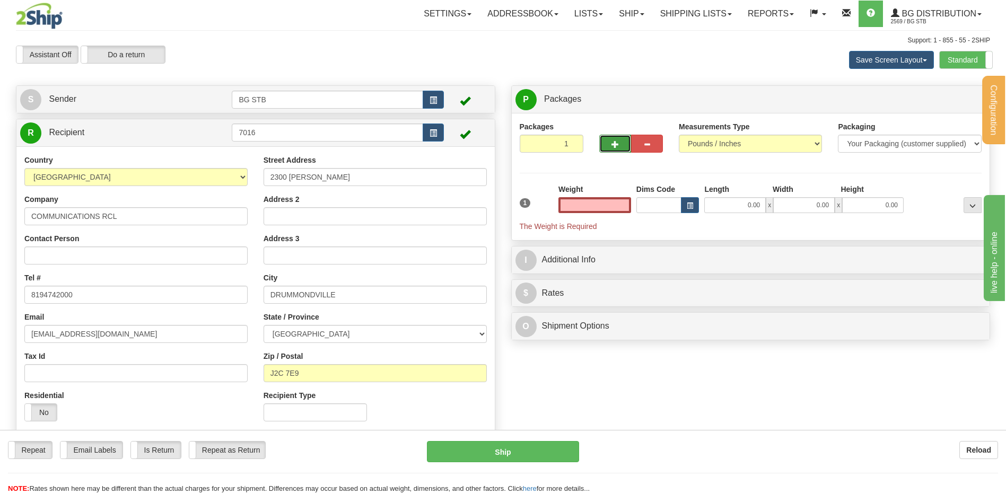
type input "0.00"
click at [607, 138] on button "button" at bounding box center [615, 144] width 32 height 18
type input "2"
click at [960, 96] on span "Package Level" at bounding box center [959, 99] width 42 height 7
radio input "true"
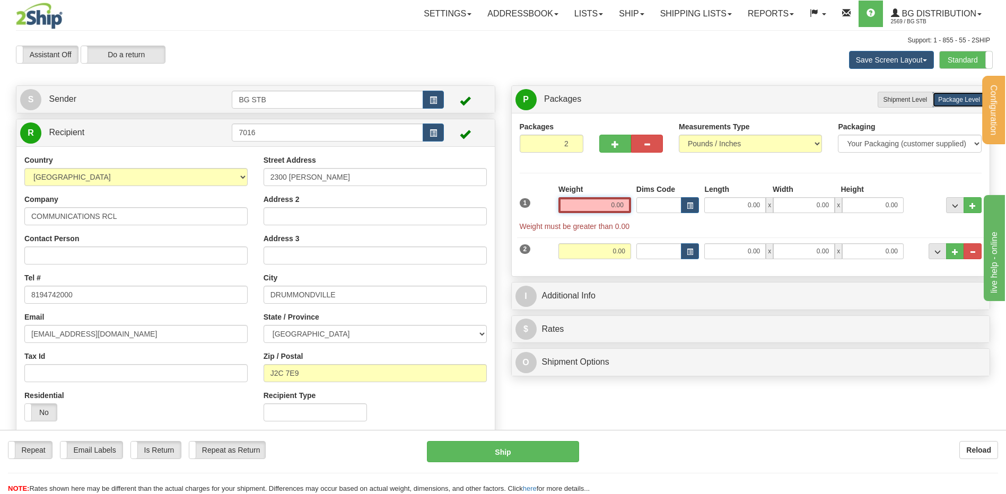
click at [604, 206] on input "0.00" at bounding box center [594, 205] width 73 height 16
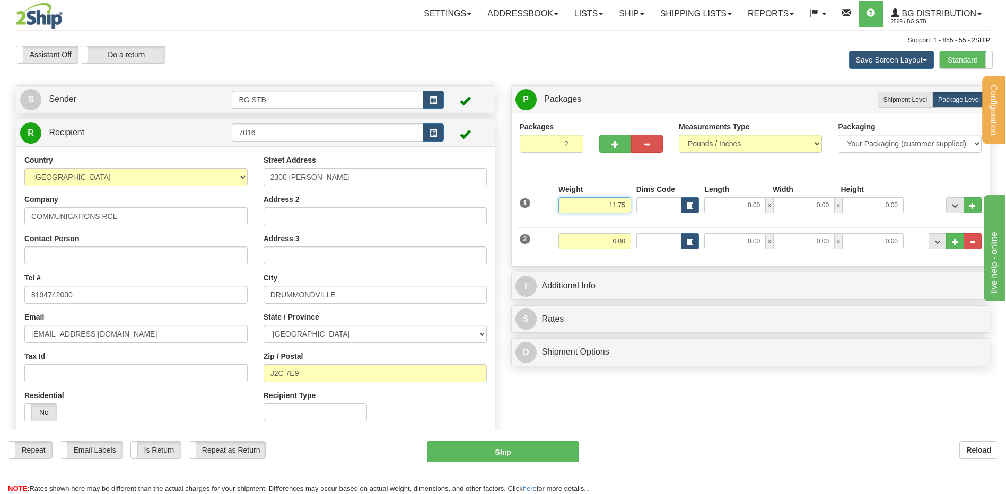
type input "11.75"
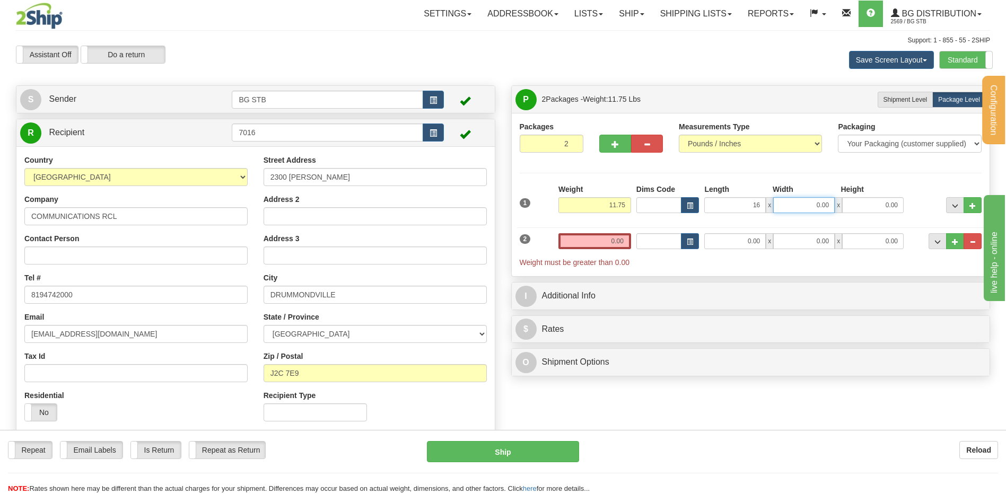
type input "16.00"
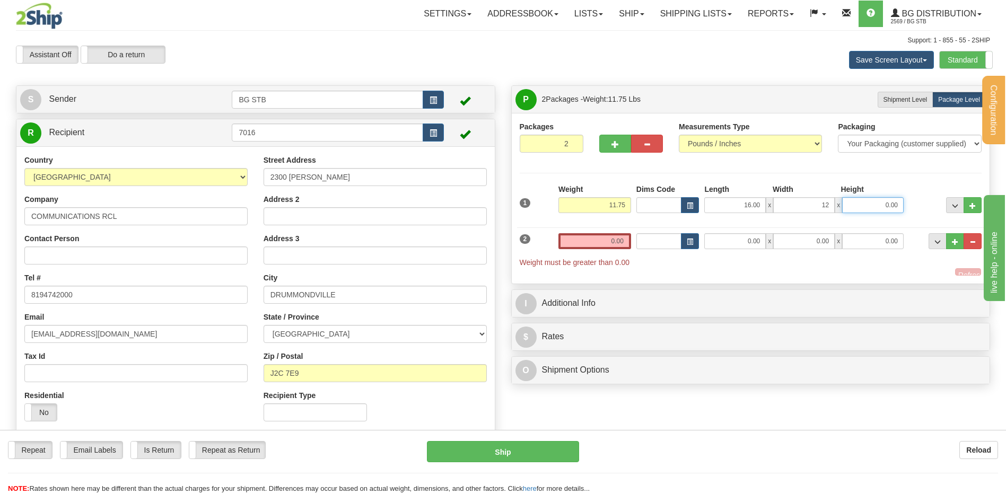
type input "12.00"
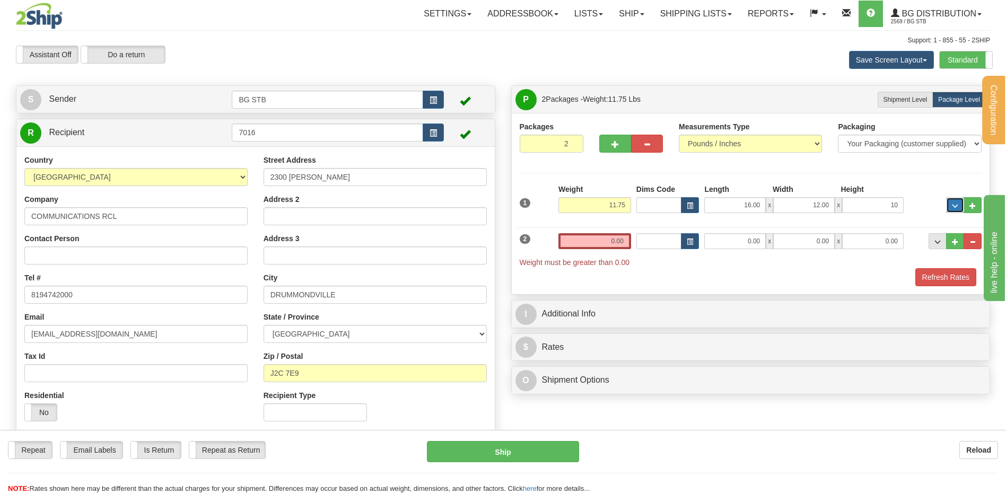
type input "10.00"
click at [607, 240] on input "0.00" at bounding box center [594, 241] width 73 height 16
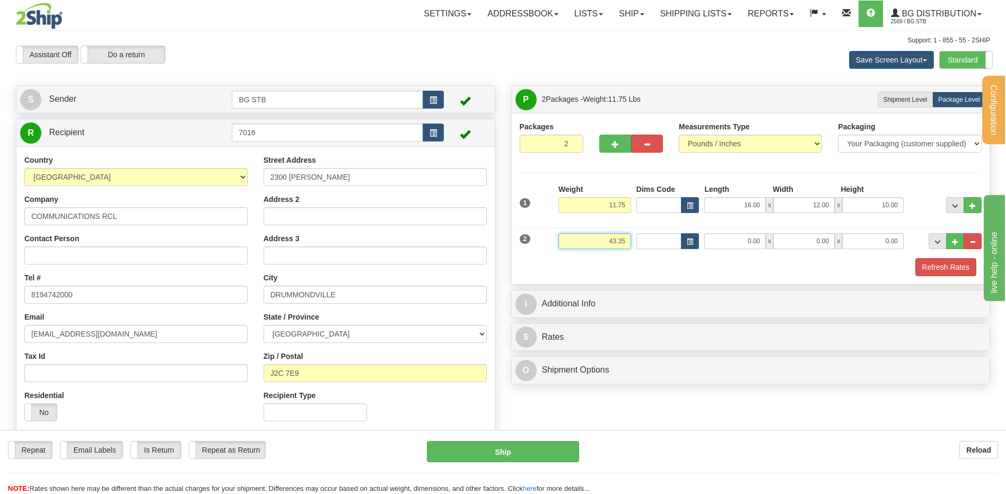
type input "43.35"
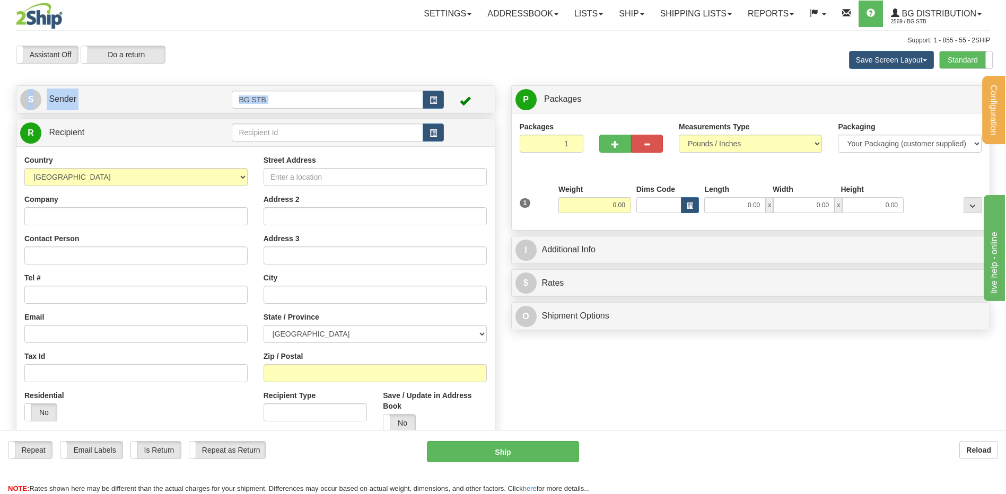
click at [235, 118] on div "Create a label for the return Create Pickup Without Label S Sender BG STB" at bounding box center [255, 269] width 495 height 368
click at [242, 125] on input "text" at bounding box center [327, 133] width 191 height 18
type input "7079"
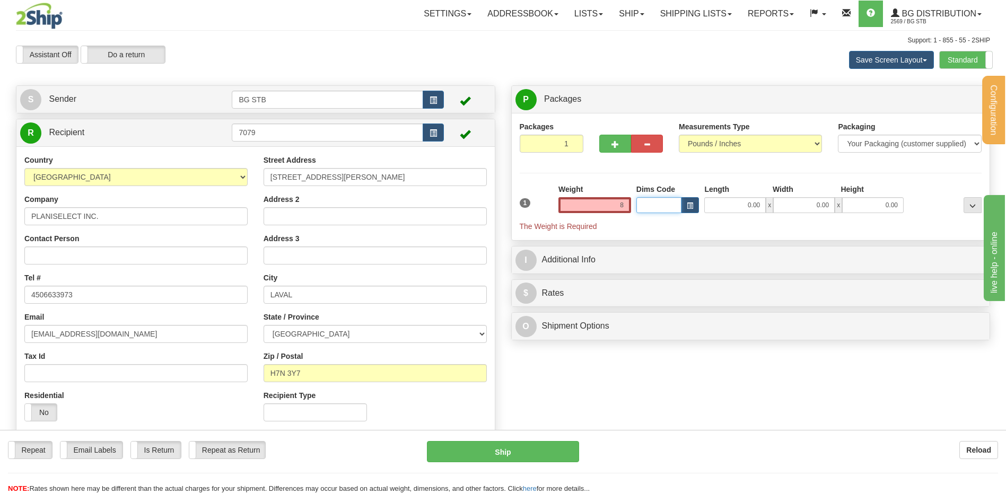
type input "8.00"
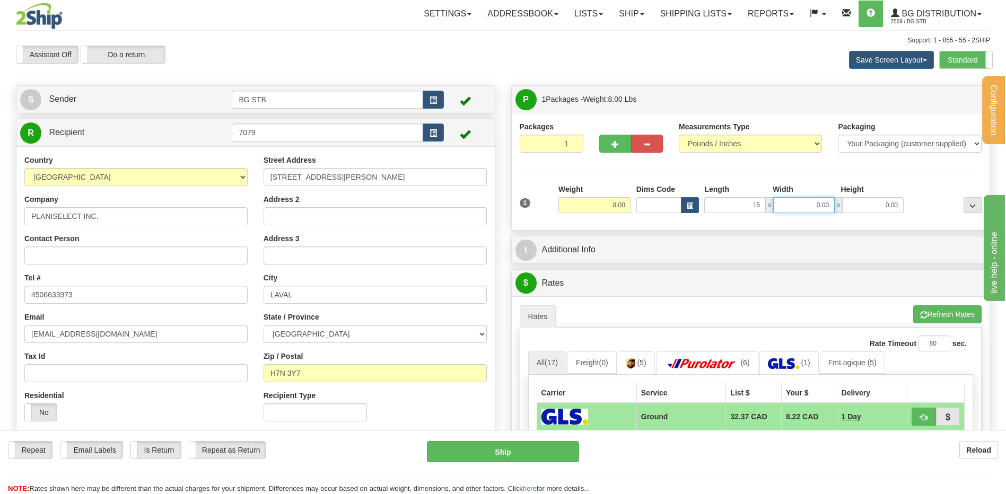
type input "15.00"
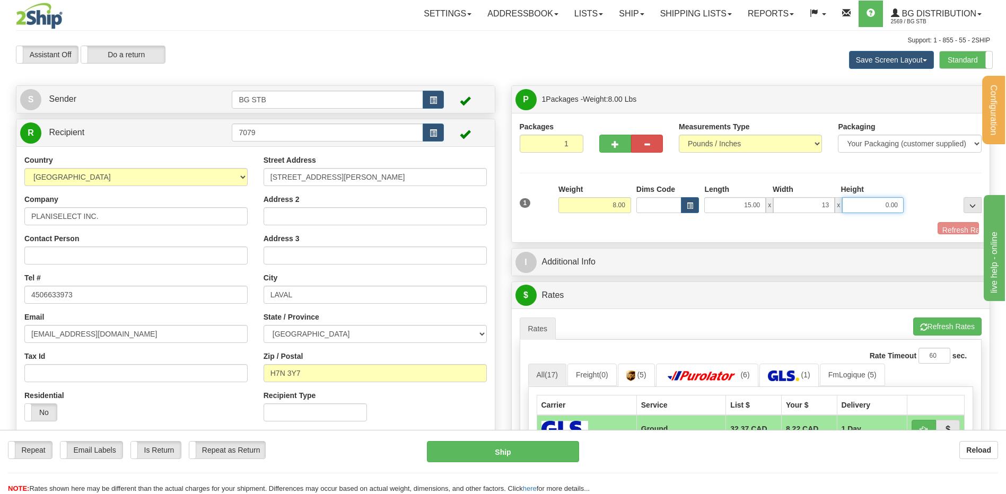
type input "13.00"
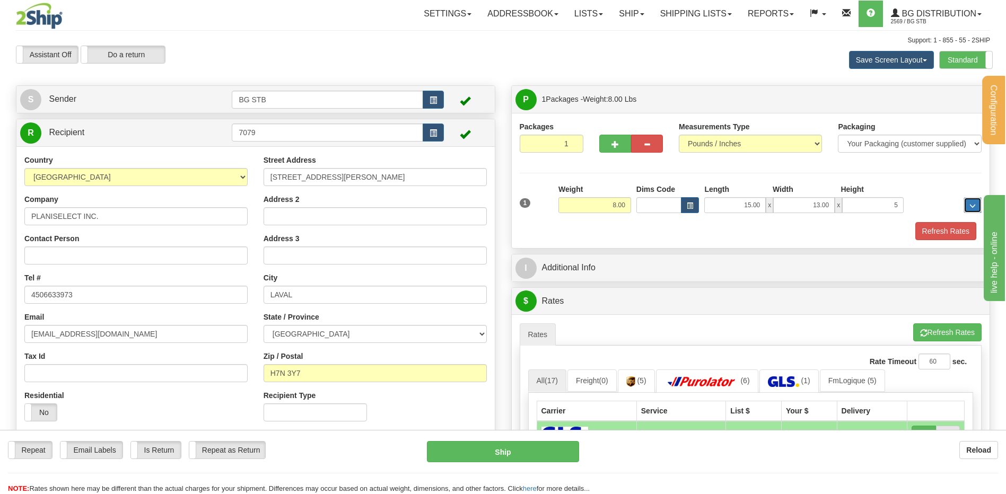
type input "5.00"
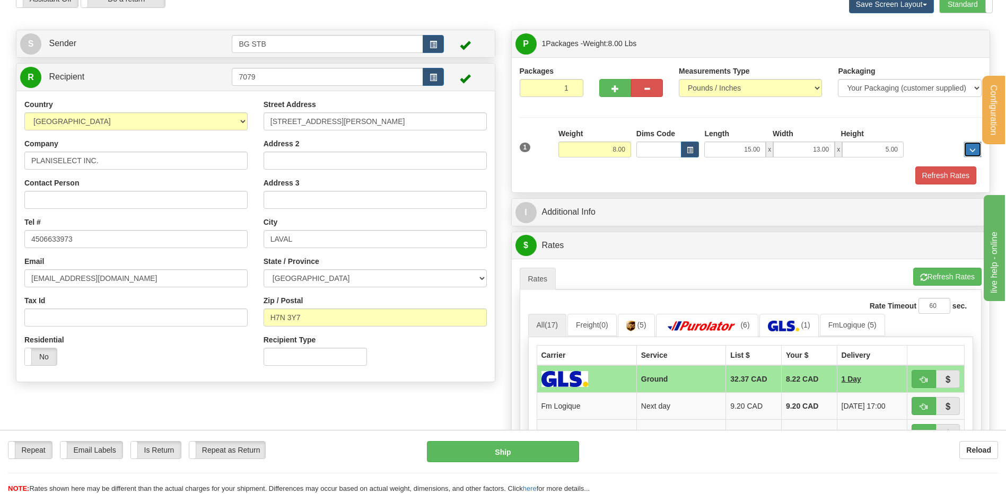
scroll to position [106, 0]
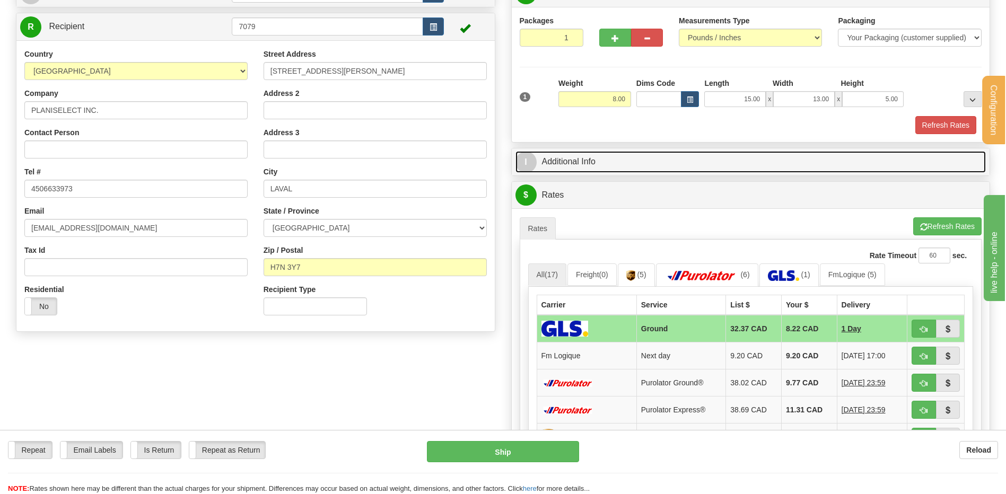
click at [587, 161] on link "I Additional Info" at bounding box center [750, 162] width 471 height 22
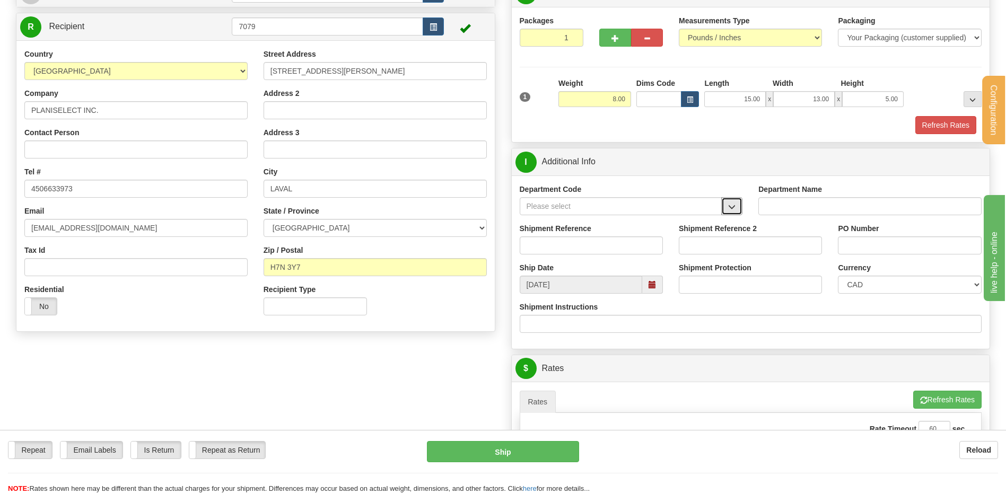
click at [733, 198] on button "button" at bounding box center [731, 206] width 21 height 18
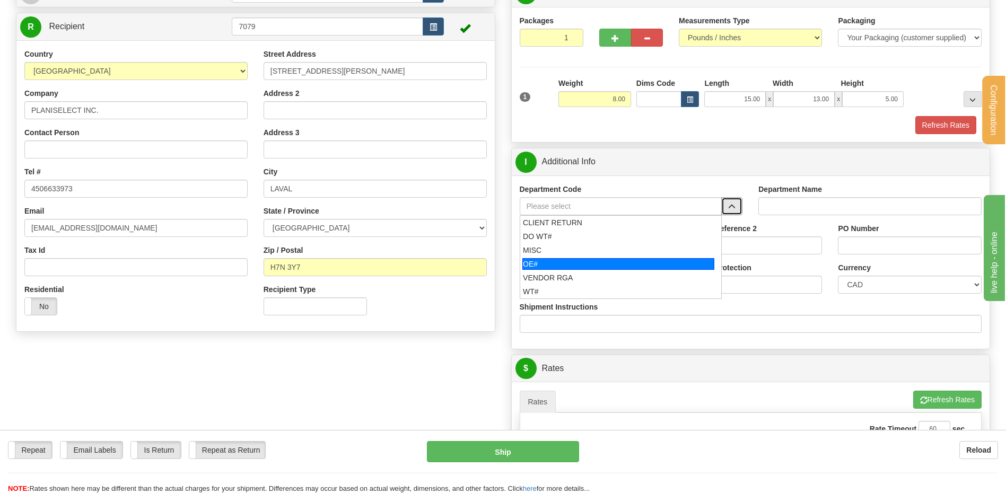
click at [572, 260] on div "OE#" at bounding box center [618, 264] width 192 height 12
type input "OE#"
type input "ORDERS"
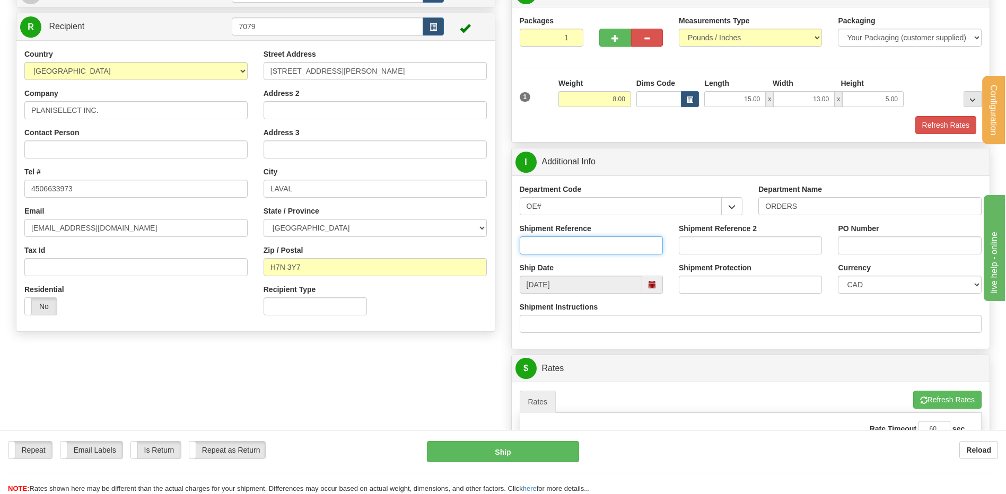
click at [570, 245] on input "Shipment Reference" at bounding box center [591, 245] width 143 height 18
type input "80006925-01"
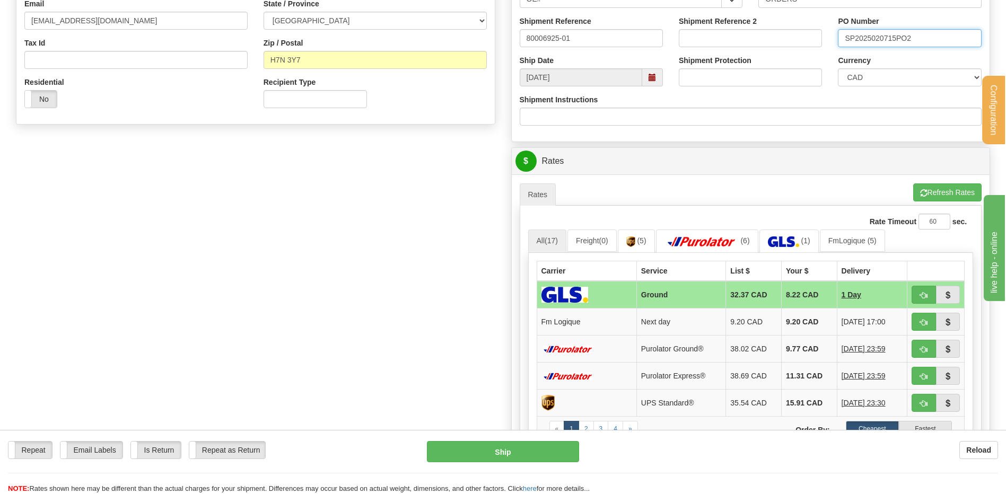
scroll to position [371, 0]
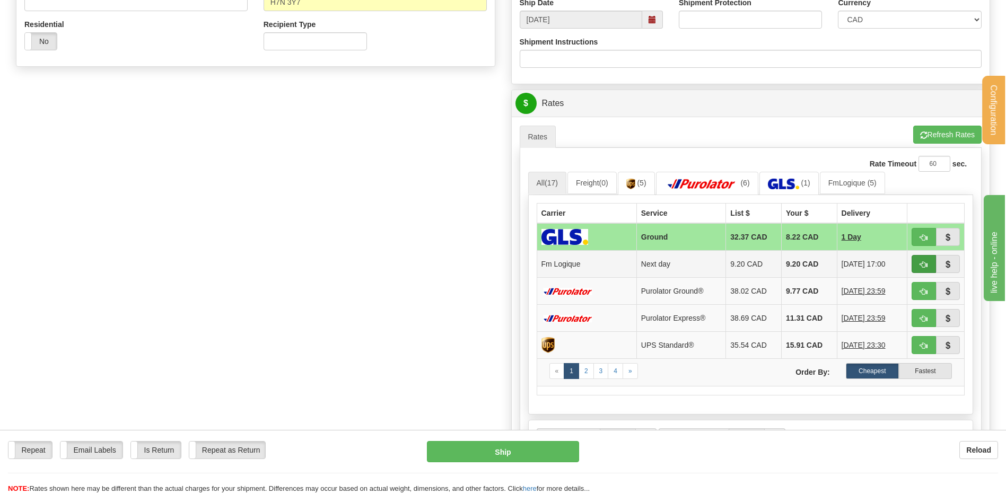
type input "SP2025020715PO2"
drag, startPoint x: 920, startPoint y: 260, endPoint x: 726, endPoint y: 283, distance: 194.8
click at [920, 260] on button "button" at bounding box center [923, 264] width 24 height 18
type input "jour"
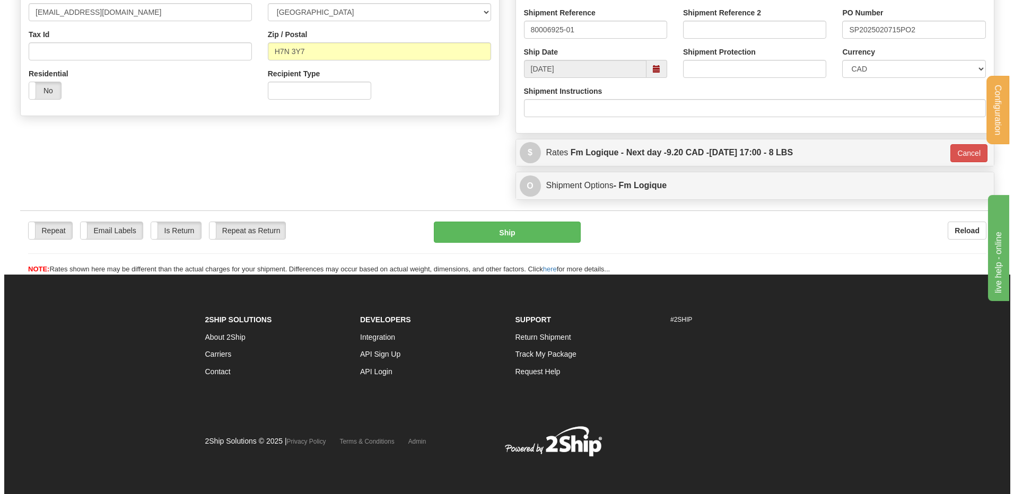
scroll to position [322, 0]
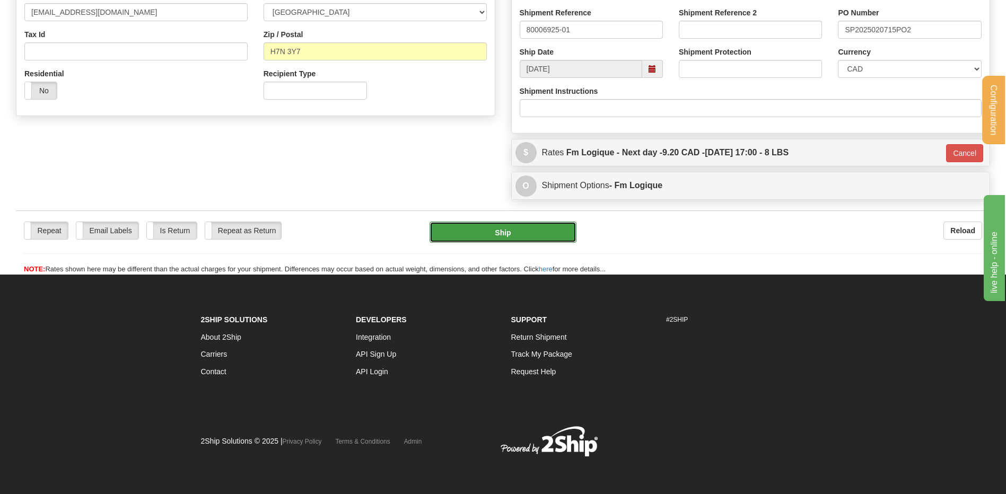
click at [522, 233] on button "Ship" at bounding box center [502, 232] width 146 height 21
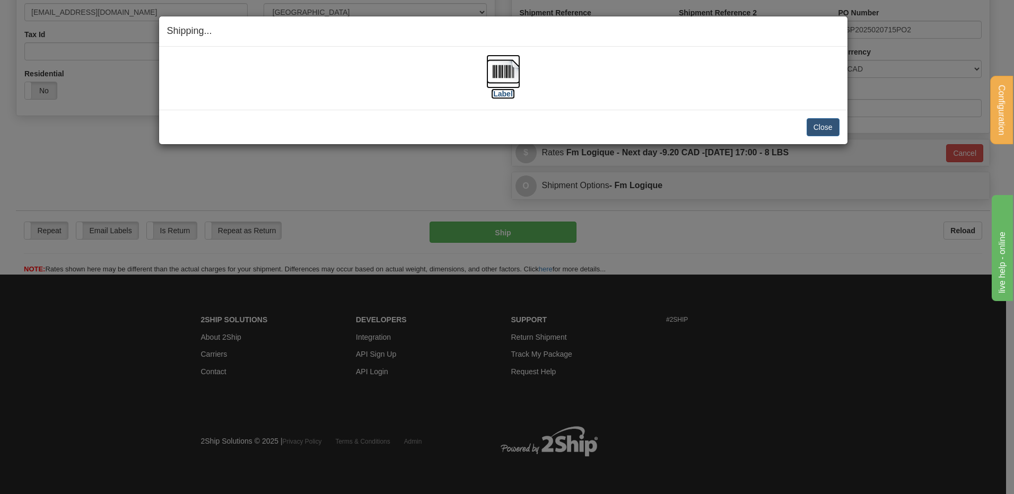
click at [507, 66] on img at bounding box center [503, 72] width 34 height 34
click at [832, 130] on button "Close" at bounding box center [822, 127] width 33 height 18
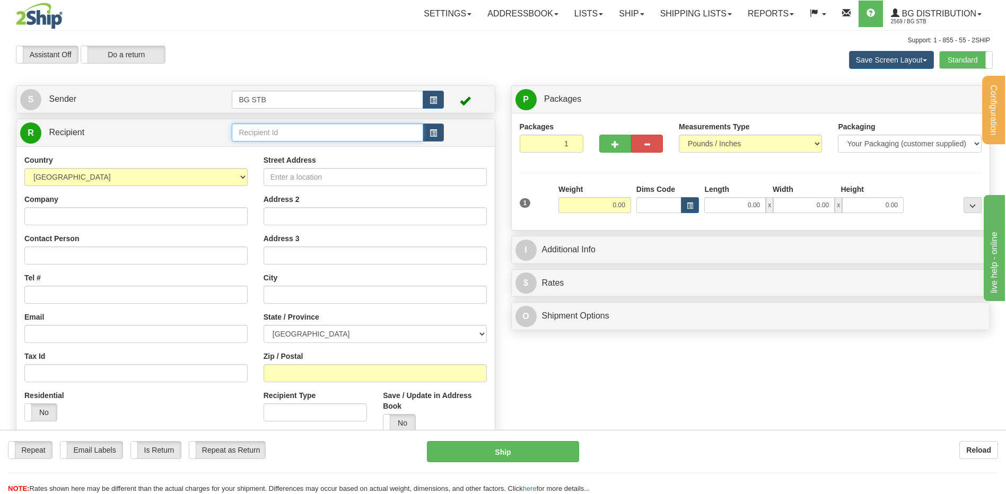
click at [249, 133] on input "text" at bounding box center [327, 133] width 191 height 18
type input "2006"
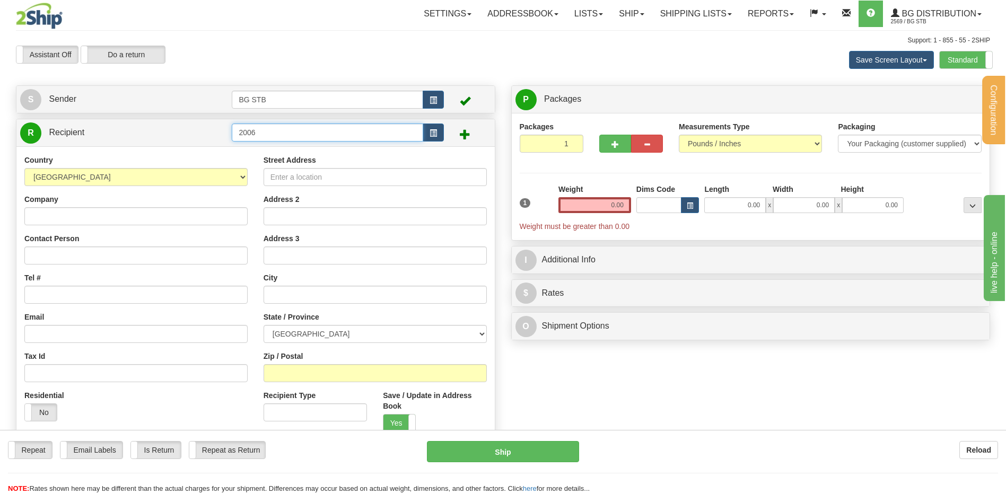
click at [247, 132] on input "2006" at bounding box center [327, 133] width 191 height 18
type input "20006"
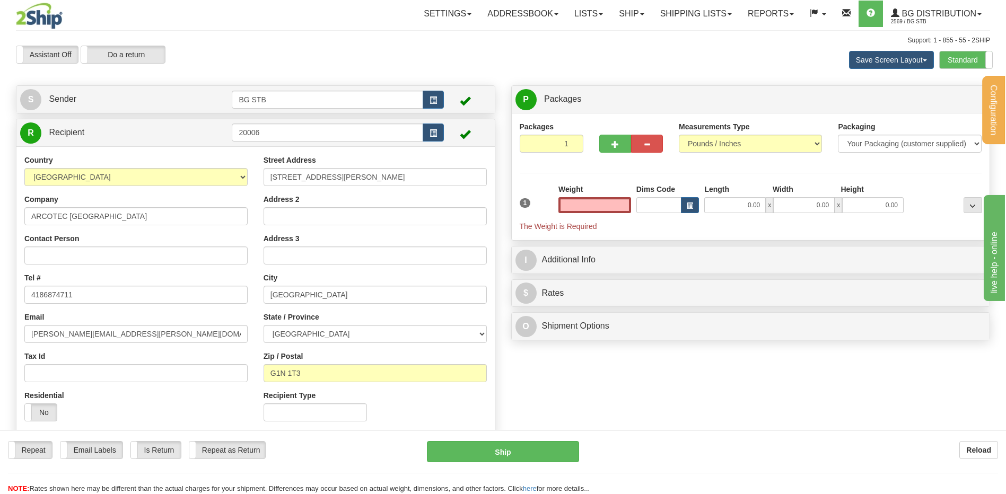
type input "0.00"
click at [528, 41] on div "Support: 1 - 855 - 55 - 2SHIP" at bounding box center [503, 40] width 974 height 9
